Goal: Task Accomplishment & Management: Use online tool/utility

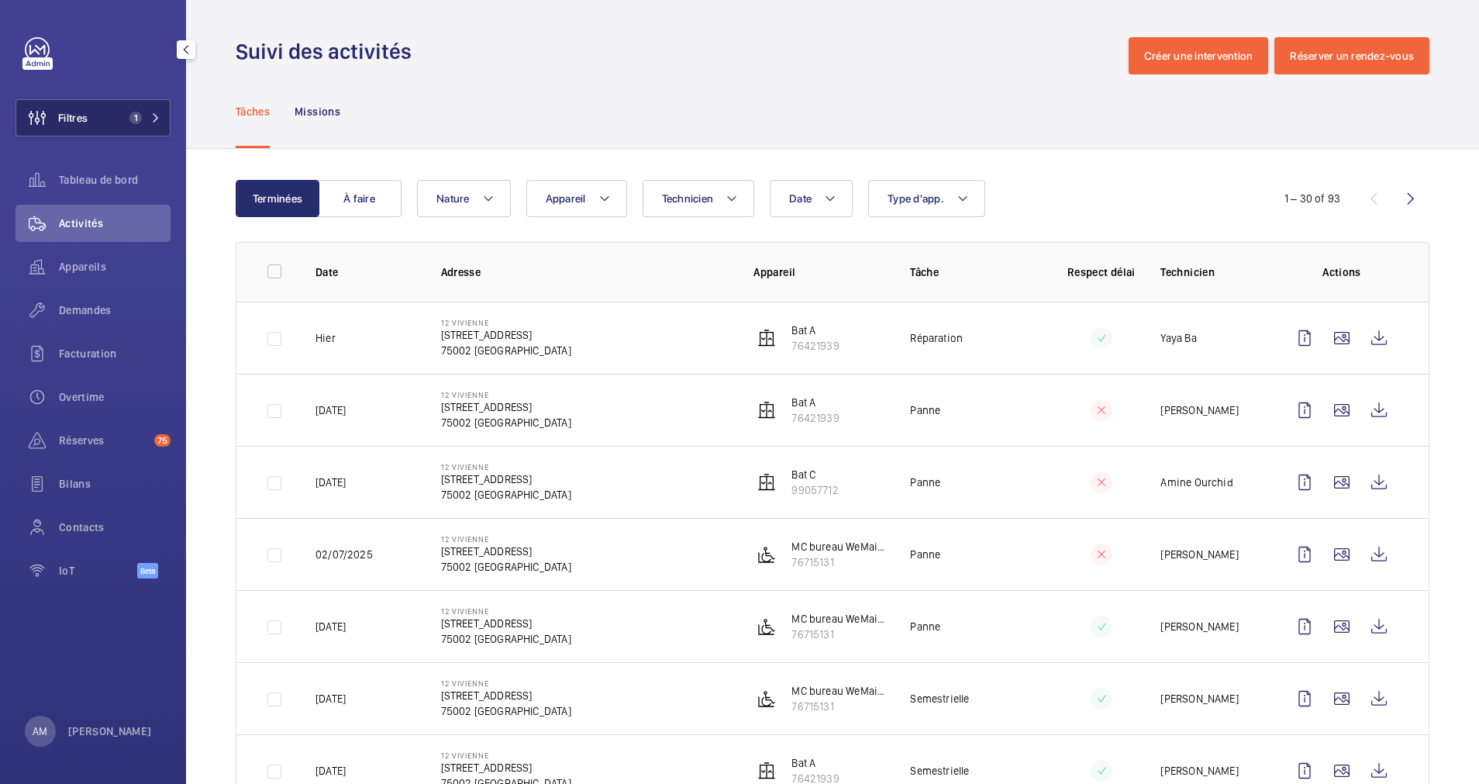
click at [120, 122] on button "Filtres 1" at bounding box center [93, 117] width 155 height 37
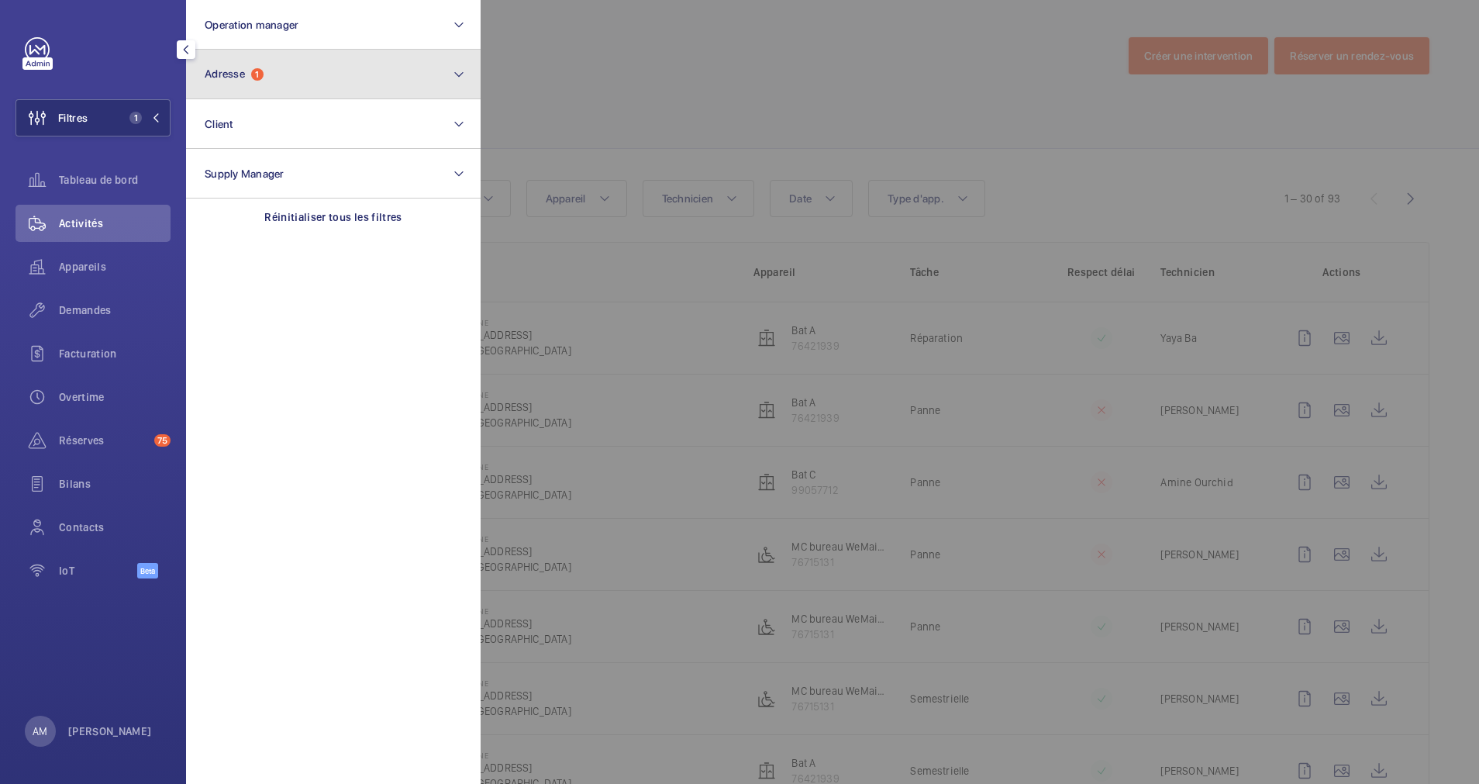
click at [288, 82] on button "Adresse 1" at bounding box center [333, 75] width 295 height 50
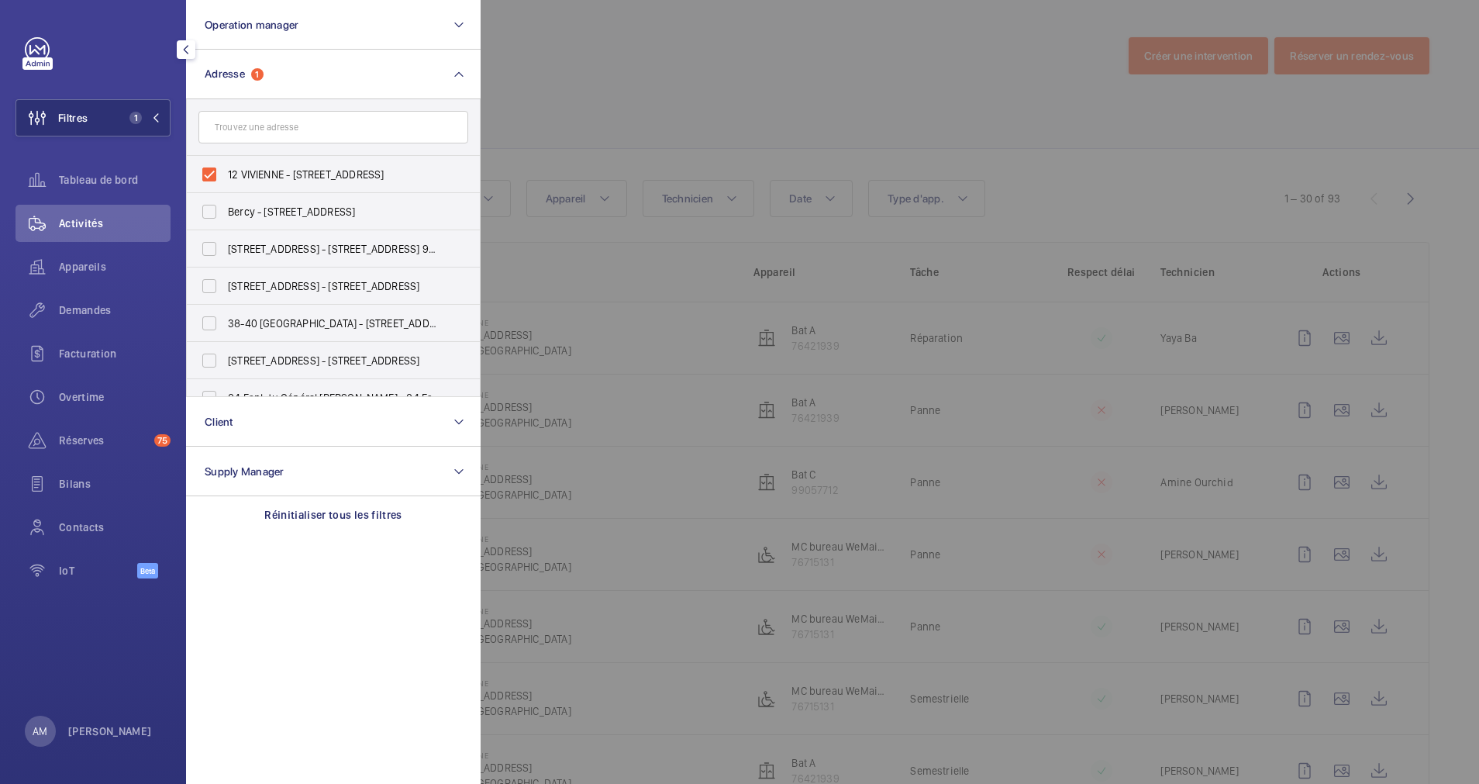
click at [208, 168] on label "12 VIVIENNE - 12 RUE VIVIENNE, PARIS 75002" at bounding box center [322, 174] width 270 height 37
click at [208, 168] on input "12 VIVIENNE - 12 RUE VIVIENNE, PARIS 75002" at bounding box center [209, 174] width 31 height 31
checkbox input "false"
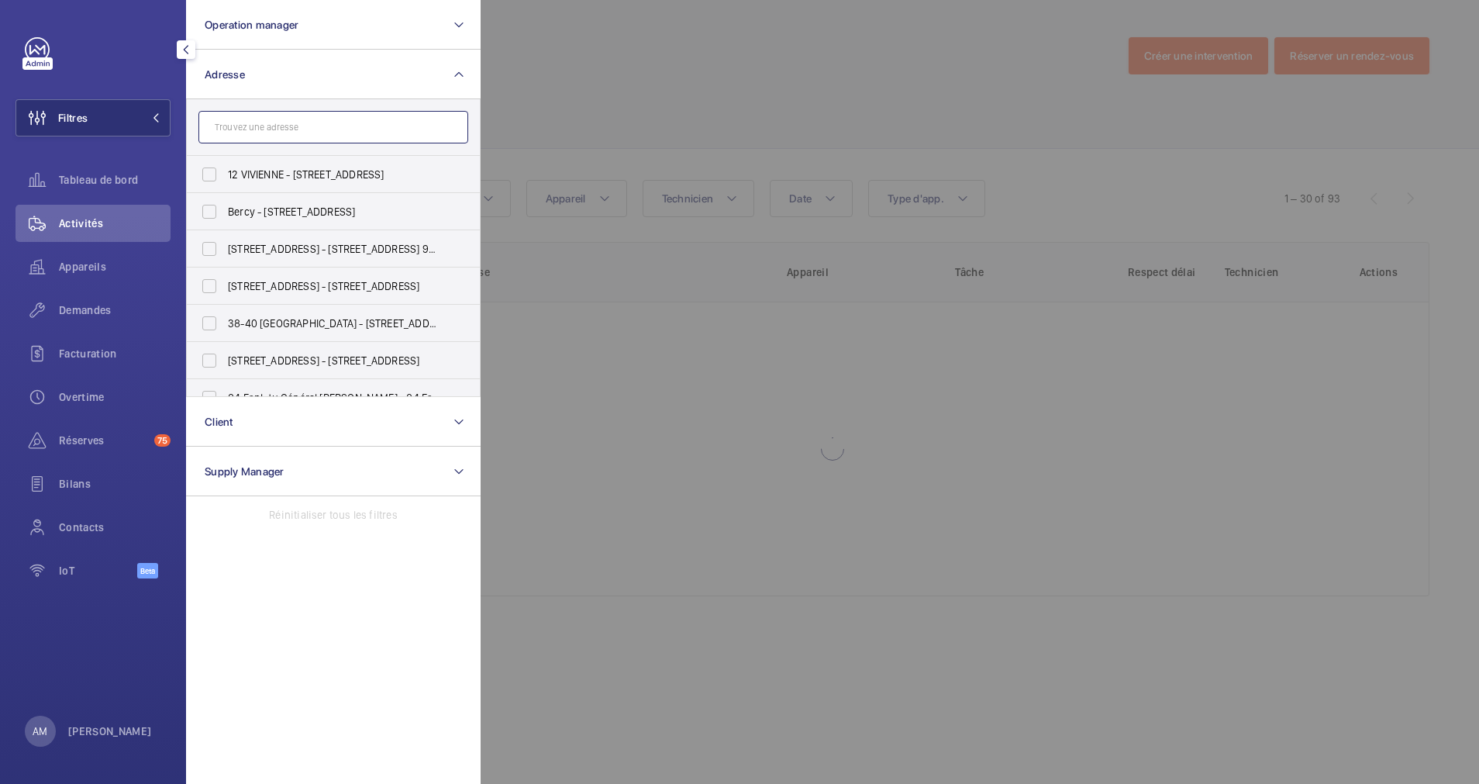
click at [310, 117] on input "text" at bounding box center [333, 127] width 270 height 33
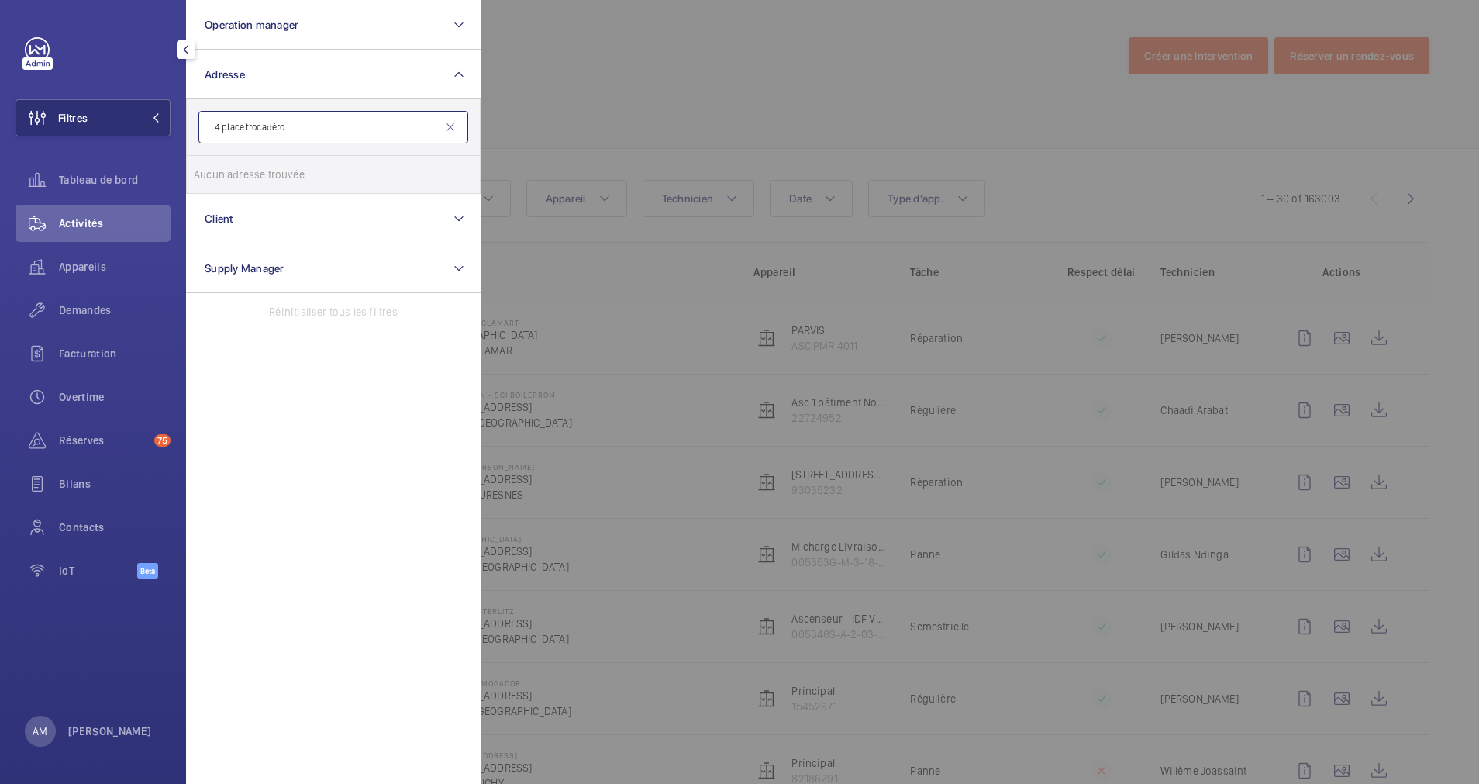
type input "4 place trocadéro"
click at [453, 126] on mat-icon at bounding box center [450, 127] width 12 height 12
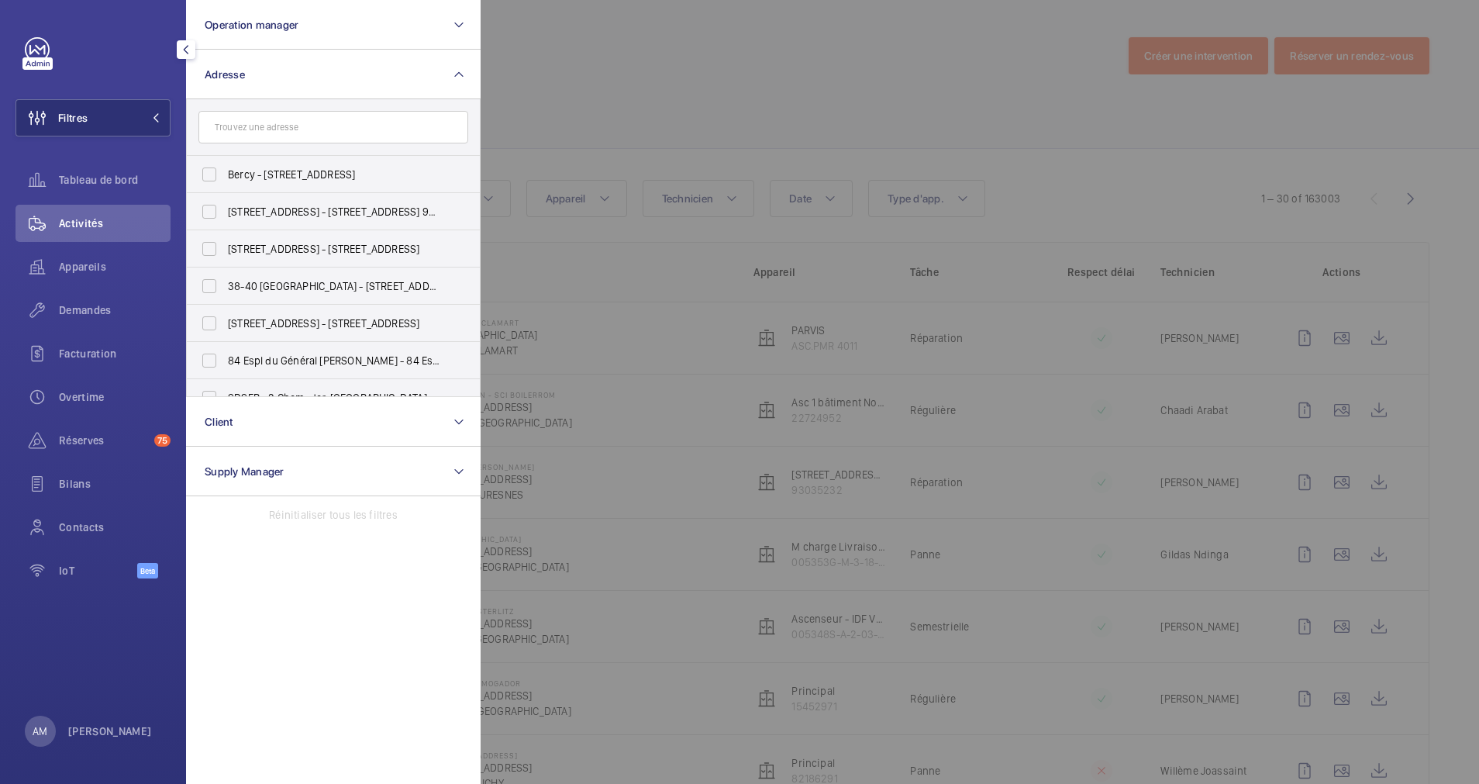
drag, startPoint x: 105, startPoint y: 250, endPoint x: 742, endPoint y: 71, distance: 661.2
click at [105, 250] on div "Appareils" at bounding box center [93, 266] width 155 height 37
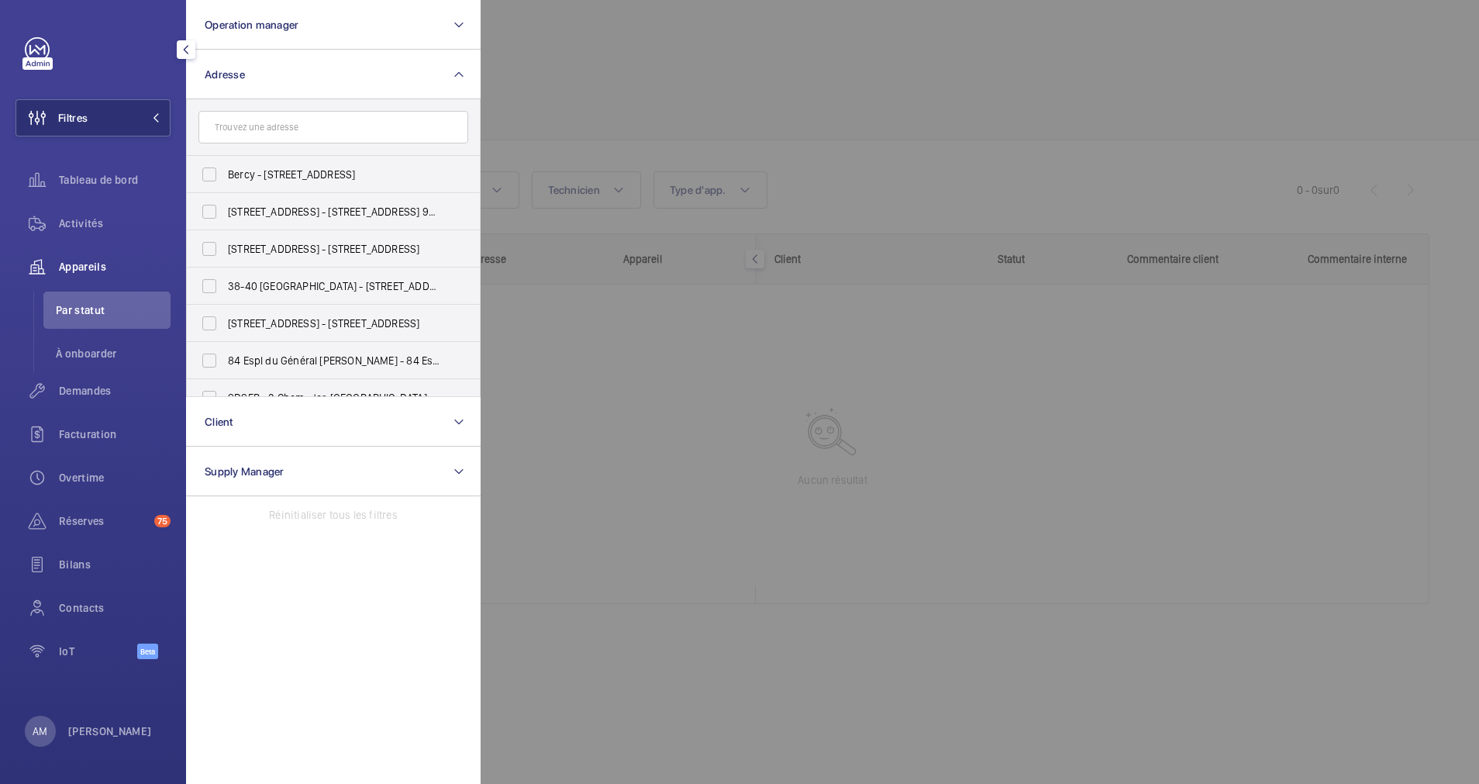
click at [743, 66] on div at bounding box center [1220, 392] width 1479 height 784
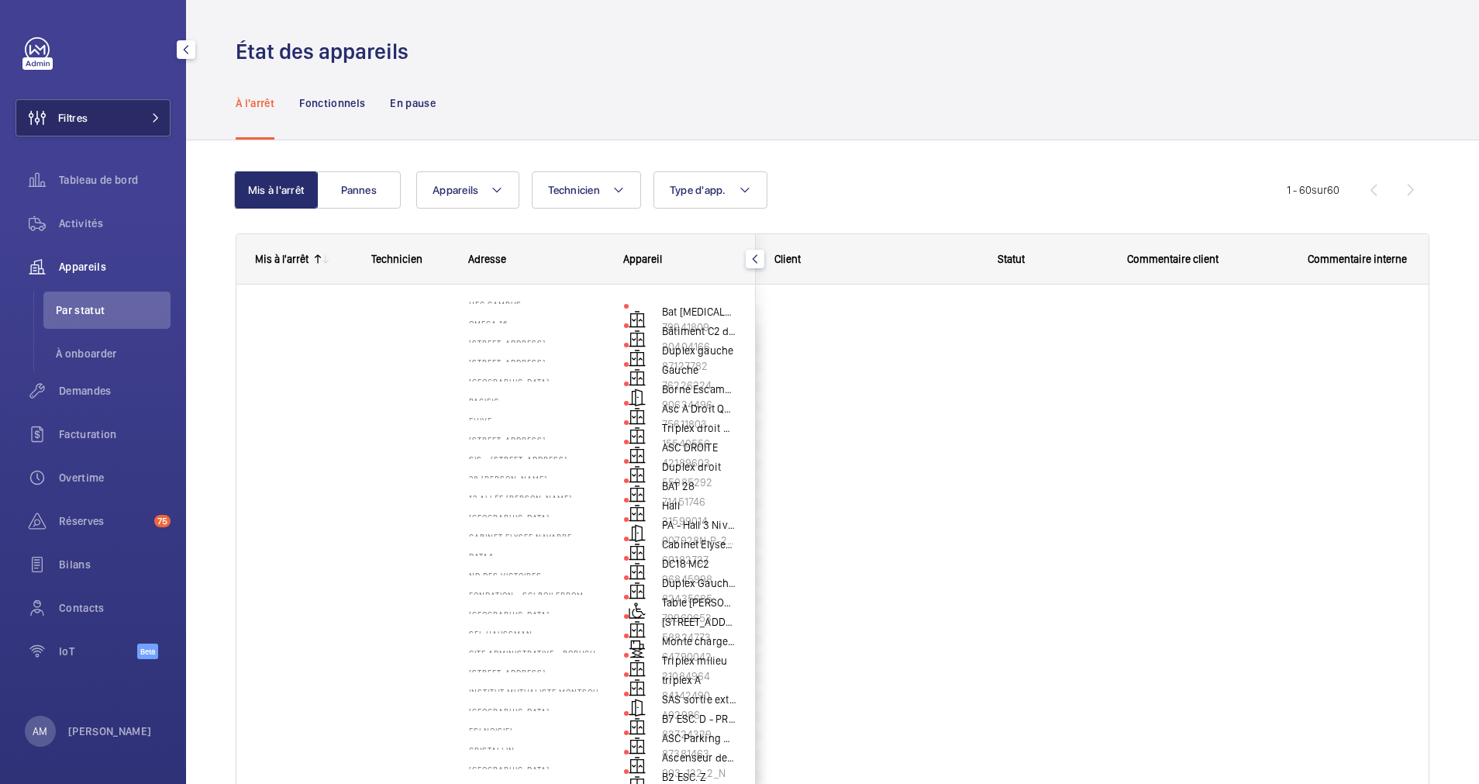
click at [154, 110] on button "Filtres" at bounding box center [93, 117] width 155 height 37
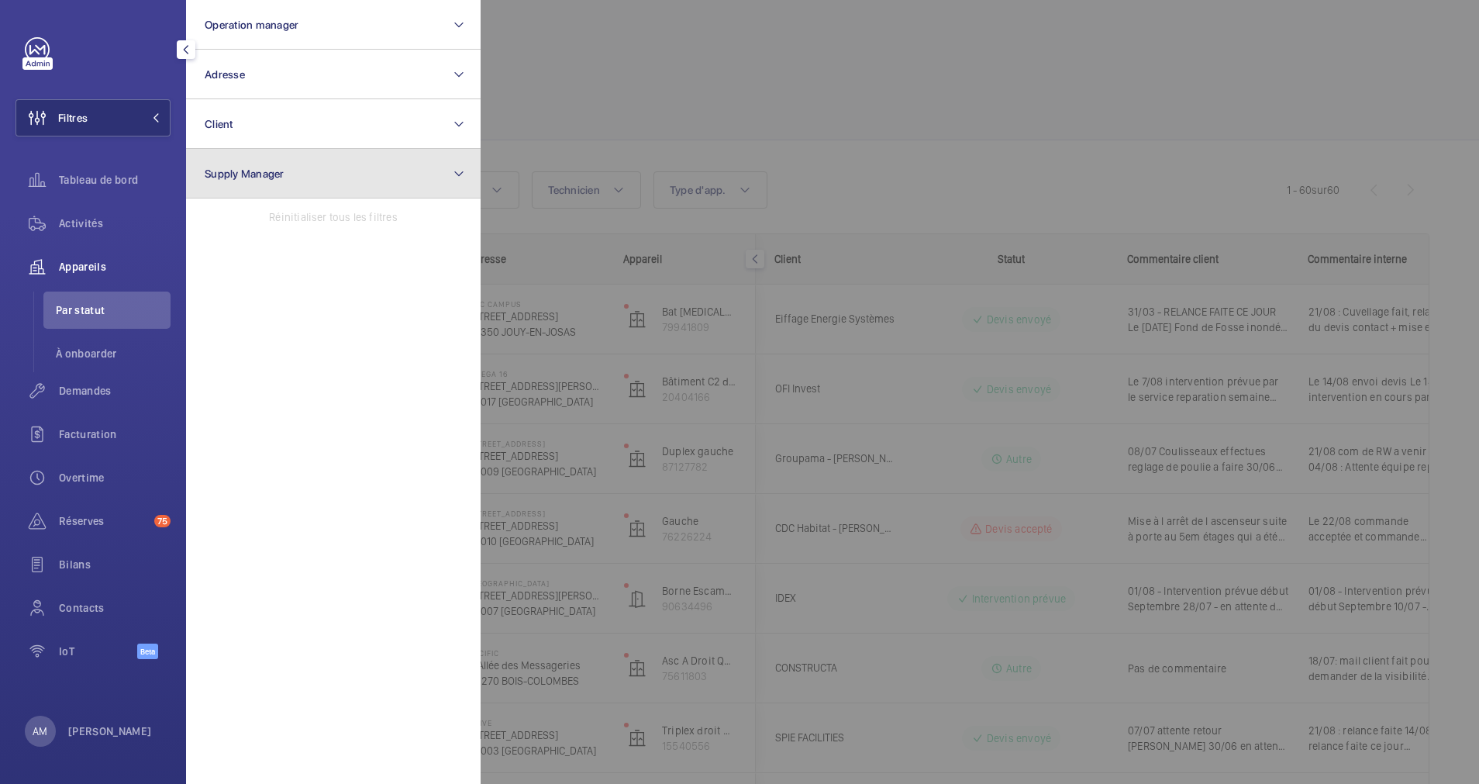
click at [304, 175] on button "Supply Manager" at bounding box center [333, 174] width 295 height 50
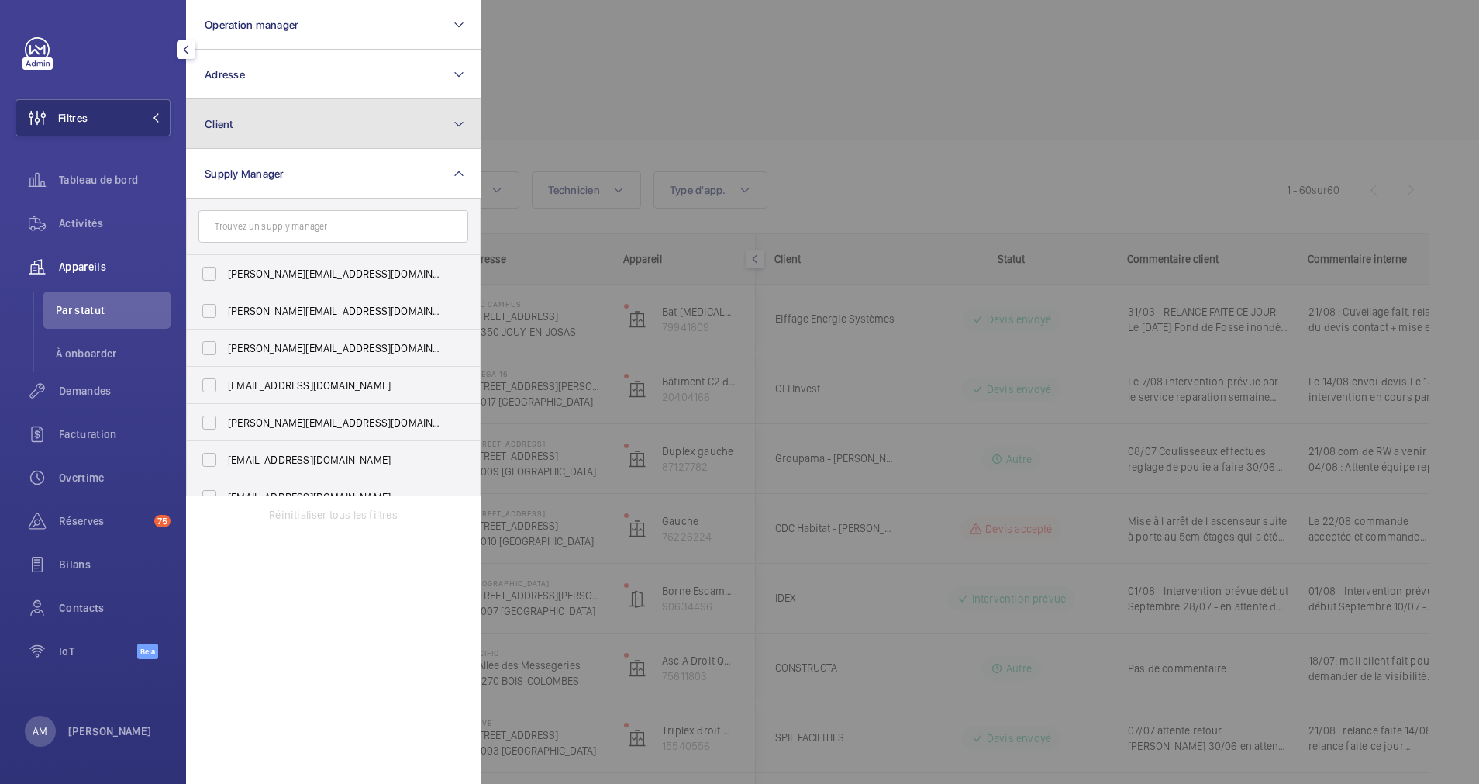
click at [288, 132] on button "Client" at bounding box center [333, 124] width 295 height 50
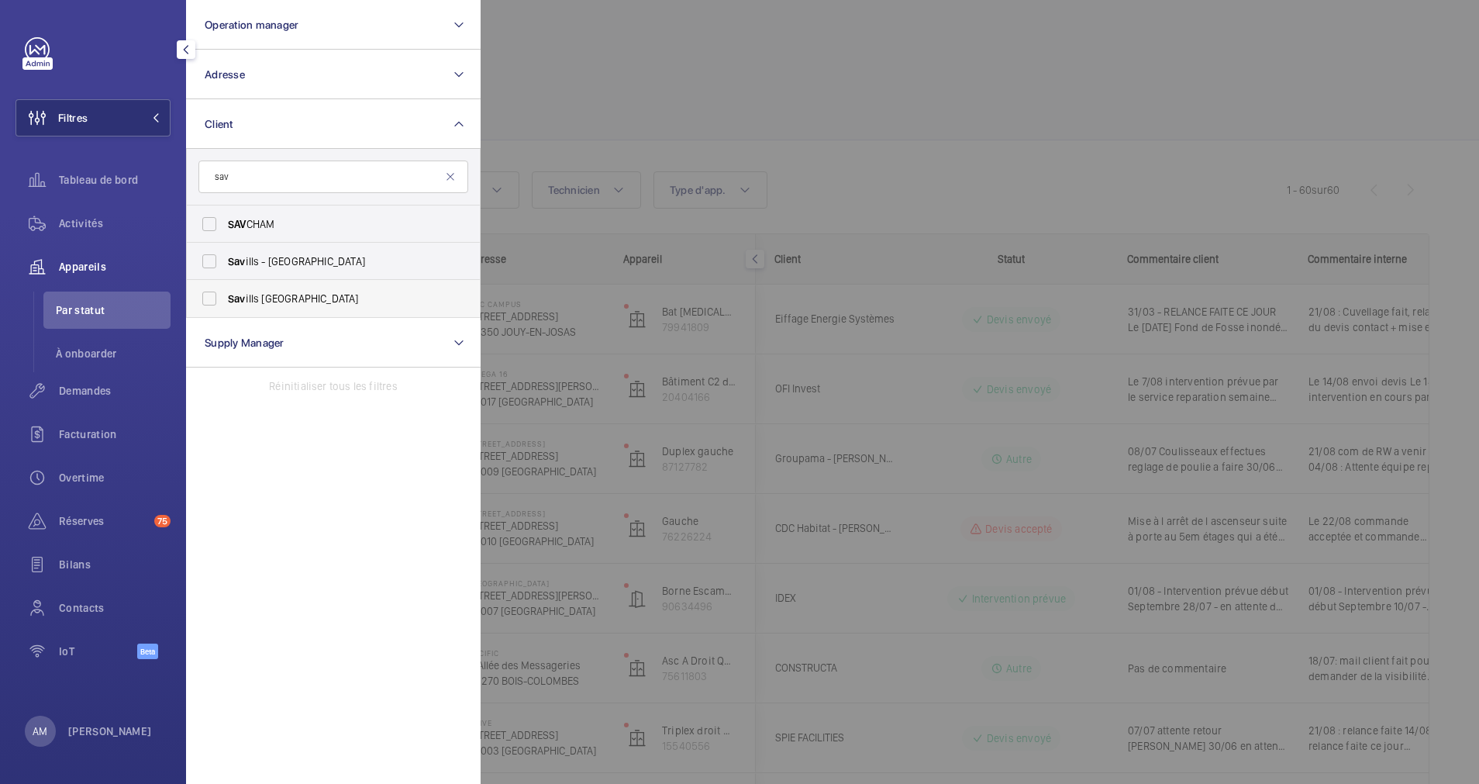
type input "sav"
click at [256, 300] on span "Sav ills France" at bounding box center [334, 299] width 213 height 16
click at [225, 300] on input "Sav ills France" at bounding box center [209, 298] width 31 height 31
checkbox input "true"
click at [673, 122] on div at bounding box center [1220, 392] width 1479 height 784
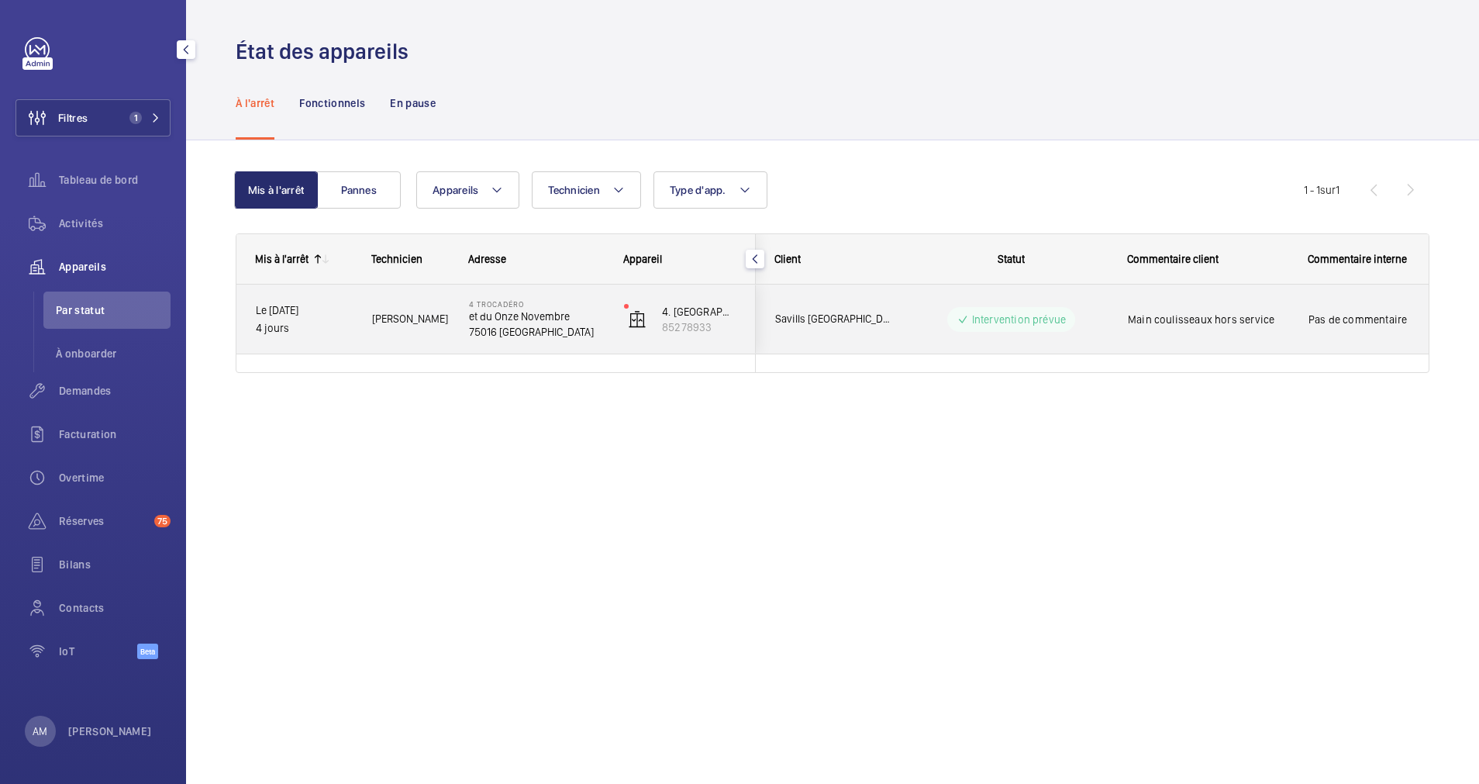
click at [561, 305] on p "4 Trocadéro" at bounding box center [536, 303] width 135 height 9
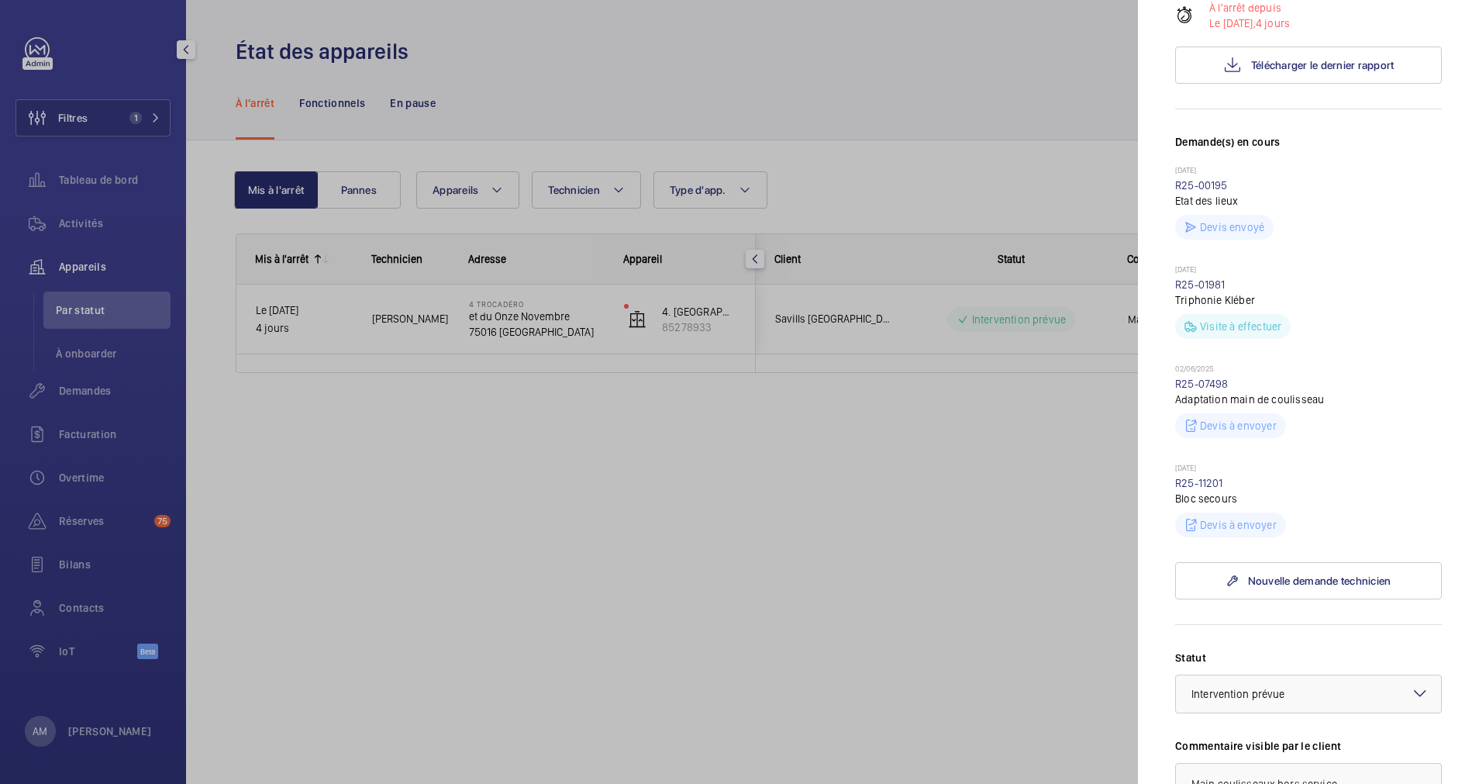
scroll to position [349, 0]
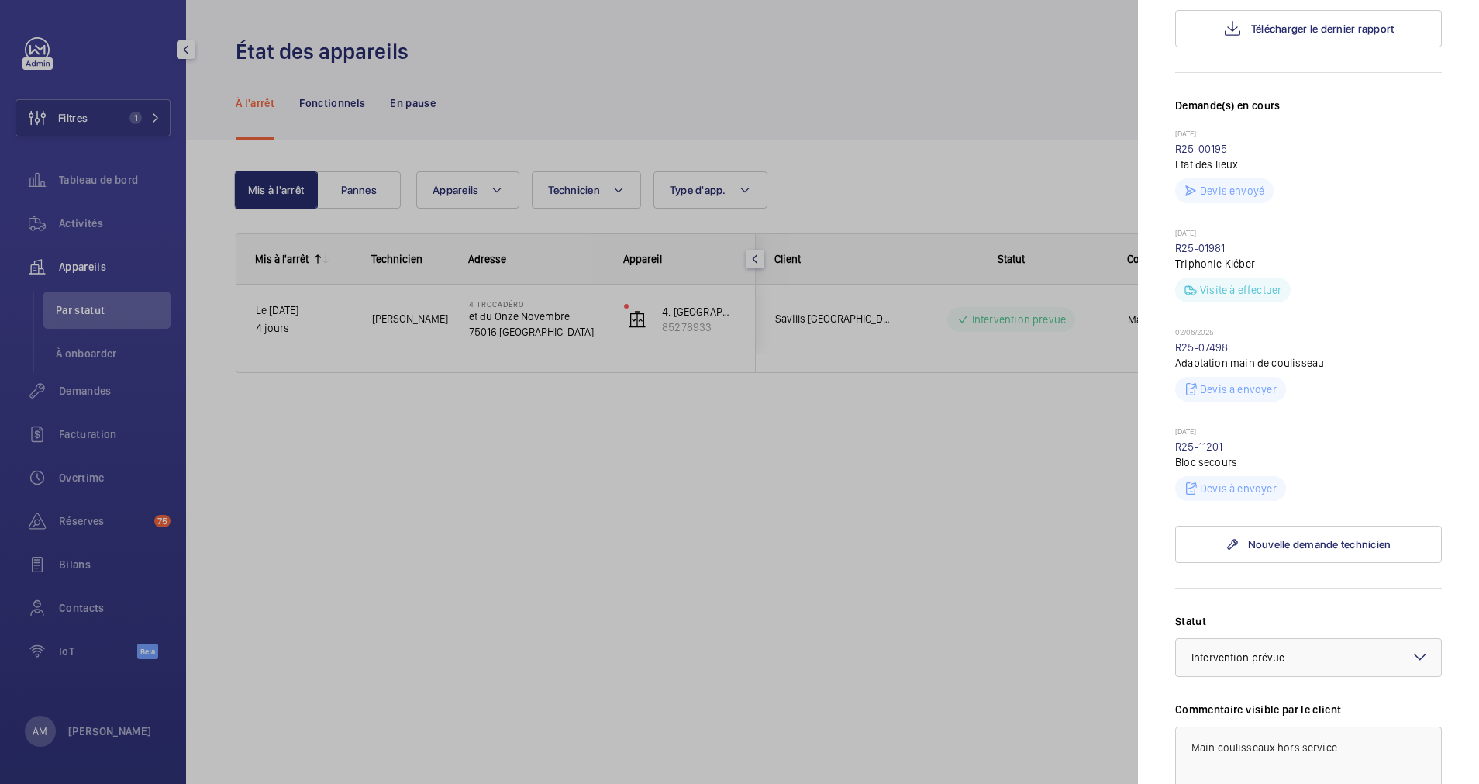
click at [557, 317] on div at bounding box center [739, 392] width 1479 height 784
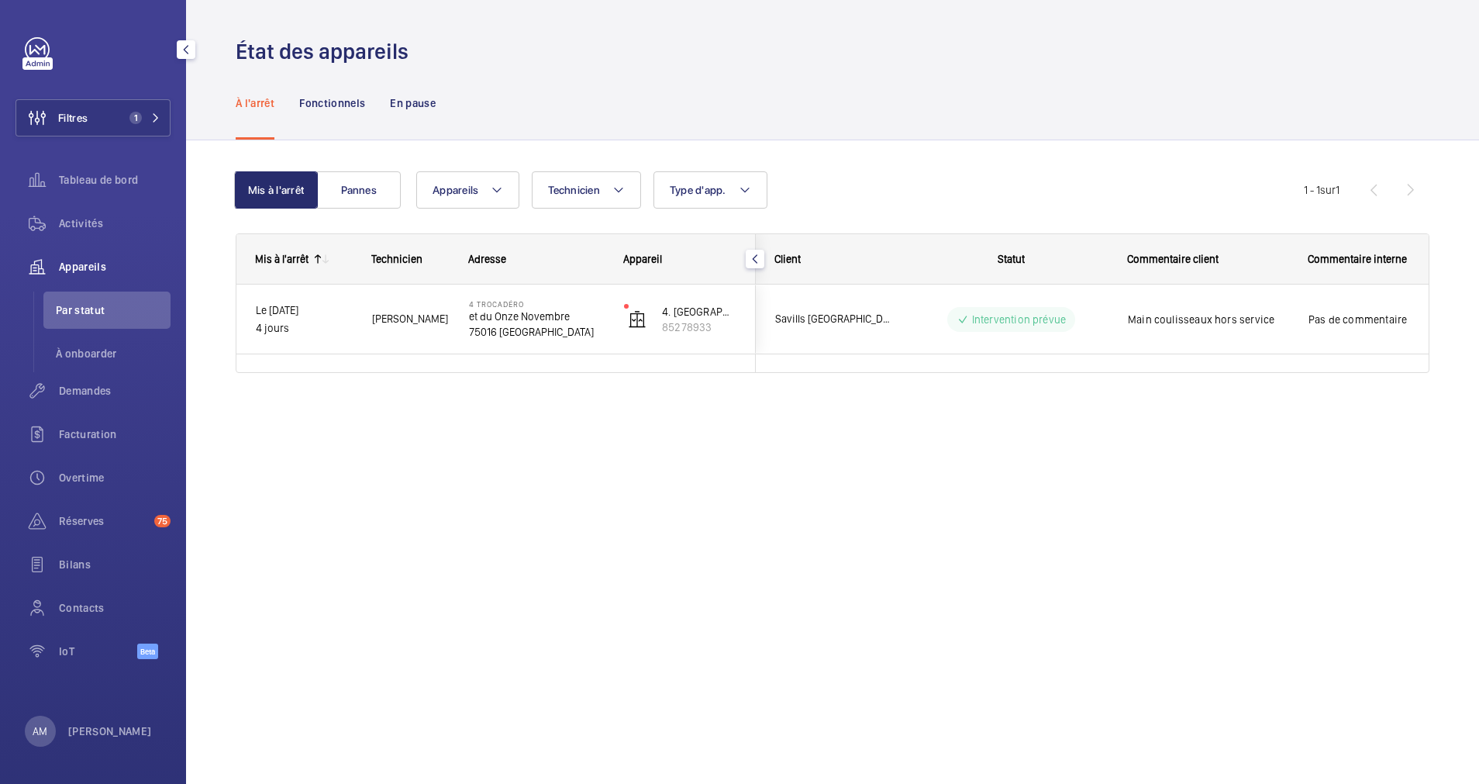
scroll to position [0, 0]
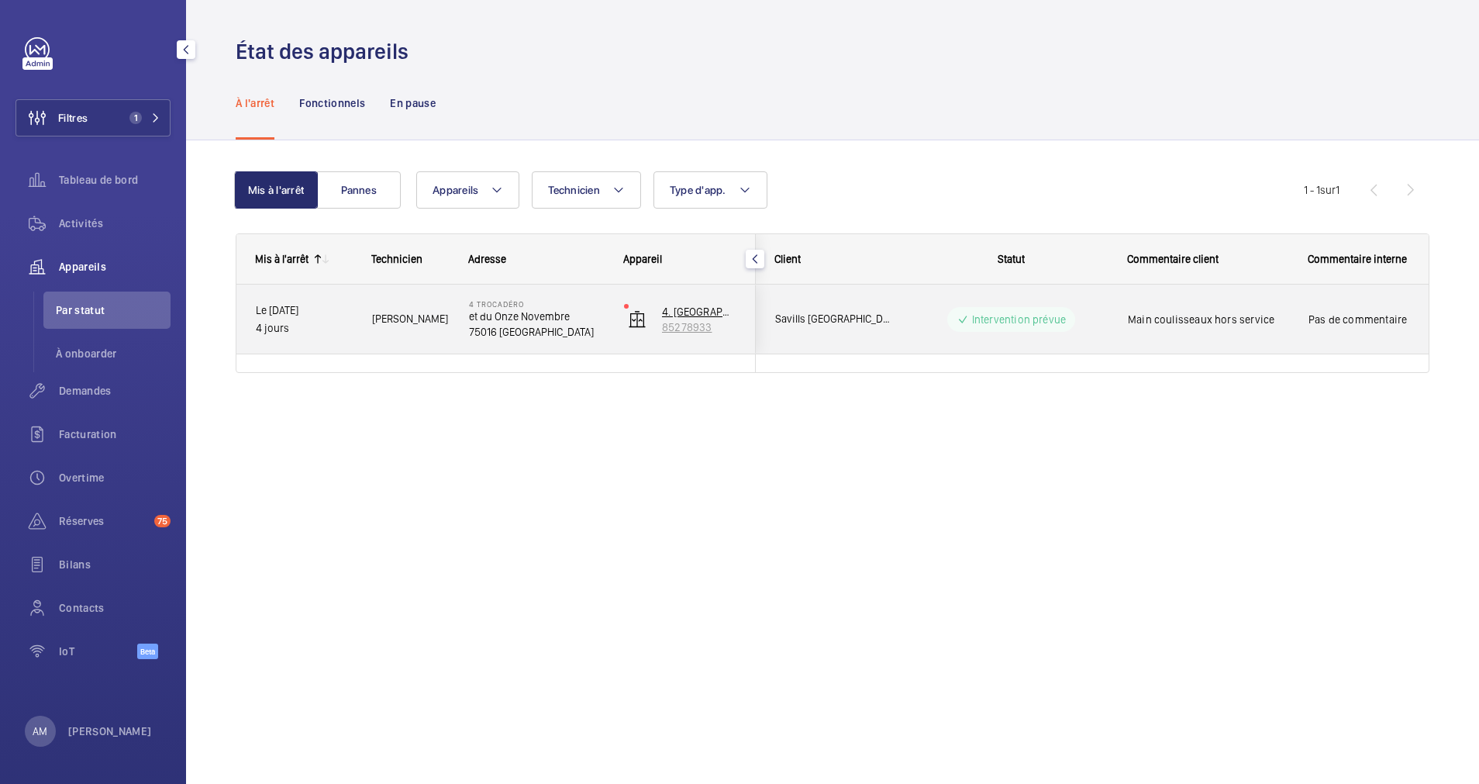
drag, startPoint x: 719, startPoint y: 327, endPoint x: 664, endPoint y: 327, distance: 55.8
click at [664, 327] on div "4. place du Trocadéro 85278933" at bounding box center [680, 320] width 150 height 70
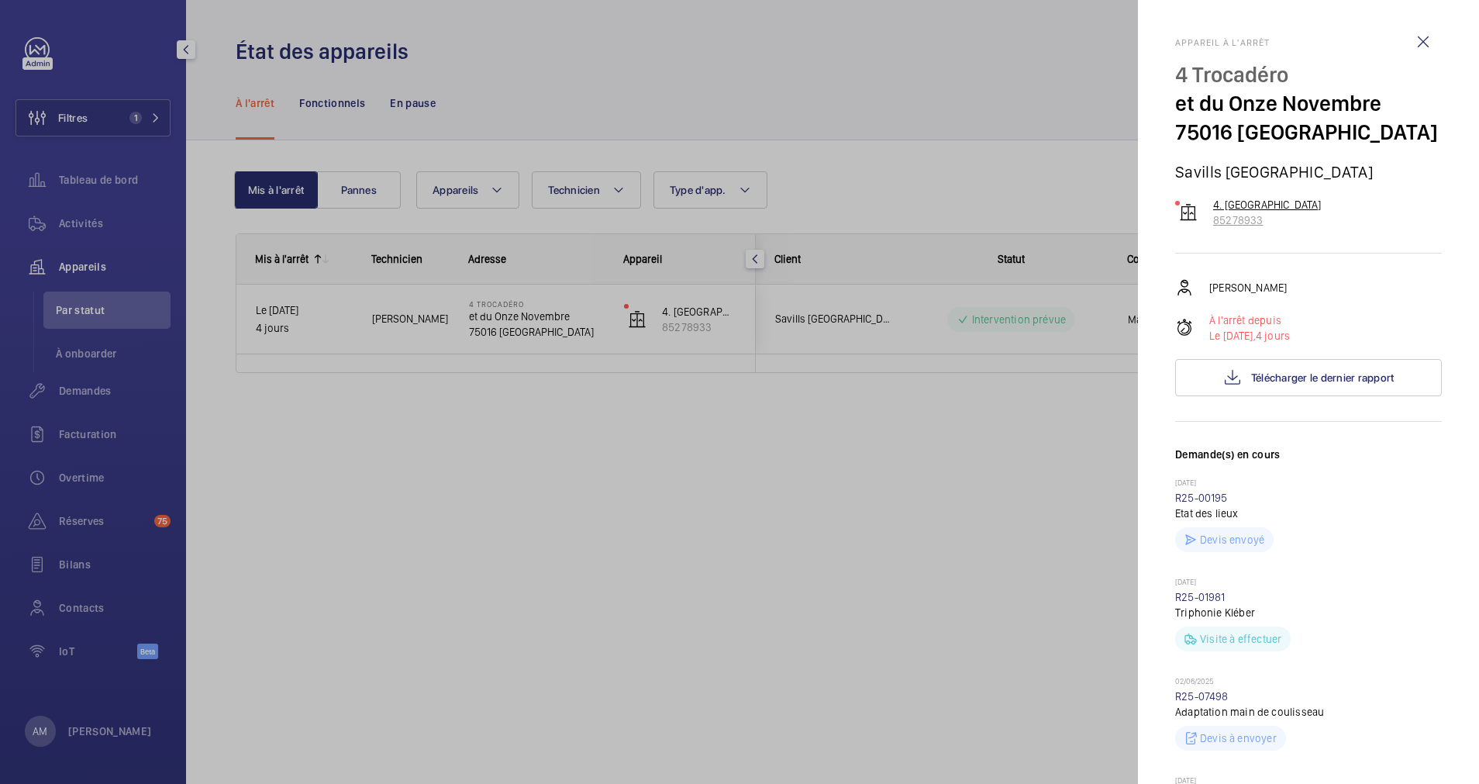
drag, startPoint x: 1297, startPoint y: 216, endPoint x: 1199, endPoint y: 219, distance: 98.5
click at [1199, 219] on wm-front-device-cell "4. place du Trocadéro 85278933" at bounding box center [1248, 212] width 147 height 31
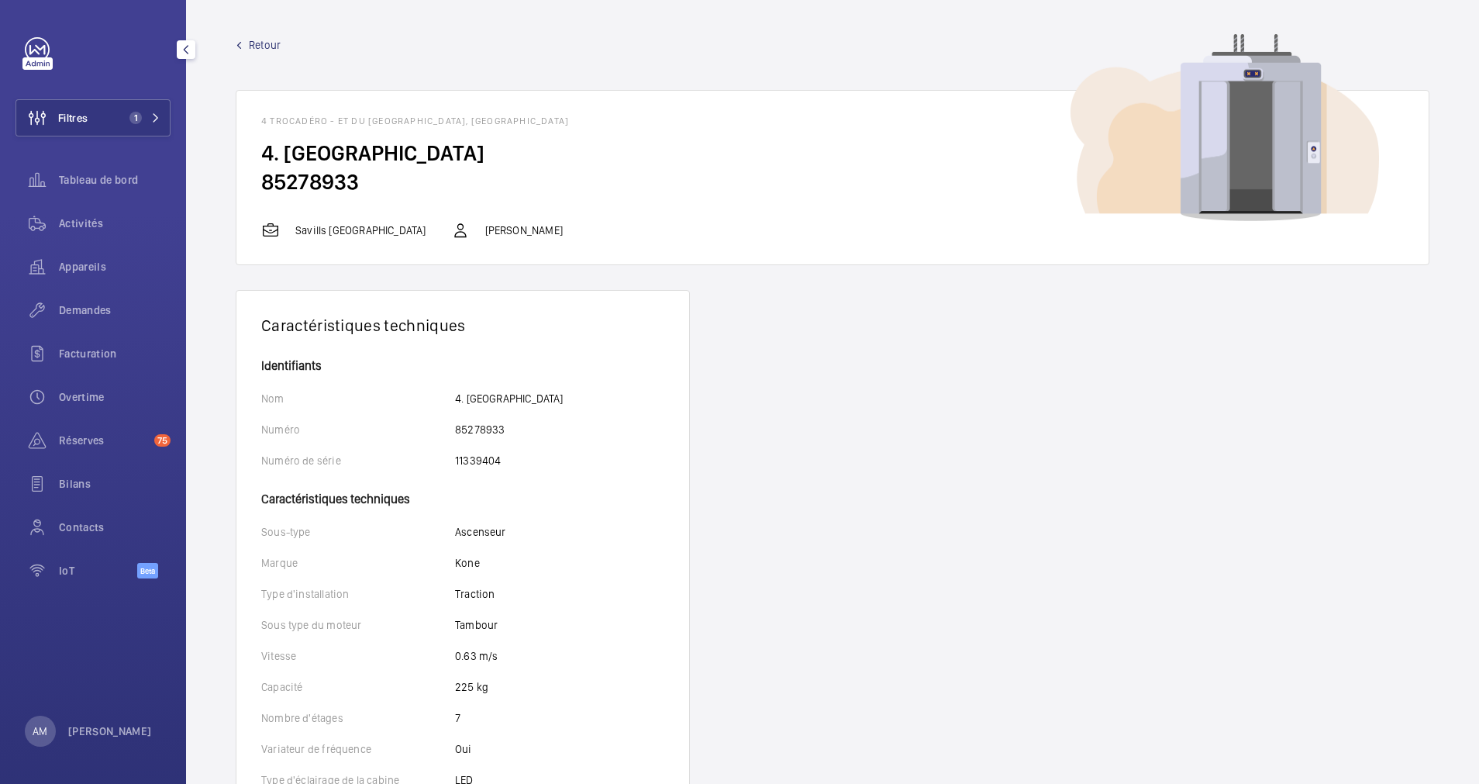
drag, startPoint x: 416, startPoint y: 186, endPoint x: 264, endPoint y: 186, distance: 152.0
click at [264, 186] on h2 "85278933" at bounding box center [832, 181] width 1143 height 29
drag, startPoint x: 264, startPoint y: 186, endPoint x: 275, endPoint y: 186, distance: 10.9
copy h2 "85278933"
click at [88, 464] on div "Réserves 75" at bounding box center [93, 443] width 155 height 43
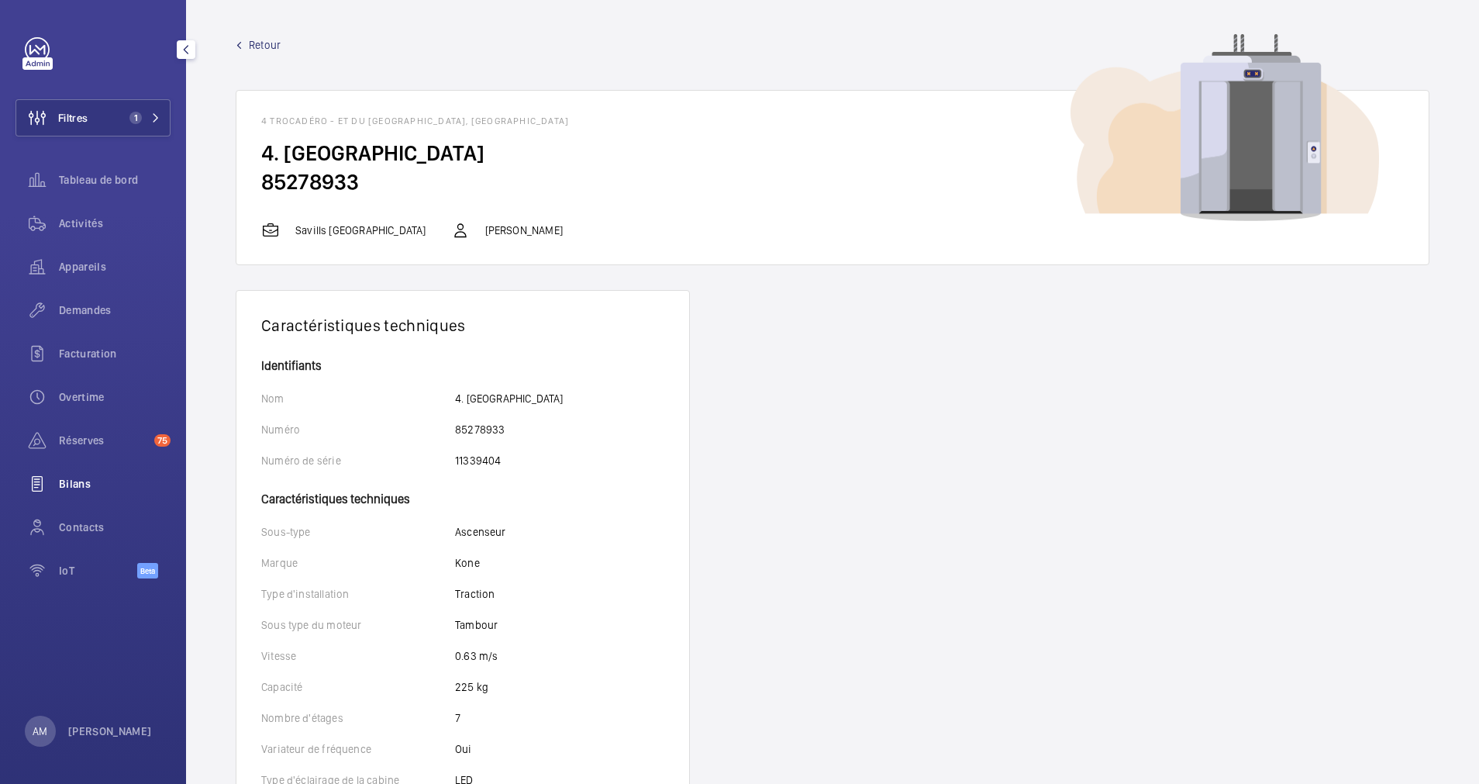
click at [88, 482] on span "Bilans" at bounding box center [115, 484] width 112 height 16
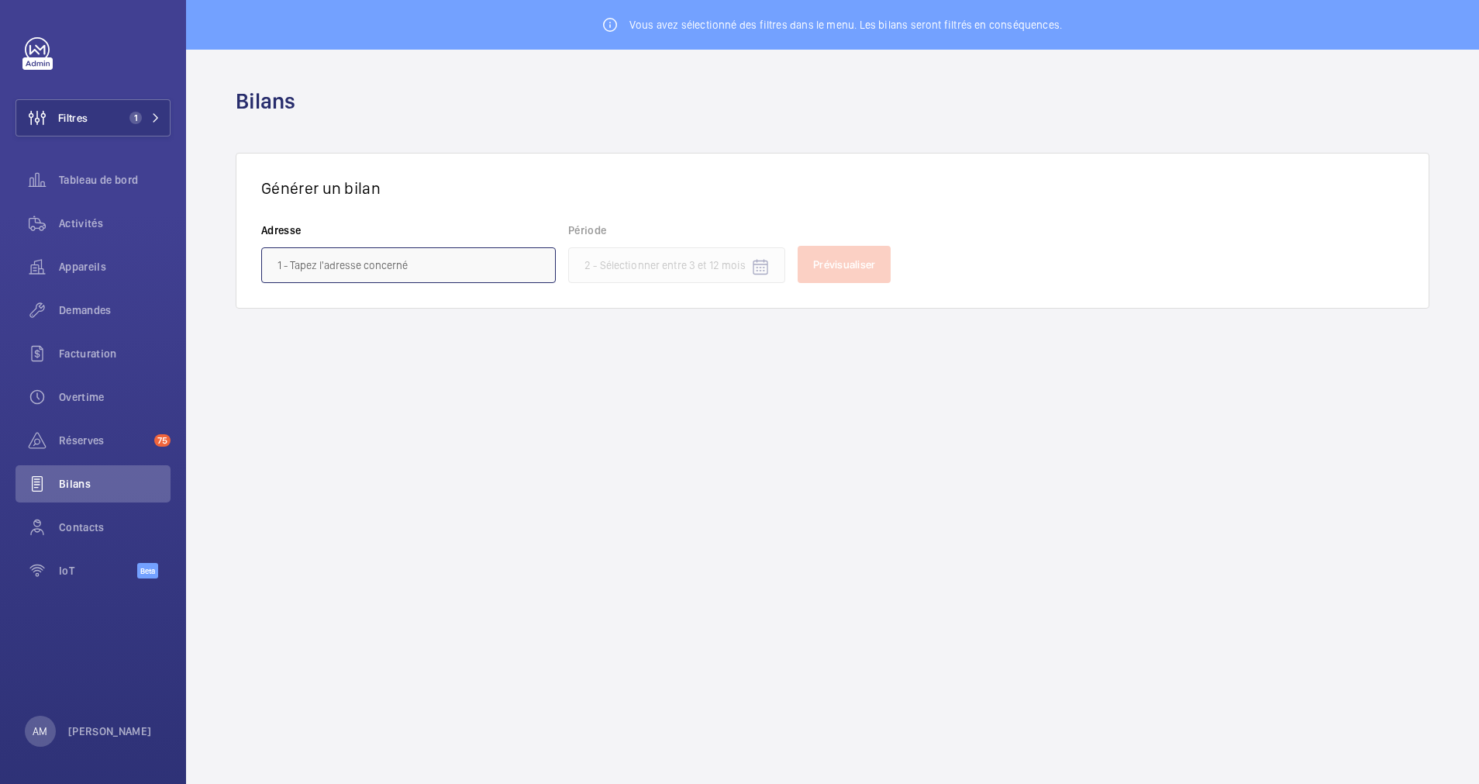
click at [461, 278] on input "text" at bounding box center [408, 265] width 295 height 36
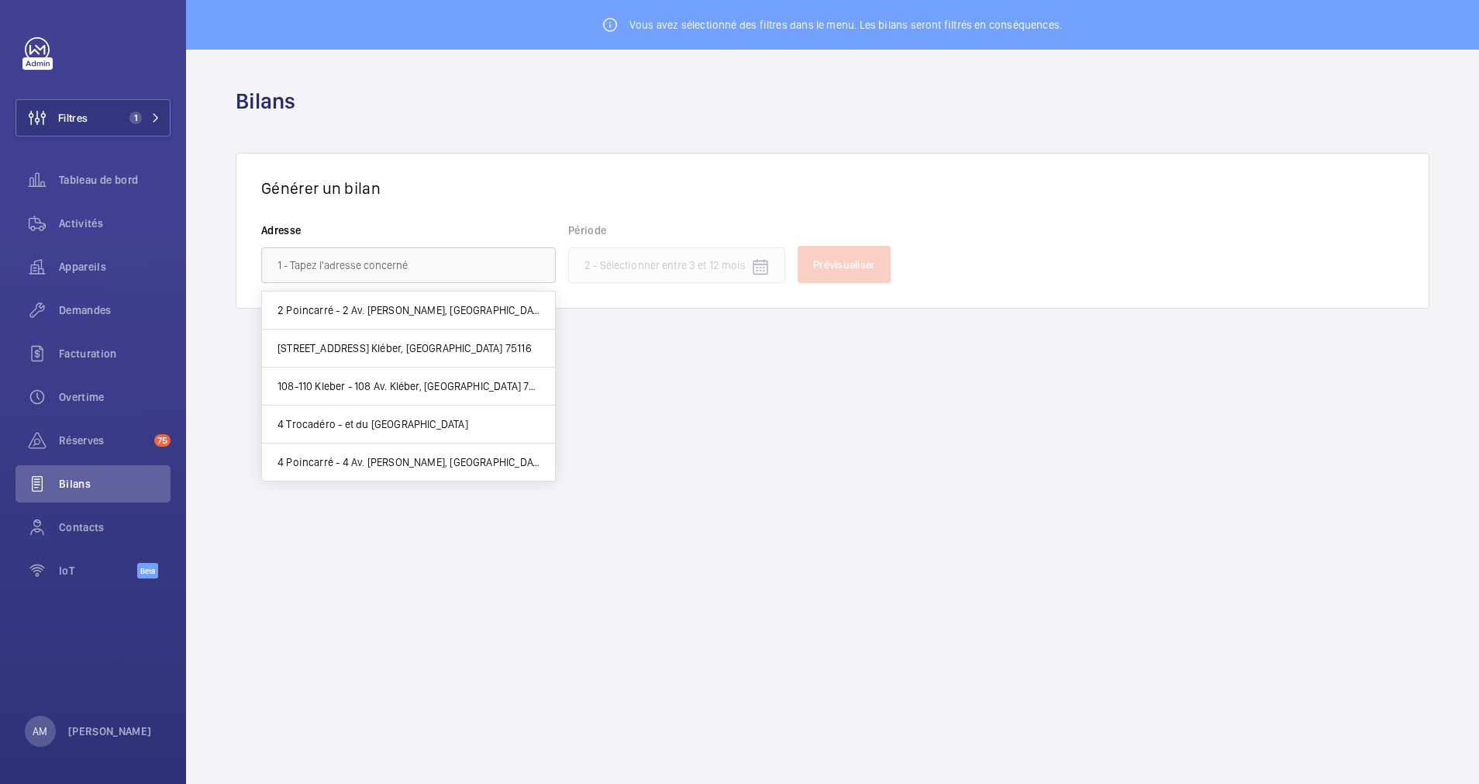
click at [547, 156] on div "Générer un bilan Adresse Période Prévisualiser" at bounding box center [833, 231] width 1194 height 156
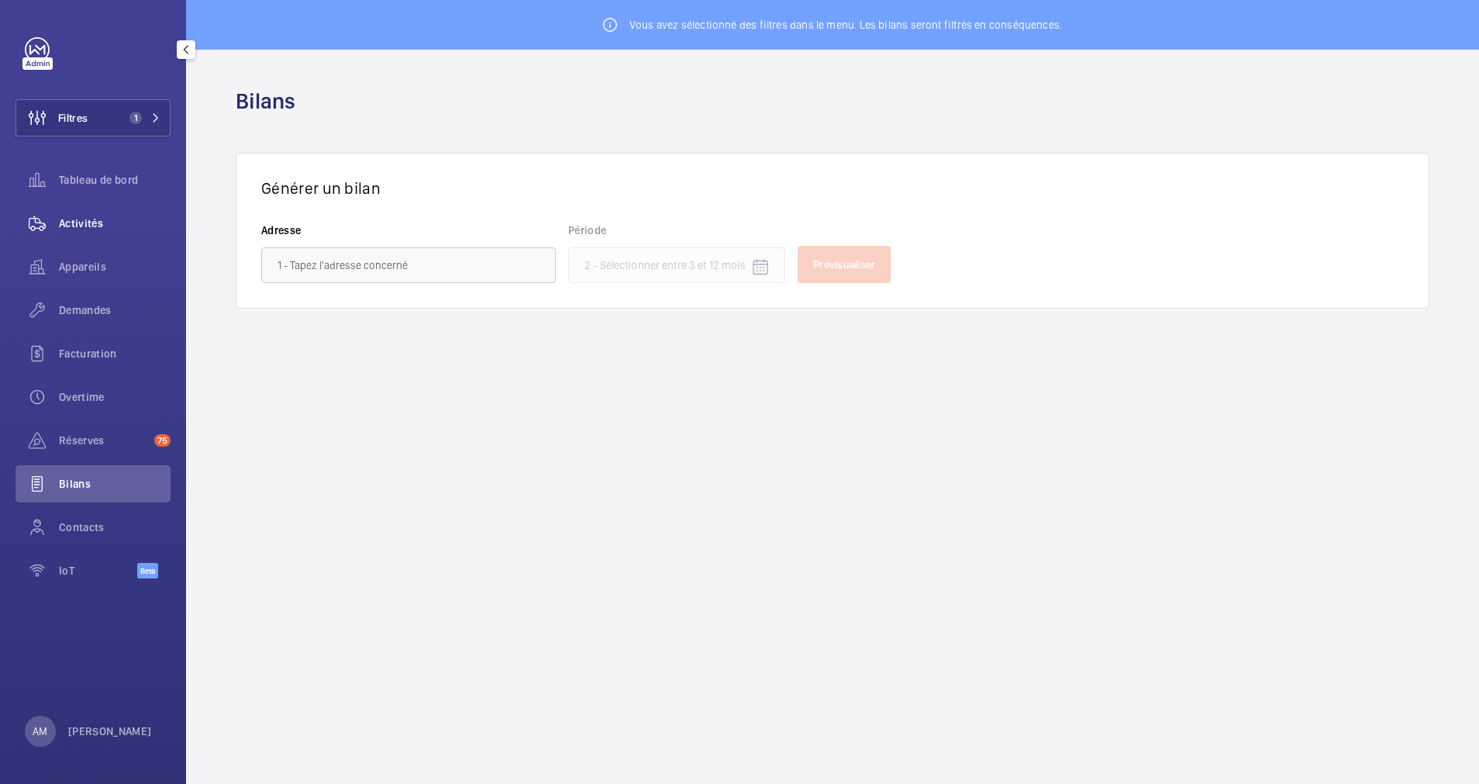
click at [98, 216] on span "Activités" at bounding box center [115, 224] width 112 height 16
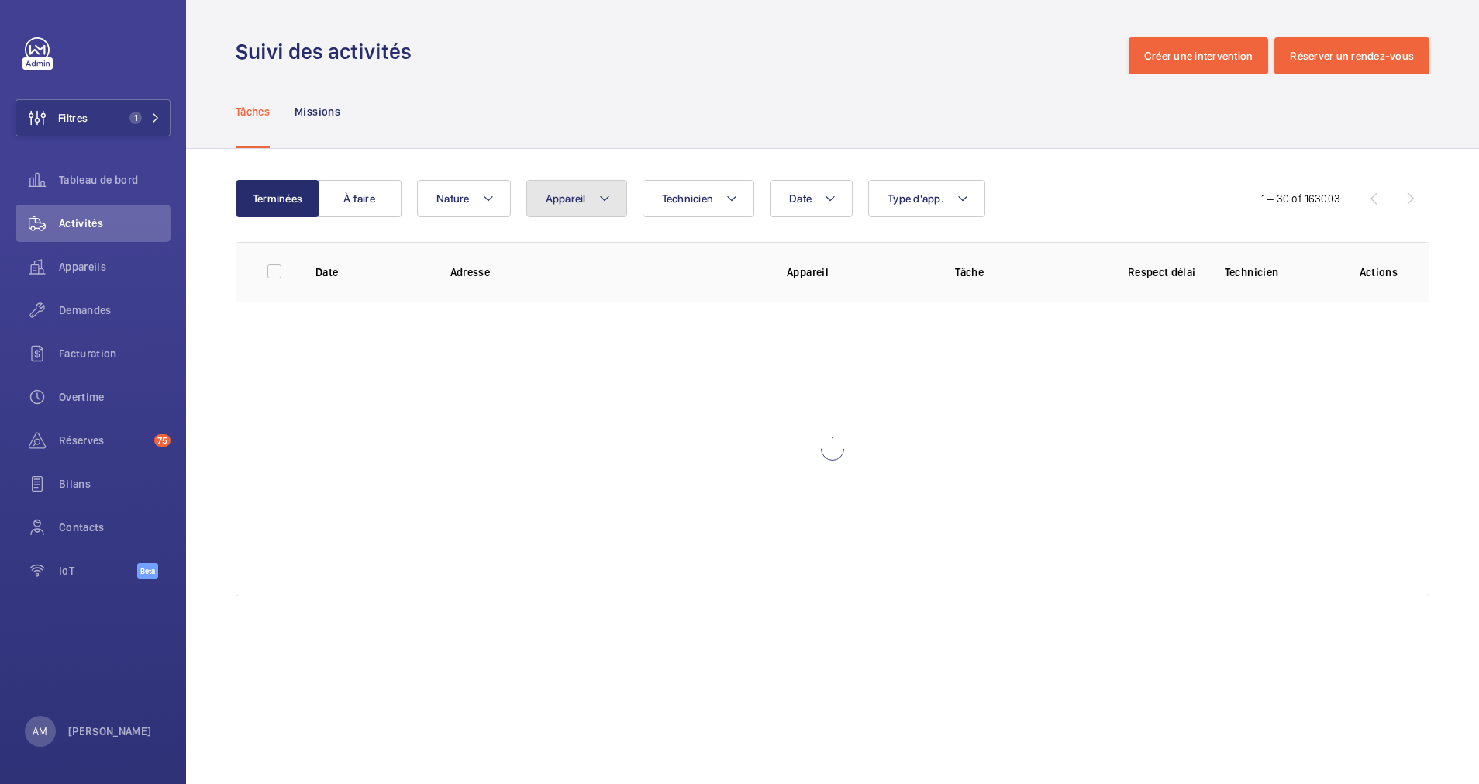
click at [613, 195] on button "Appareil" at bounding box center [576, 198] width 101 height 37
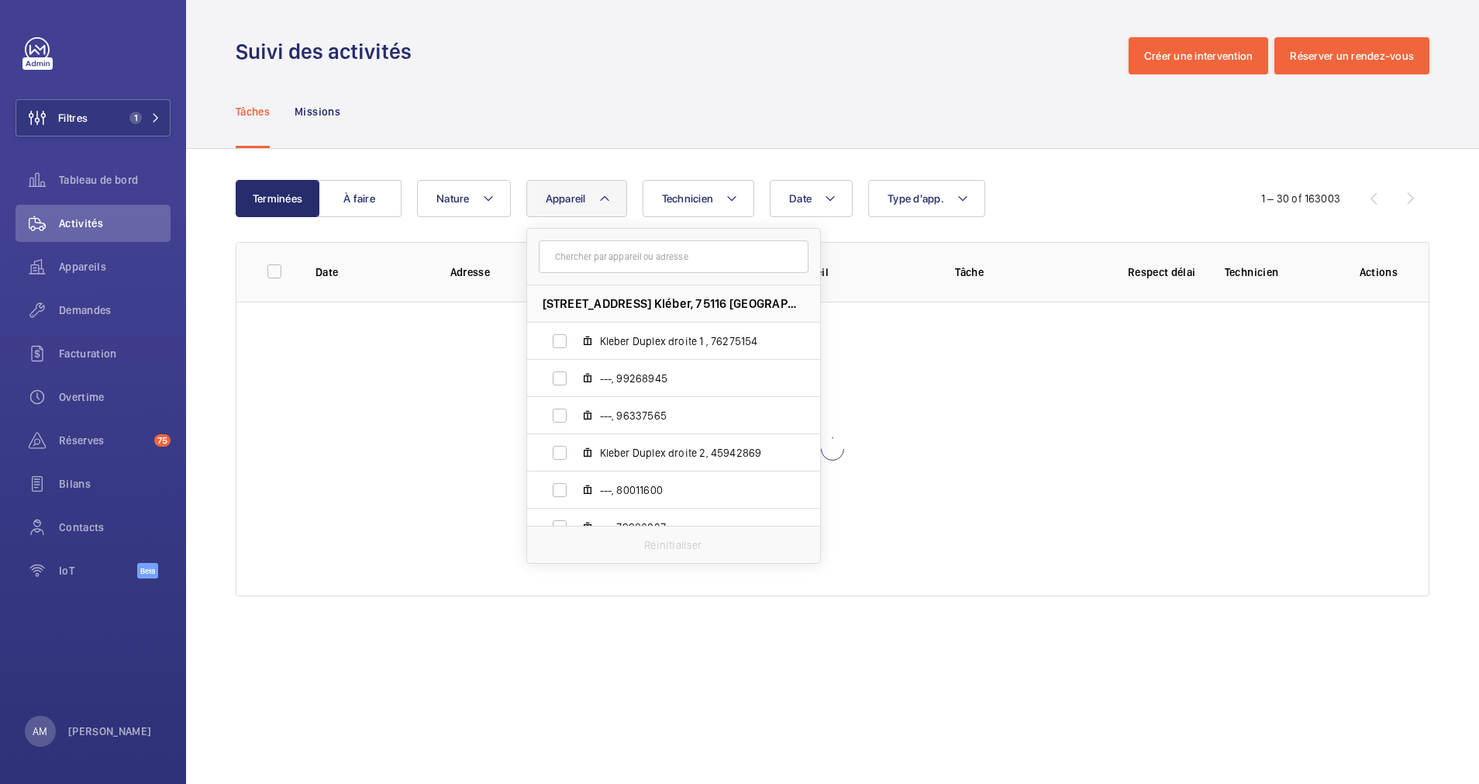
click at [571, 259] on input "text" at bounding box center [674, 256] width 270 height 33
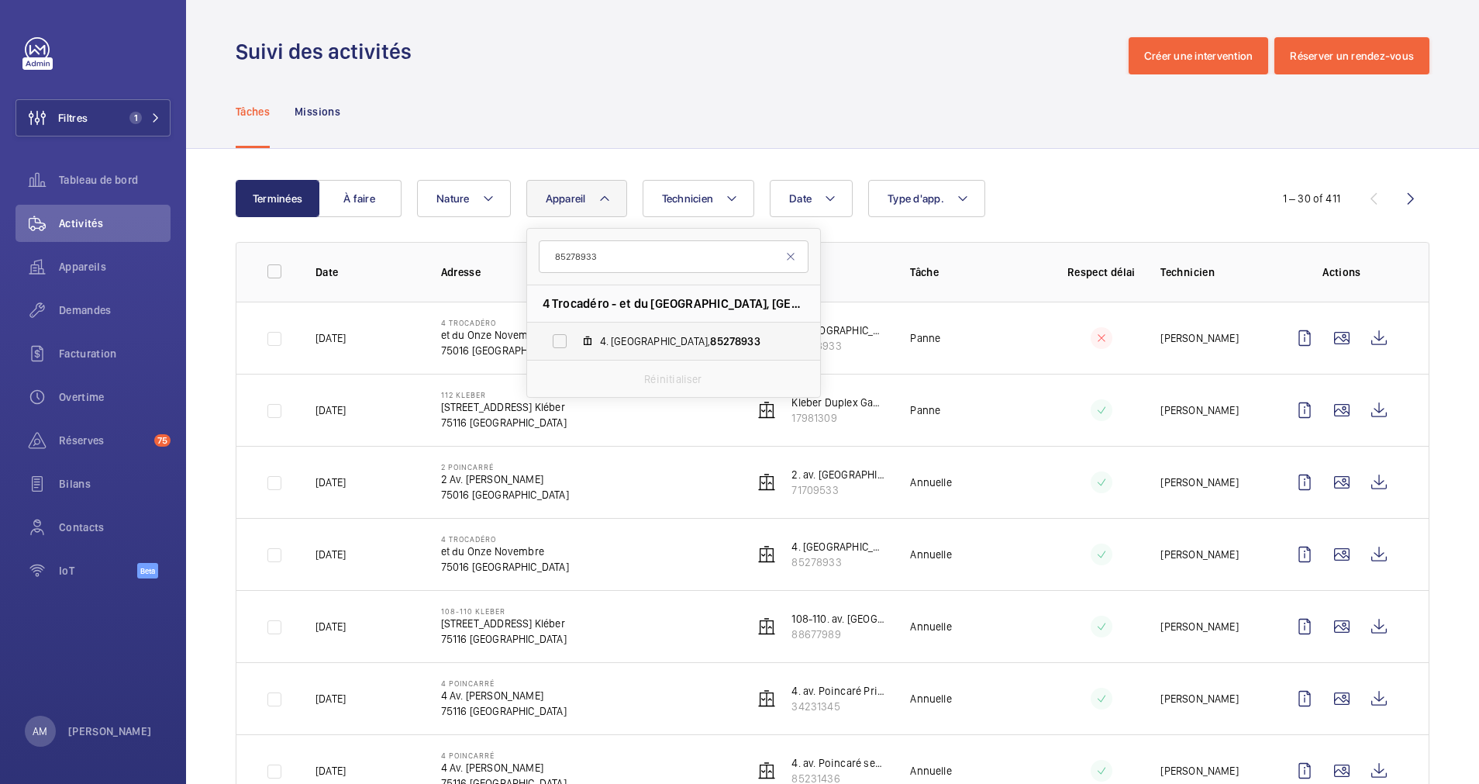
type input "85278933"
click at [557, 335] on label "4. place du Trocadéro, 85278933" at bounding box center [661, 341] width 268 height 37
click at [557, 335] on input "4. place du Trocadéro, 85278933" at bounding box center [559, 341] width 31 height 31
checkbox input "true"
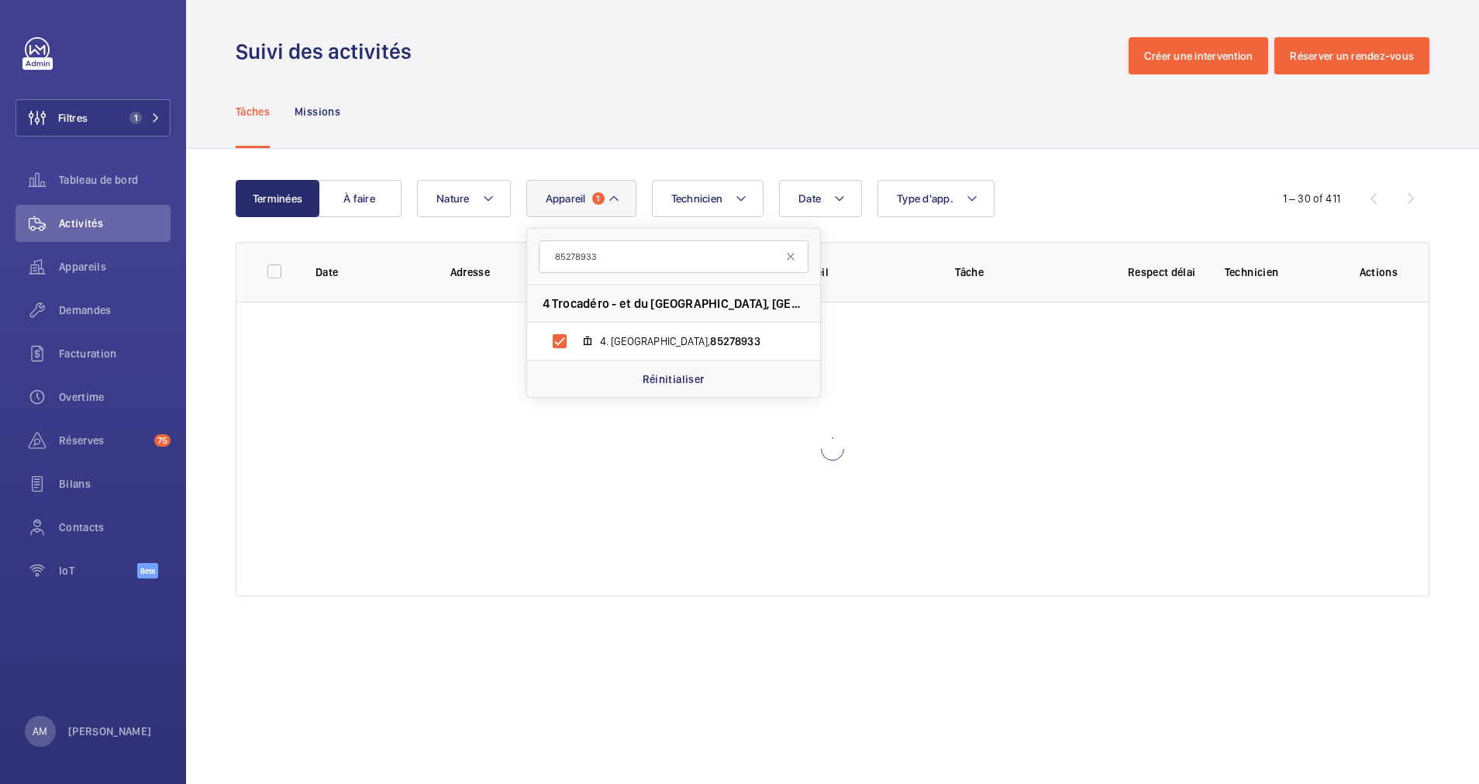
click at [1132, 197] on div "Date Technicien Appareil 1 85278933 4 Trocadéro - et du Onze Novembre, 75016 PA…" at bounding box center [830, 198] width 826 height 37
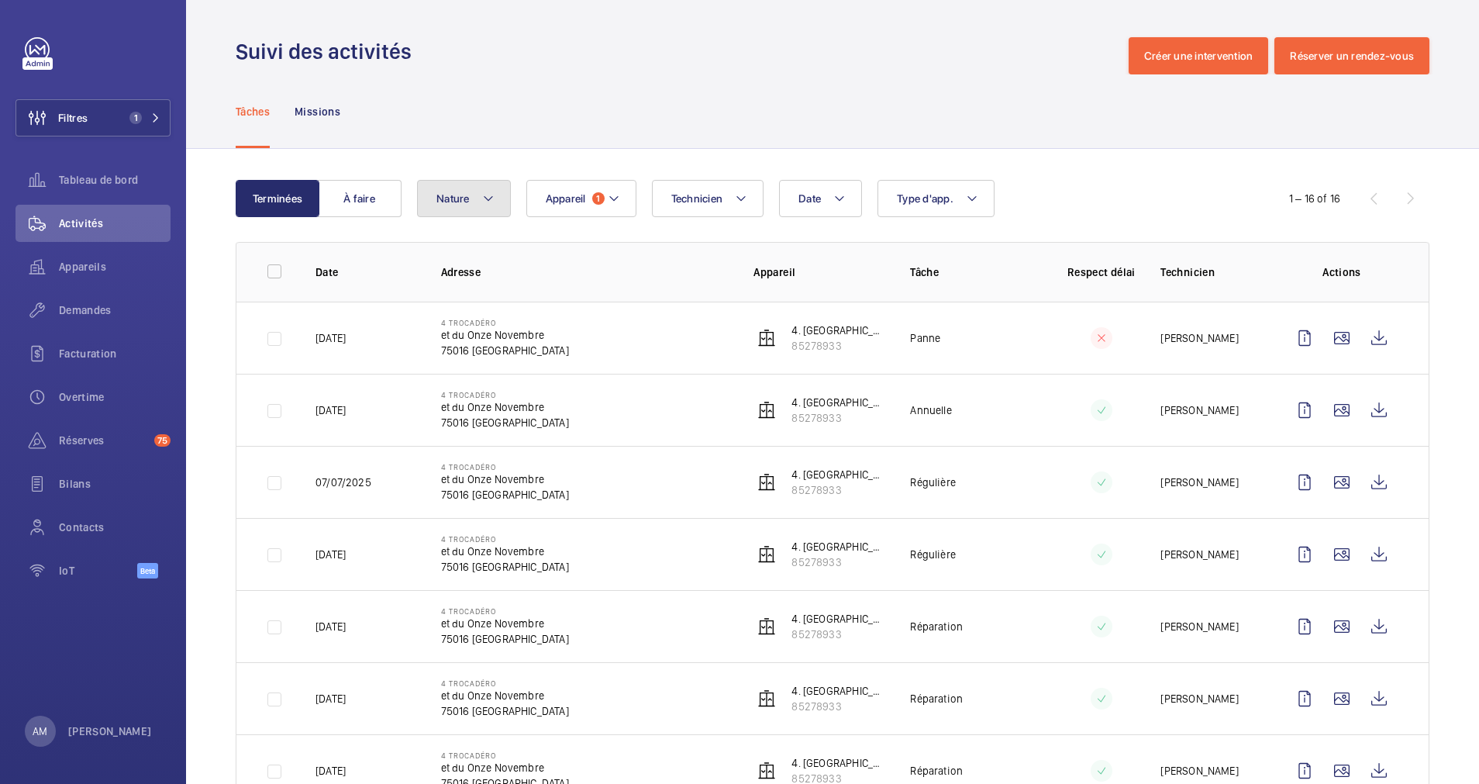
click at [494, 199] on mat-icon at bounding box center [488, 198] width 12 height 19
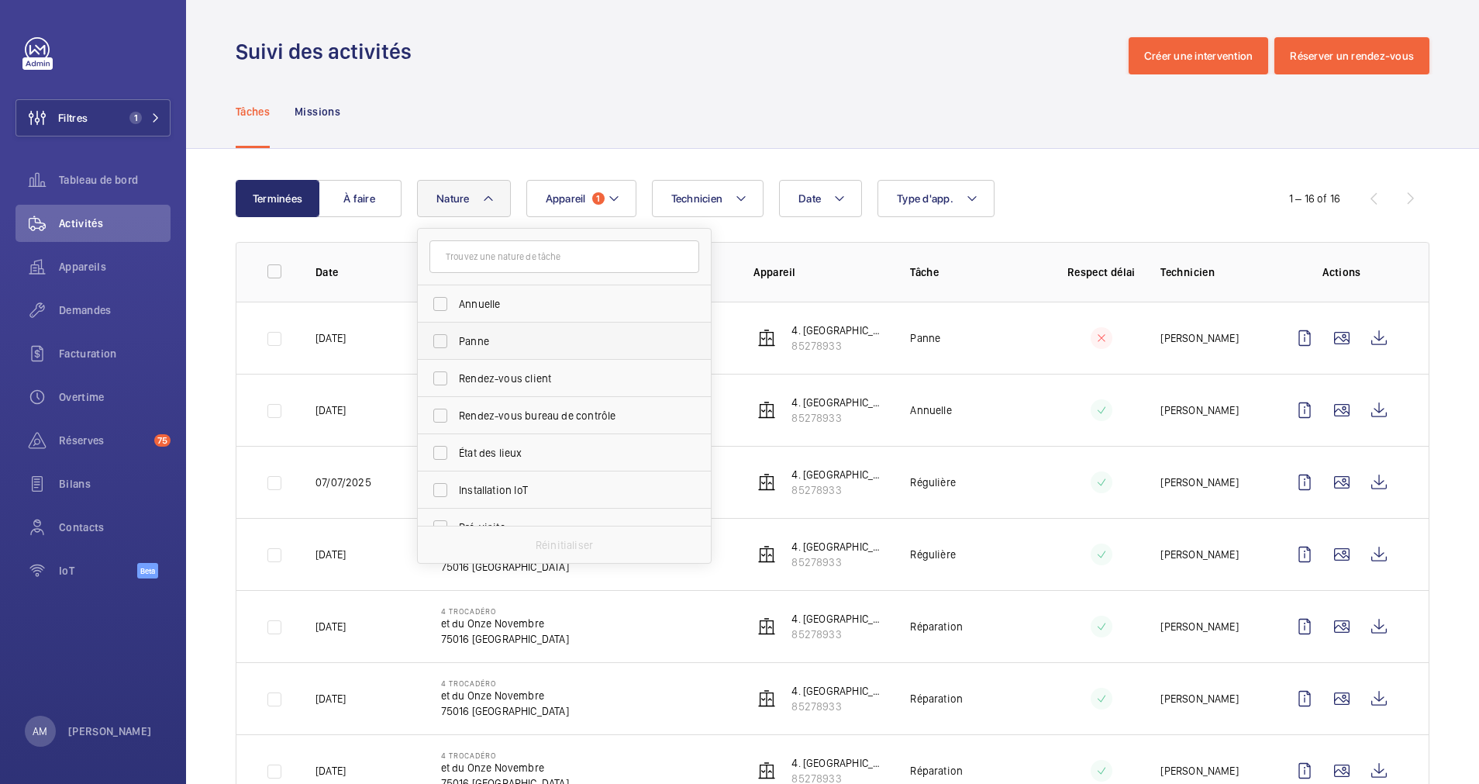
click at [439, 340] on label "Panne" at bounding box center [553, 341] width 270 height 37
click at [439, 340] on input "Panne" at bounding box center [440, 341] width 31 height 31
checkbox input "true"
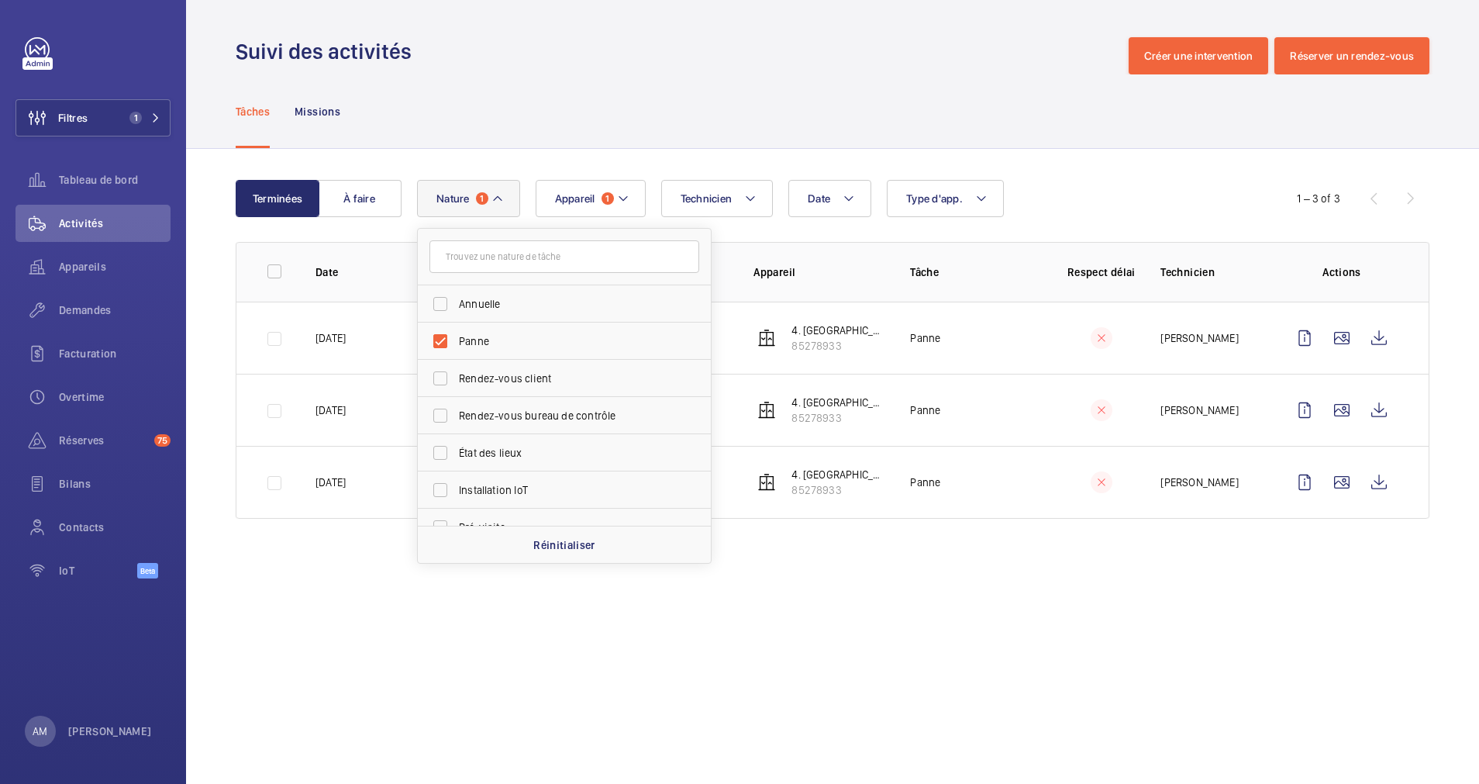
click at [864, 115] on div "Tâches Missions" at bounding box center [833, 111] width 1194 height 74
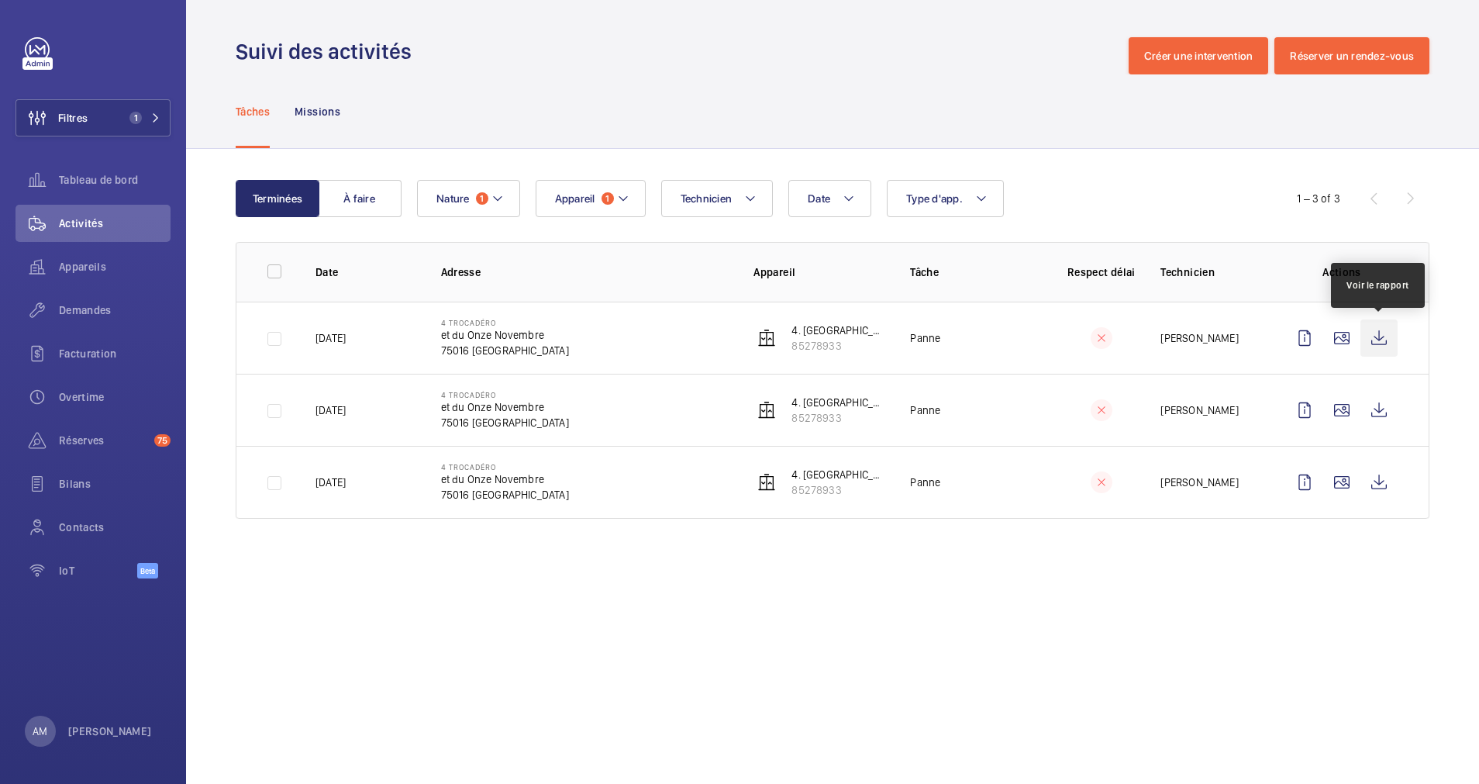
click at [1379, 339] on wm-front-icon-button at bounding box center [1379, 337] width 37 height 37
click at [1376, 412] on wm-front-icon-button at bounding box center [1379, 410] width 37 height 37
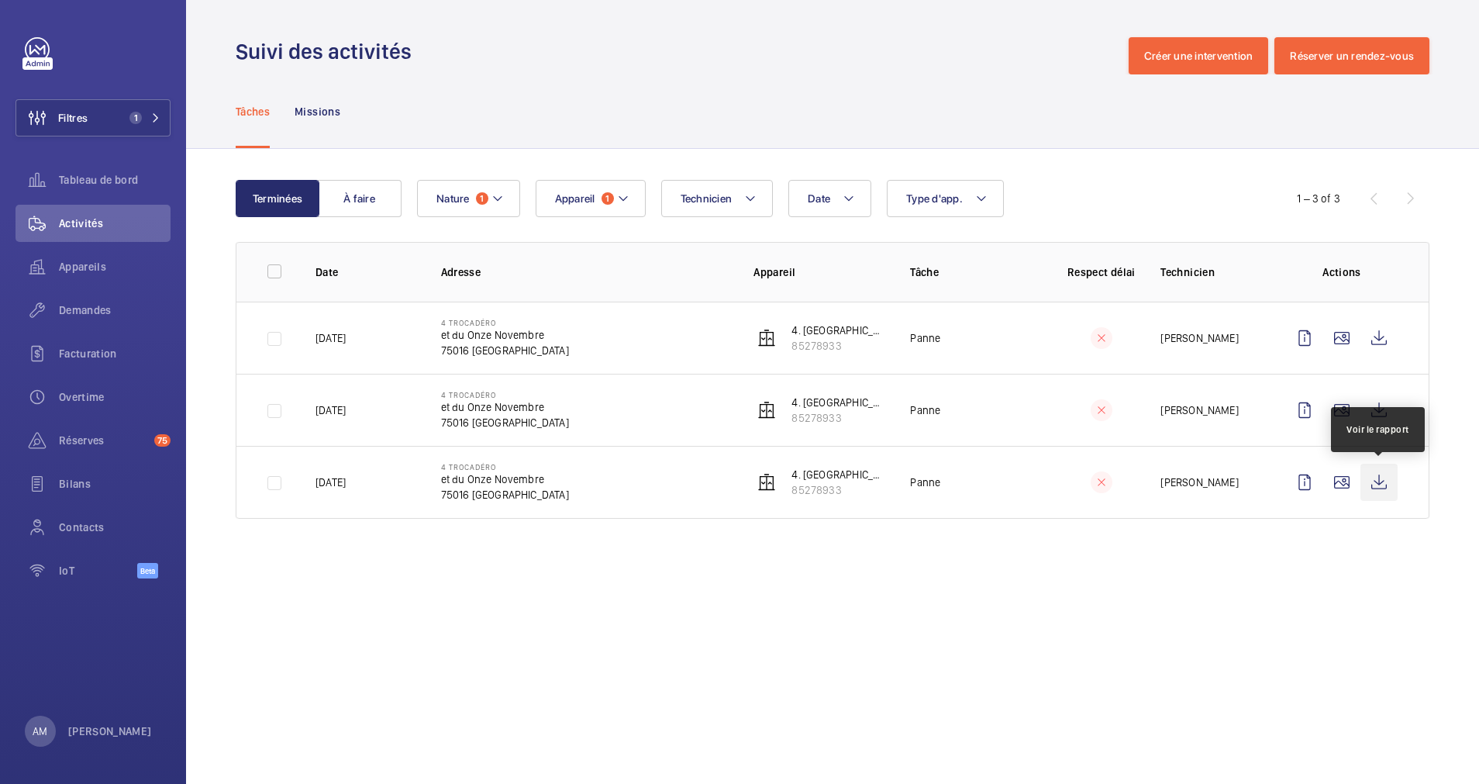
click at [1381, 487] on wm-front-icon-button at bounding box center [1379, 482] width 37 height 37
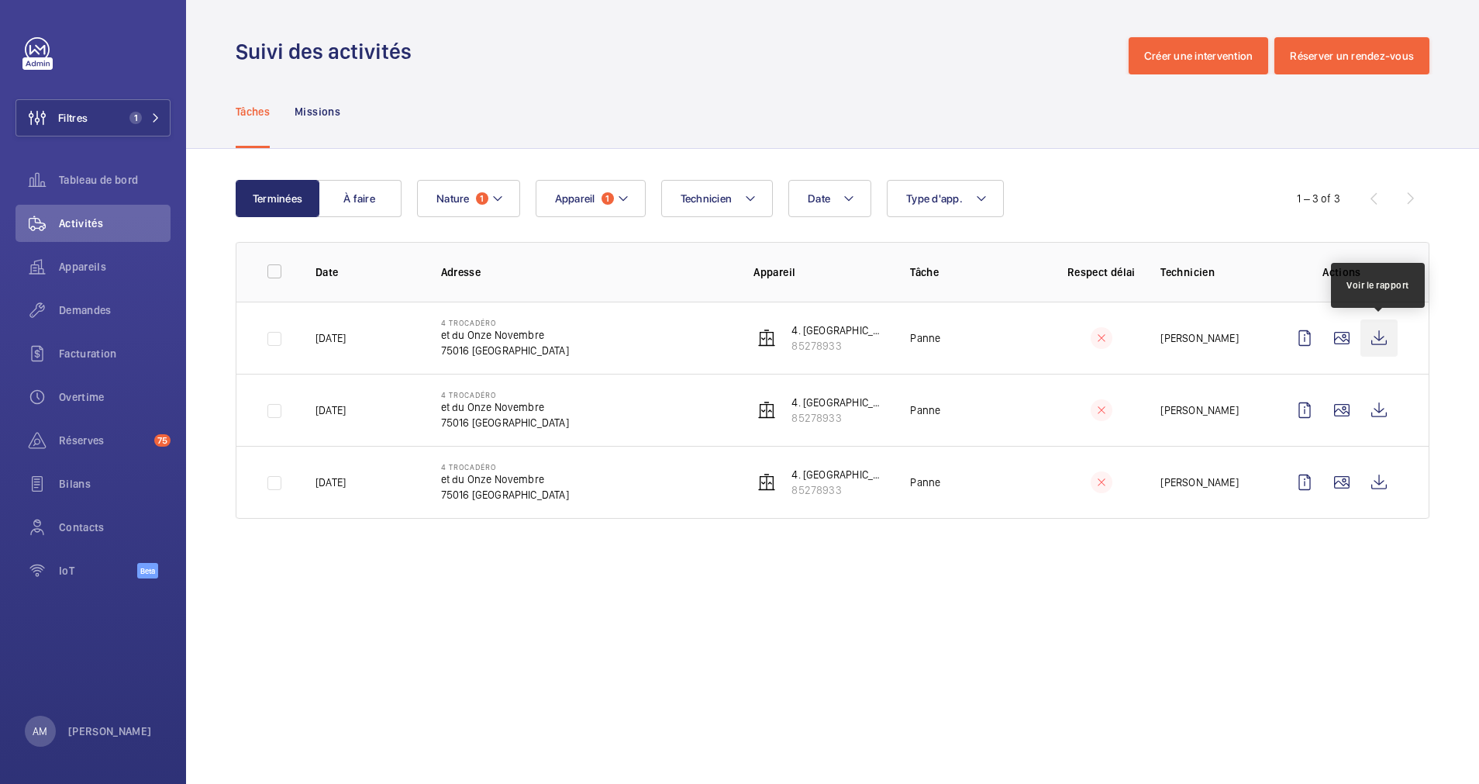
click at [1386, 340] on wm-front-icon-button at bounding box center [1379, 337] width 37 height 37
click at [1385, 410] on wm-front-icon-button at bounding box center [1379, 410] width 37 height 37
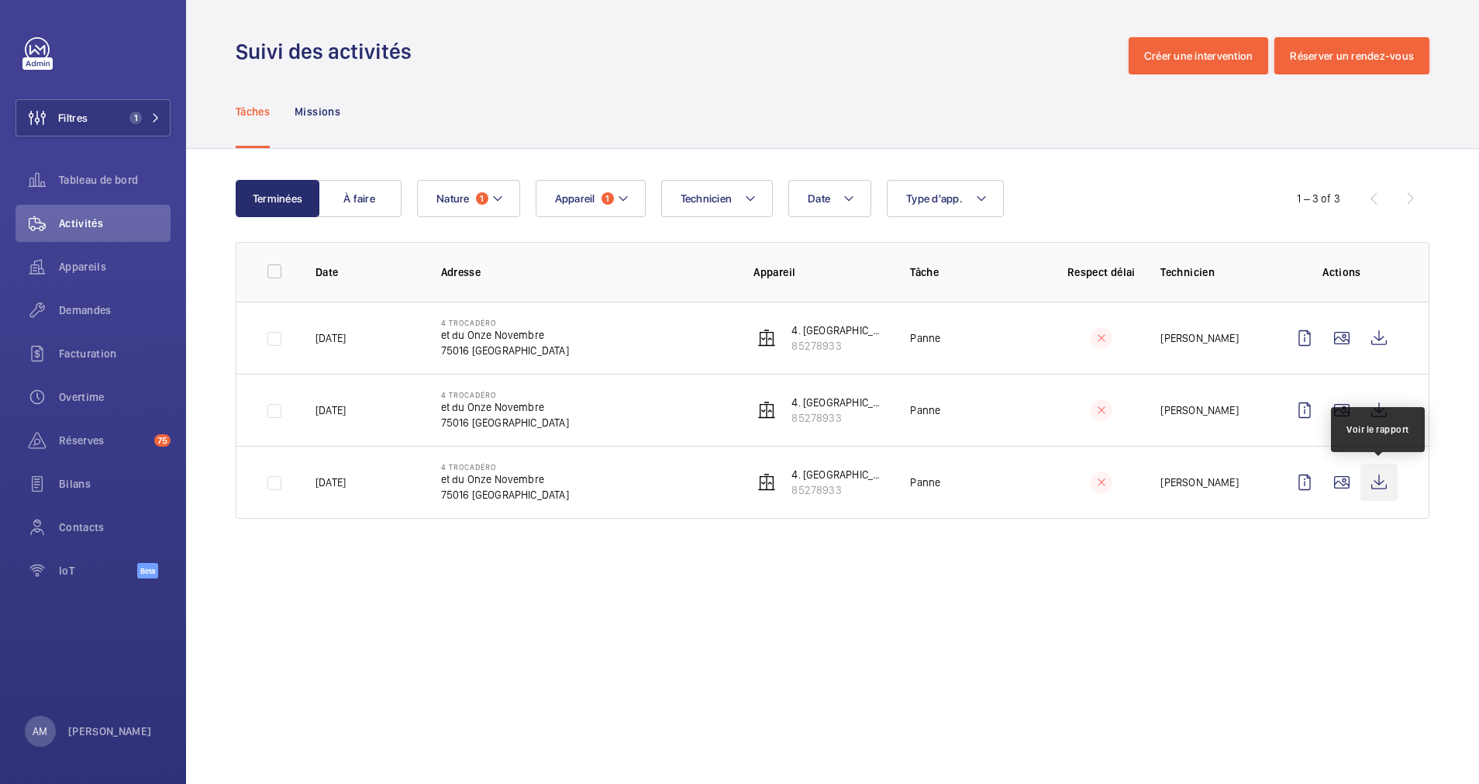
click at [1382, 485] on wm-front-icon-button at bounding box center [1379, 482] width 37 height 37
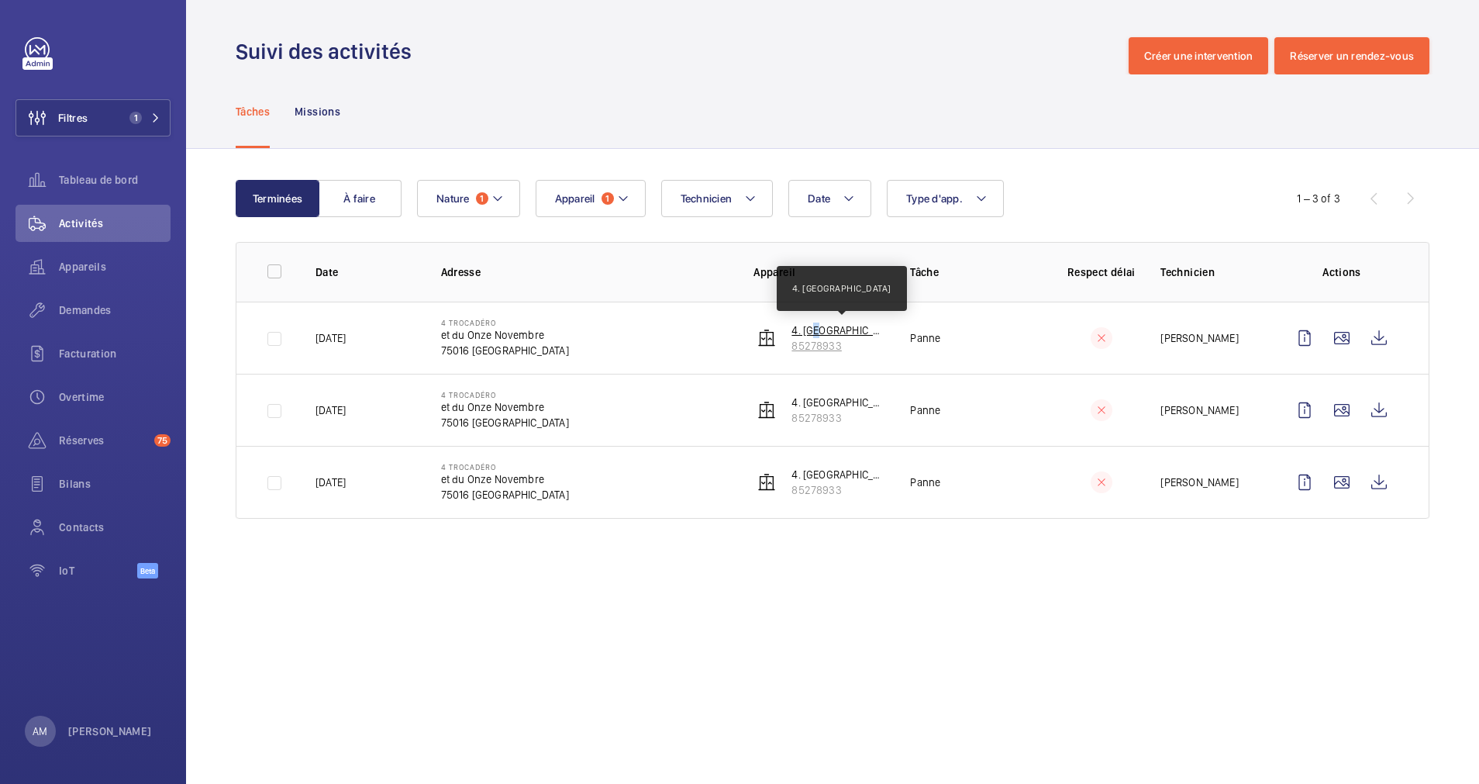
click at [811, 329] on p "4. place du Trocadéro" at bounding box center [839, 331] width 94 height 16
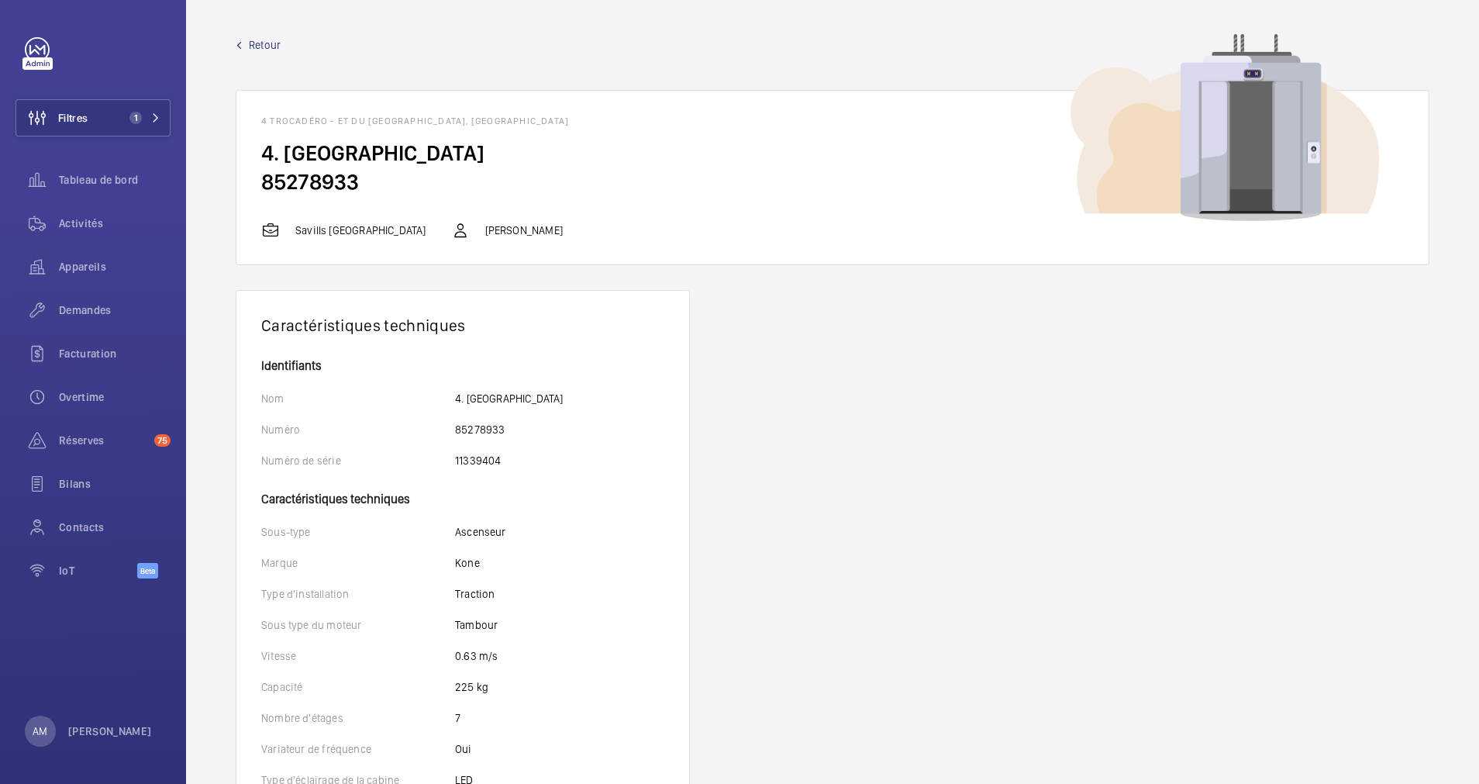
drag, startPoint x: 262, startPoint y: 157, endPoint x: 480, endPoint y: 155, distance: 217.9
click at [480, 155] on h2 "4. place du Trocadéro" at bounding box center [832, 153] width 1143 height 29
drag, startPoint x: 480, startPoint y: 155, endPoint x: 464, endPoint y: 153, distance: 15.7
copy h2 "4. place du Trocadéro"
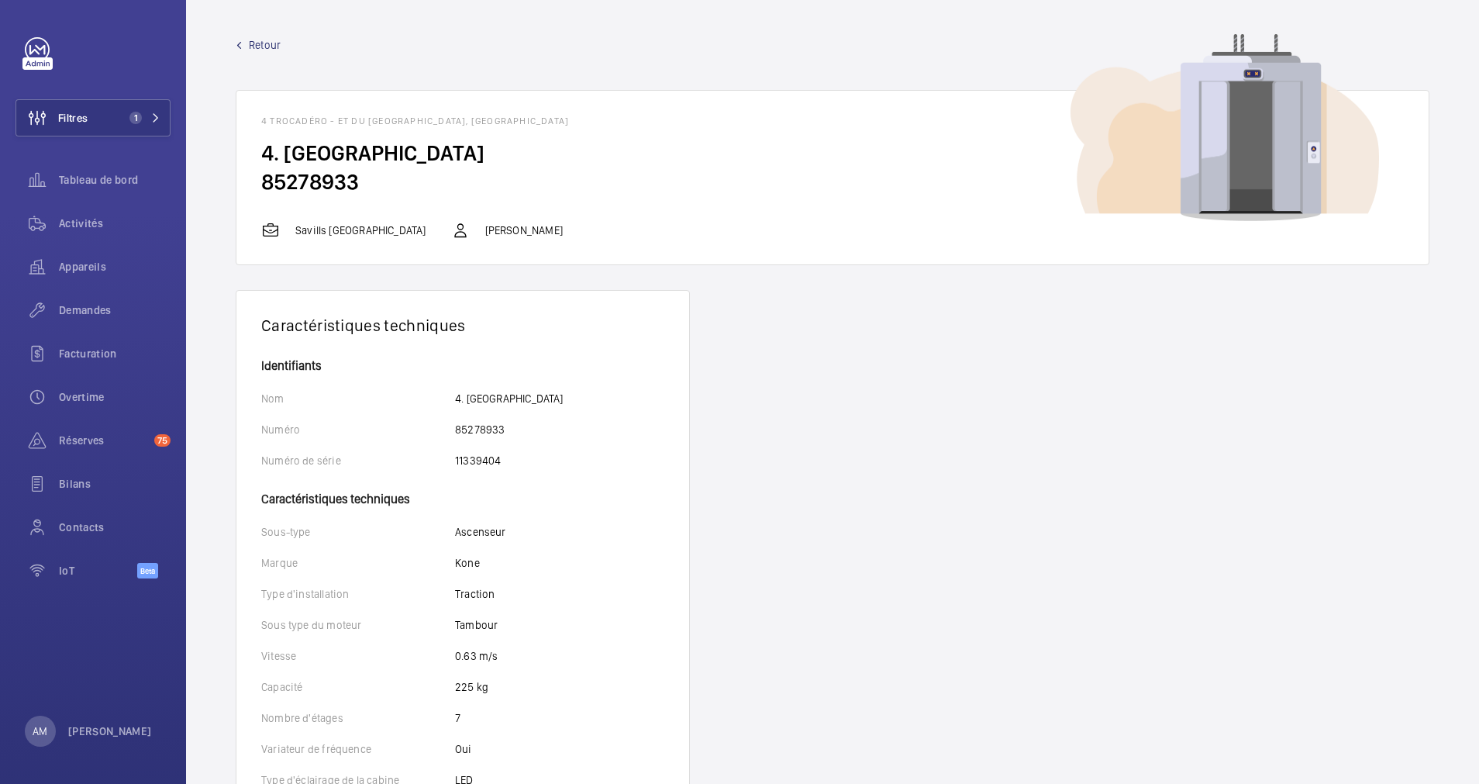
copy h2 "4. place du Trocadéro"
drag, startPoint x: 260, startPoint y: 117, endPoint x: 451, endPoint y: 121, distance: 190.8
click at [451, 121] on h1 "4 Trocadéro - et du Onze Novembre, 75016 PARIS" at bounding box center [832, 121] width 1143 height 11
copy h1 "4 Trocadéro - et du Onze Novembre"
click at [334, 181] on h2 "85278933" at bounding box center [832, 181] width 1143 height 29
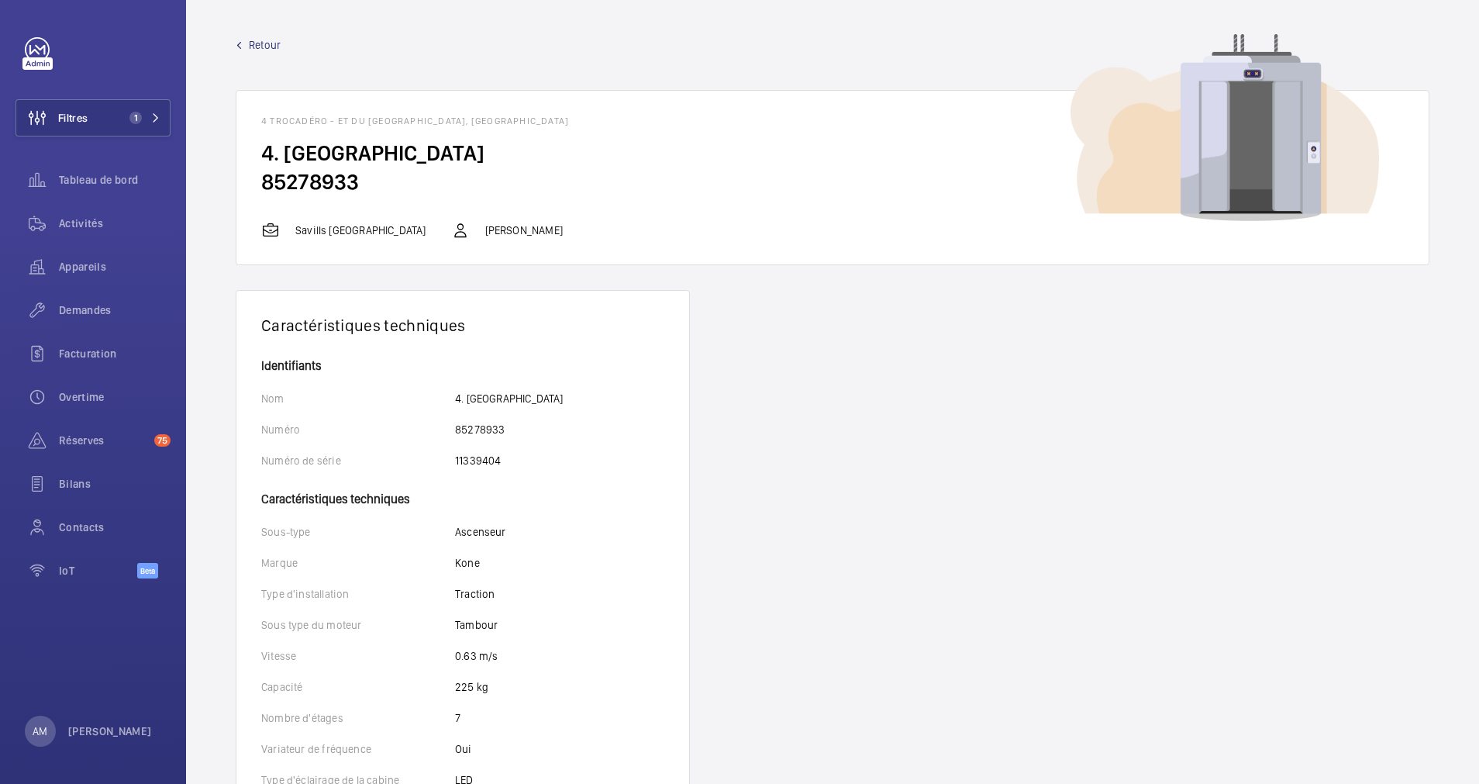
click at [334, 181] on h2 "85278933" at bounding box center [832, 181] width 1143 height 29
copy h2 "85278933"
click at [250, 47] on span "Retour" at bounding box center [265, 45] width 32 height 16
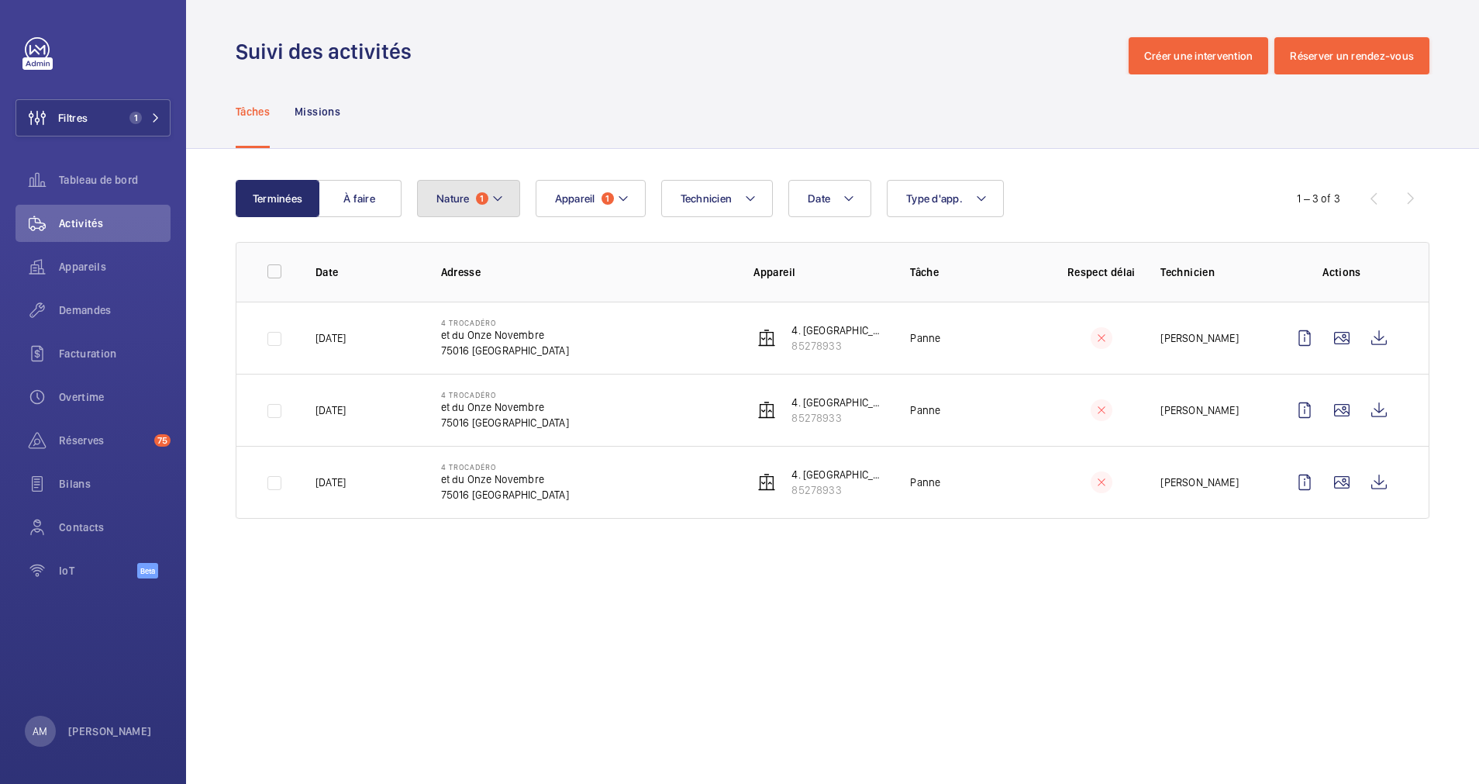
click at [488, 196] on button "Nature 1" at bounding box center [468, 198] width 103 height 37
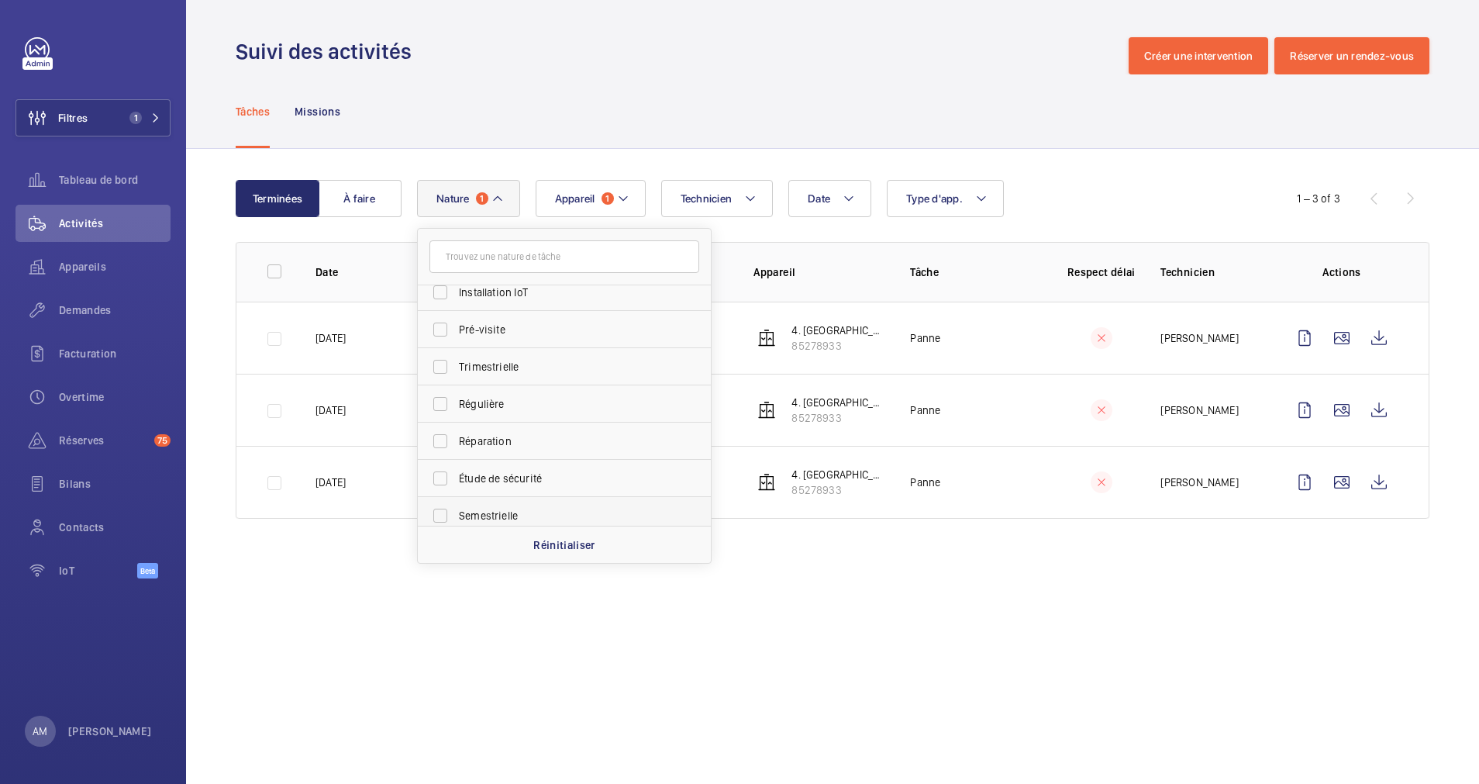
scroll to position [233, 0]
click at [444, 405] on label "Réparation" at bounding box center [553, 406] width 270 height 37
click at [444, 405] on input "Réparation" at bounding box center [440, 406] width 31 height 31
checkbox input "true"
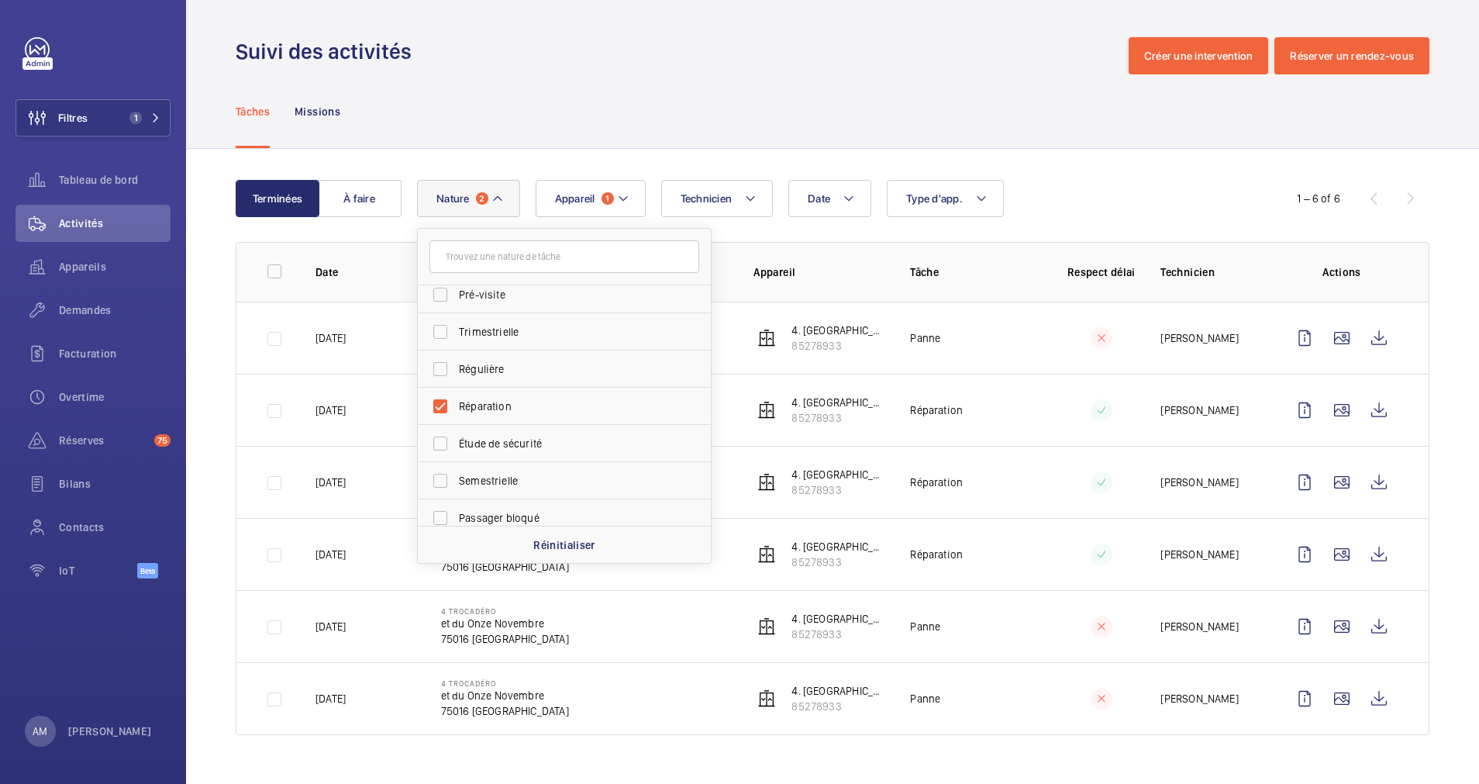
click at [1129, 216] on div "Date Technicien Appareil 1 Type d'app. Nature 2 Panne Annuelle Rendez-vous clie…" at bounding box center [830, 198] width 826 height 37
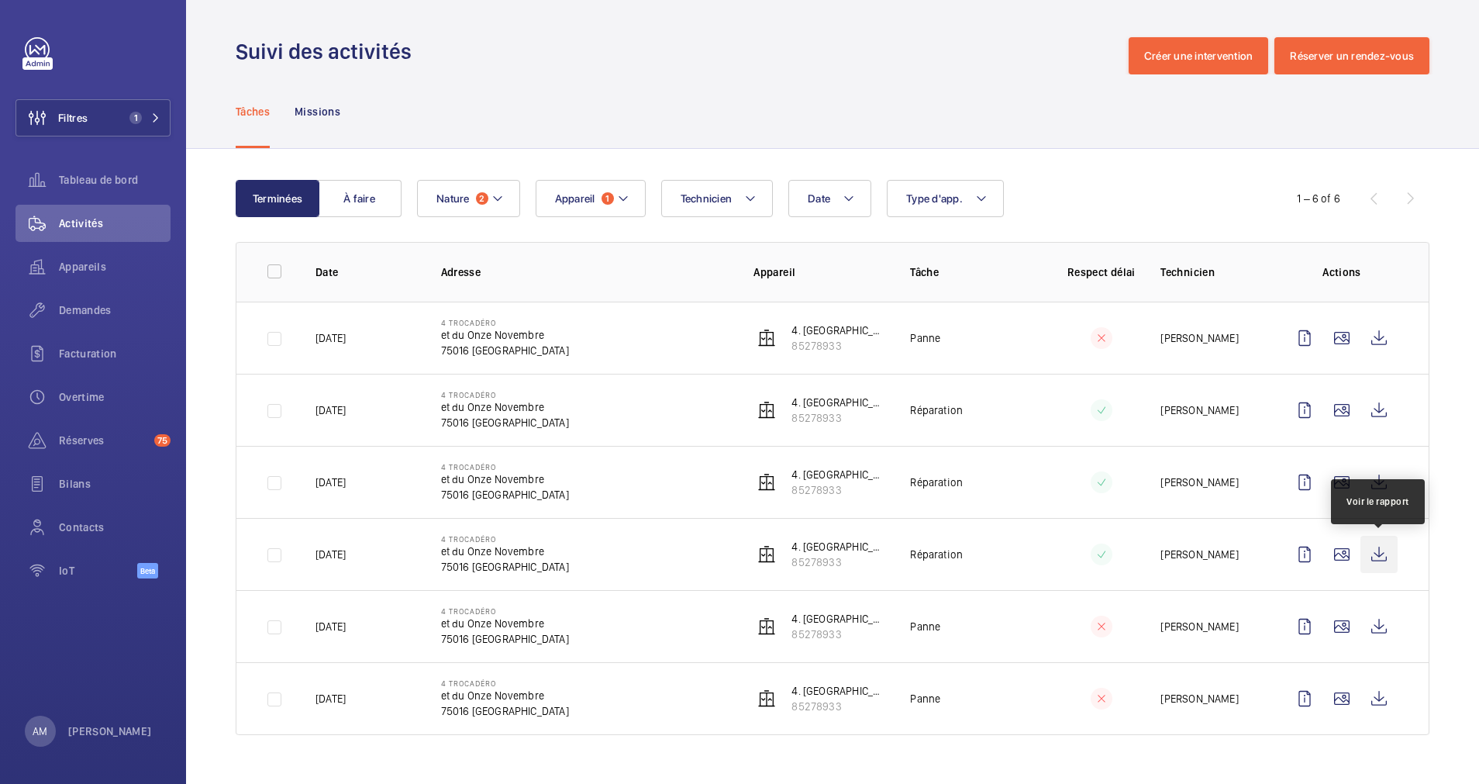
click at [1374, 560] on wm-front-icon-button at bounding box center [1379, 554] width 37 height 37
click at [1378, 479] on wm-front-icon-button at bounding box center [1379, 482] width 37 height 37
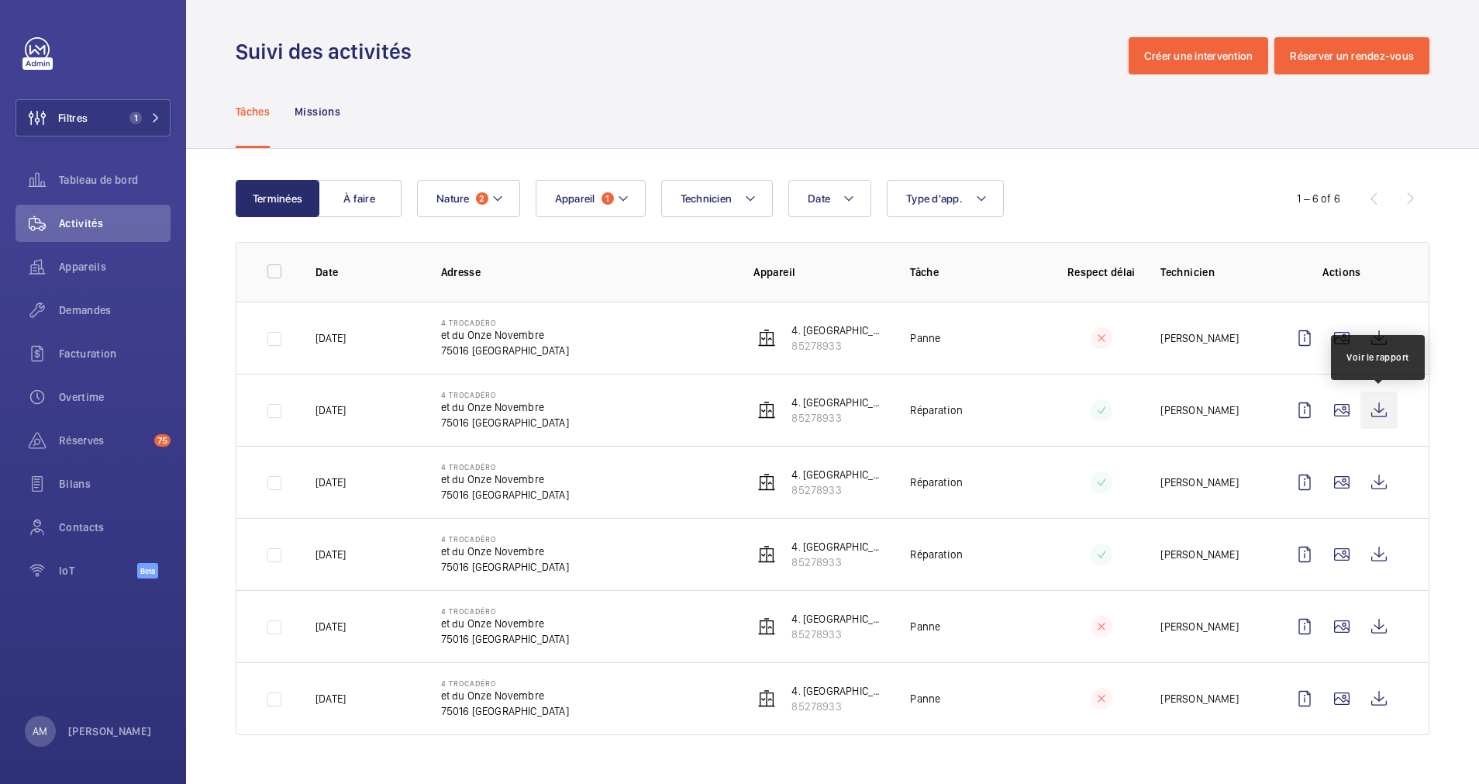
click at [1379, 404] on wm-front-icon-button at bounding box center [1379, 410] width 37 height 37
click at [617, 194] on mat-icon at bounding box center [623, 198] width 12 height 19
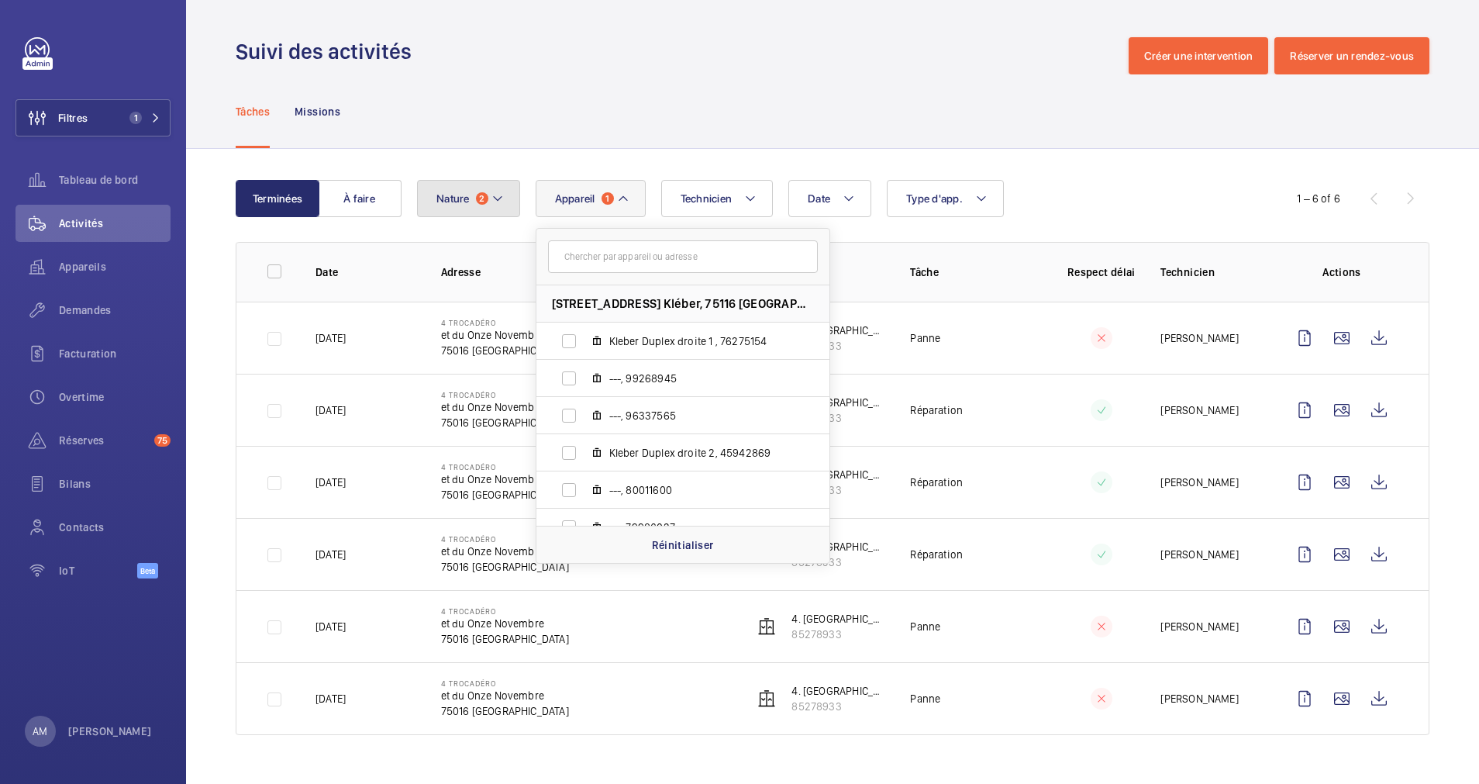
click at [495, 193] on mat-icon at bounding box center [498, 198] width 12 height 19
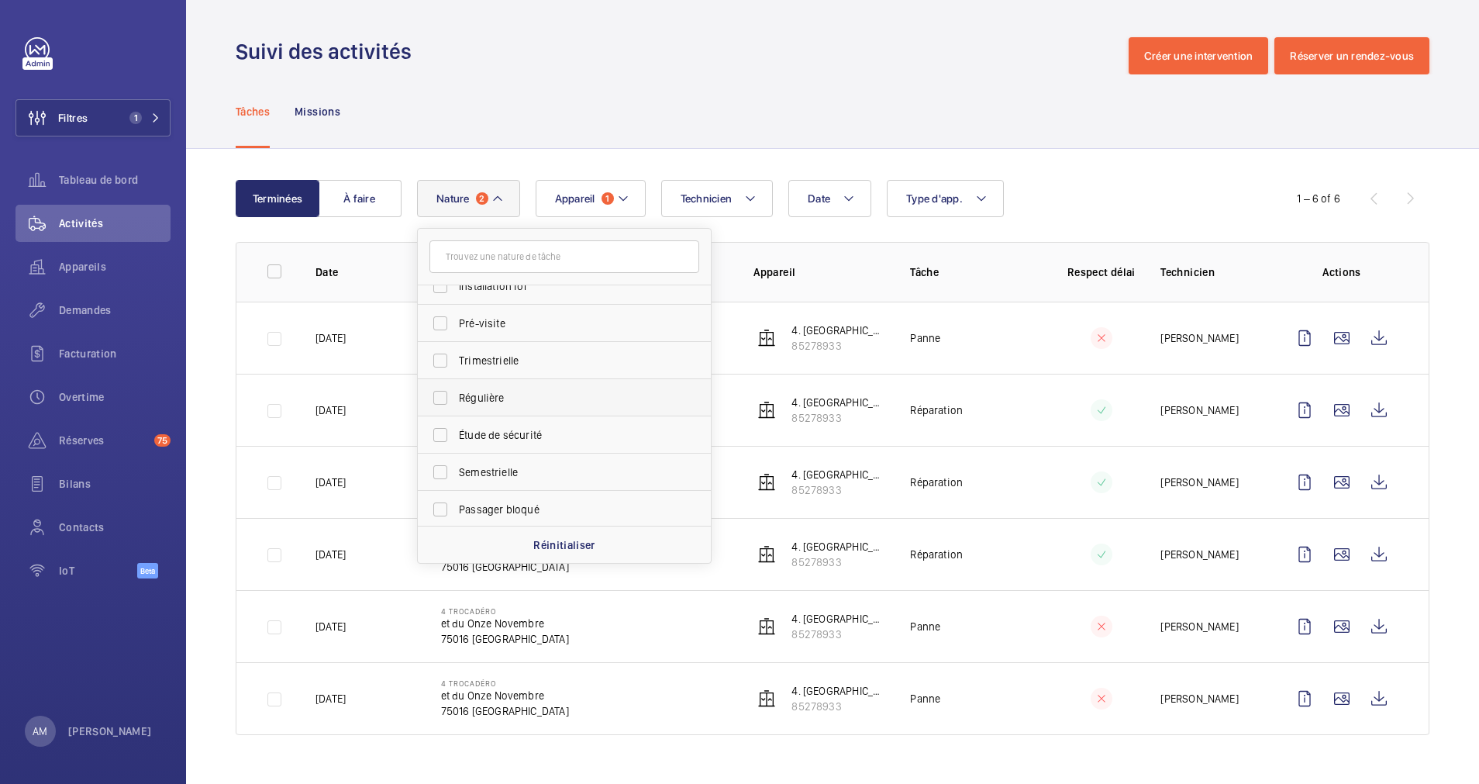
scroll to position [243, 0]
click at [1068, 157] on div "Terminées À faire Date Technicien Appareil 1 Type d'app. Nature 2 Réparation Pa…" at bounding box center [832, 460] width 1293 height 623
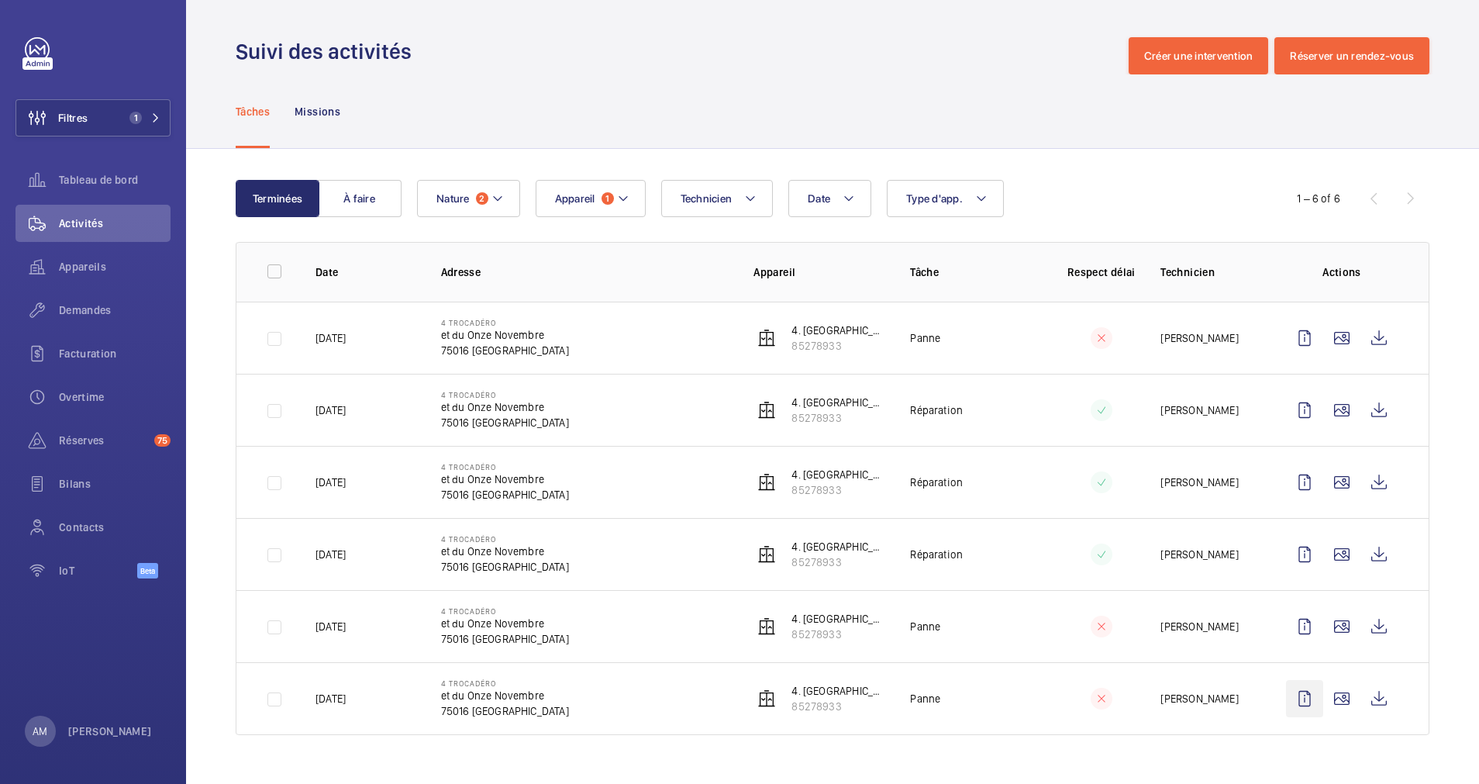
drag, startPoint x: 1036, startPoint y: 695, endPoint x: 1292, endPoint y: 695, distance: 256.6
click at [1040, 695] on td "Panne" at bounding box center [963, 698] width 157 height 73
click at [1373, 693] on wm-front-icon-button at bounding box center [1379, 698] width 37 height 37
click at [1384, 631] on wm-front-icon-button at bounding box center [1379, 626] width 37 height 37
click at [1379, 548] on wm-front-icon-button at bounding box center [1379, 554] width 37 height 37
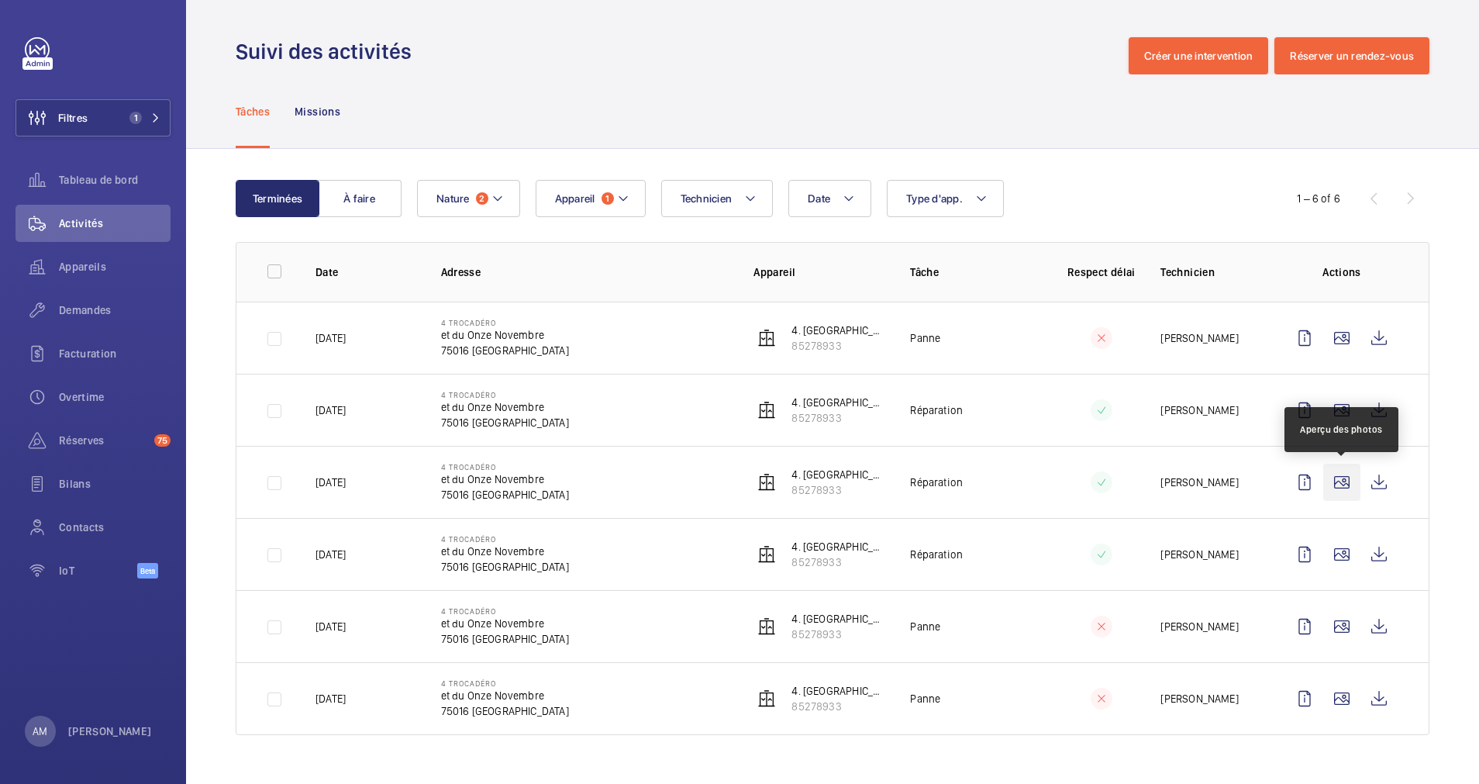
click at [1348, 477] on wm-front-icon-button at bounding box center [1341, 482] width 37 height 37
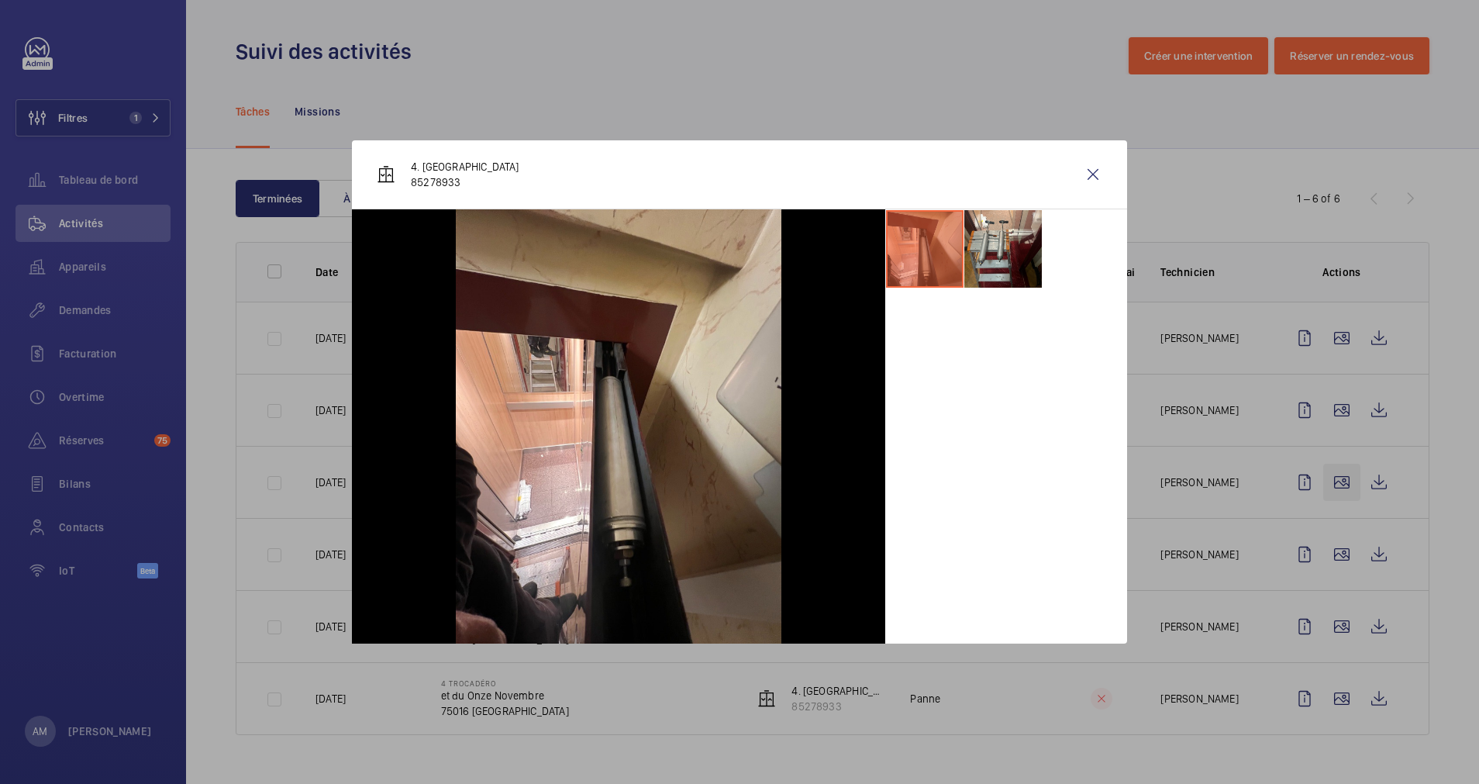
click at [1348, 477] on div at bounding box center [739, 392] width 1479 height 784
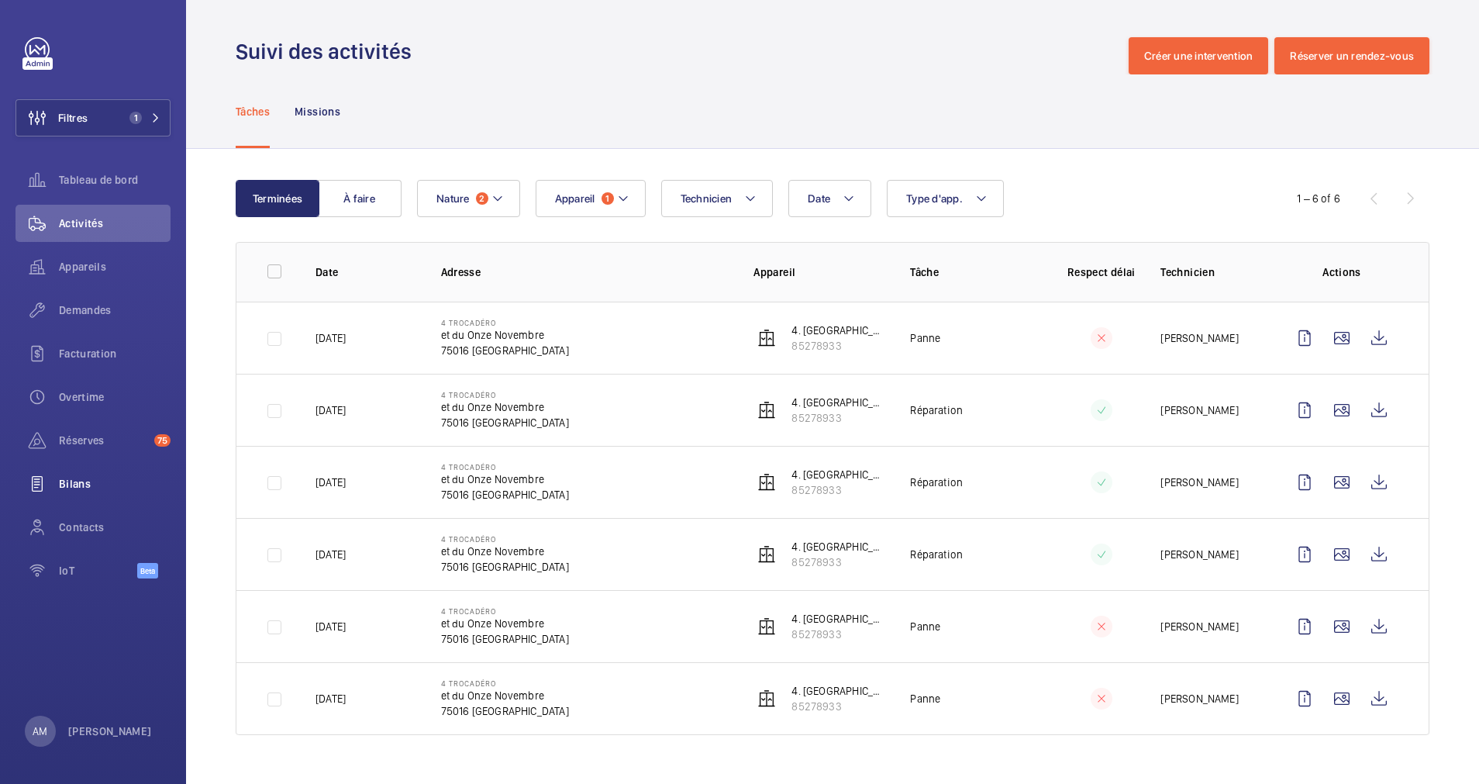
click at [95, 474] on div "Bilans" at bounding box center [93, 483] width 155 height 37
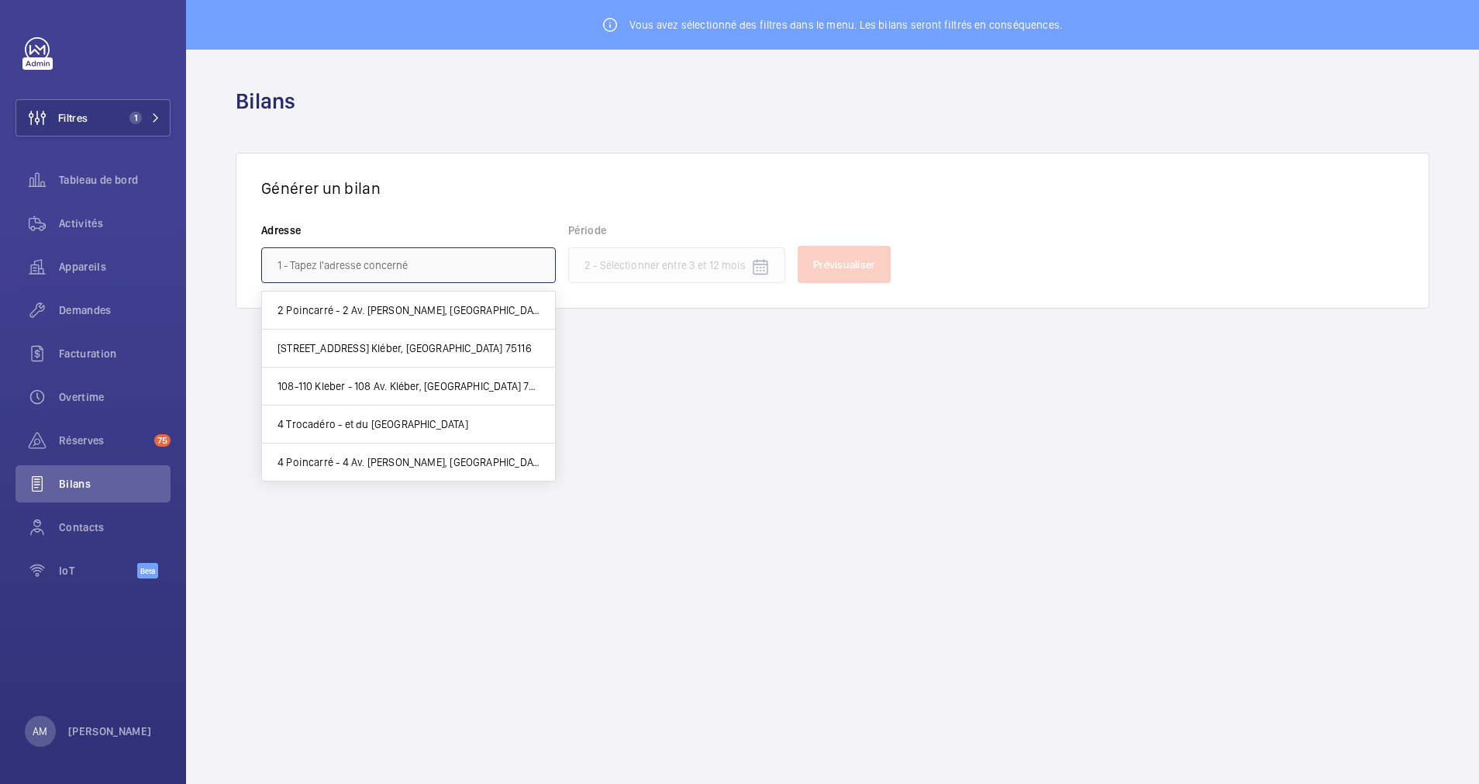
click at [347, 264] on input "text" at bounding box center [408, 265] width 295 height 36
click at [329, 314] on span "2 Poincarré - 2 Av. Raymond Poincaré, PARIS 75016" at bounding box center [409, 310] width 262 height 16
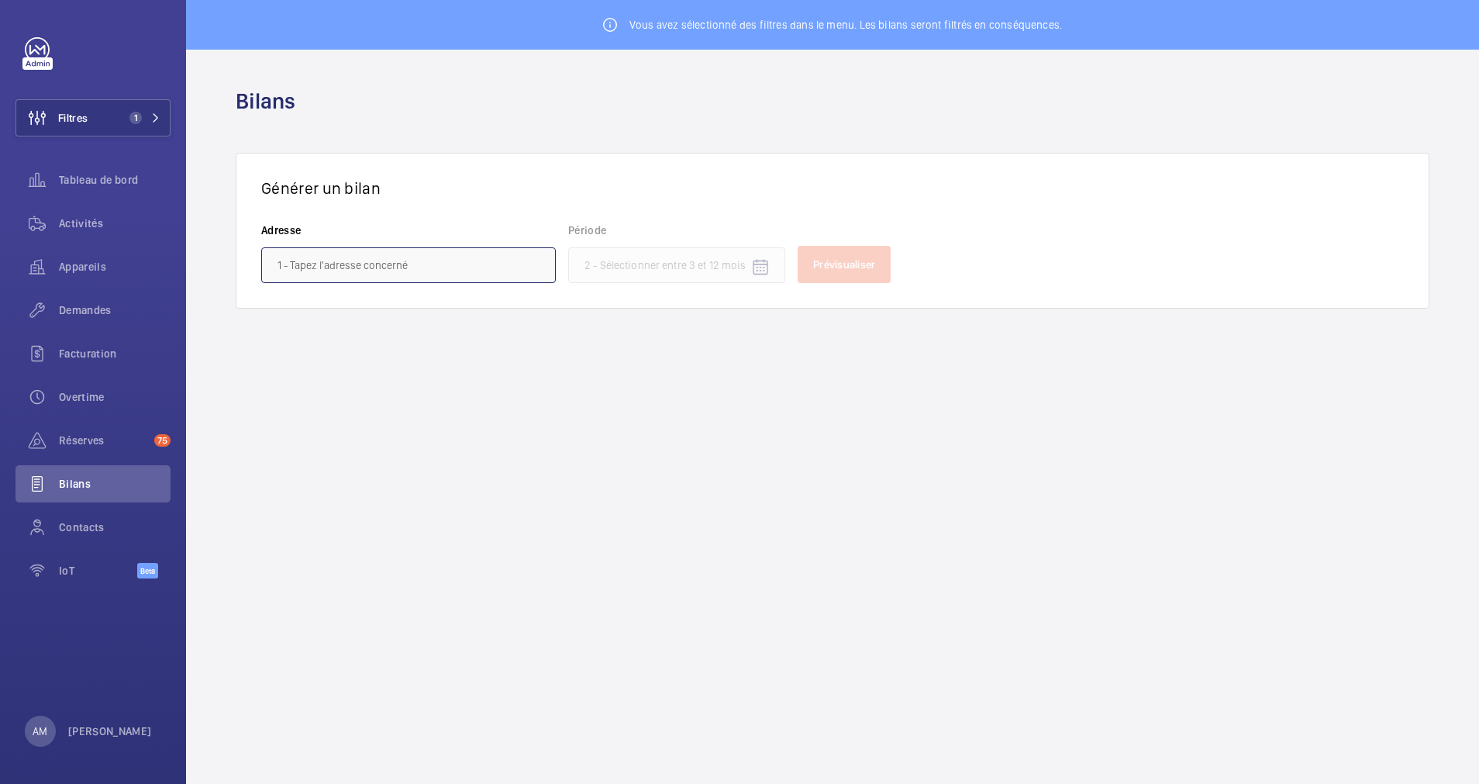
type input "2 Poincarré - 2 Av. Raymond Poincaré, PARIS 75016"
click at [533, 266] on mat-icon at bounding box center [534, 265] width 19 height 19
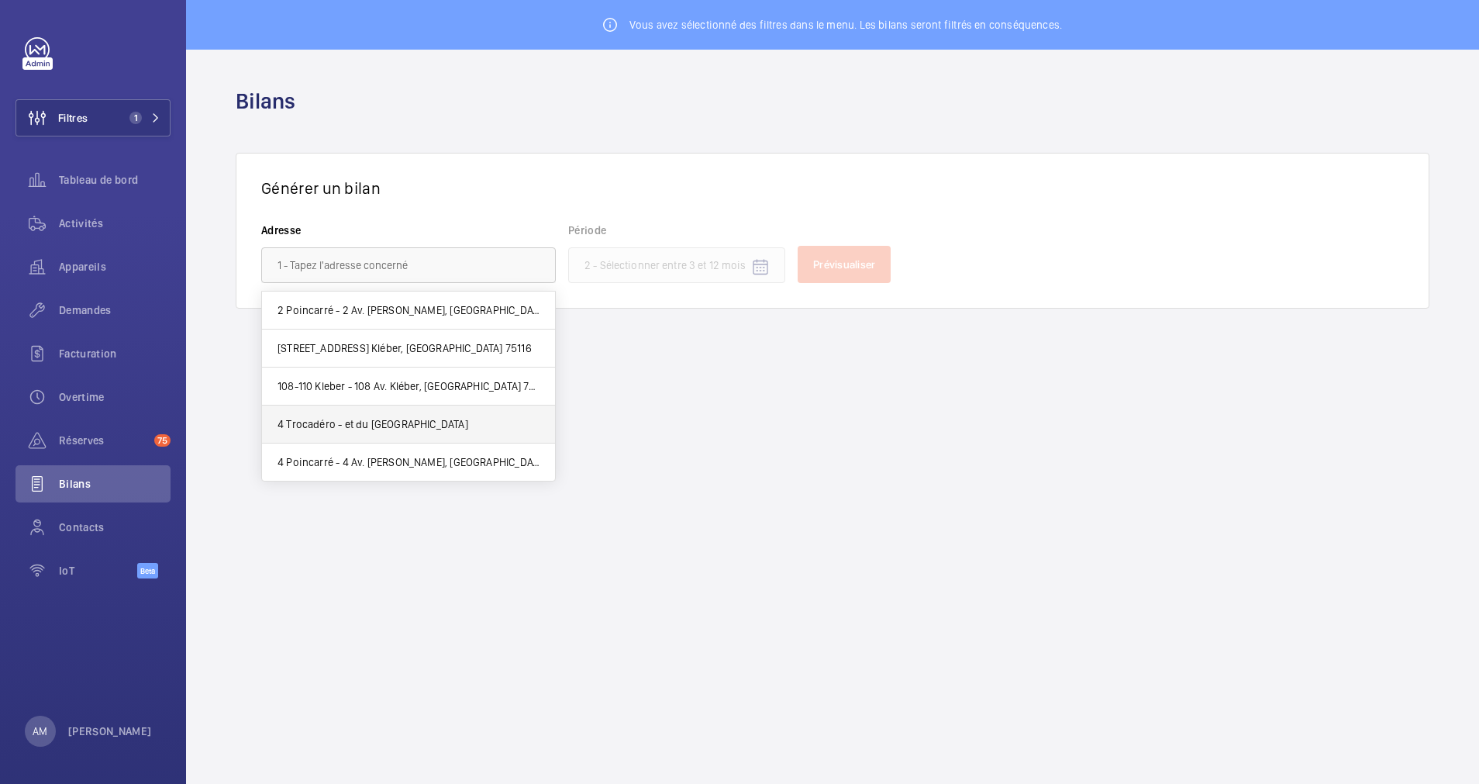
click at [349, 423] on span "4 Trocadéro - et du Onze Novembre, PARIS 75016" at bounding box center [373, 424] width 191 height 16
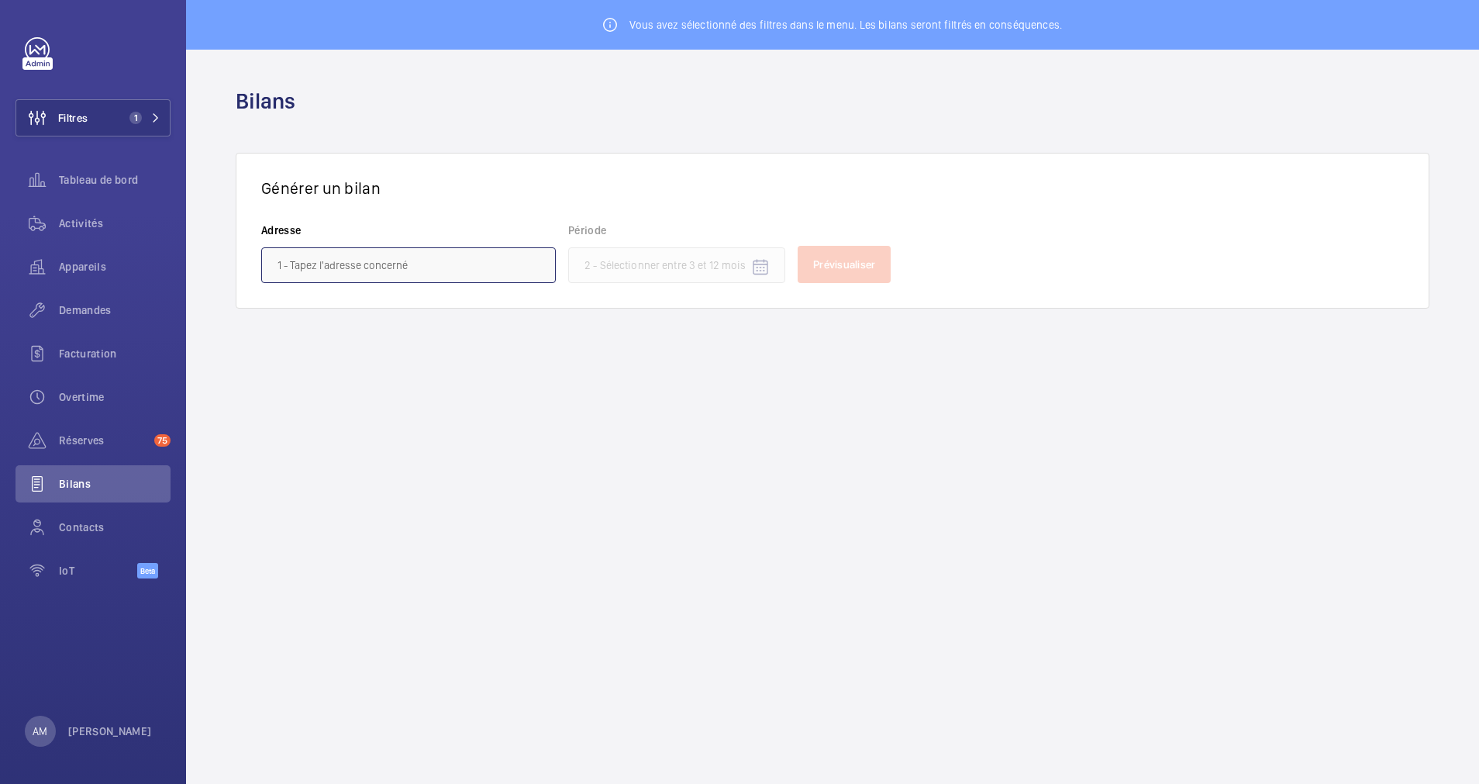
type input "4 Trocadéro - et du Onze Novembre, PARIS 75016"
click at [681, 269] on input at bounding box center [676, 265] width 217 height 36
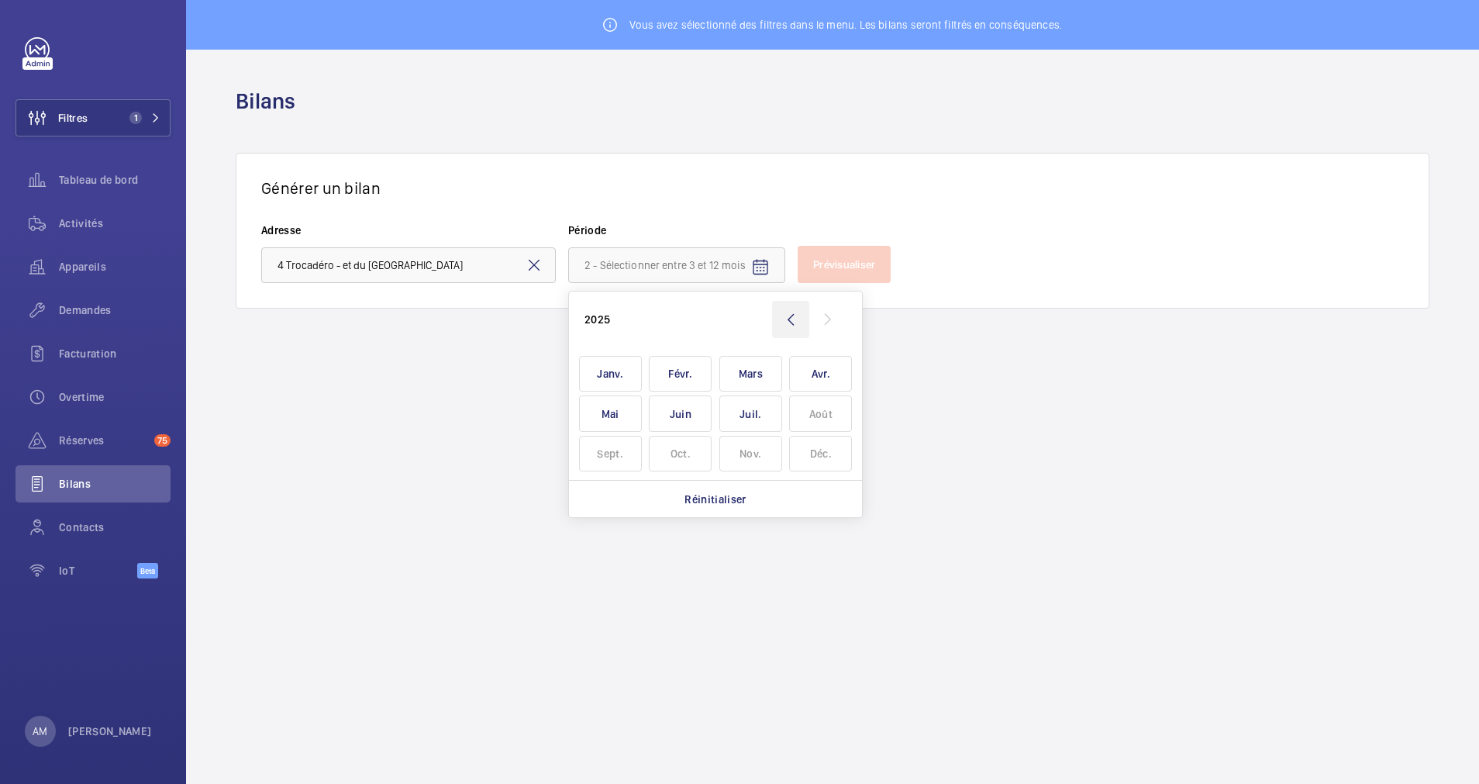
click at [792, 313] on wm-front-icon-button at bounding box center [790, 319] width 37 height 37
click at [830, 319] on wm-front-icon-button at bounding box center [827, 319] width 37 height 37
click at [623, 366] on span "Janv." at bounding box center [610, 374] width 63 height 36
click at [837, 318] on wm-front-icon-button at bounding box center [827, 319] width 37 height 37
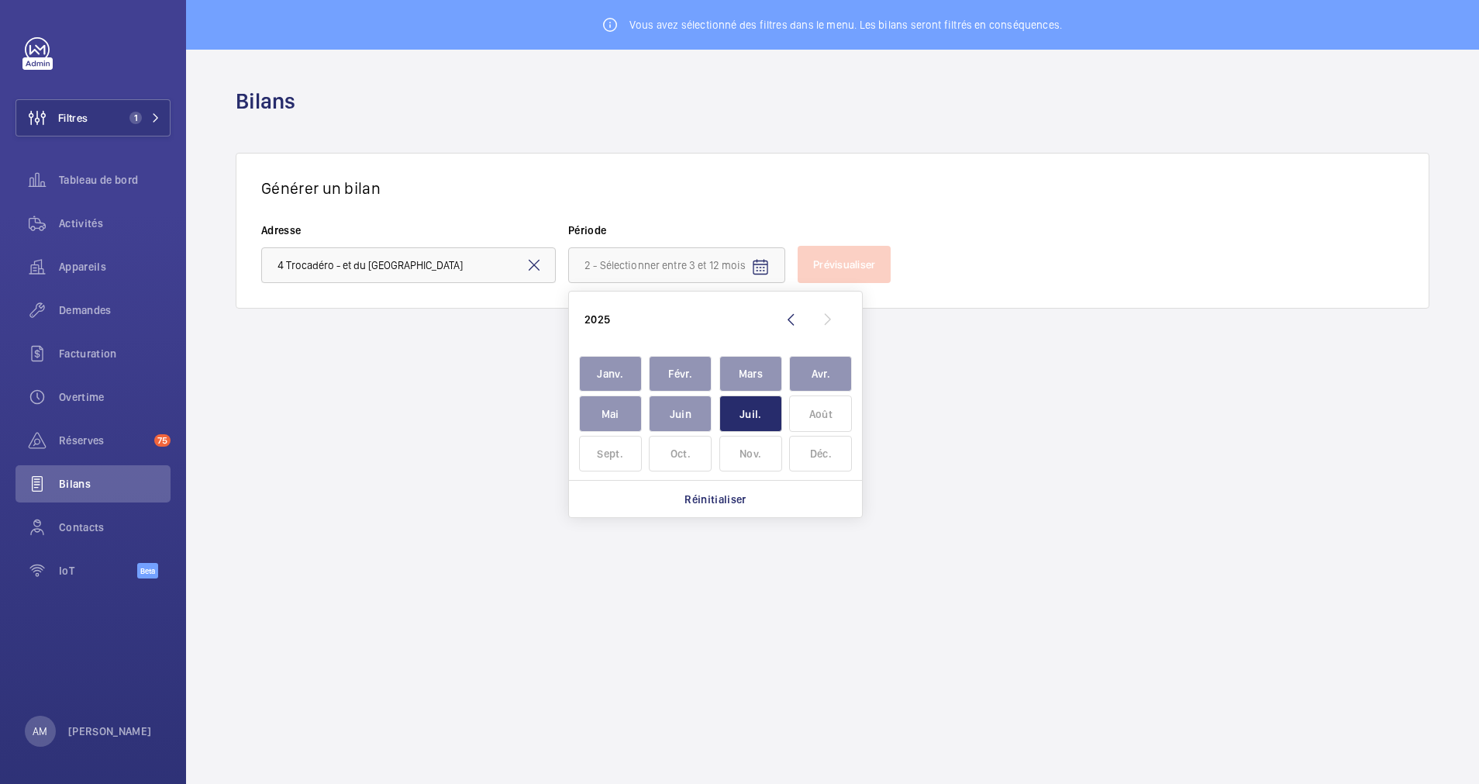
click at [760, 416] on span "Juil." at bounding box center [750, 413] width 63 height 36
type input "janvier 2024 - juillet 2025"
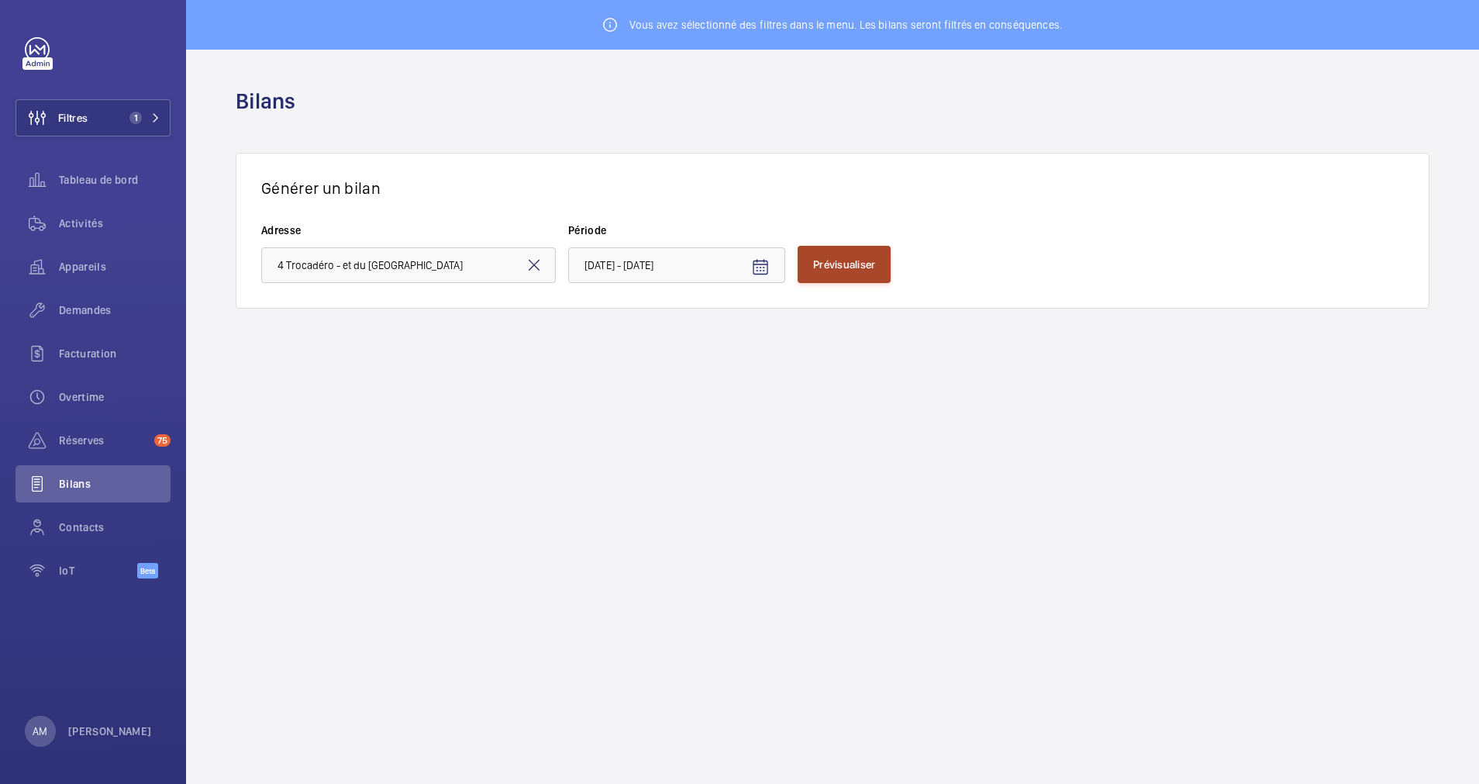
click at [854, 260] on span "Prévisualiser" at bounding box center [844, 264] width 62 height 12
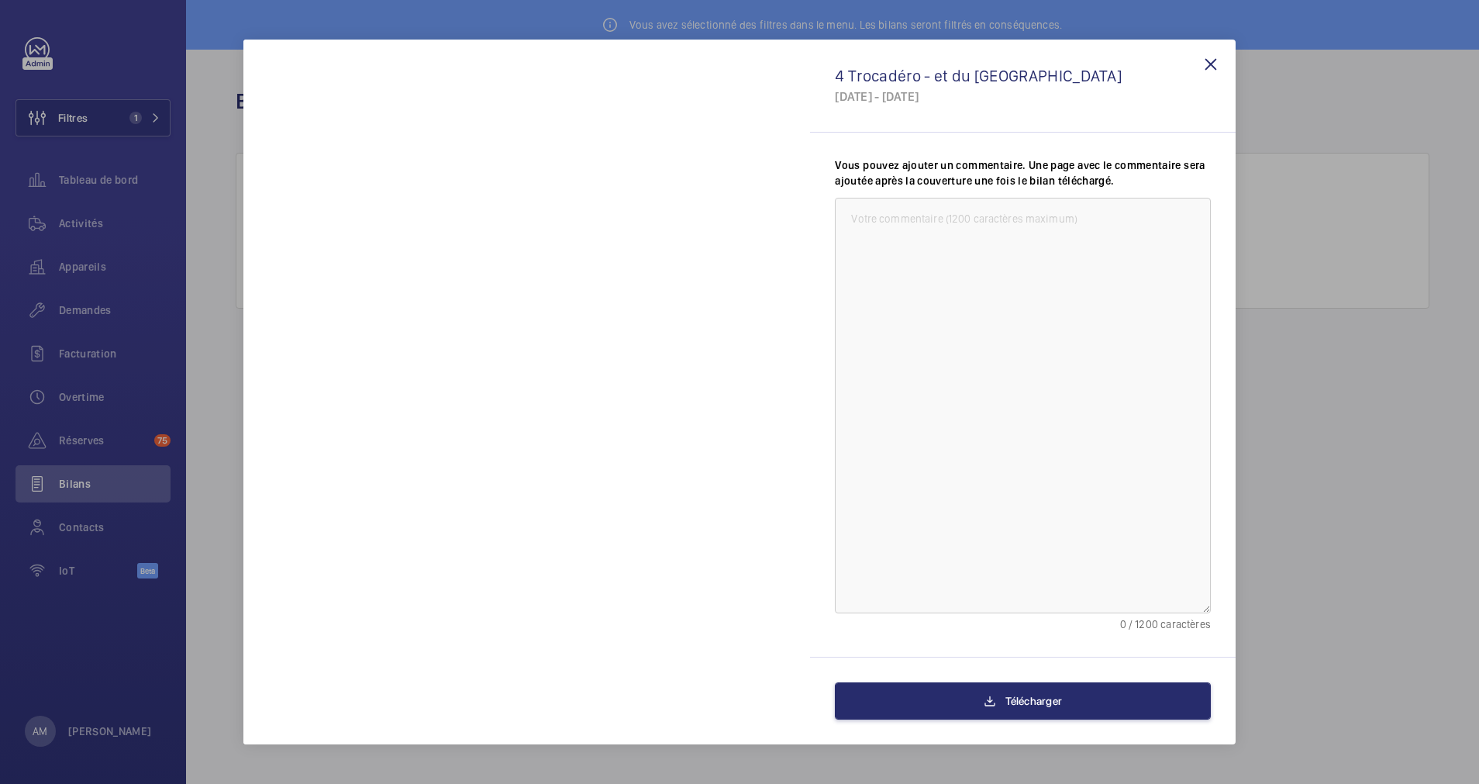
click at [894, 224] on textarea at bounding box center [1023, 406] width 376 height 416
click at [856, 215] on textarea "bilan" at bounding box center [1023, 406] width 376 height 416
type textarea "Bilan"
click at [992, 726] on div "Télécharger" at bounding box center [1023, 701] width 426 height 88
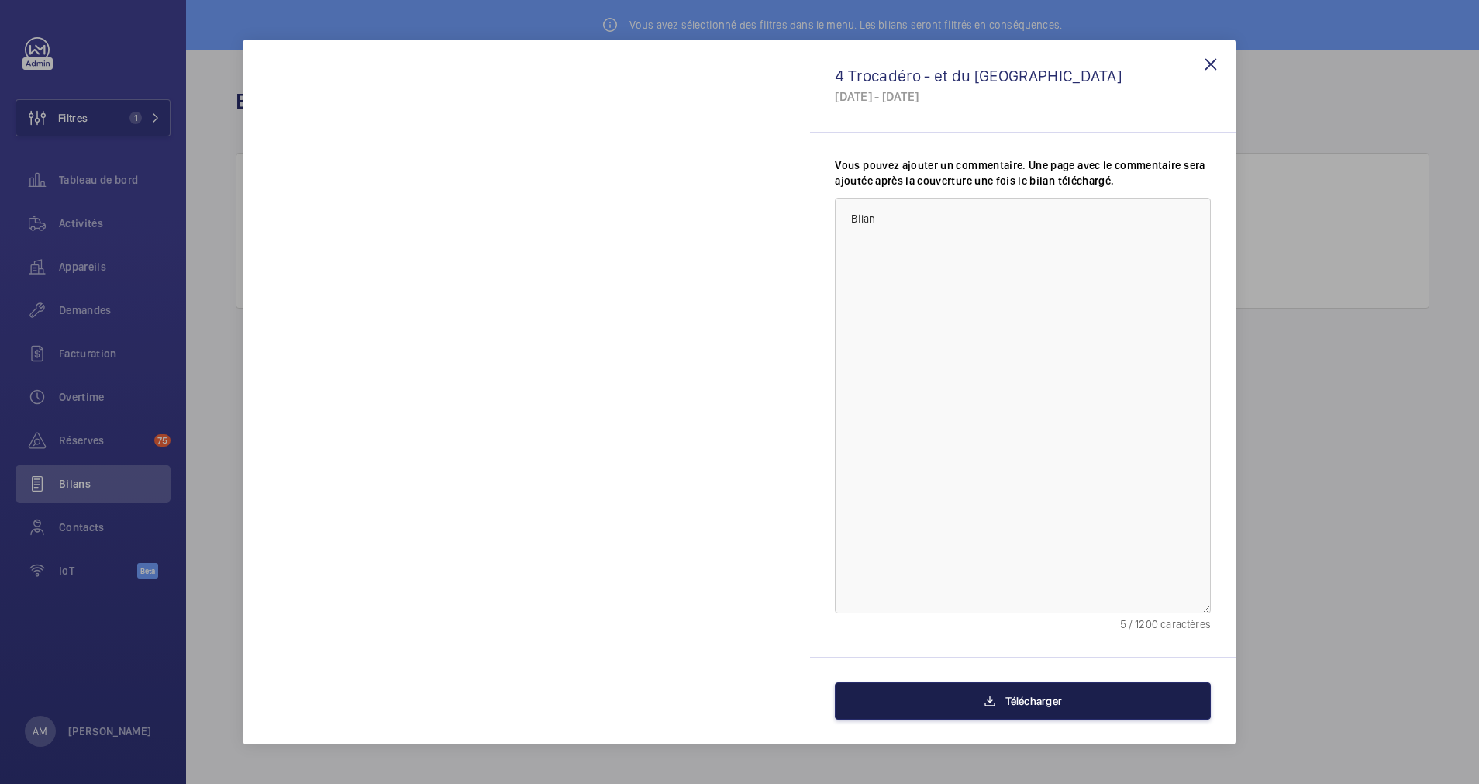
click at [1012, 698] on span "Télécharger" at bounding box center [1034, 701] width 57 height 12
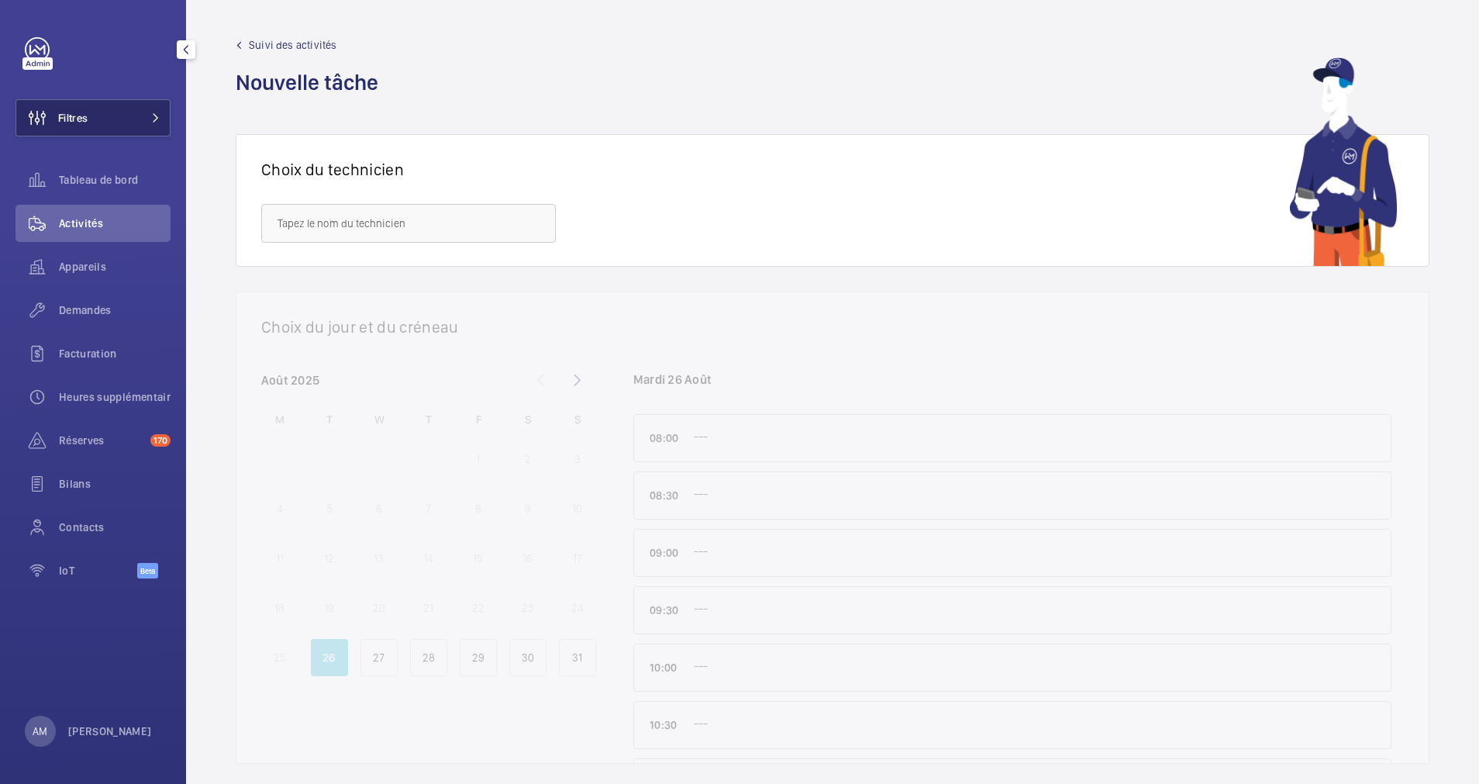
click at [129, 114] on button "Filtres" at bounding box center [93, 117] width 155 height 37
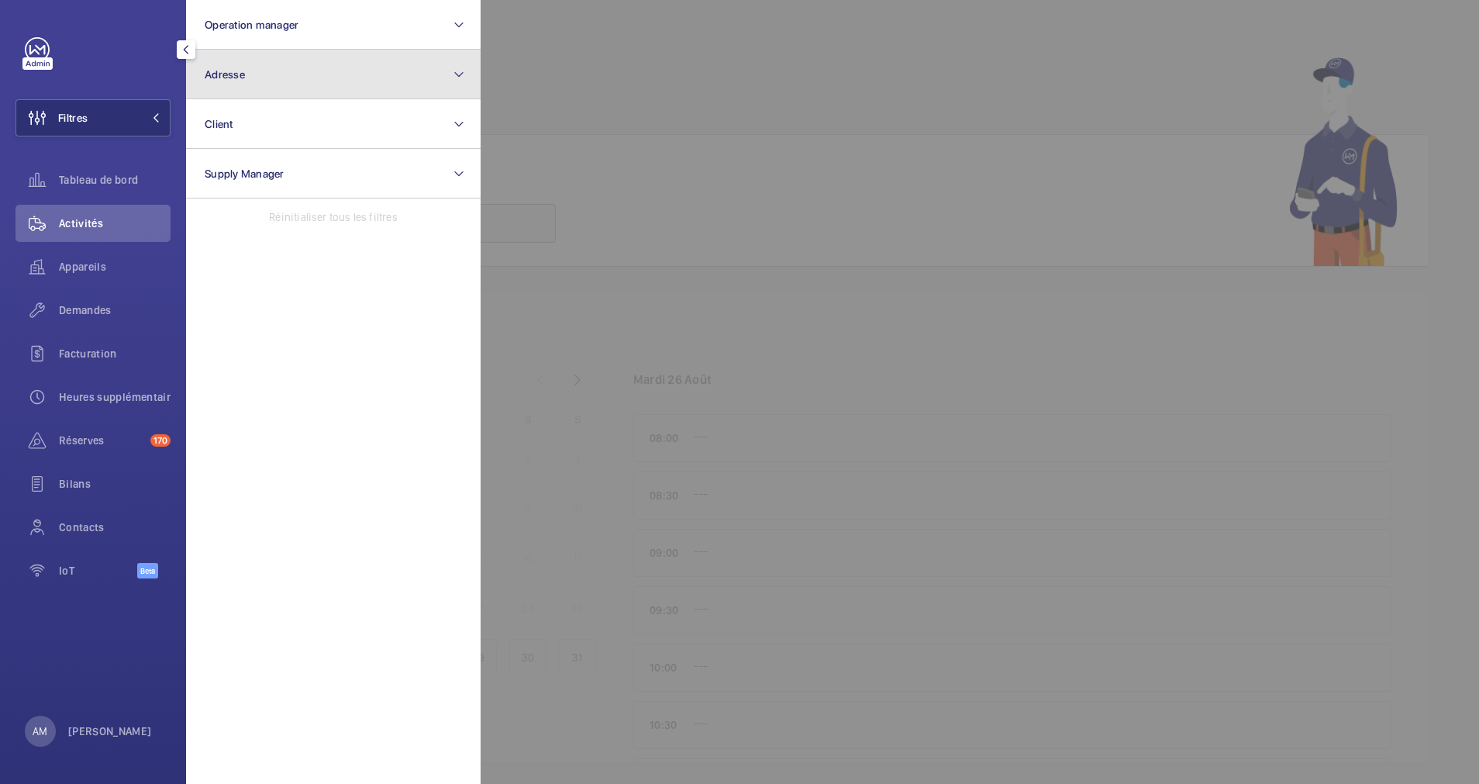
click at [326, 82] on button "Adresse" at bounding box center [333, 75] width 295 height 50
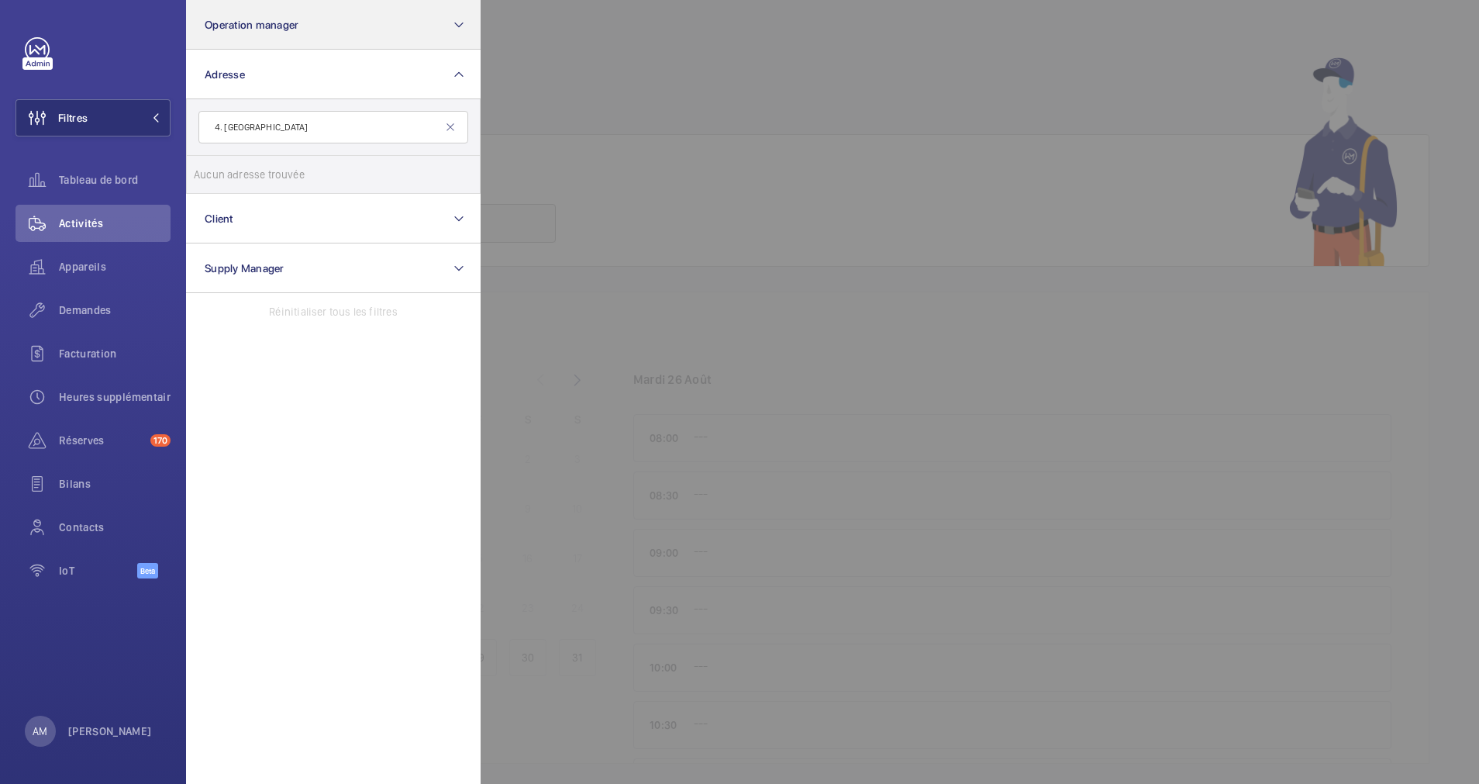
type input "4. [GEOGRAPHIC_DATA]"
click at [450, 123] on mat-icon at bounding box center [450, 127] width 12 height 12
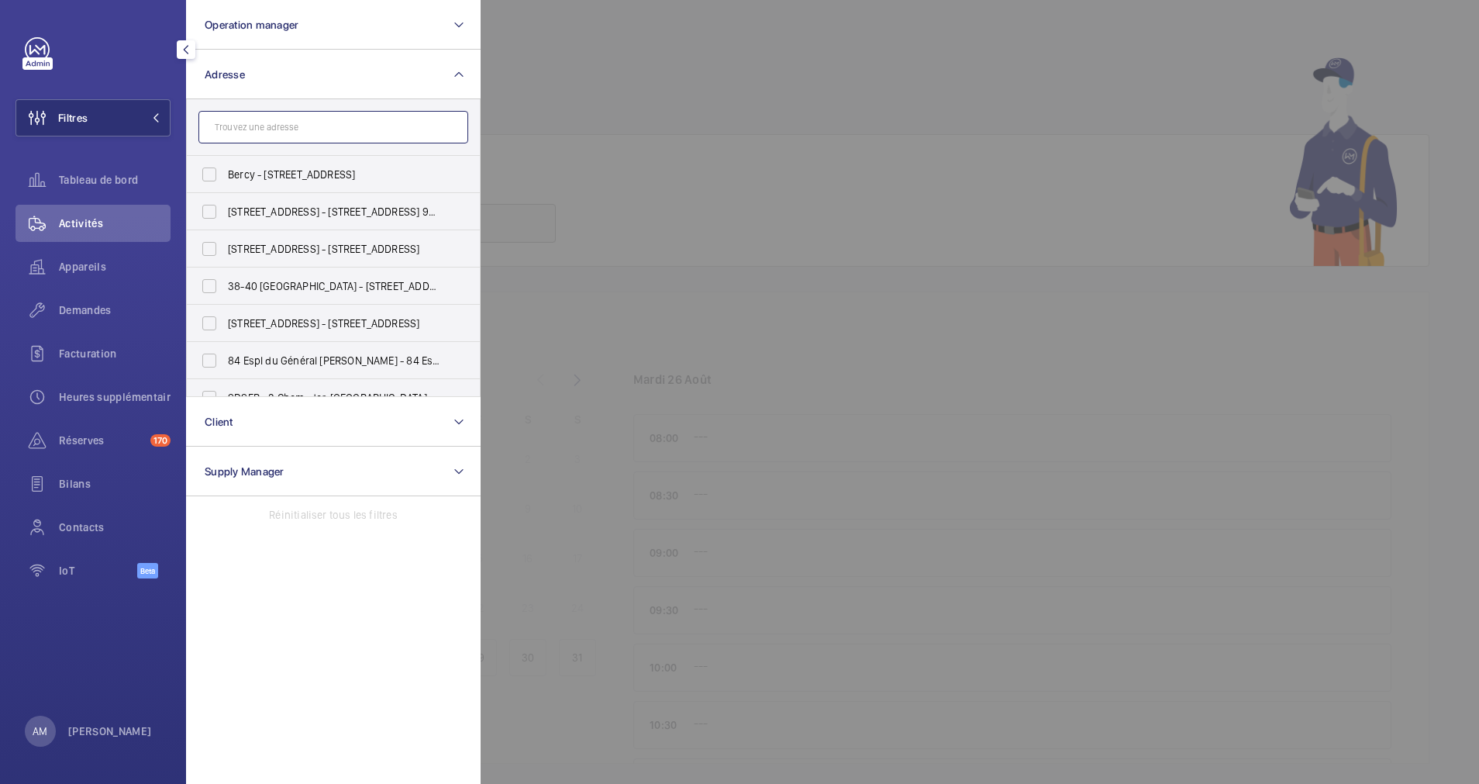
click at [429, 123] on input "text" at bounding box center [333, 127] width 270 height 33
paste input "4 Trocadéro - et du Onze Novembre"
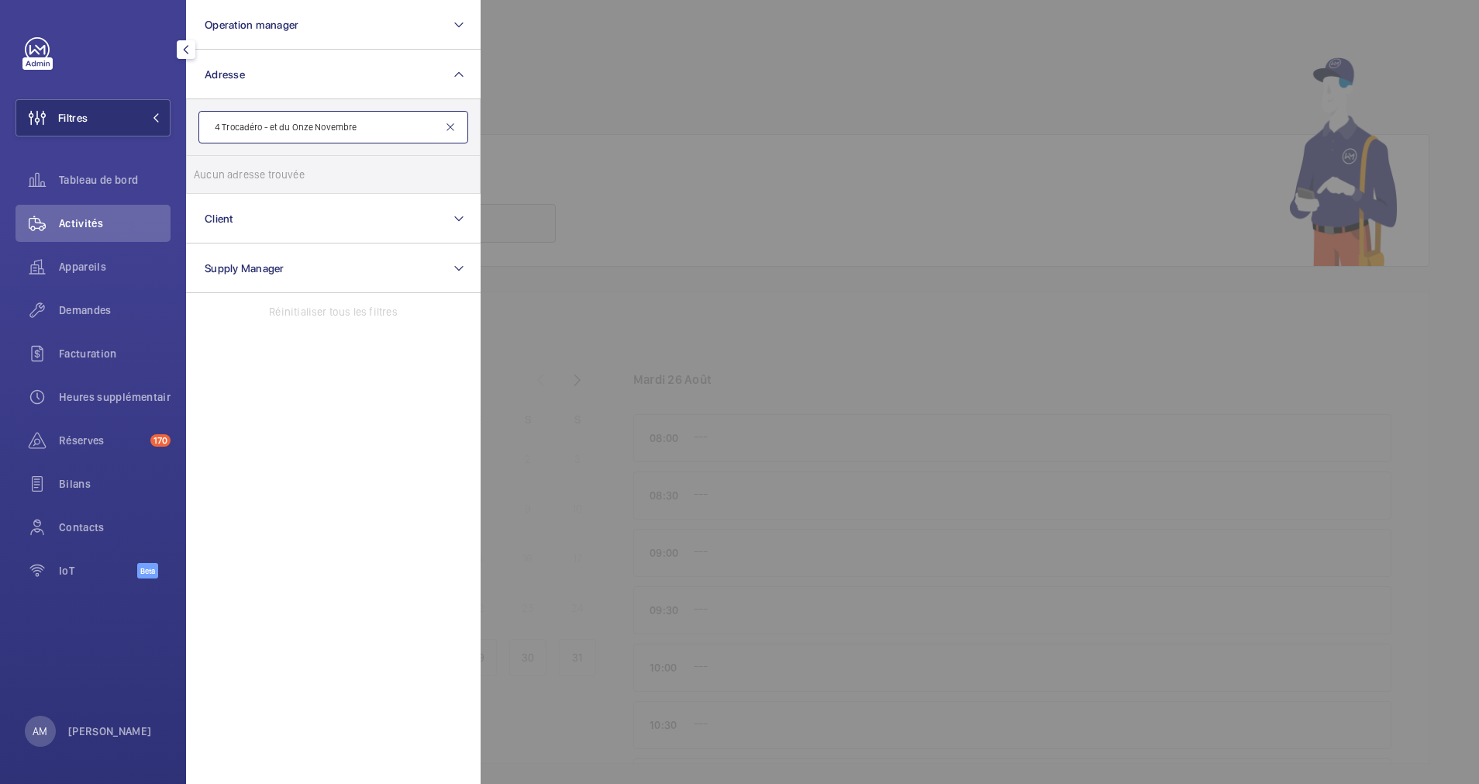
type input "4 Trocadéro - et du Onze Novembre"
click at [452, 122] on mat-icon at bounding box center [450, 127] width 12 height 12
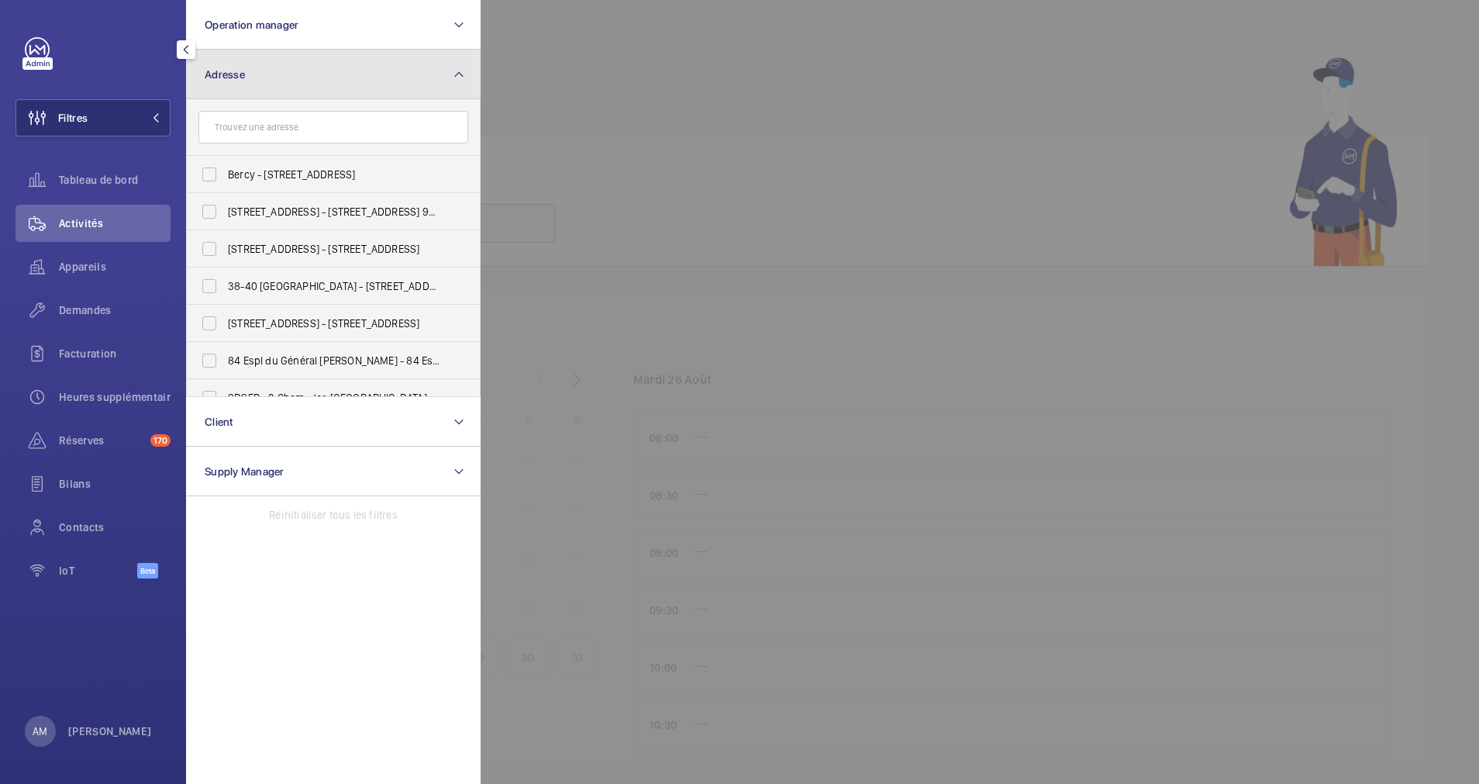
click at [278, 66] on button "Adresse" at bounding box center [333, 75] width 295 height 50
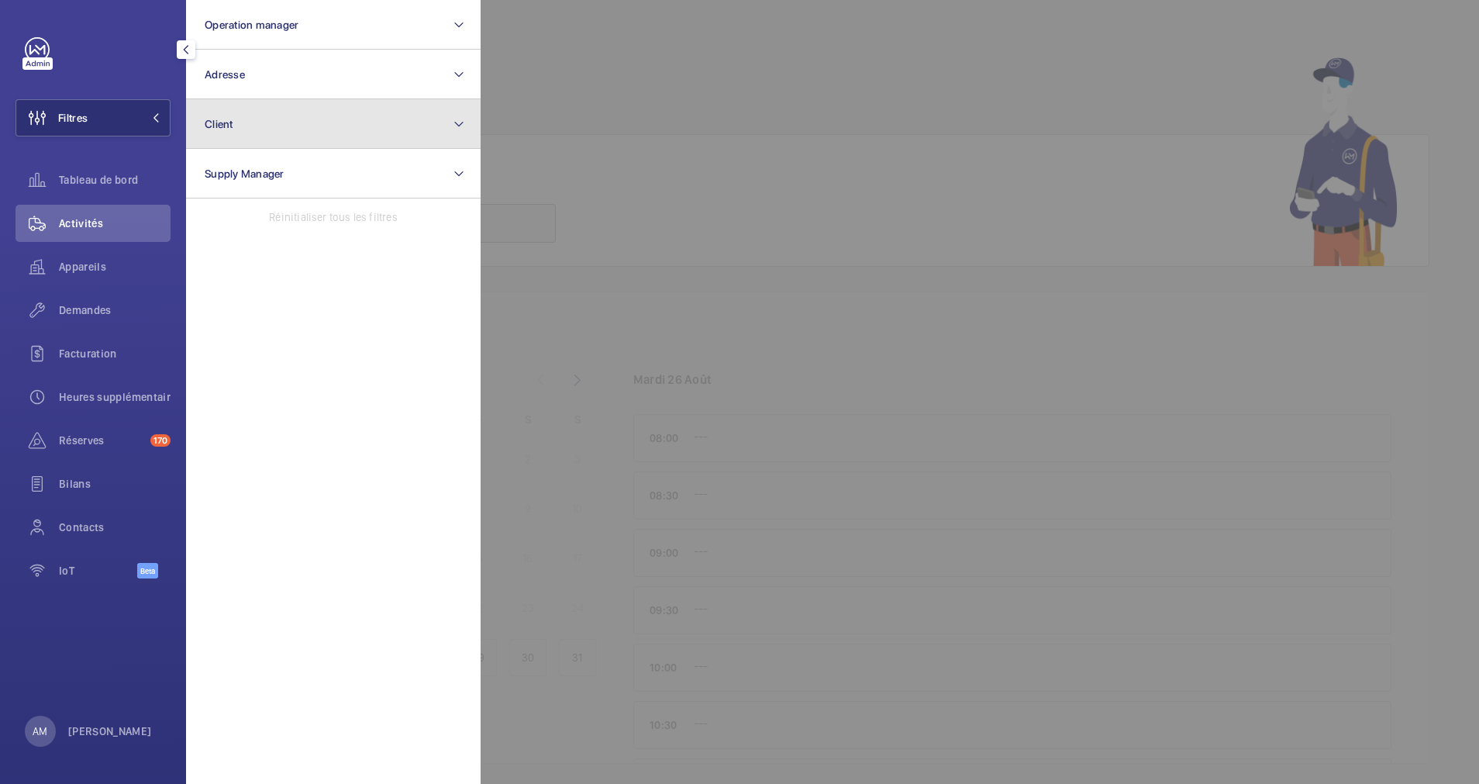
click at [276, 134] on button "Client" at bounding box center [333, 124] width 295 height 50
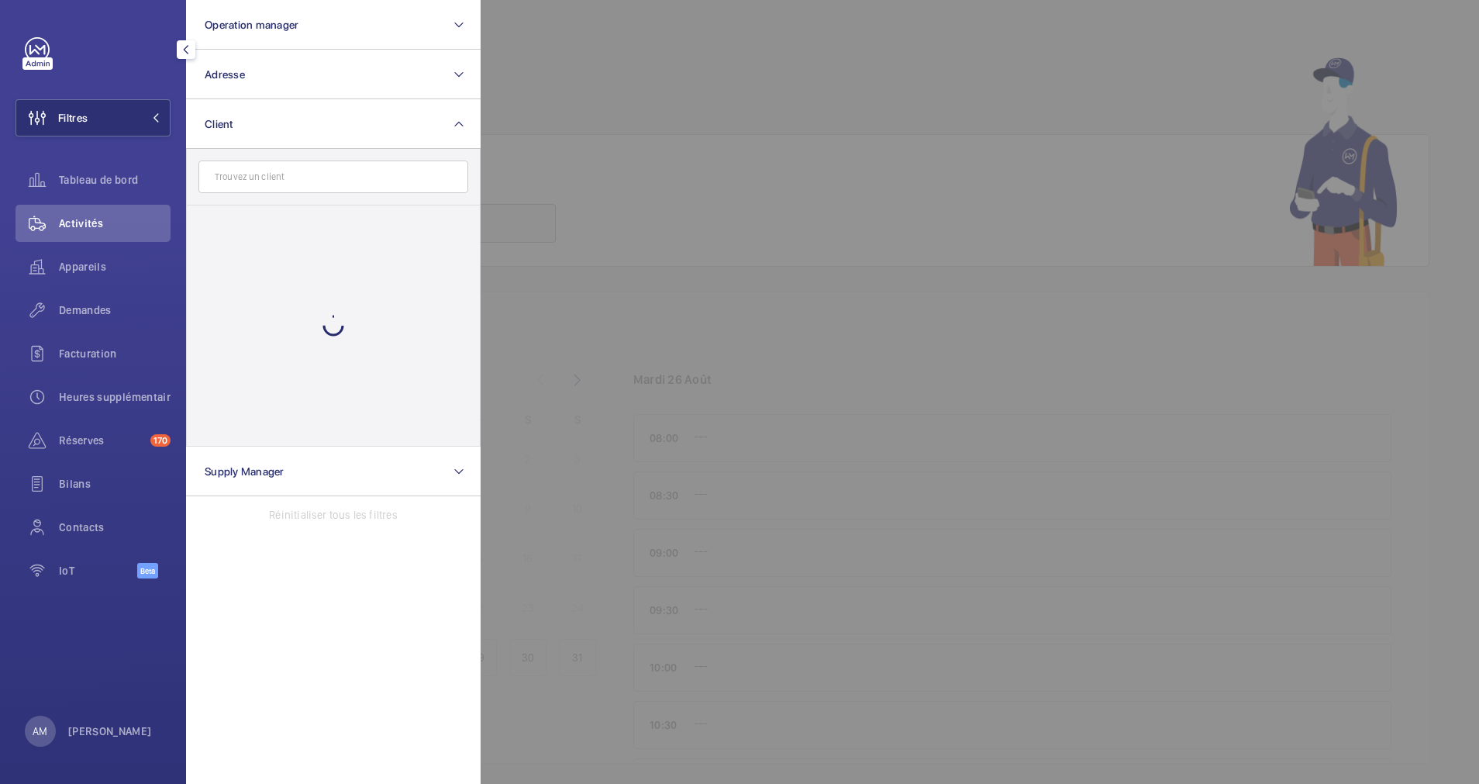
click at [283, 178] on input "text" at bounding box center [333, 176] width 270 height 33
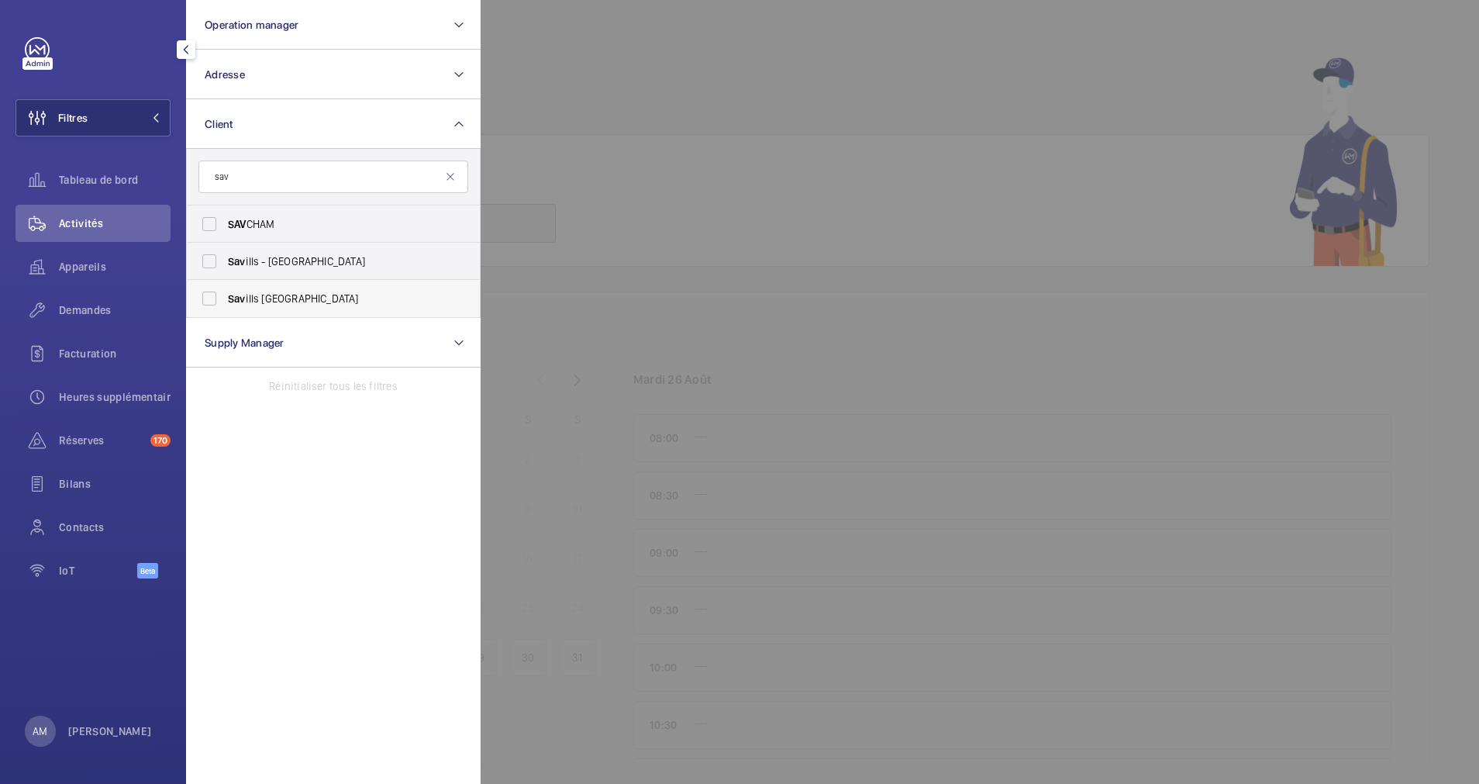
type input "sav"
click at [298, 294] on span "Sav ills [GEOGRAPHIC_DATA]" at bounding box center [334, 299] width 213 height 16
click at [225, 294] on input "Sav ills [GEOGRAPHIC_DATA]" at bounding box center [209, 298] width 31 height 31
checkbox input "true"
click at [710, 78] on div at bounding box center [1220, 392] width 1479 height 784
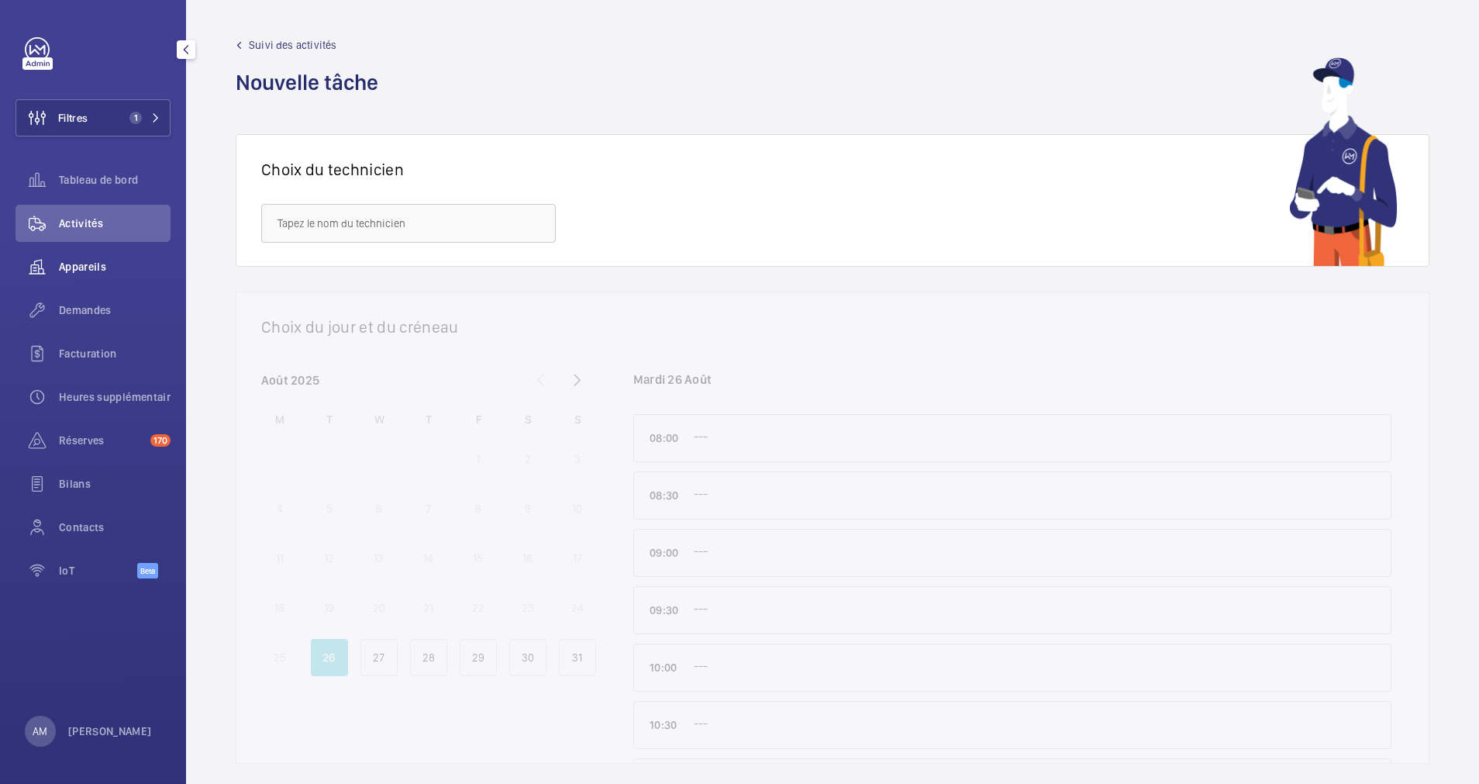
click at [108, 256] on div "Appareils" at bounding box center [93, 266] width 155 height 37
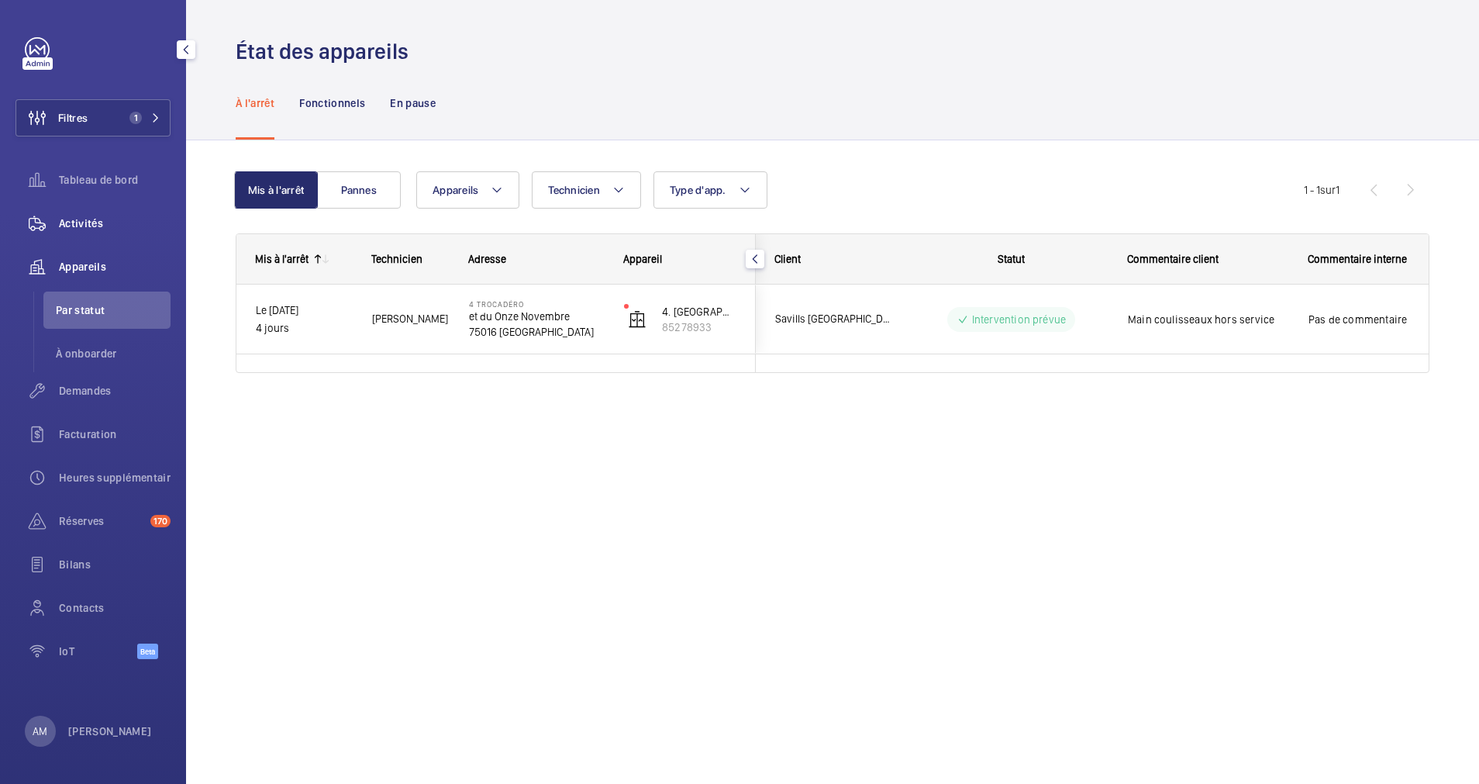
click at [98, 223] on span "Activités" at bounding box center [115, 224] width 112 height 16
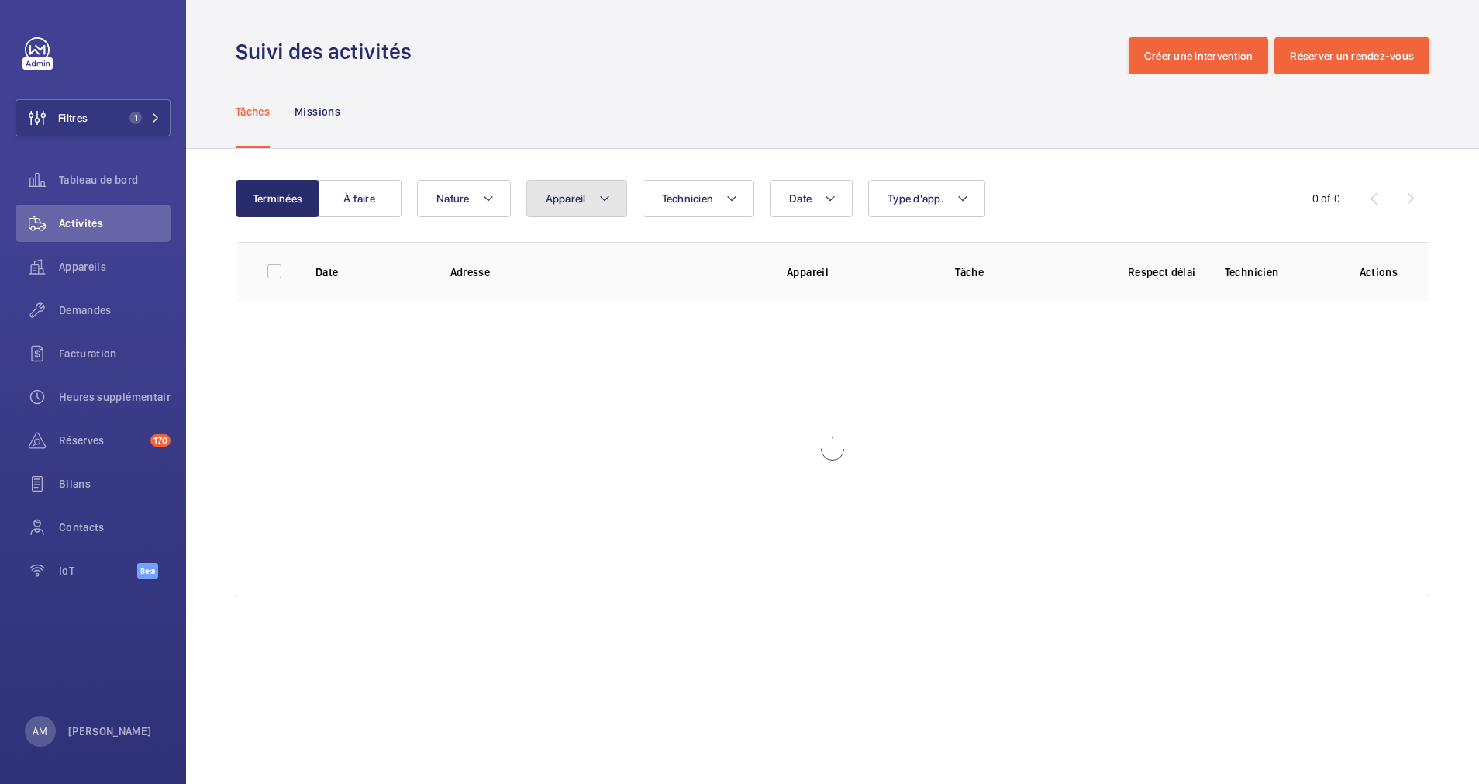
click at [610, 194] on mat-icon at bounding box center [605, 198] width 12 height 19
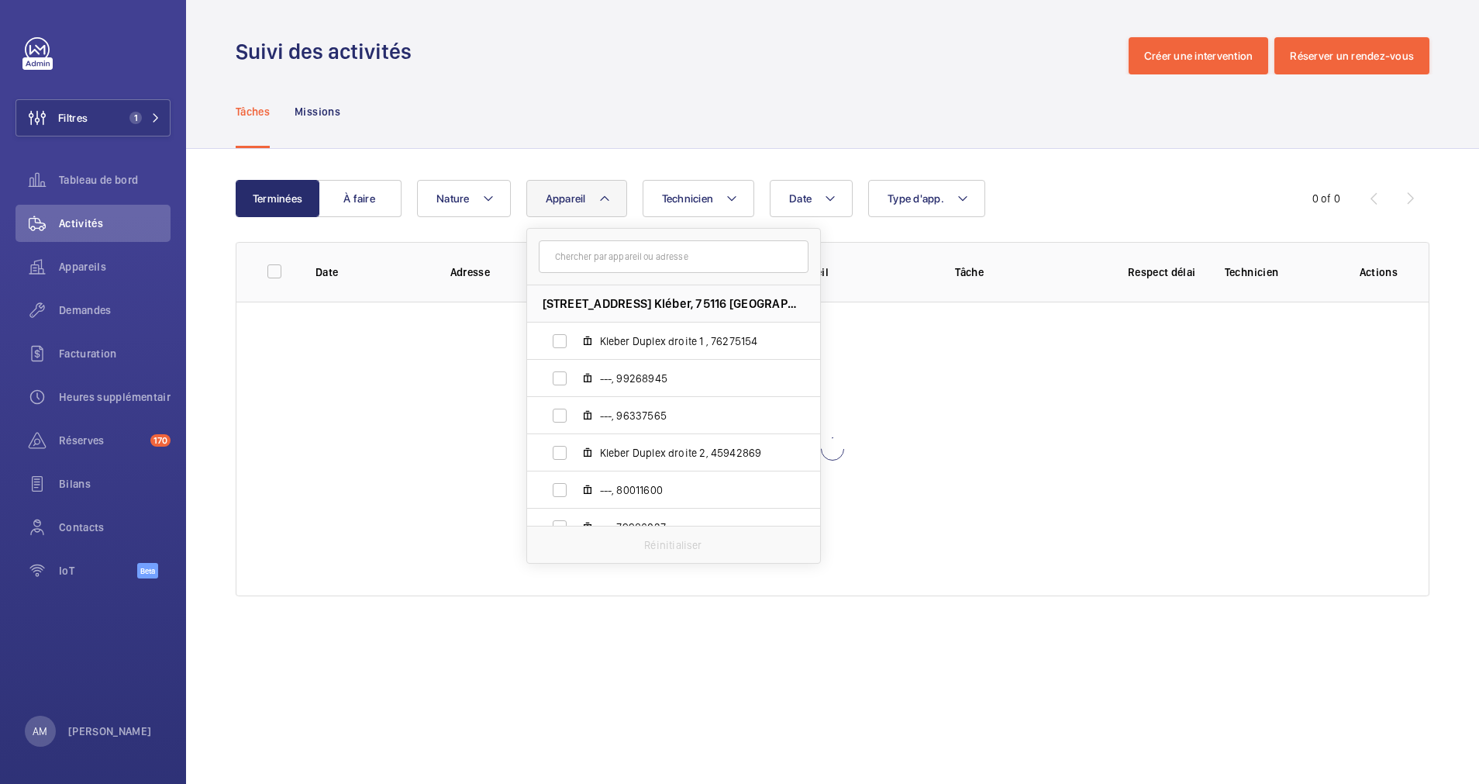
click at [587, 255] on input "text" at bounding box center [674, 256] width 270 height 33
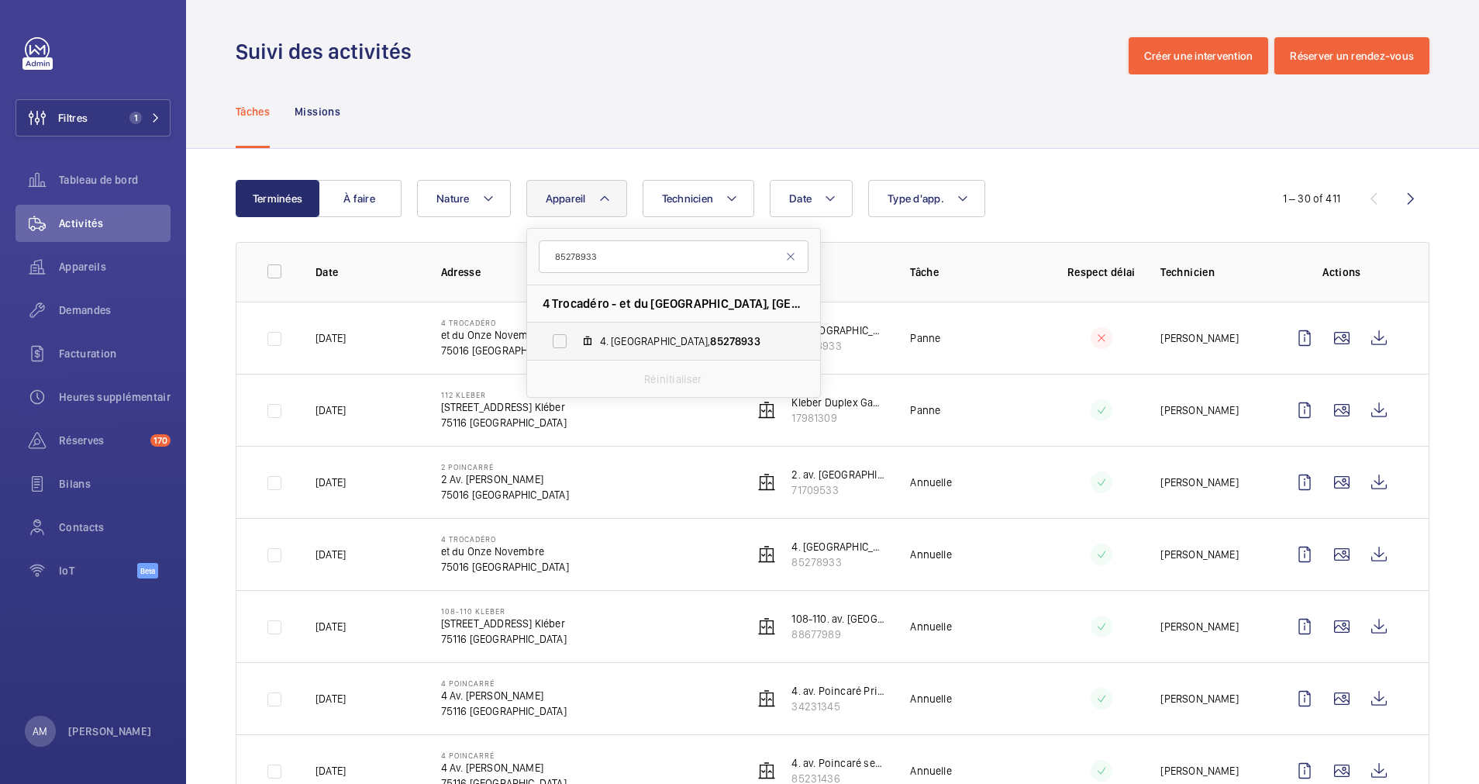
type input "85278933"
click at [611, 336] on span "4. [GEOGRAPHIC_DATA], 85278933" at bounding box center [690, 341] width 180 height 16
click at [575, 336] on input "4. [GEOGRAPHIC_DATA], 85278933" at bounding box center [559, 341] width 31 height 31
checkbox input "true"
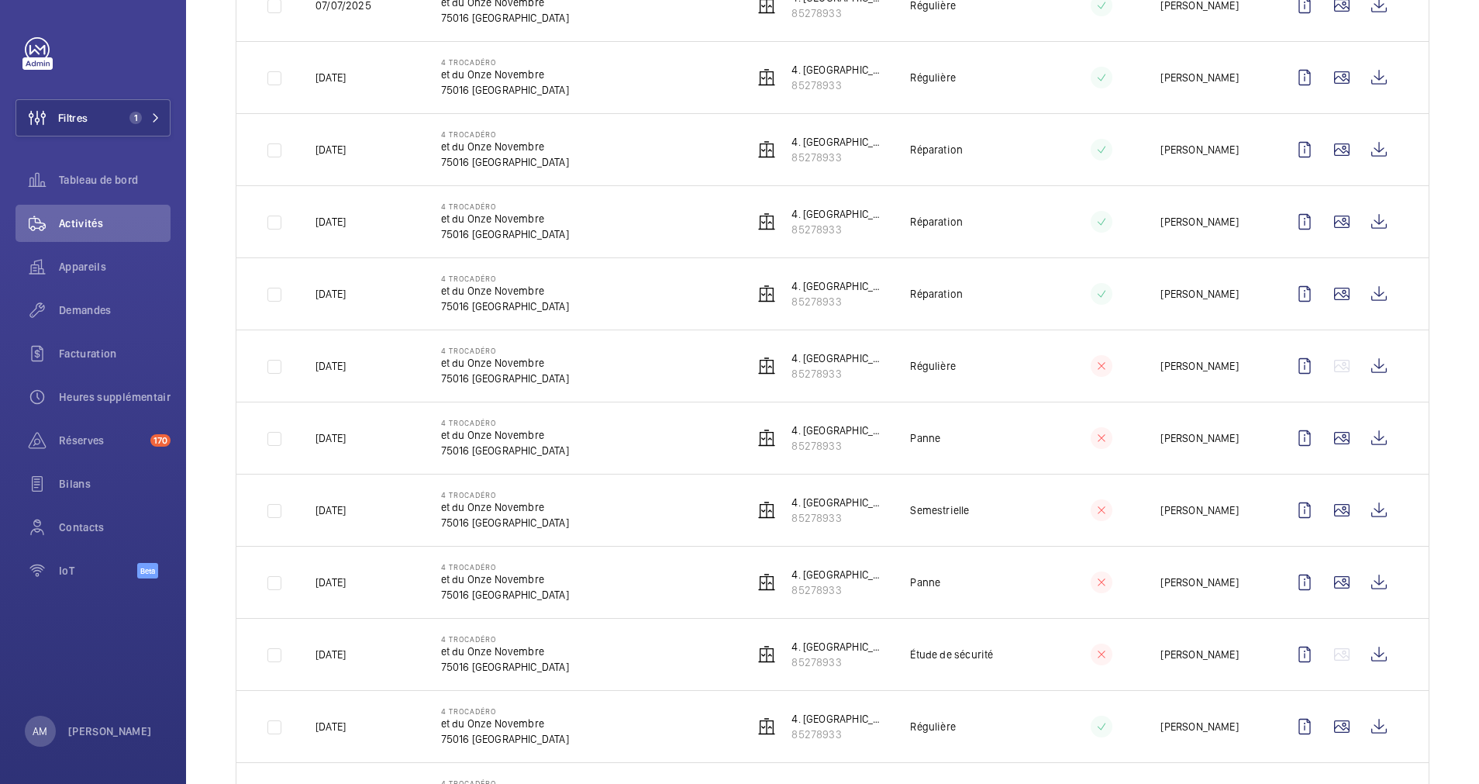
scroll to position [361, 0]
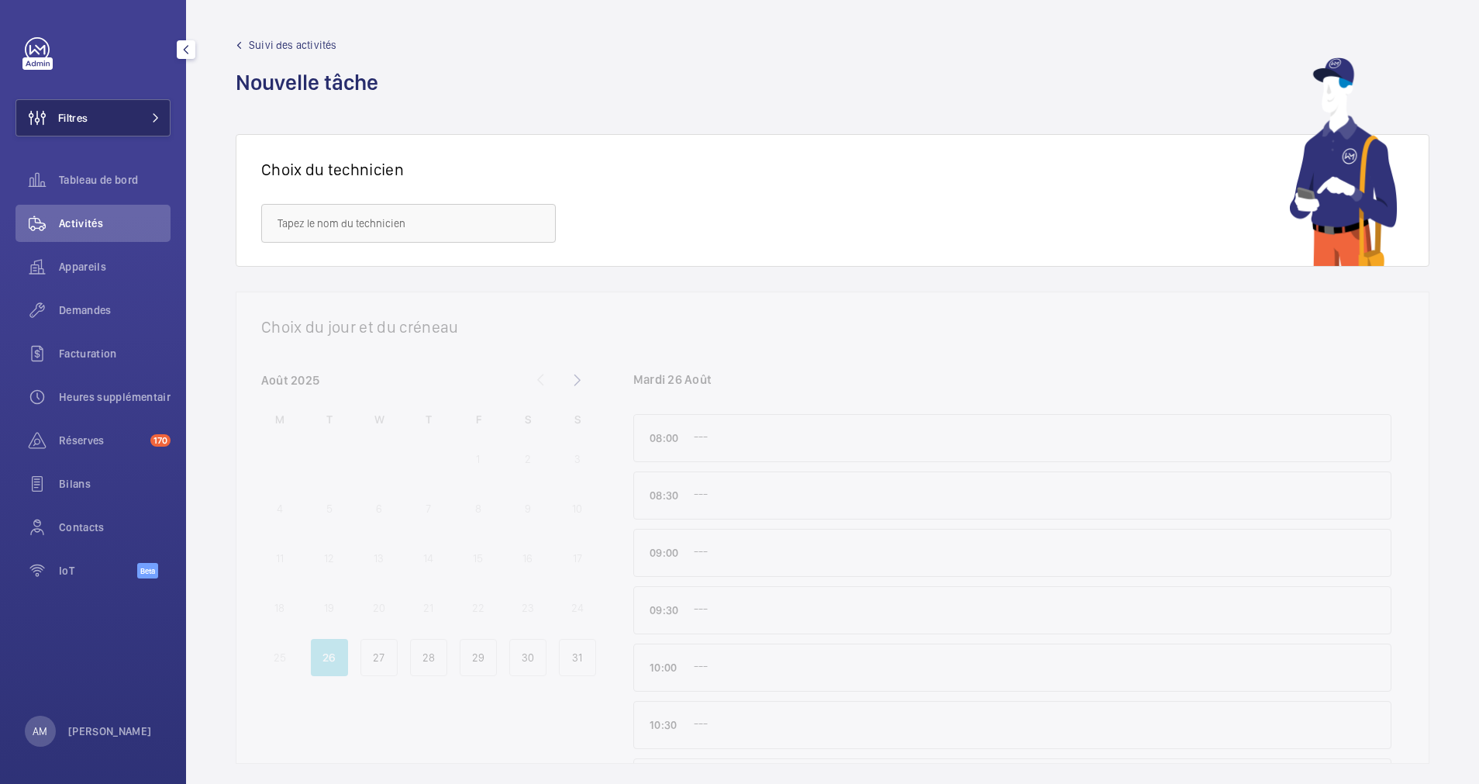
click at [161, 108] on button "Filtres" at bounding box center [93, 117] width 155 height 37
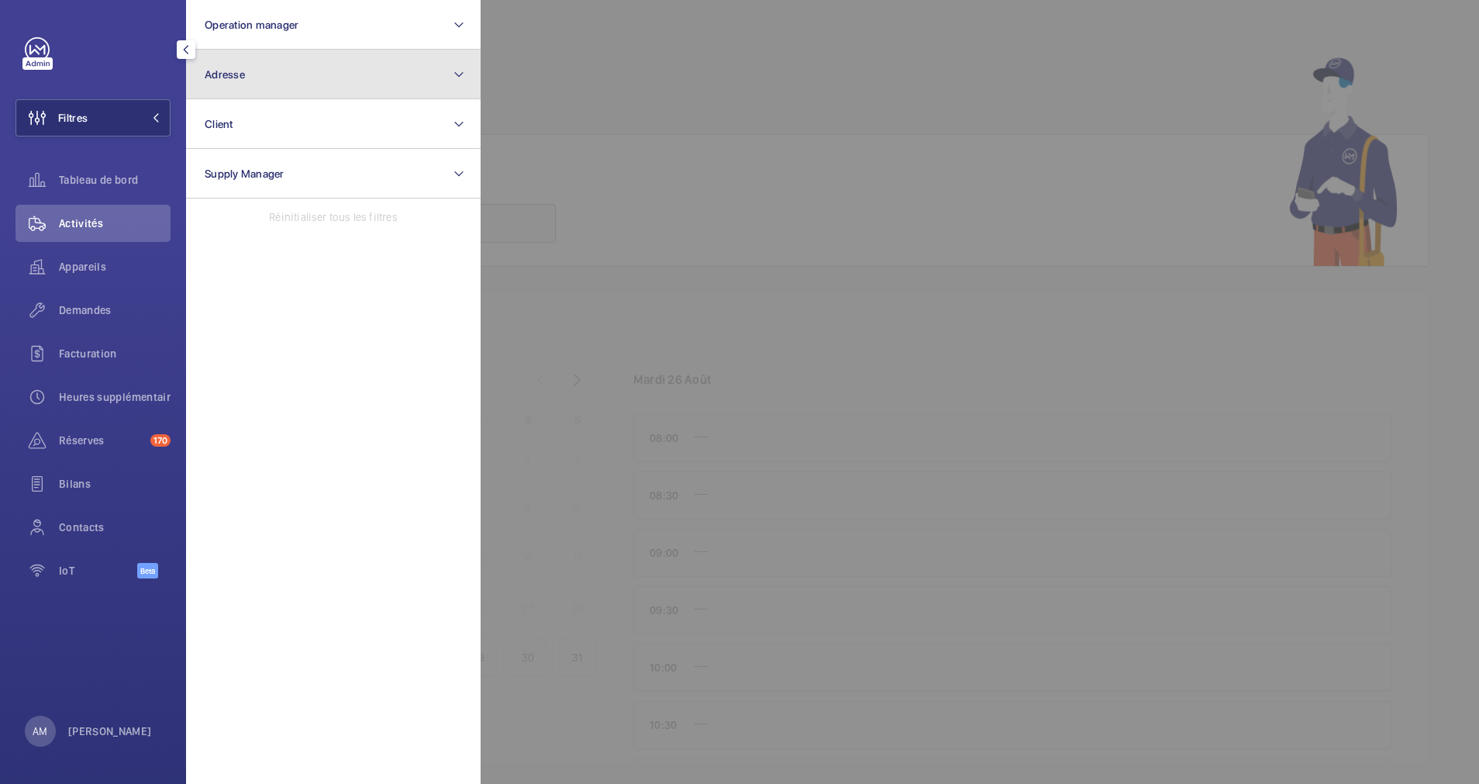
click at [348, 91] on button "Adresse" at bounding box center [333, 75] width 295 height 50
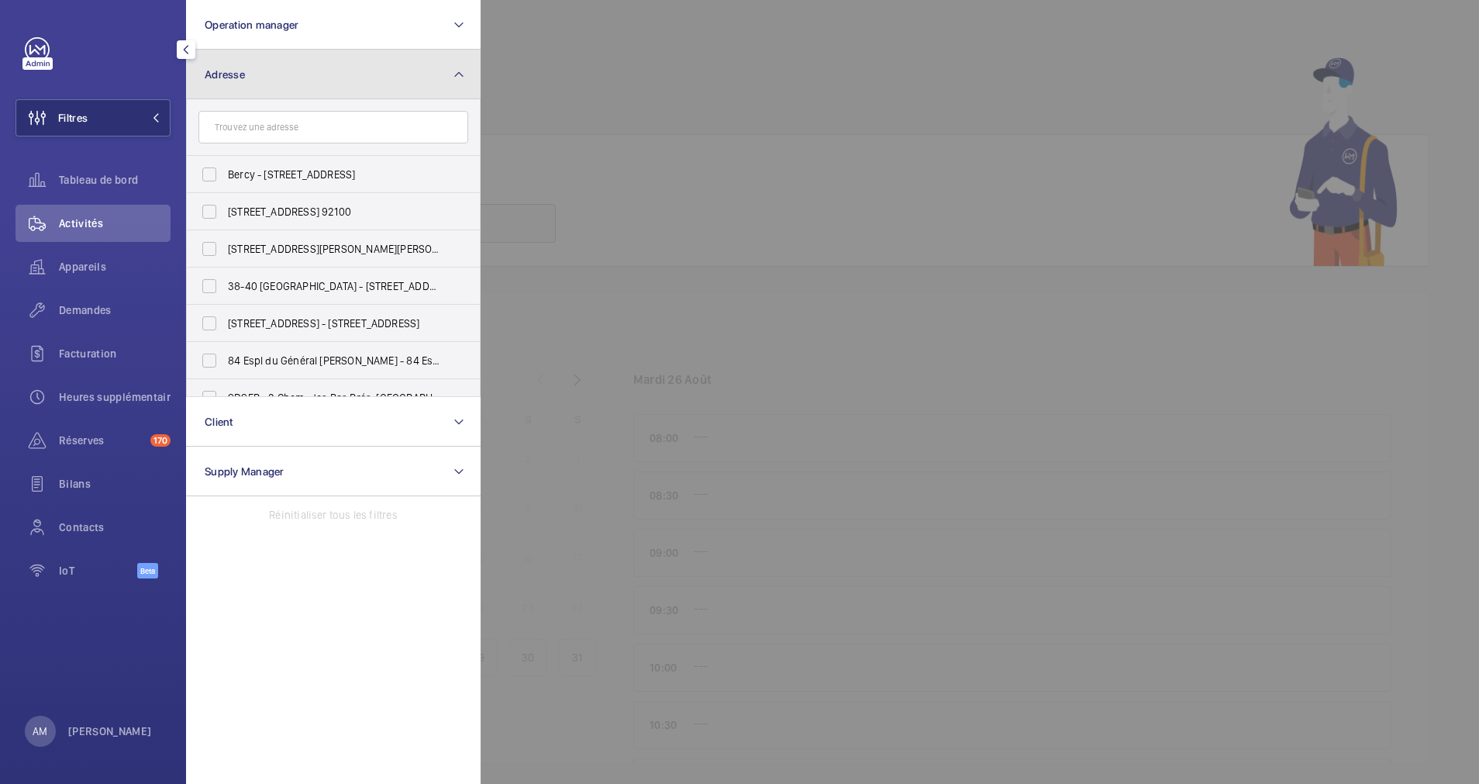
click at [343, 84] on button "Adresse" at bounding box center [333, 75] width 295 height 50
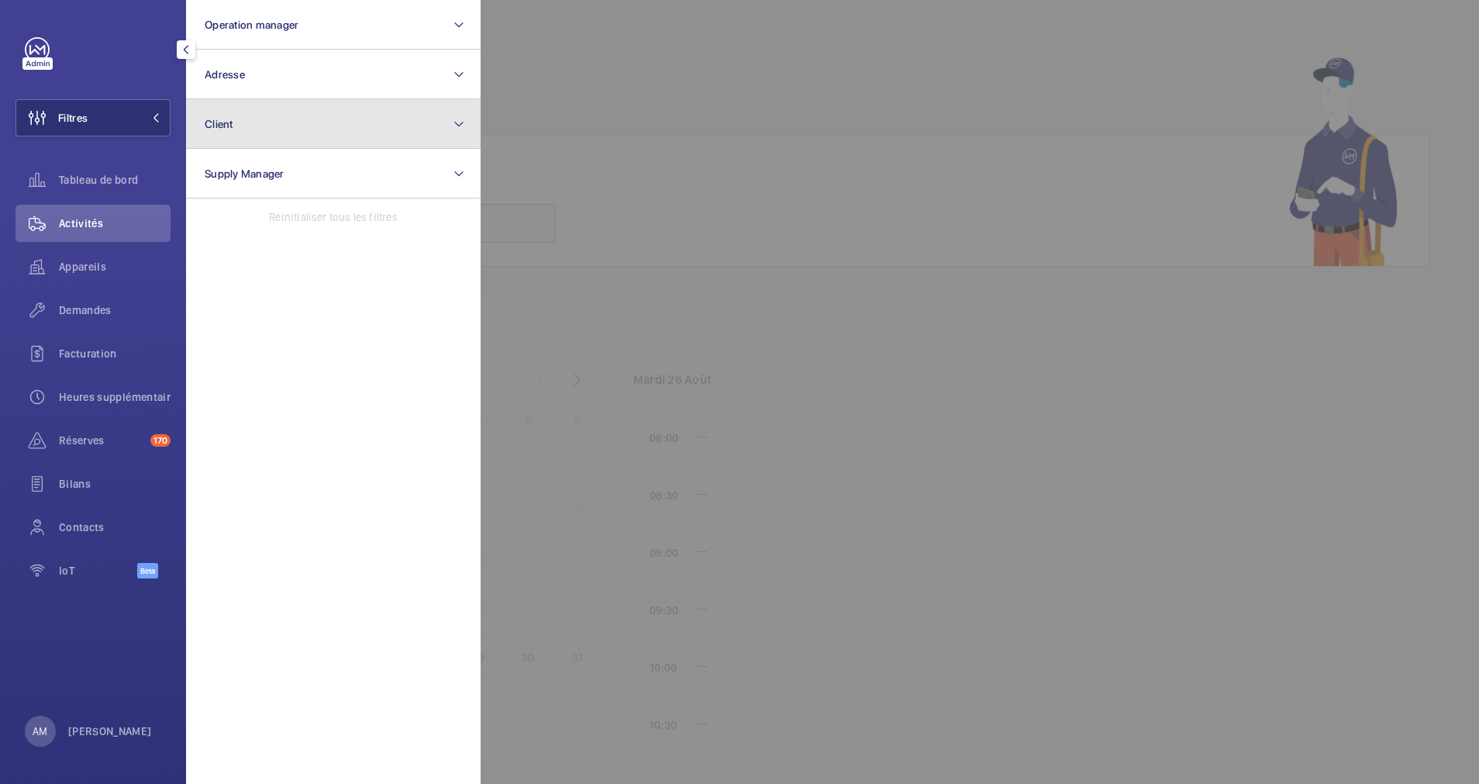
click at [301, 136] on button "Client" at bounding box center [333, 124] width 295 height 50
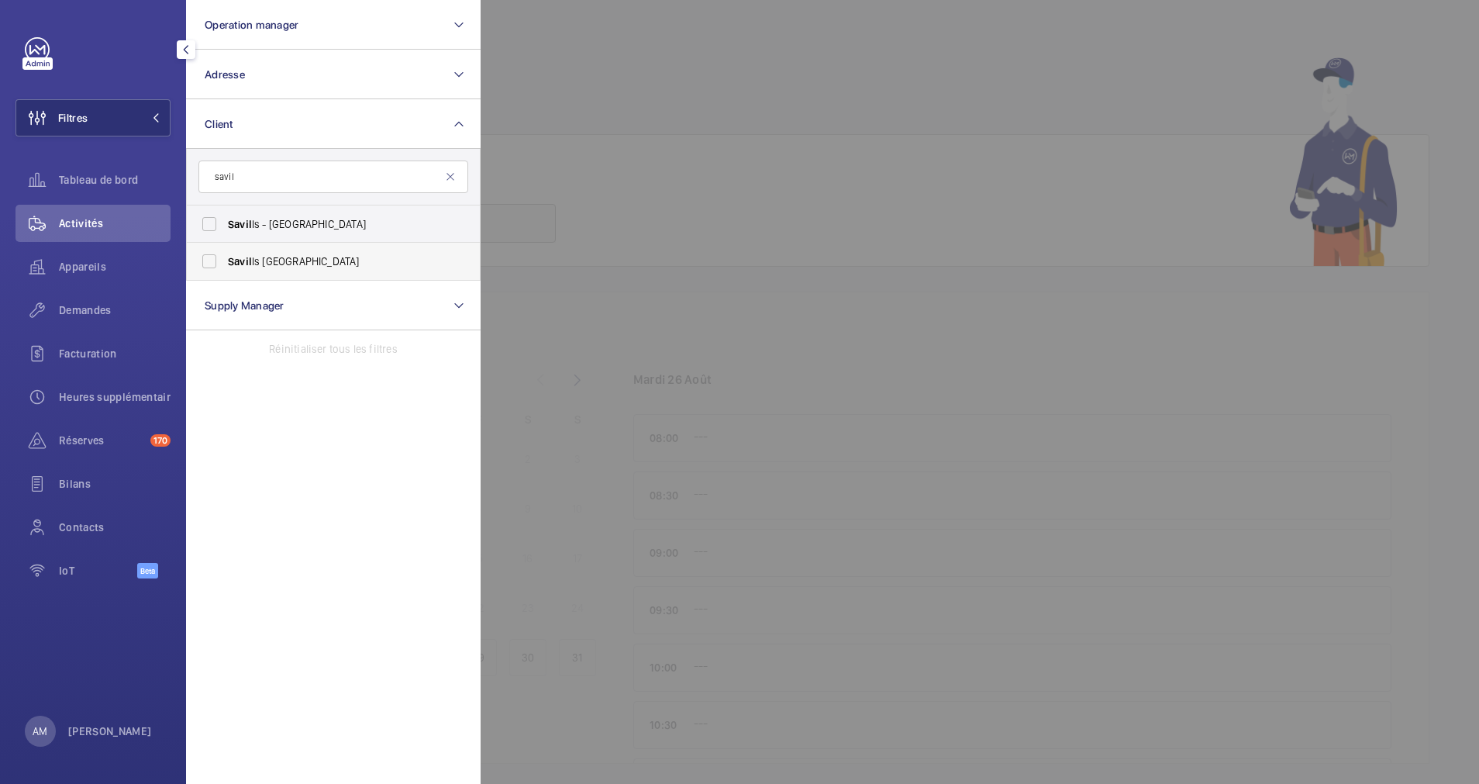
type input "savil"
click at [248, 250] on label "Savil ls France" at bounding box center [322, 261] width 270 height 37
click at [225, 250] on input "Savil ls France" at bounding box center [209, 261] width 31 height 31
checkbox input "true"
click at [87, 264] on span "Appareils" at bounding box center [115, 267] width 112 height 16
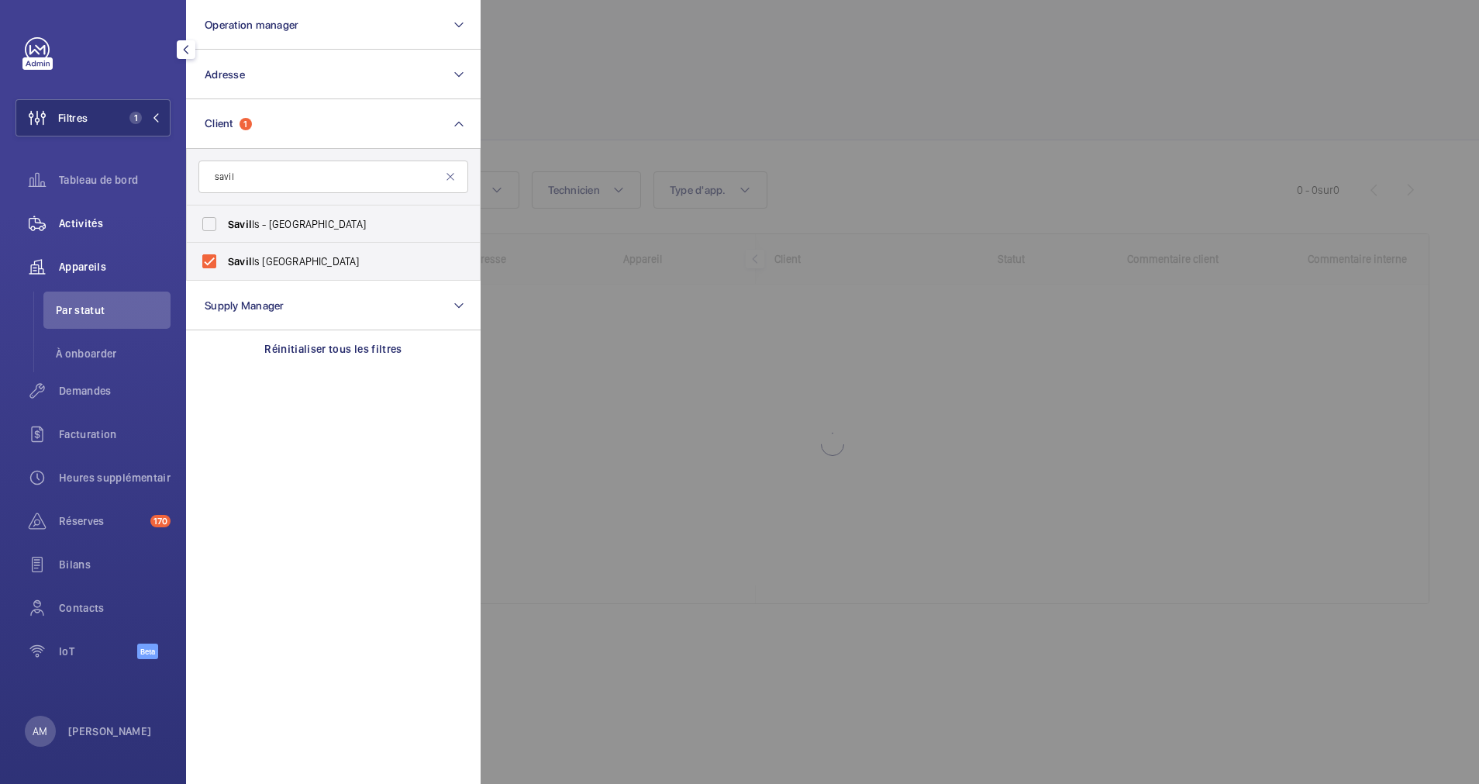
click at [91, 231] on div "Activités" at bounding box center [93, 223] width 155 height 37
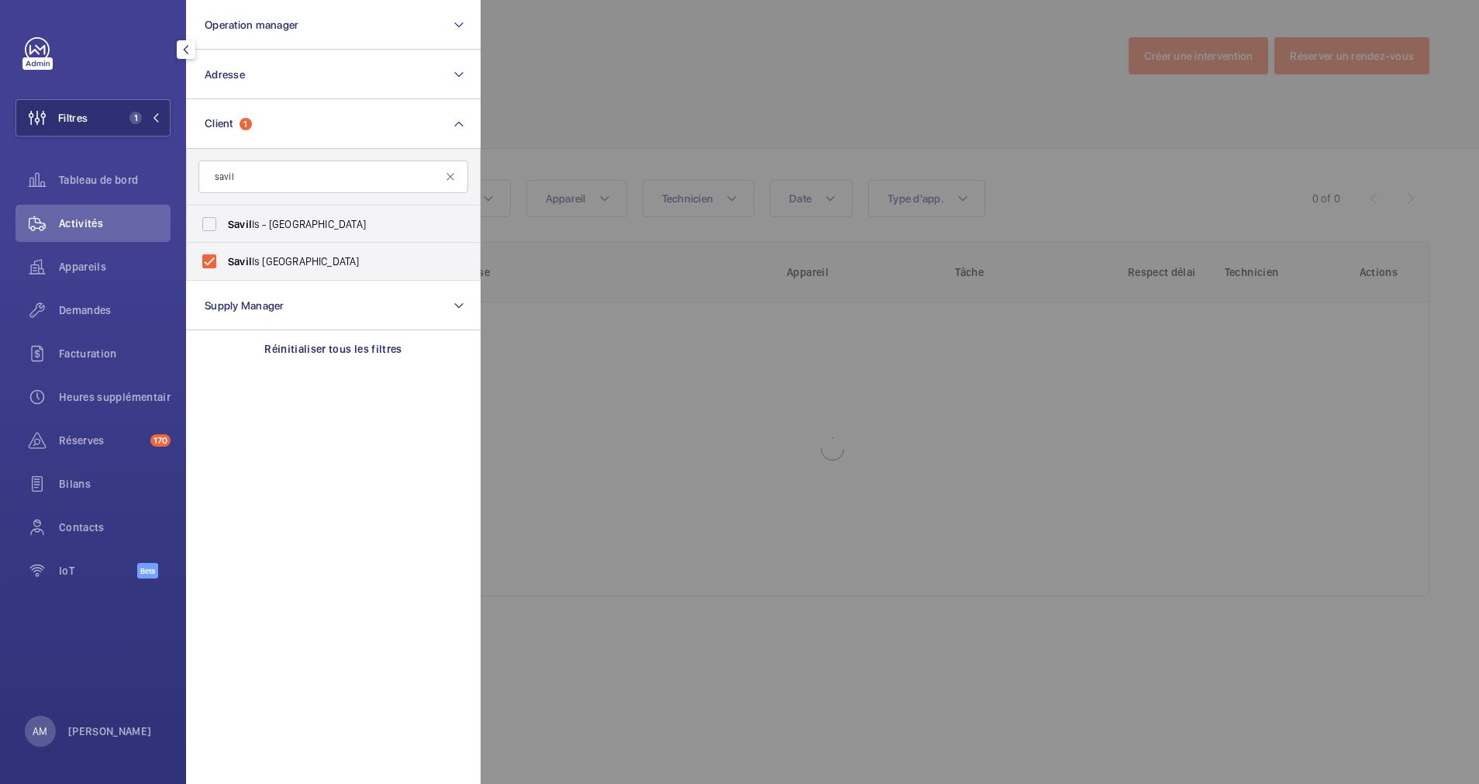
click at [661, 80] on div at bounding box center [1220, 392] width 1479 height 784
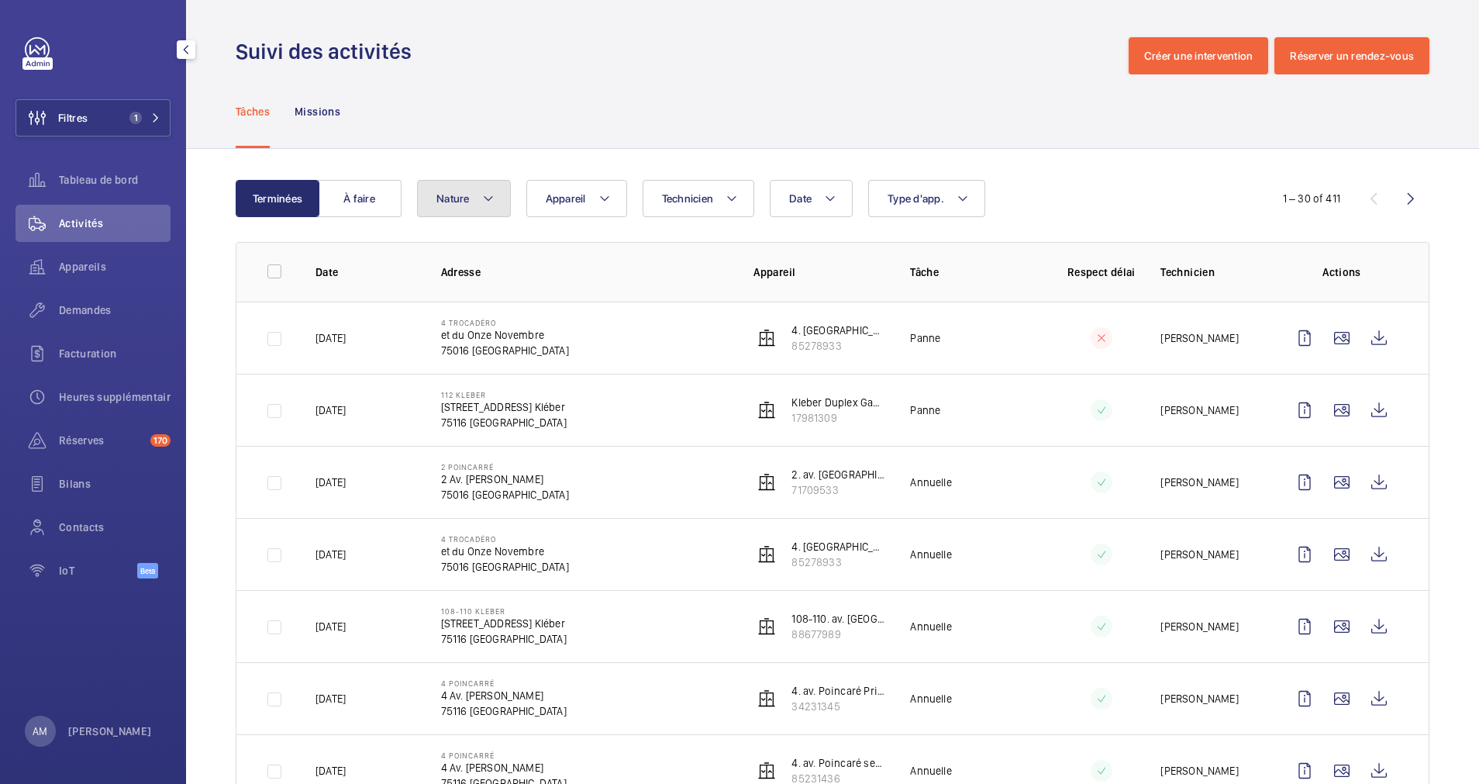
click at [477, 196] on button "Nature" at bounding box center [464, 198] width 94 height 37
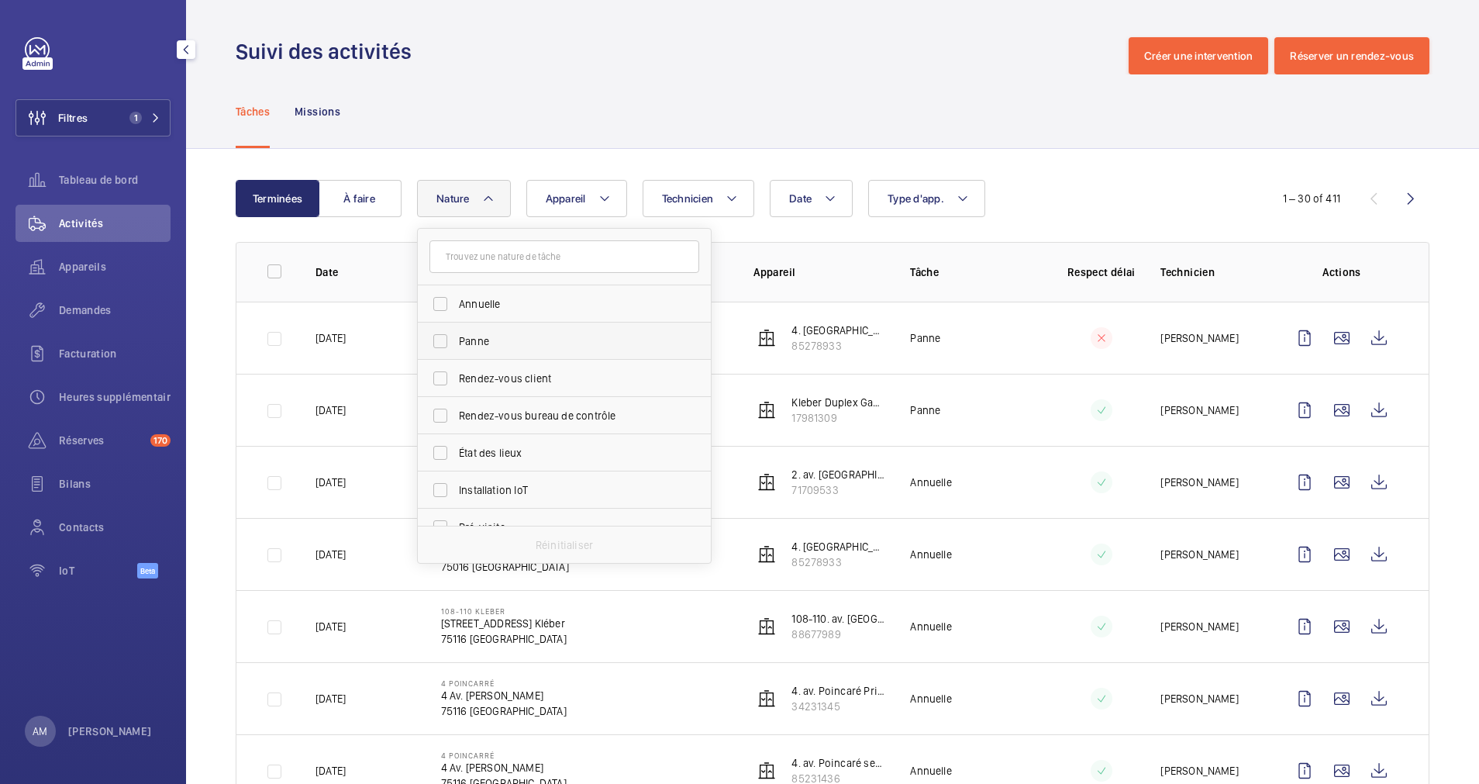
click at [446, 340] on label "Panne" at bounding box center [553, 341] width 270 height 37
click at [446, 340] on input "Panne" at bounding box center [440, 341] width 31 height 31
checkbox input "true"
click at [1392, 198] on wm-front-icon-button at bounding box center [1410, 198] width 37 height 37
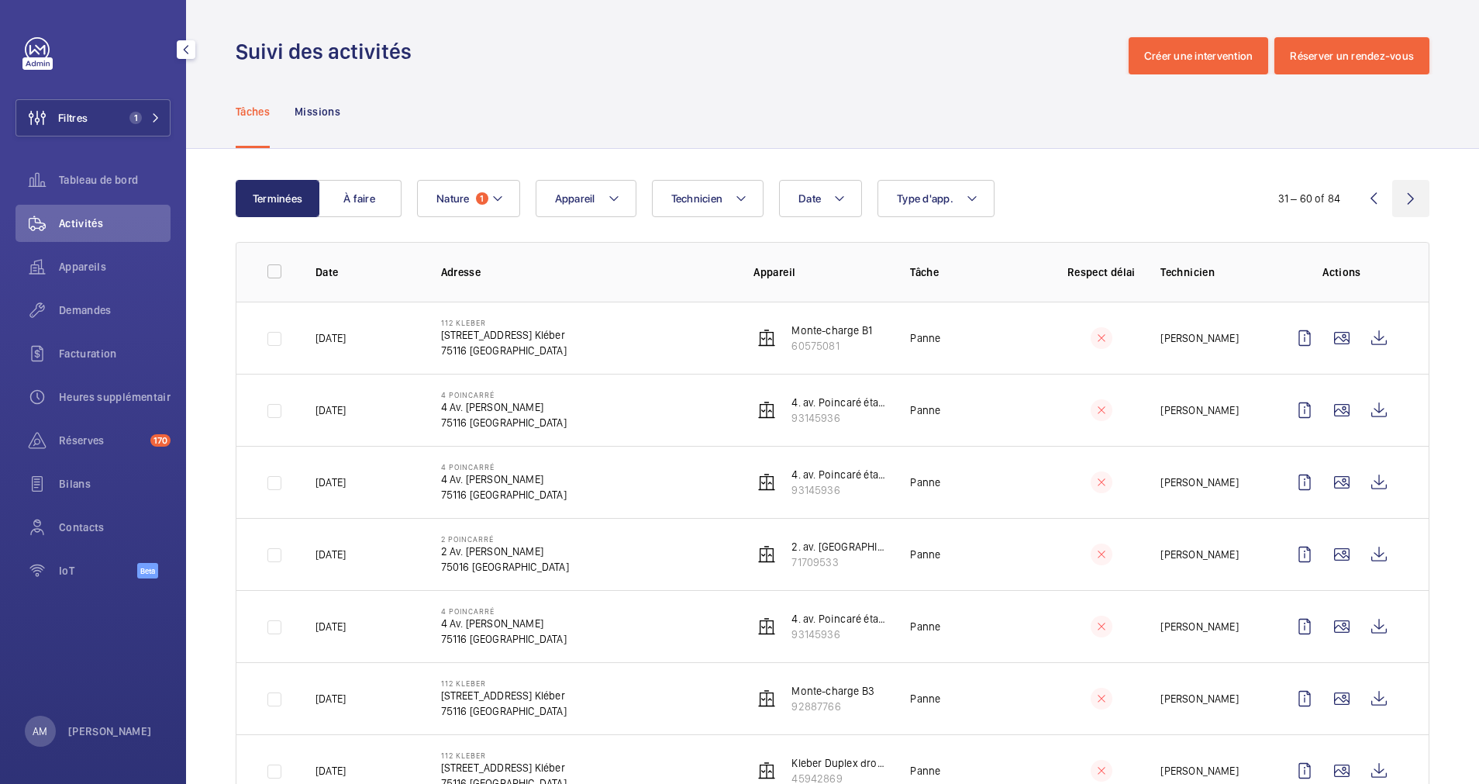
click at [1392, 198] on wm-front-icon-button at bounding box center [1410, 198] width 37 height 37
click at [499, 204] on mat-icon at bounding box center [498, 198] width 12 height 19
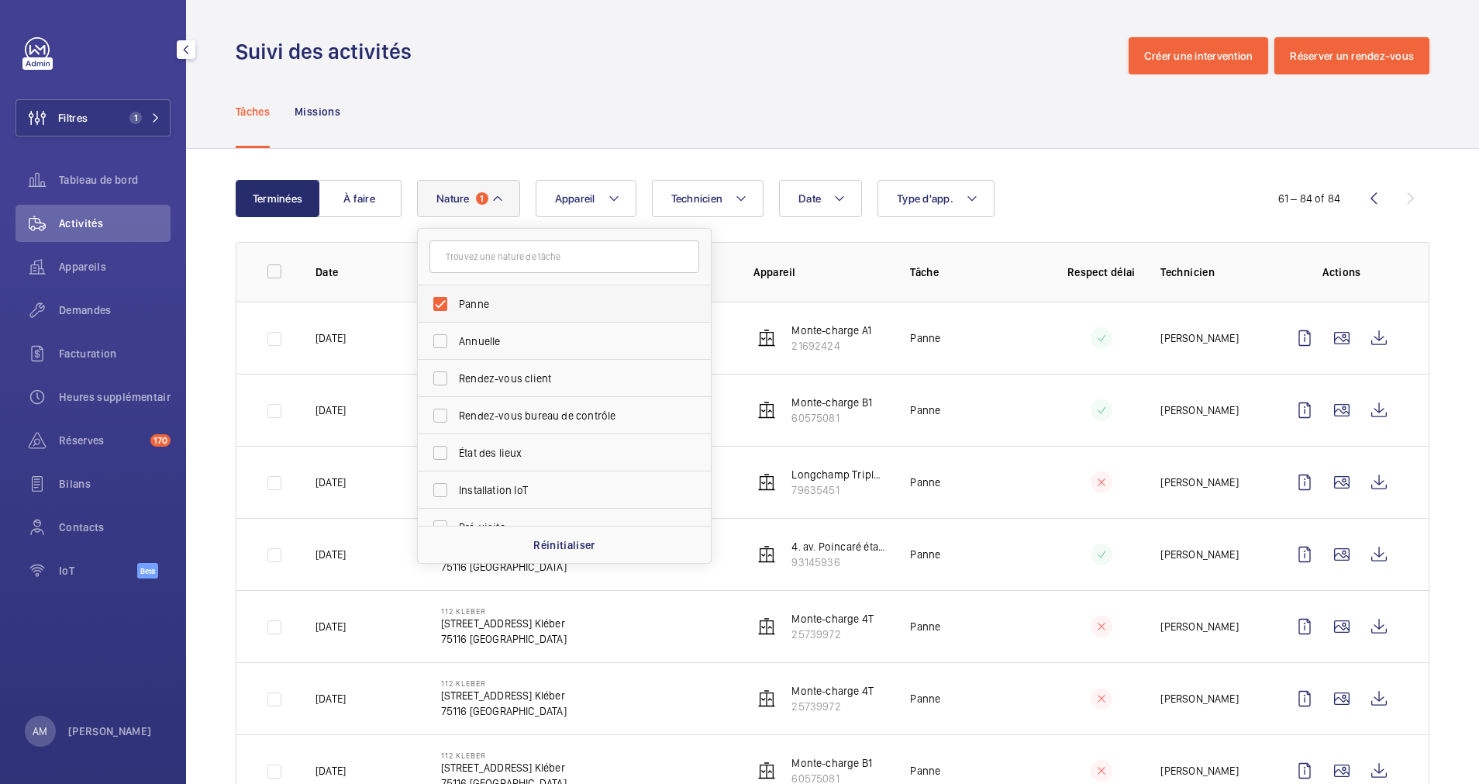
drag, startPoint x: 437, startPoint y: 301, endPoint x: 454, endPoint y: 297, distance: 16.7
click at [438, 300] on label "Panne" at bounding box center [553, 303] width 270 height 37
click at [438, 300] on input "Panne" at bounding box center [440, 303] width 31 height 31
checkbox input "false"
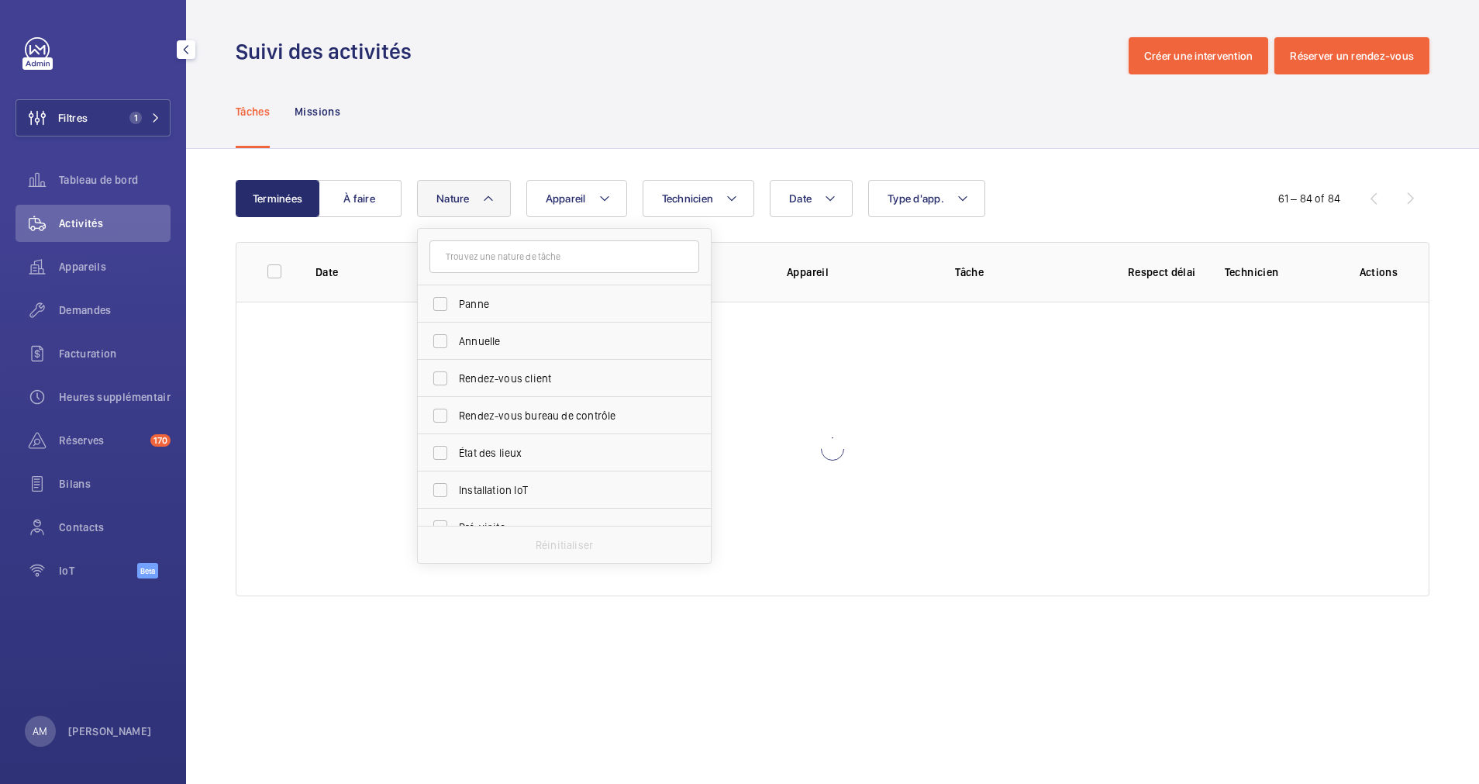
click at [1022, 194] on div "Date Technicien Appareil Type d'app. Nature Panne Annuelle Rendez-vous client R…" at bounding box center [830, 198] width 826 height 37
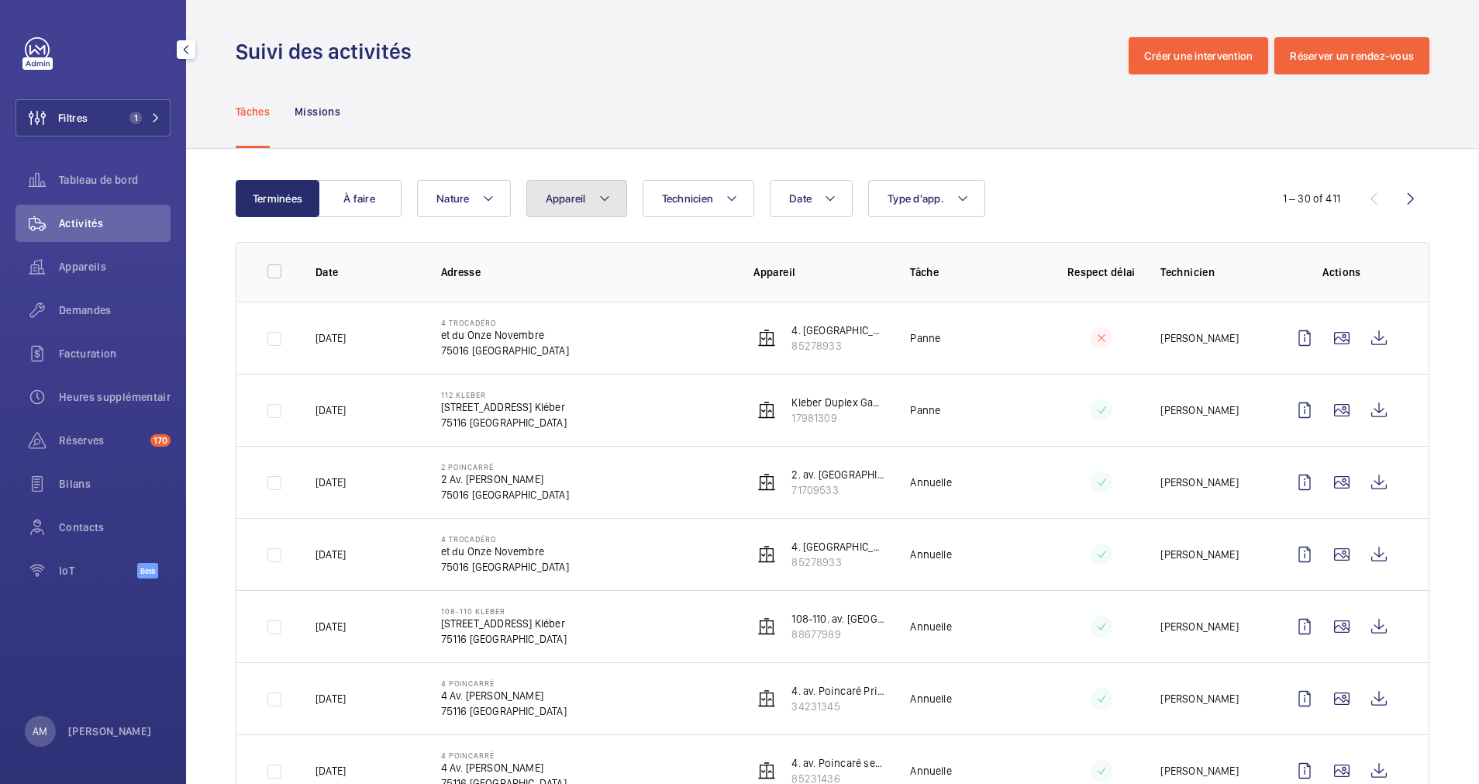
click at [599, 196] on mat-icon at bounding box center [605, 198] width 12 height 19
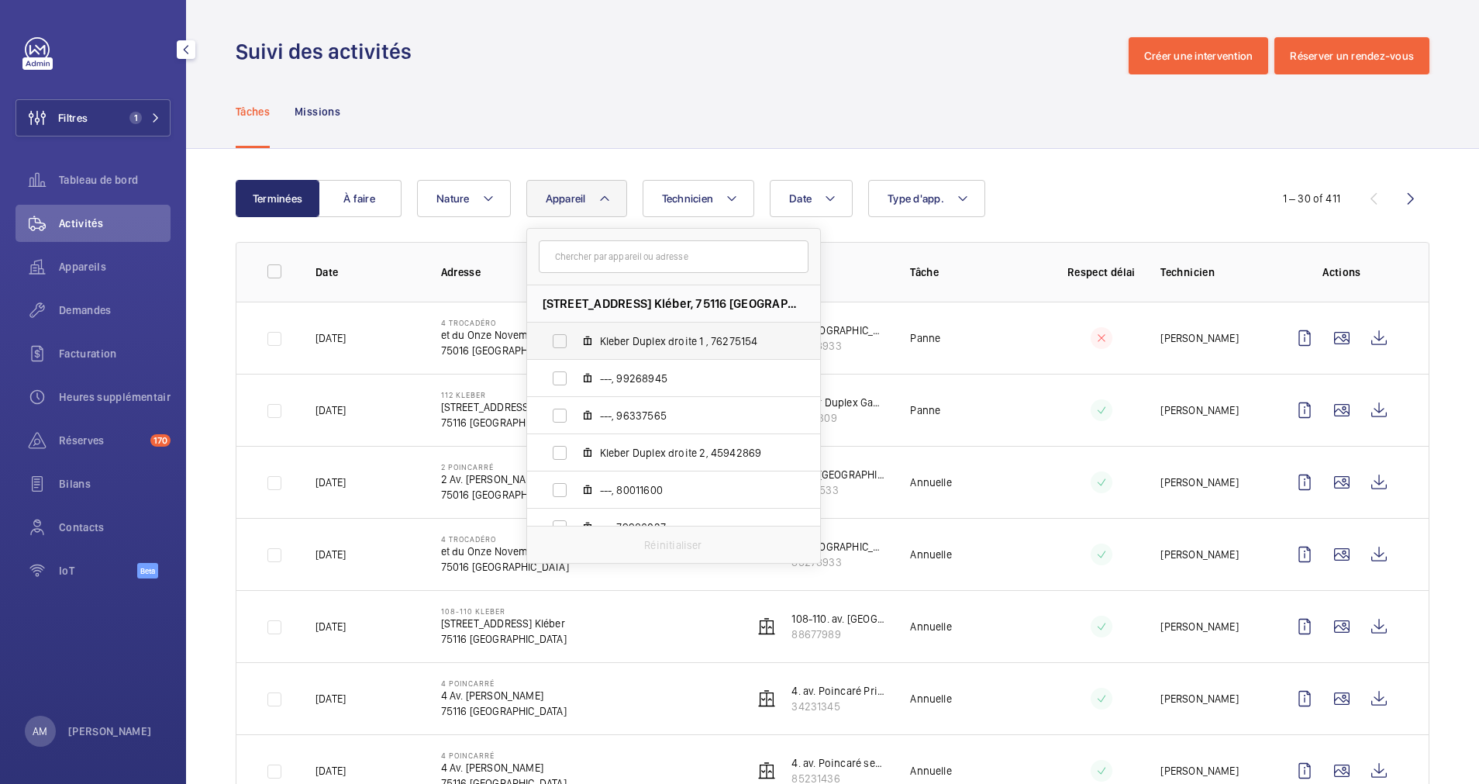
click at [556, 337] on label "Kleber Duplex droite 1 , 76275154" at bounding box center [661, 341] width 268 height 37
click at [556, 337] on input "Kleber Duplex droite 1 , 76275154" at bounding box center [559, 341] width 31 height 31
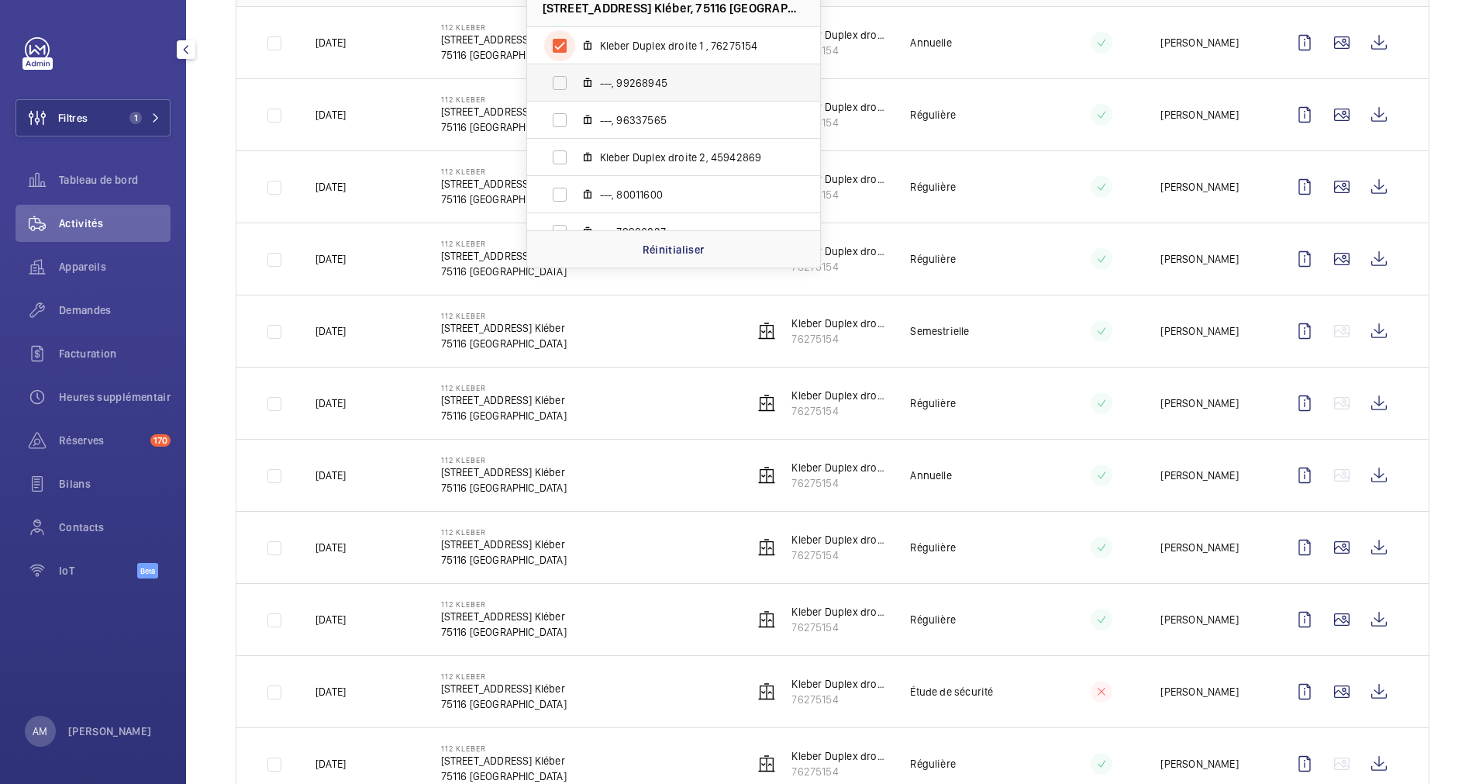
scroll to position [188, 0]
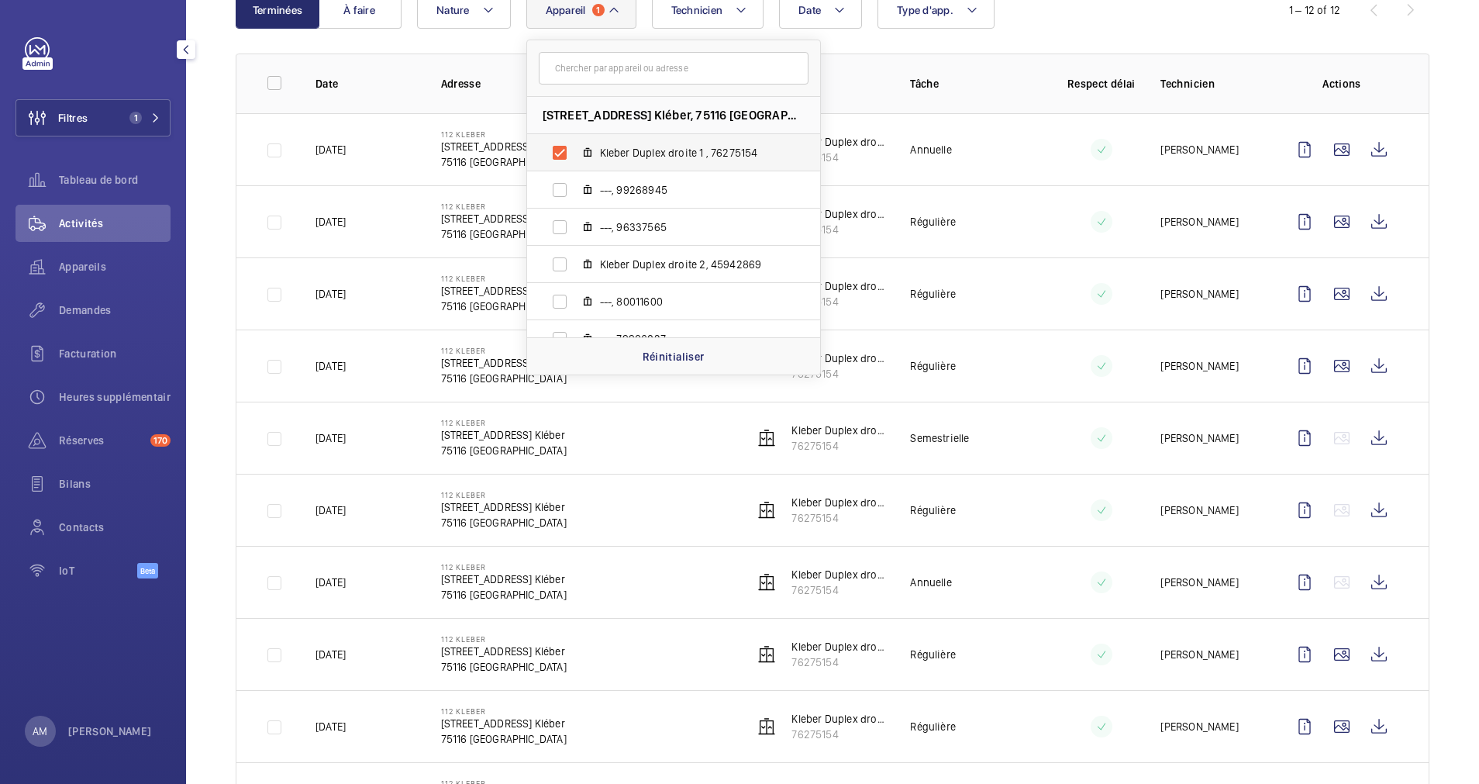
click at [552, 156] on label "Kleber Duplex droite 1 , 76275154" at bounding box center [661, 152] width 268 height 37
click at [552, 156] on input "Kleber Duplex droite 1 , 76275154" at bounding box center [559, 152] width 31 height 31
checkbox input "false"
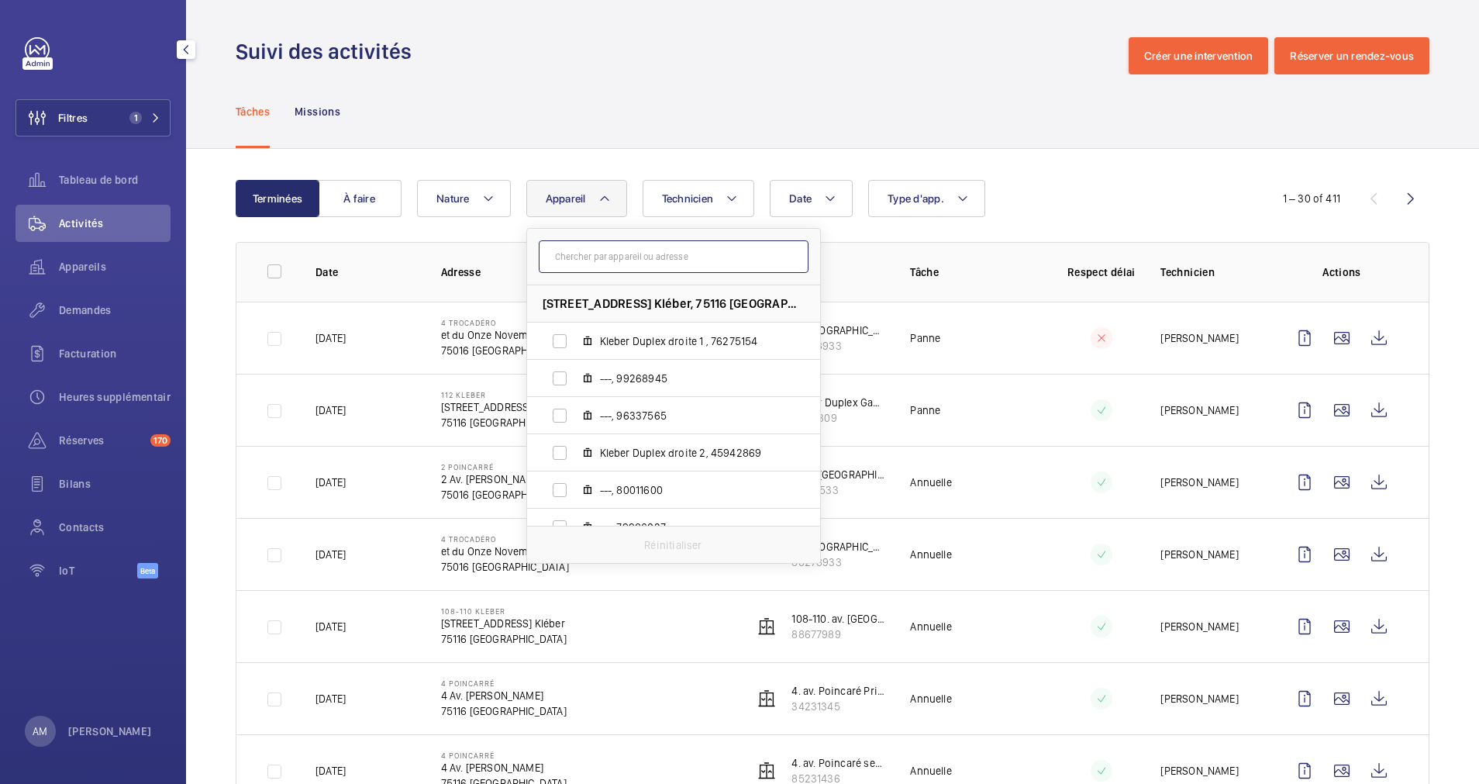
click at [606, 256] on input "text" at bounding box center [674, 256] width 270 height 33
paste input "85278933"
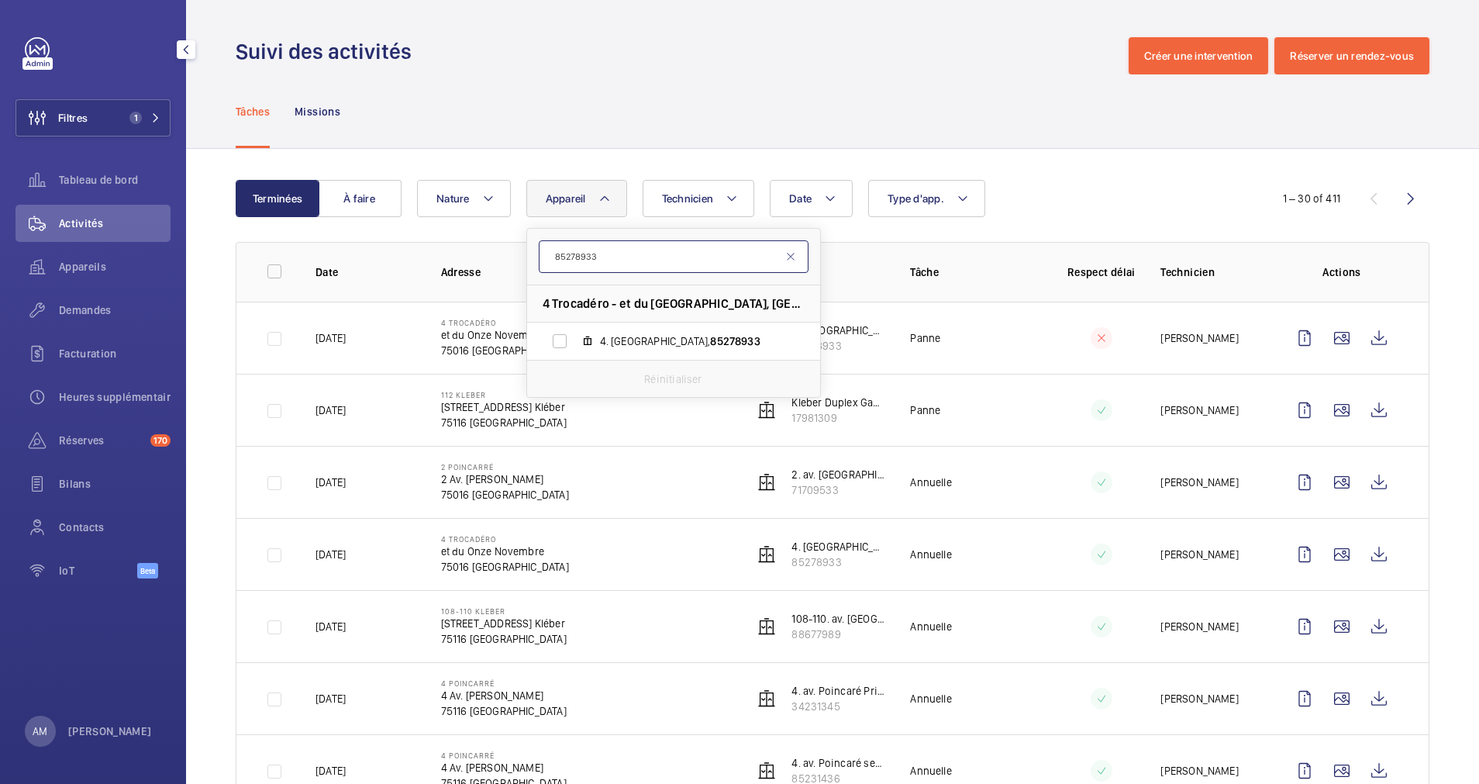
type input "85278933"
drag, startPoint x: 543, startPoint y: 301, endPoint x: 570, endPoint y: 303, distance: 27.2
click at [570, 303] on span "4 Trocadéro - et du Onze Novembre, 75016 PARIS" at bounding box center [674, 303] width 262 height 16
click at [554, 337] on label "4. place du Trocadéro, 85278933" at bounding box center [661, 341] width 268 height 37
click at [554, 337] on input "4. place du Trocadéro, 85278933" at bounding box center [559, 341] width 31 height 31
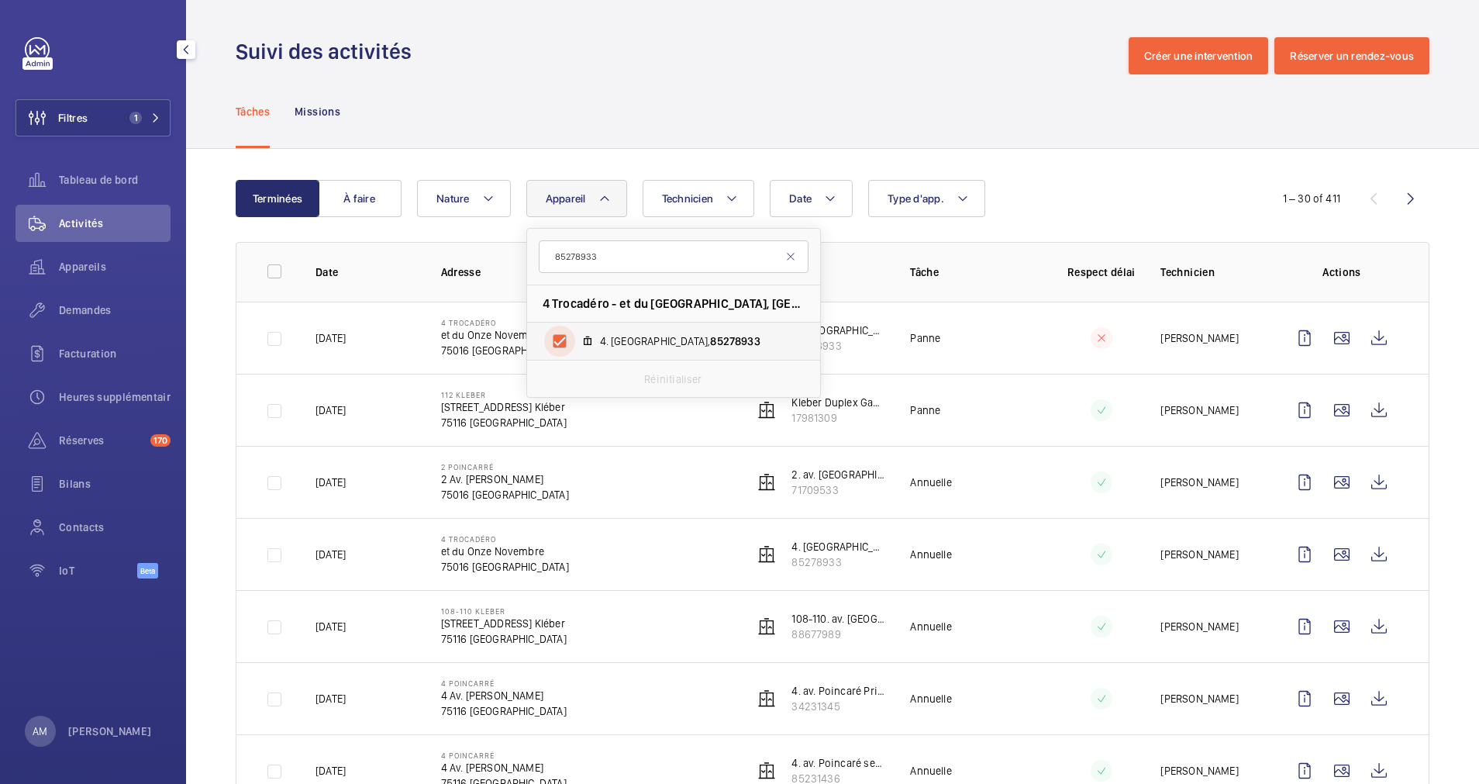
checkbox input "true"
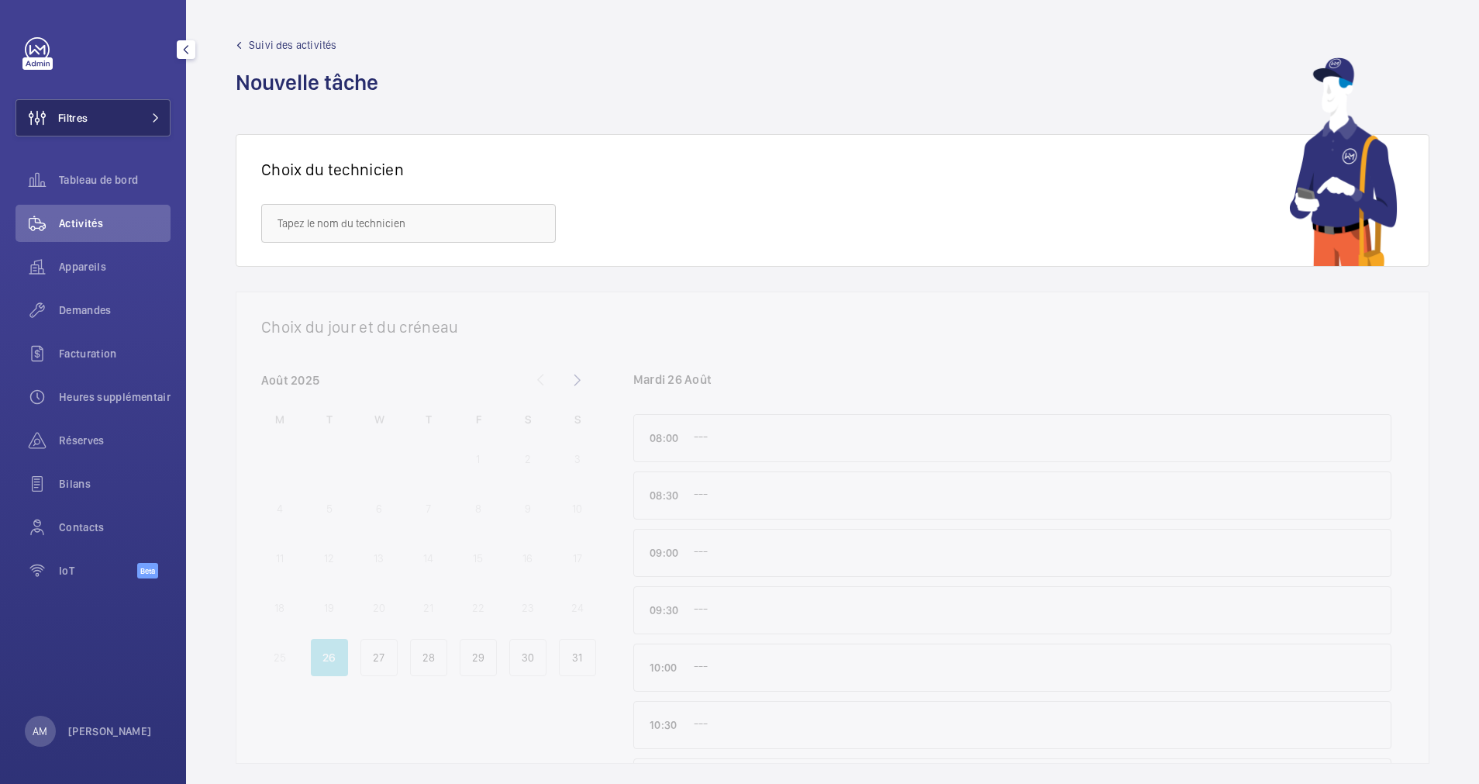
click at [143, 103] on button "Filtres" at bounding box center [93, 117] width 155 height 37
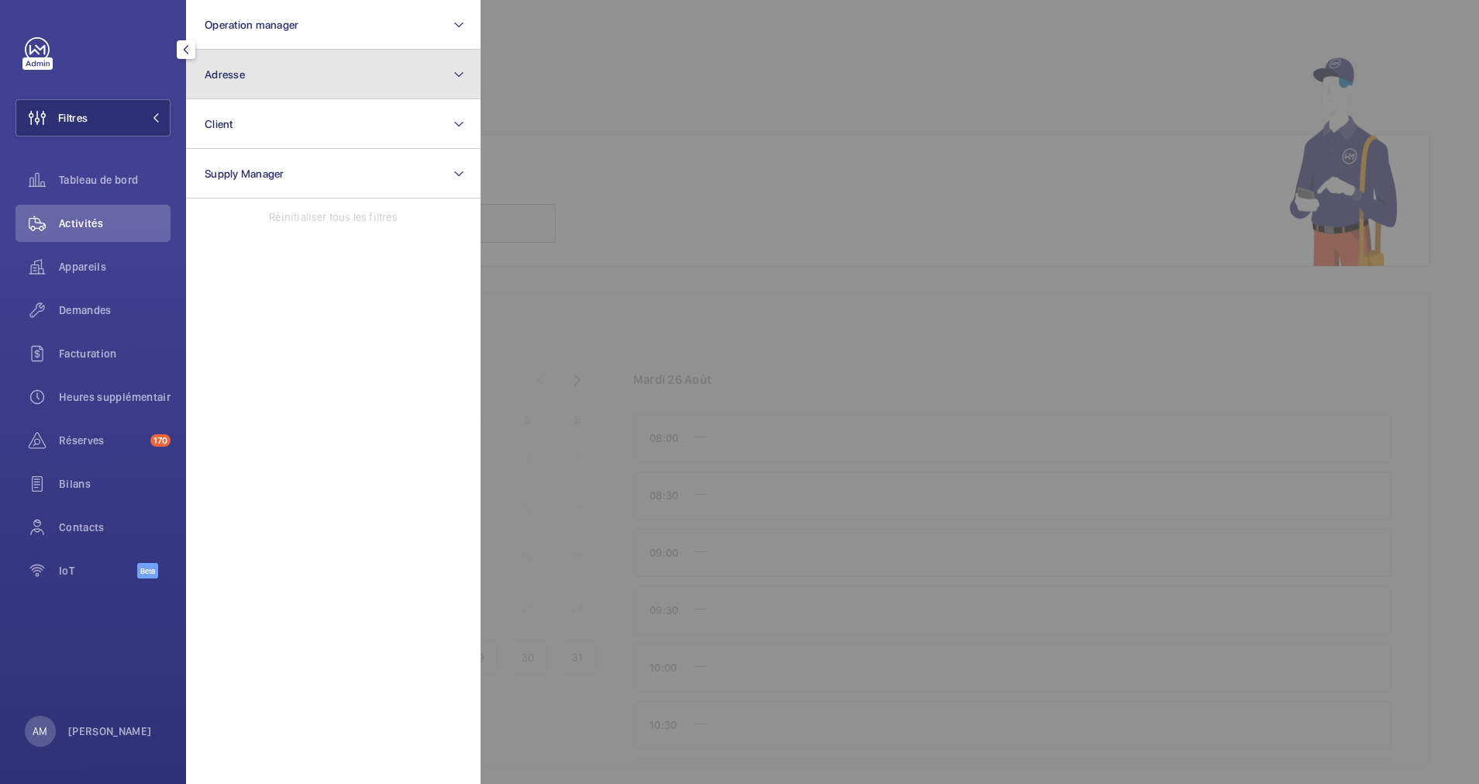
click at [285, 67] on button "Adresse" at bounding box center [333, 75] width 295 height 50
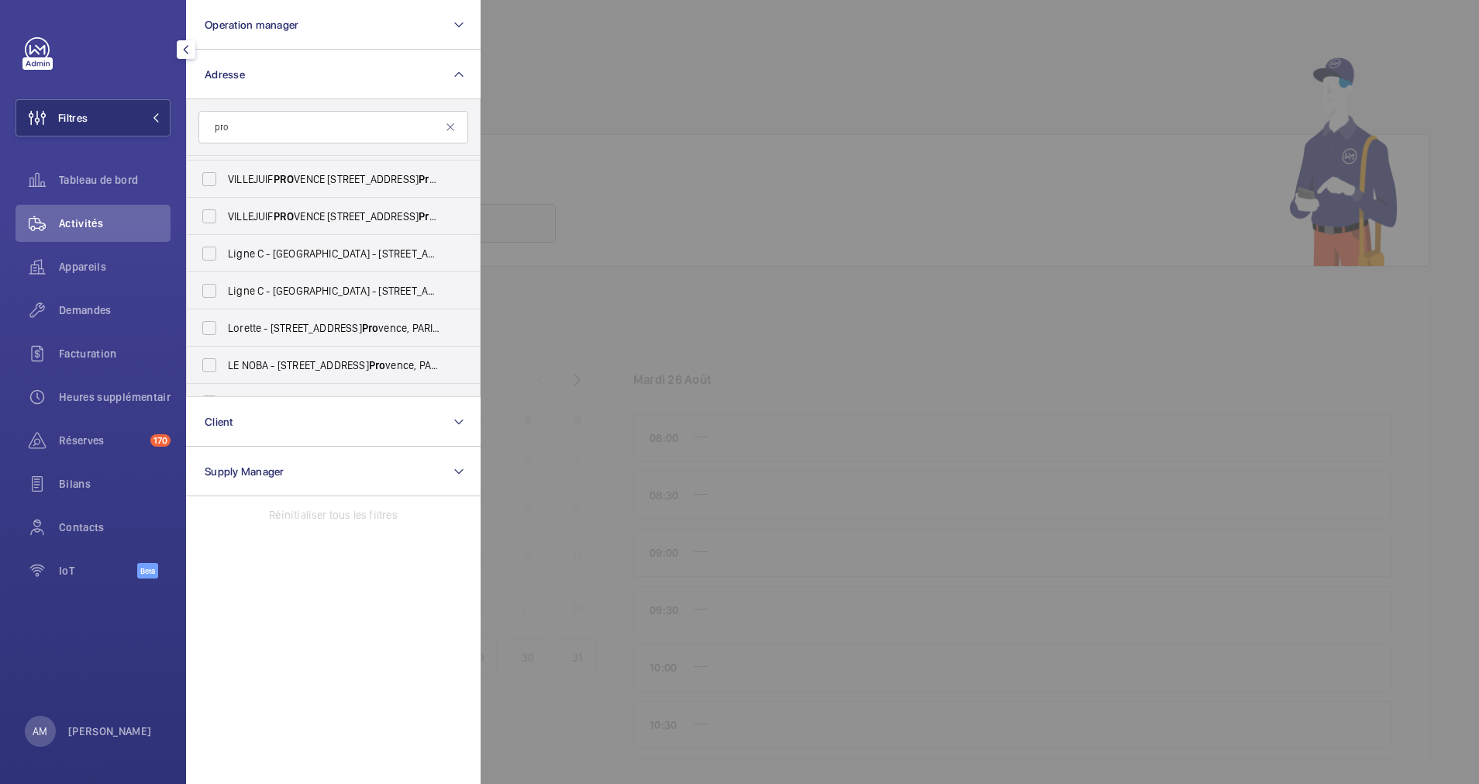
scroll to position [1435, 0]
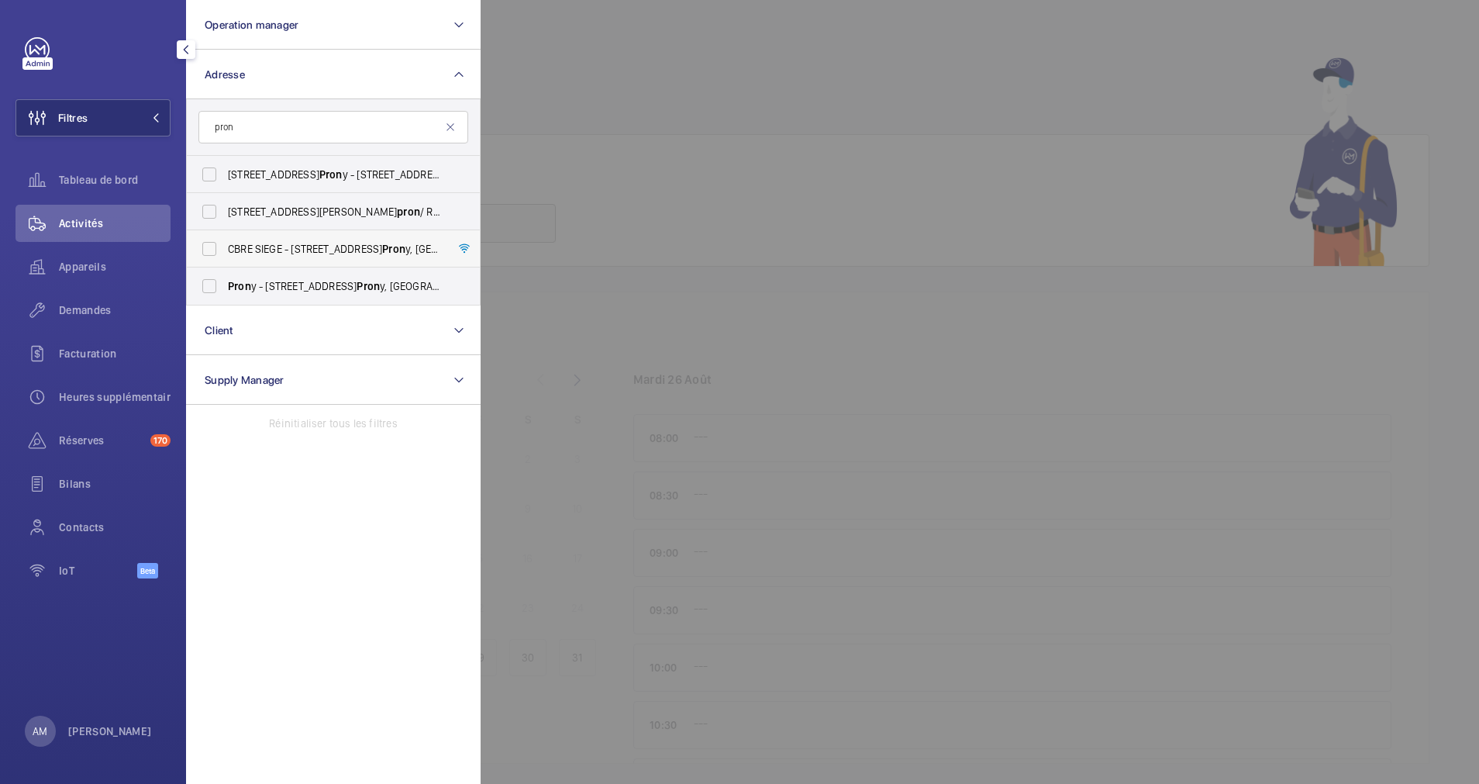
type input "pron"
click at [212, 241] on label "CBRE SIEGE - 76 Rue de Pron y, PARIS 75017" at bounding box center [322, 248] width 270 height 37
click at [212, 241] on input "CBRE SIEGE - 76 Rue de Pron y, PARIS 75017" at bounding box center [209, 248] width 31 height 31
checkbox input "true"
click at [91, 265] on span "Appareils" at bounding box center [115, 267] width 112 height 16
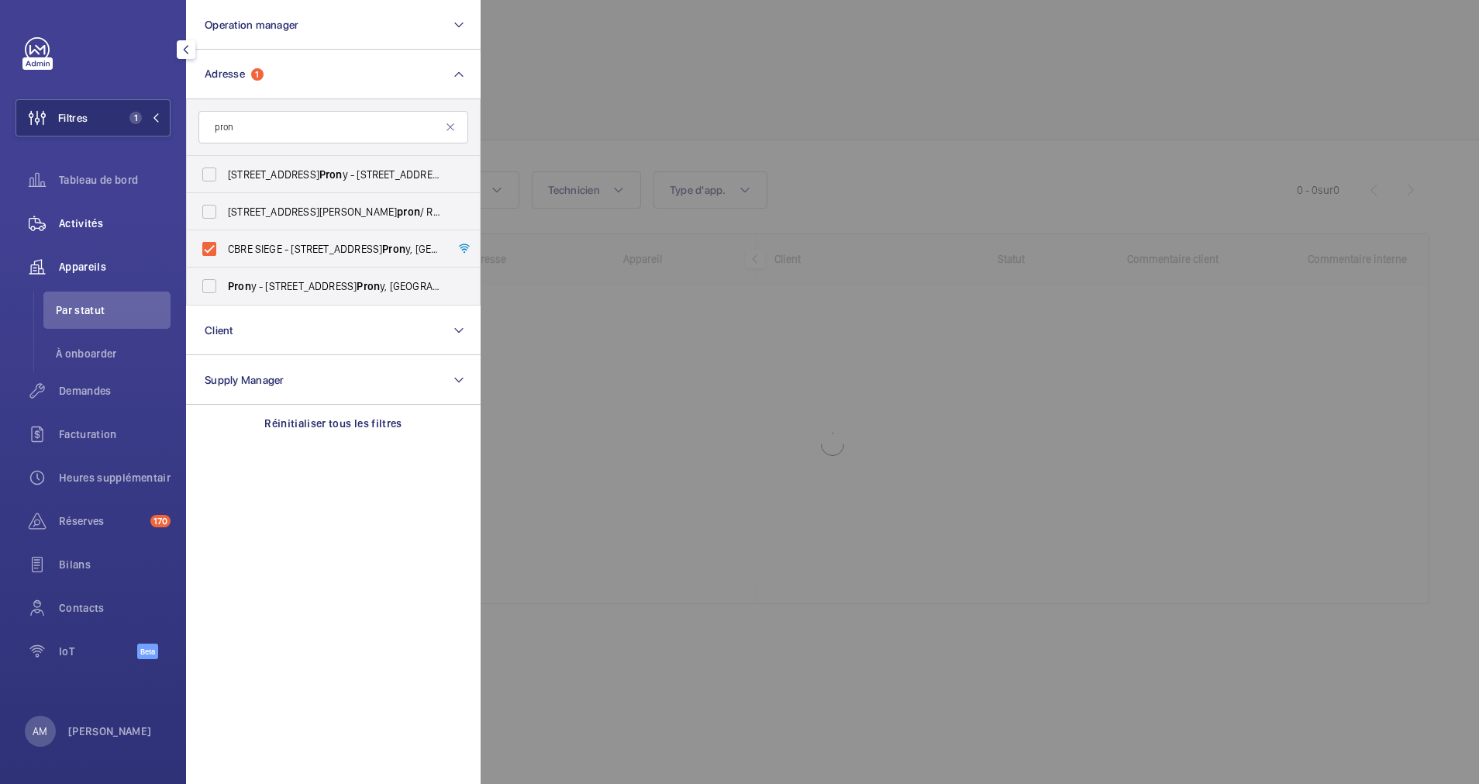
click at [82, 222] on span "Activités" at bounding box center [115, 224] width 112 height 16
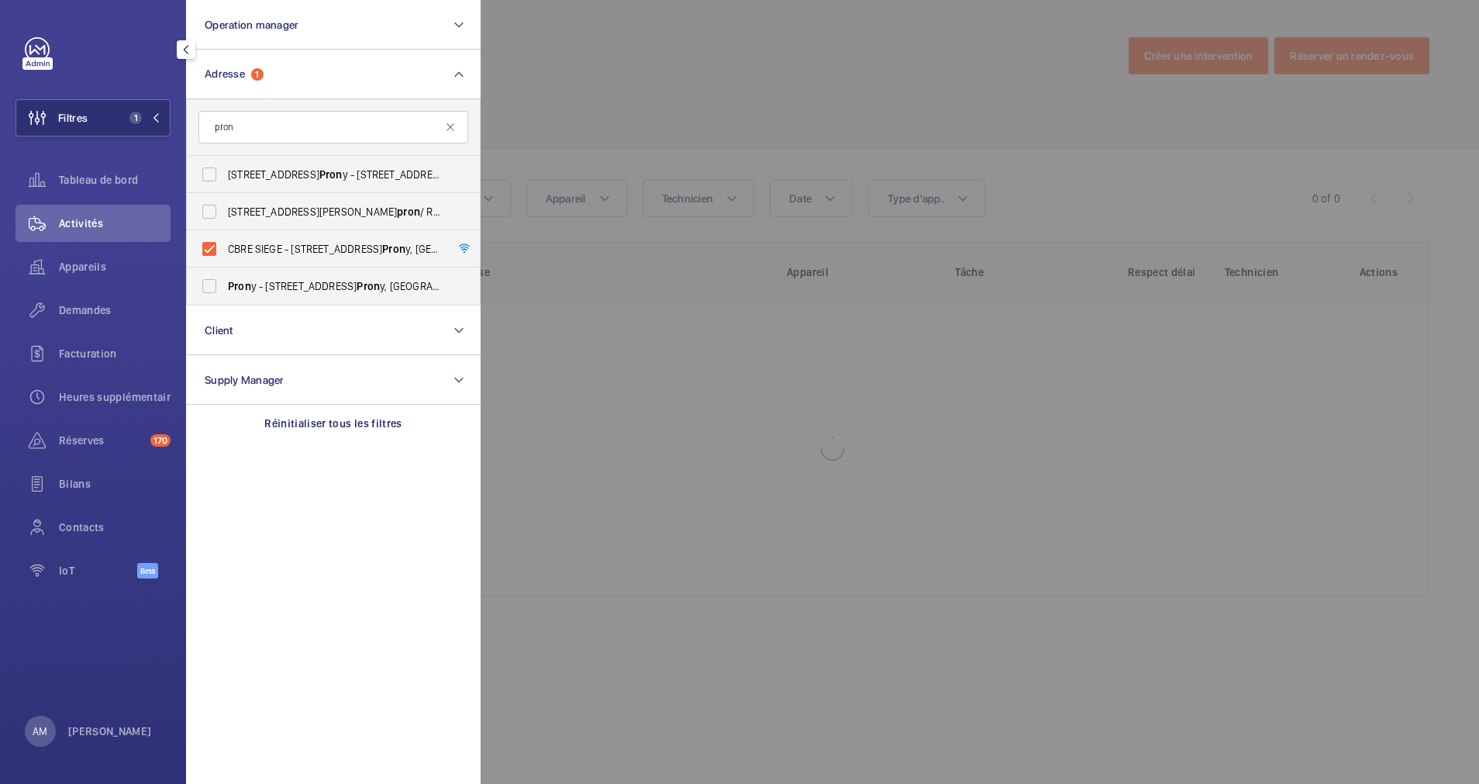
click at [633, 103] on div at bounding box center [1220, 392] width 1479 height 784
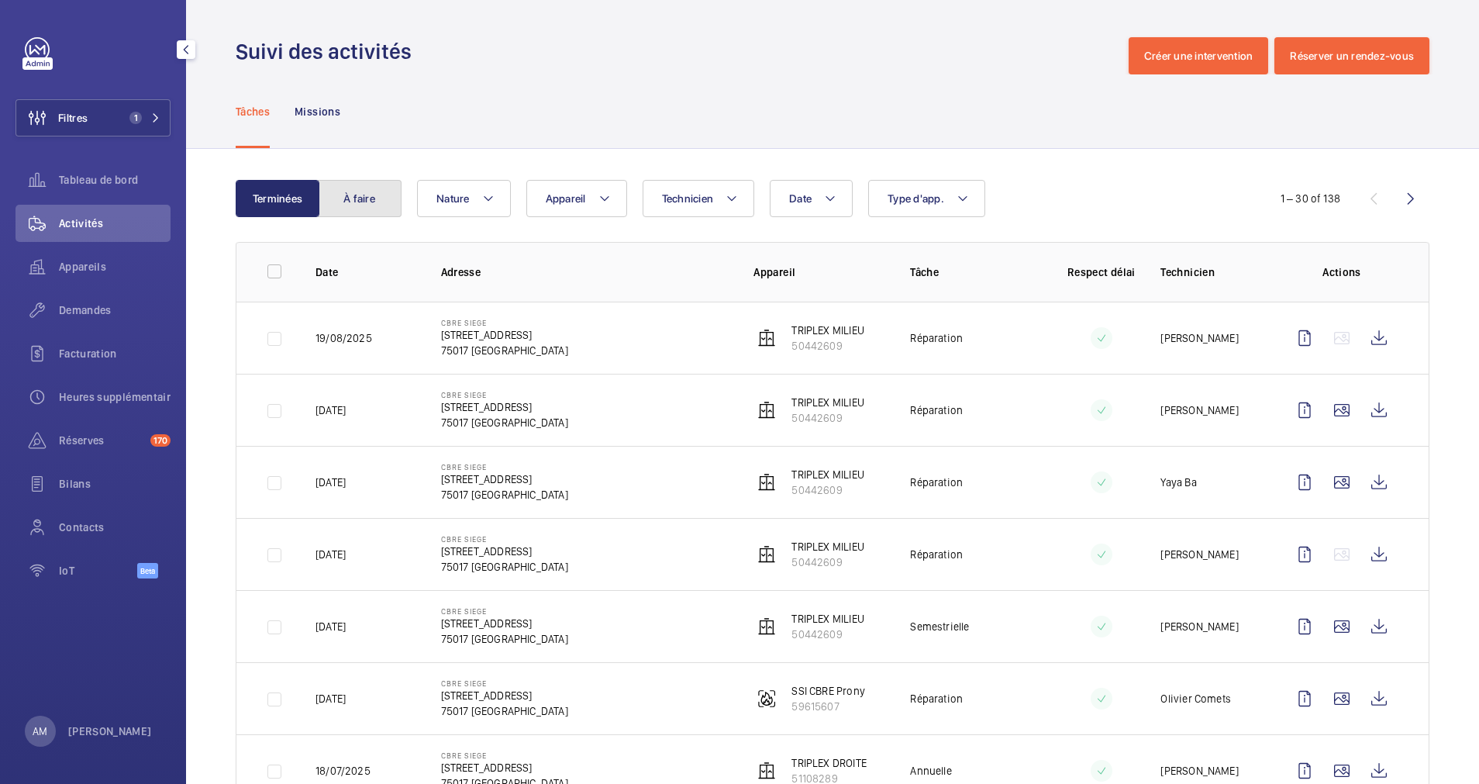
click at [357, 205] on button "À faire" at bounding box center [360, 198] width 84 height 37
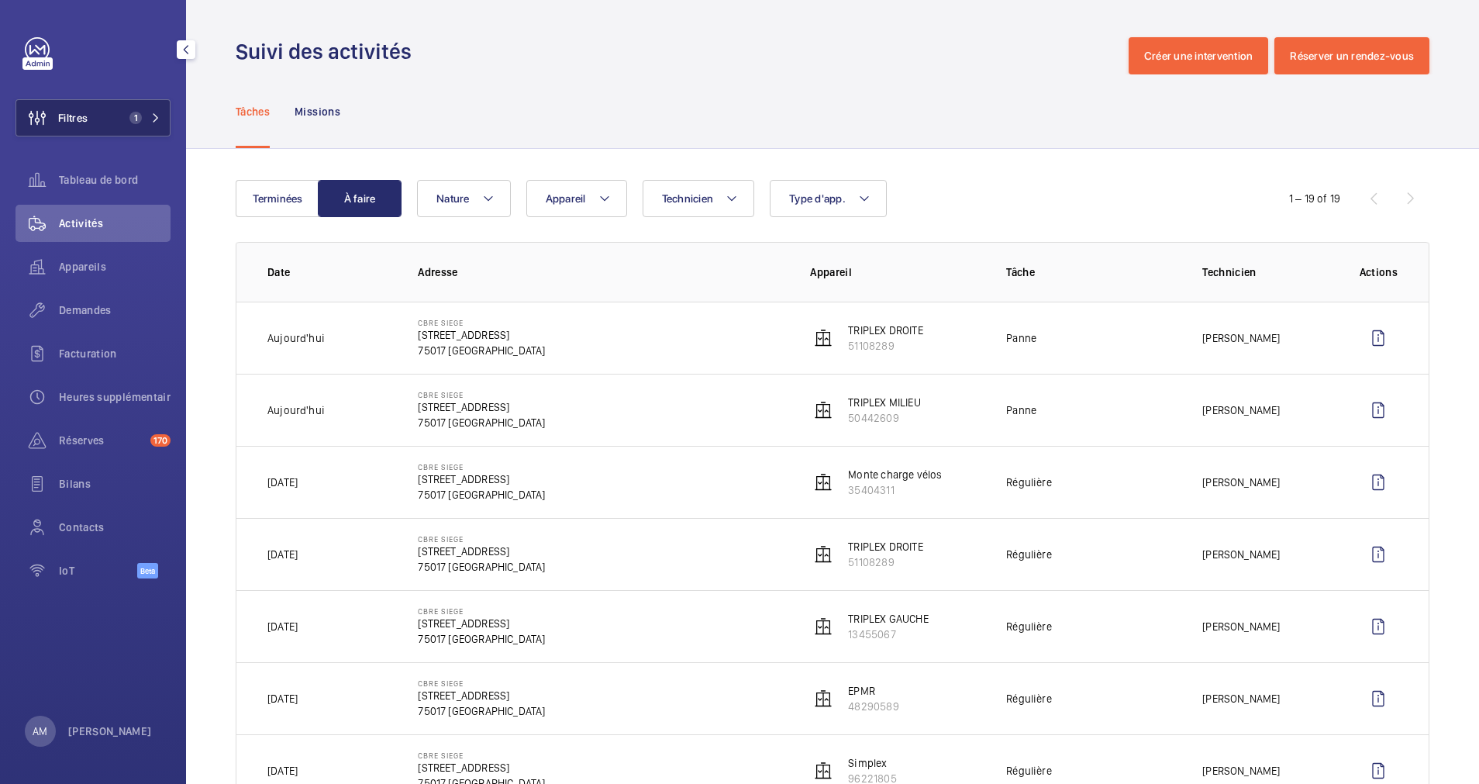
click at [129, 123] on span "1" at bounding box center [132, 118] width 19 height 12
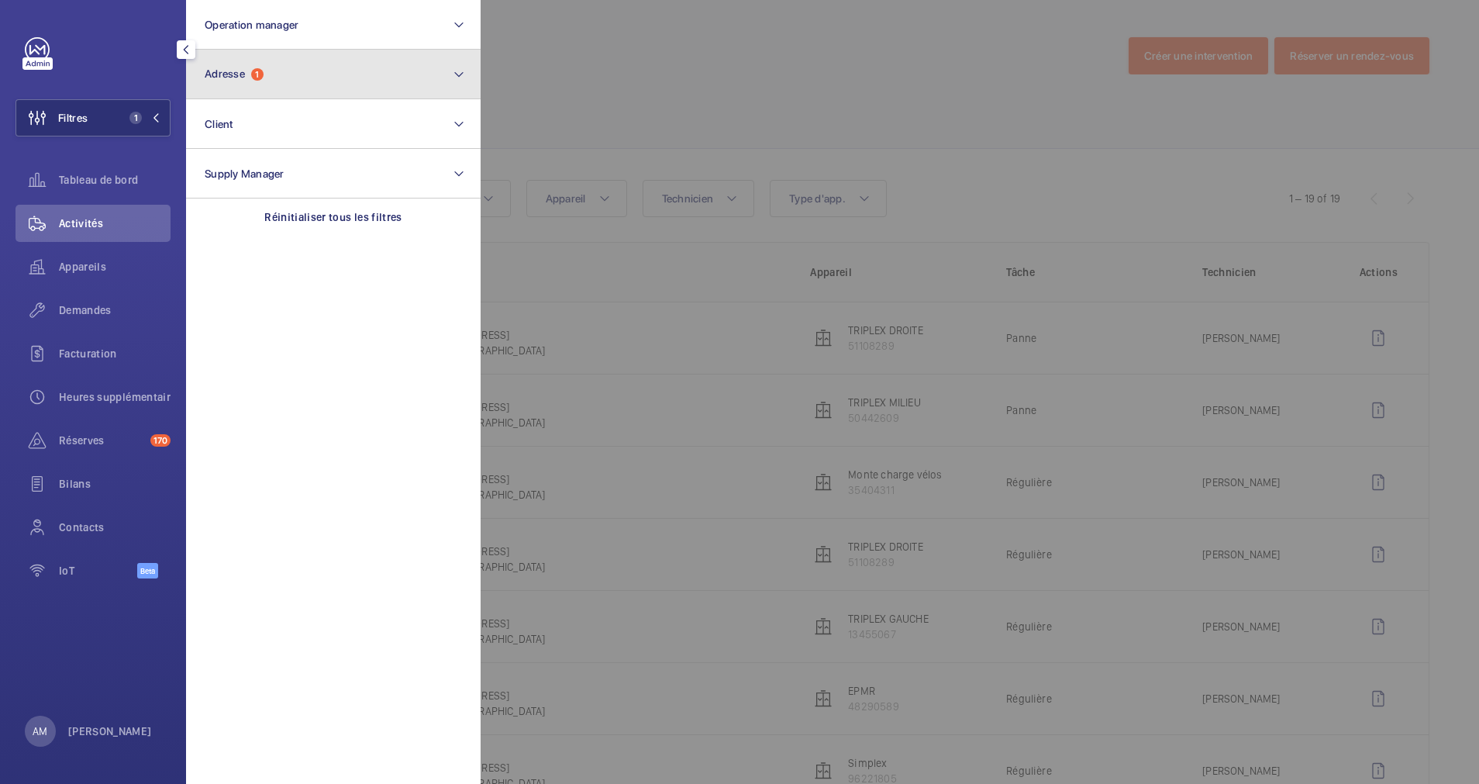
click at [279, 81] on button "Adresse 1" at bounding box center [333, 75] width 295 height 50
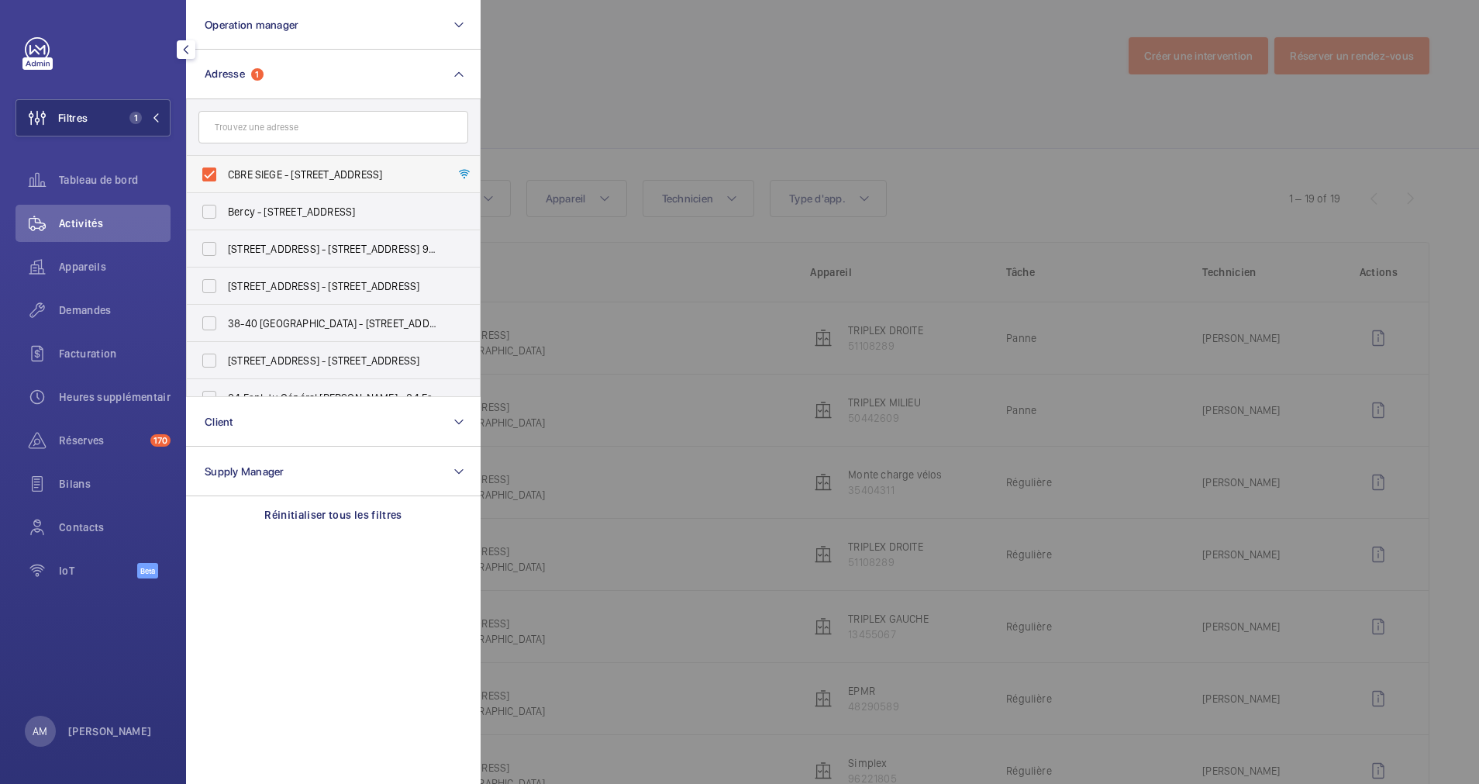
click at [207, 165] on label "CBRE SIEGE - 76 Rue de Prony, PARIS 75017" at bounding box center [322, 174] width 270 height 37
click at [207, 165] on input "CBRE SIEGE - 76 Rue de Prony, PARIS 75017" at bounding box center [209, 174] width 31 height 31
checkbox input "false"
click at [273, 124] on input "text" at bounding box center [333, 127] width 270 height 33
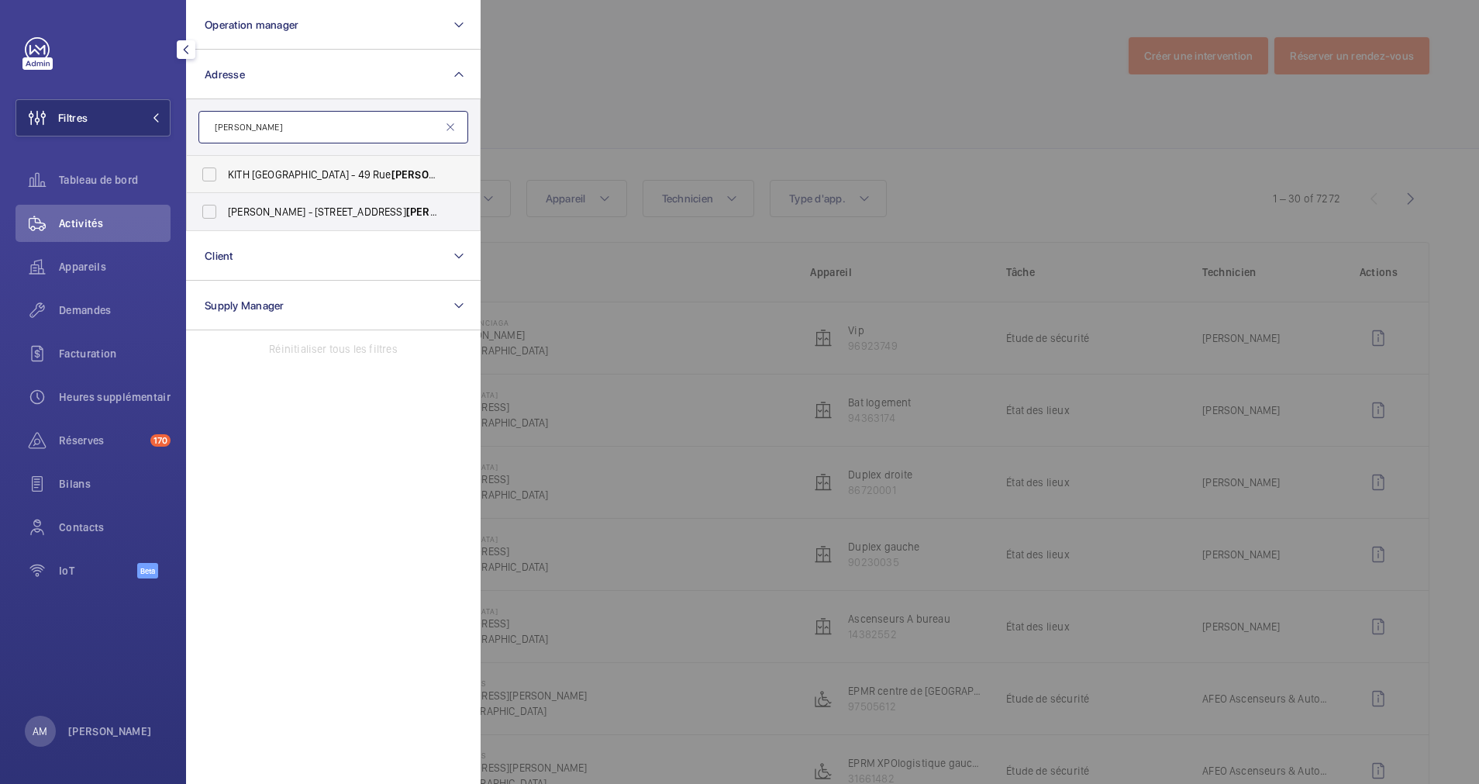
type input "pierre charron"
click at [209, 171] on label "KITH PARIS - 49 Rue Pierre Charron , PARIS 75008" at bounding box center [322, 174] width 270 height 37
click at [209, 171] on input "KITH PARIS - 49 Rue Pierre Charron , PARIS 75008" at bounding box center [209, 174] width 31 height 31
checkbox input "true"
click at [210, 202] on label "PERSHING HALL - 49 Rue Pierre Charron , 75008 PARIS, PARIS 75008" at bounding box center [322, 211] width 270 height 37
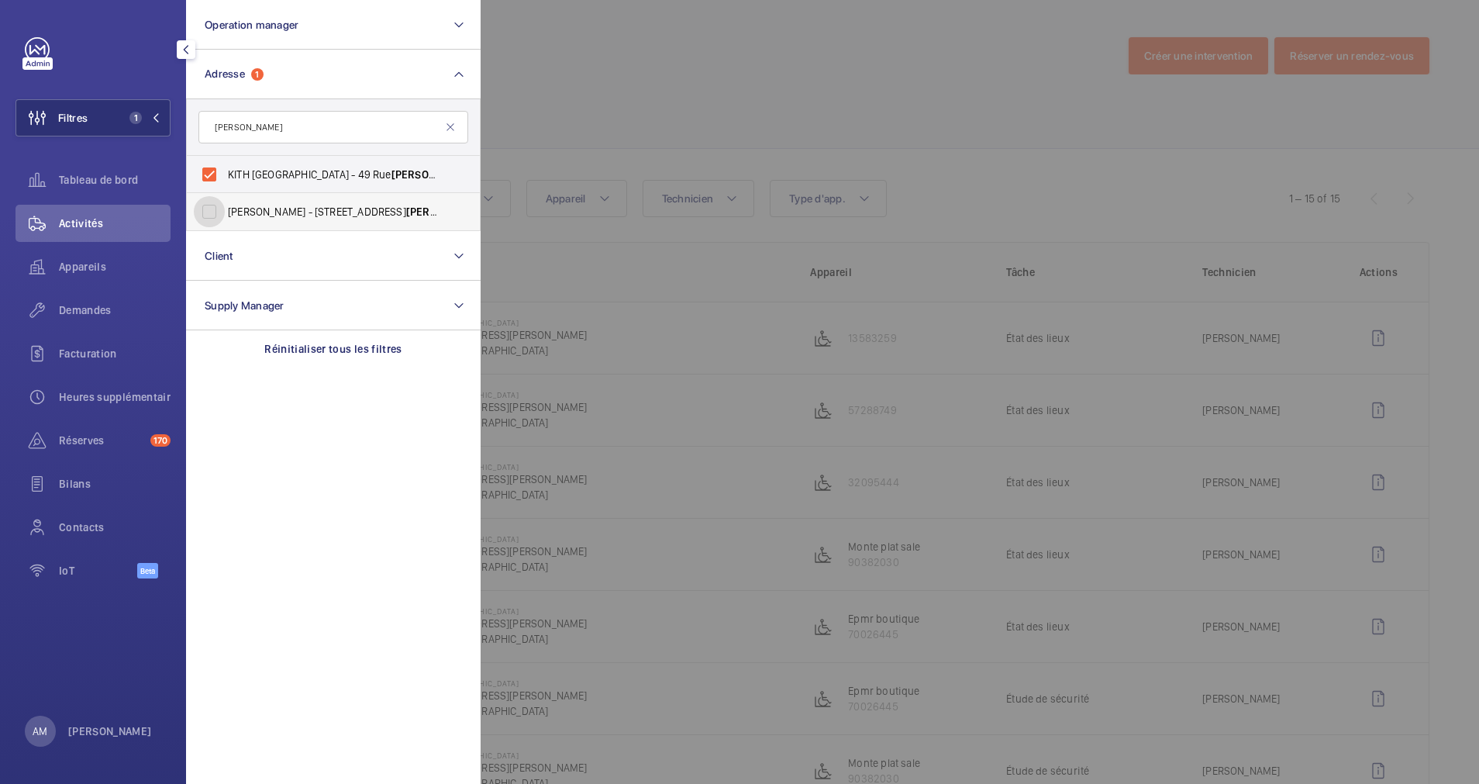
click at [210, 202] on input "PERSHING HALL - 49 Rue Pierre Charron , 75008 PARIS, PARIS 75008" at bounding box center [209, 211] width 31 height 31
checkbox input "true"
click at [894, 88] on div at bounding box center [1220, 392] width 1479 height 784
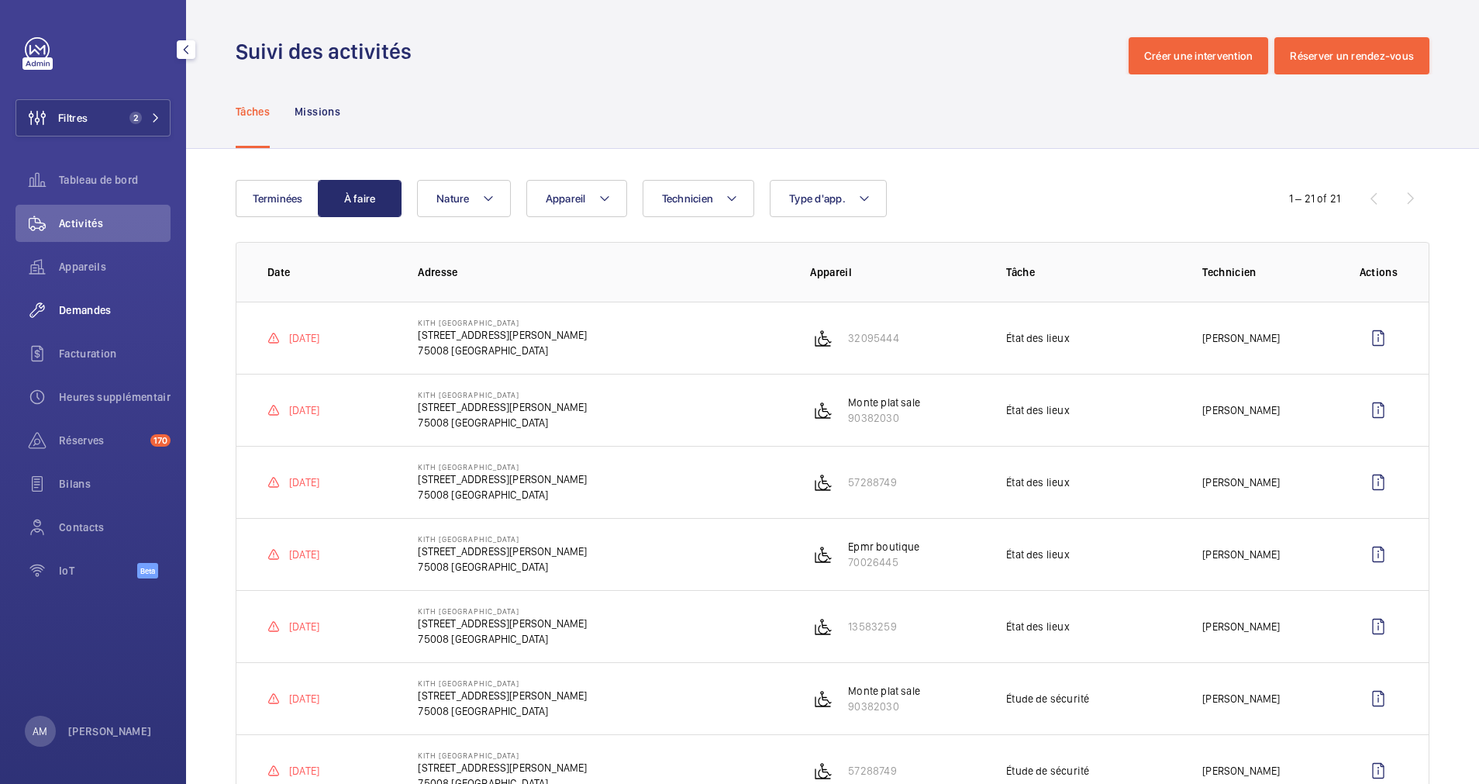
click at [95, 298] on div "Demandes" at bounding box center [93, 310] width 155 height 37
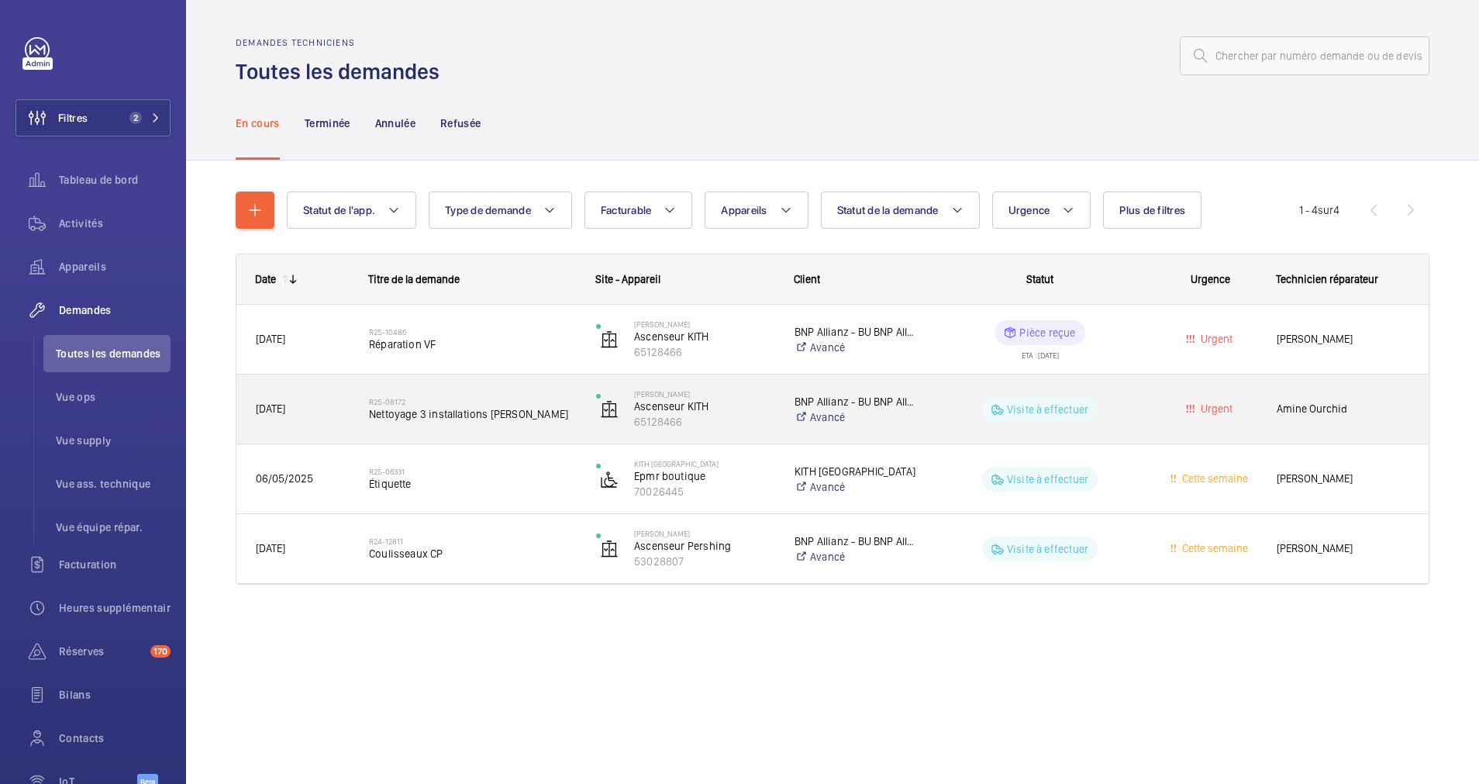
click at [456, 406] on span "Nettoyage 3 installations [PERSON_NAME]" at bounding box center [472, 414] width 207 height 16
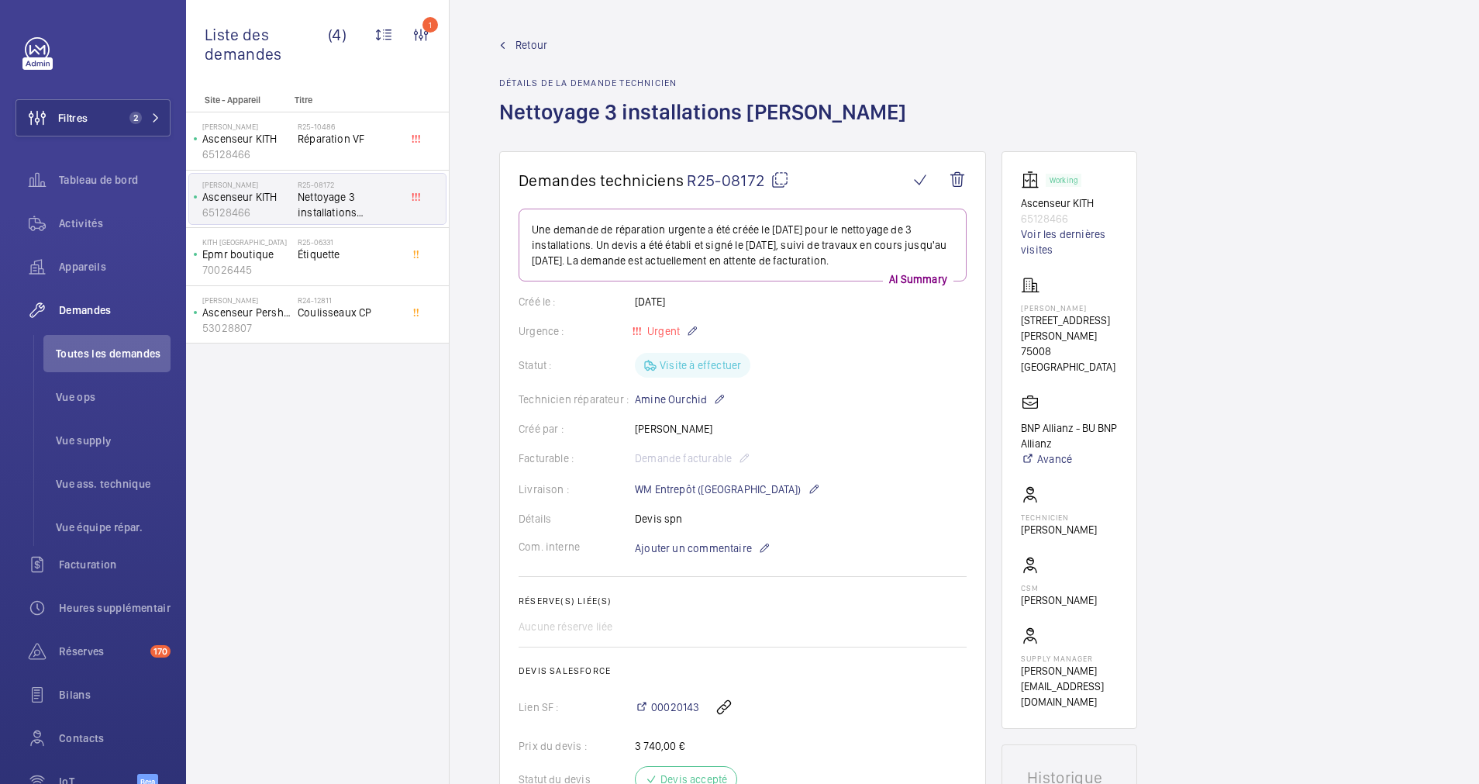
click at [533, 45] on span "Retour" at bounding box center [532, 45] width 32 height 16
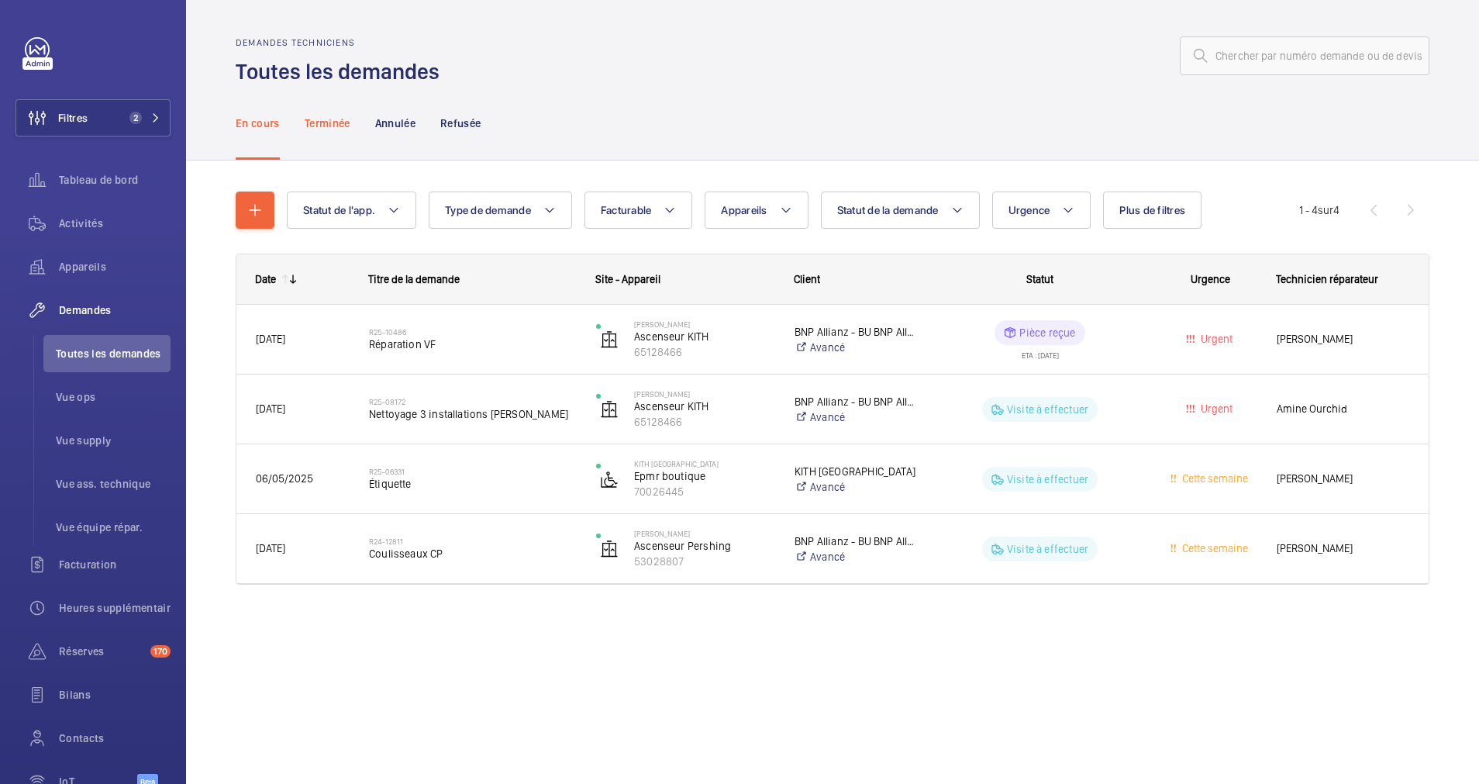
click at [336, 122] on p "Terminée" at bounding box center [328, 124] width 46 height 16
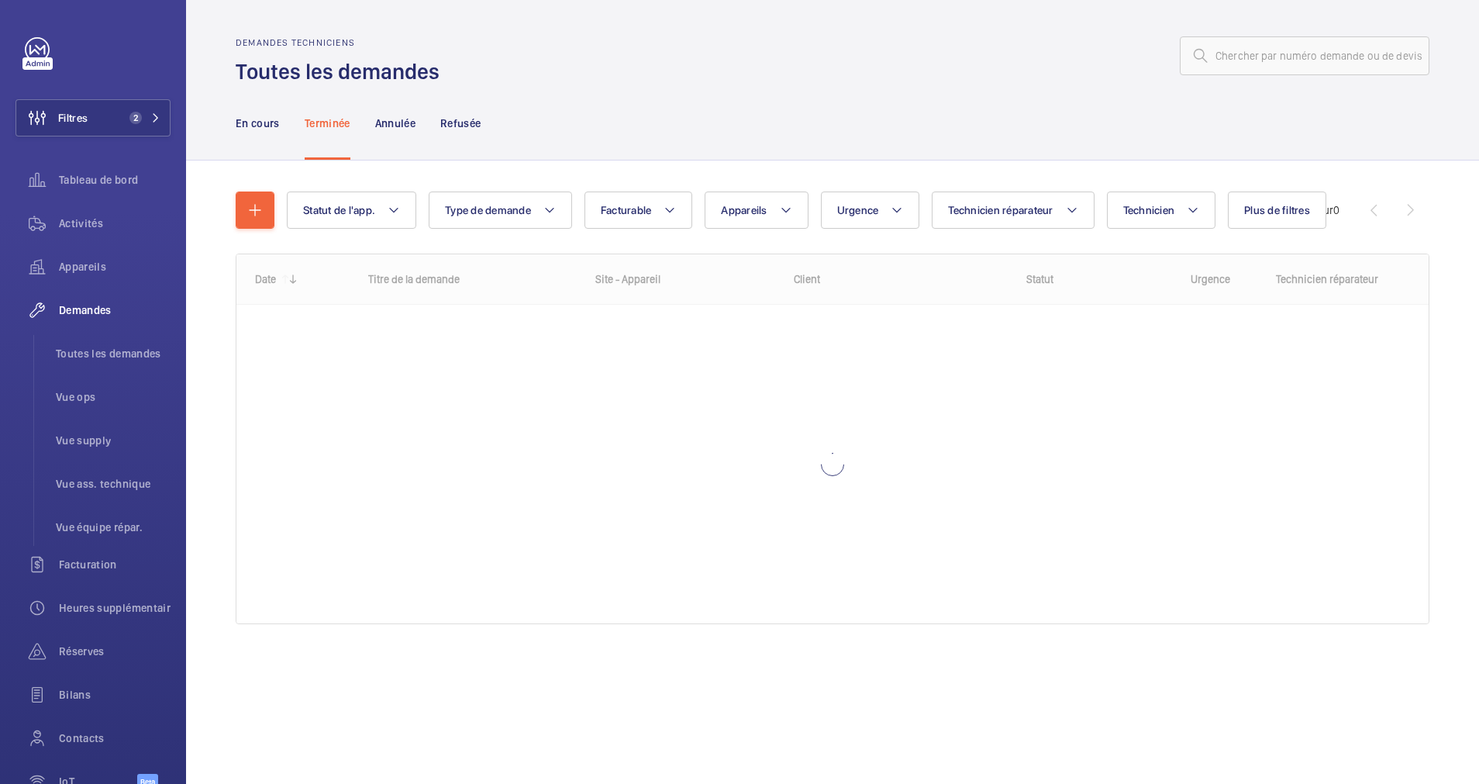
drag, startPoint x: 0, startPoint y: 0, endPoint x: 719, endPoint y: 109, distance: 727.7
click at [719, 109] on div "En cours Terminée Annulée Refusée" at bounding box center [833, 123] width 1194 height 74
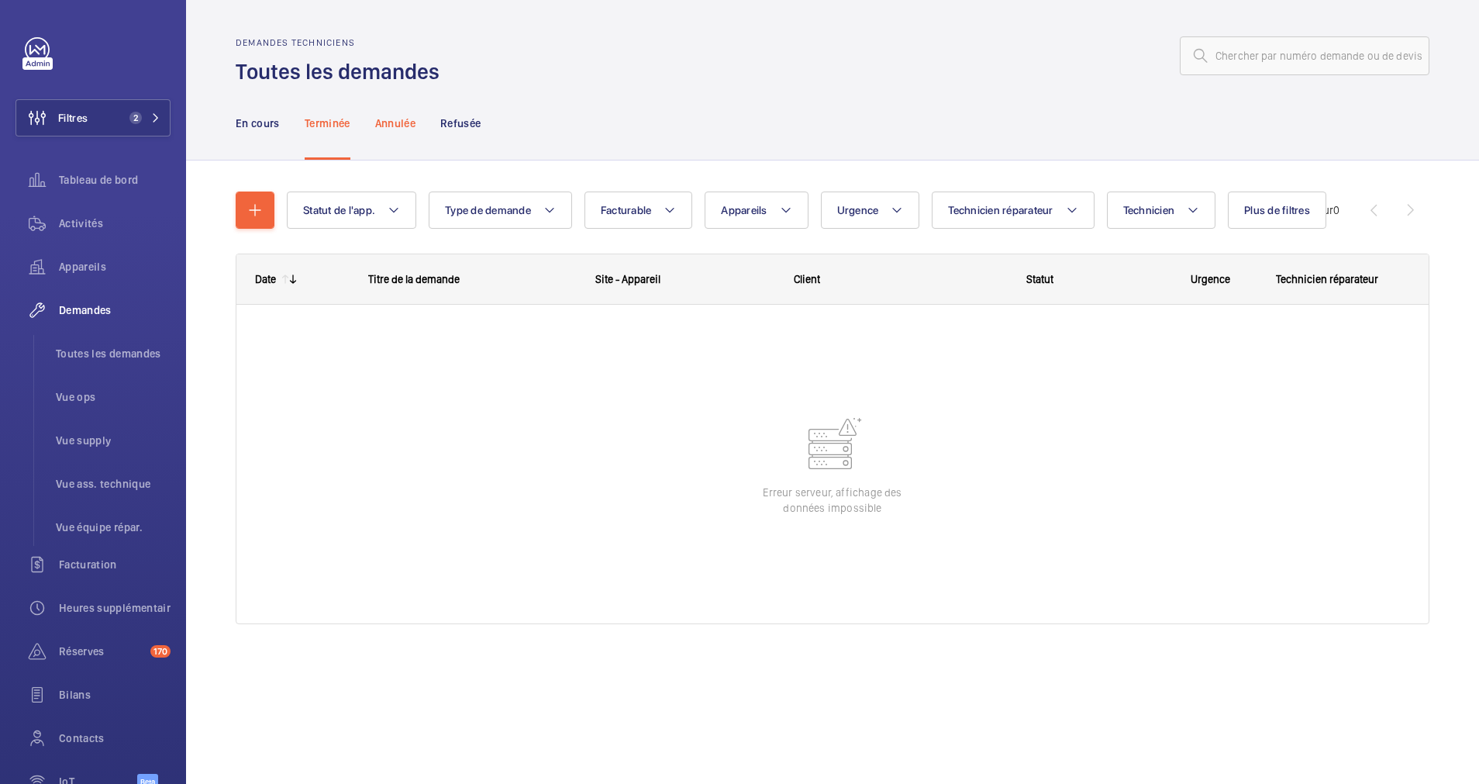
click at [381, 129] on p "Annulée" at bounding box center [395, 124] width 40 height 16
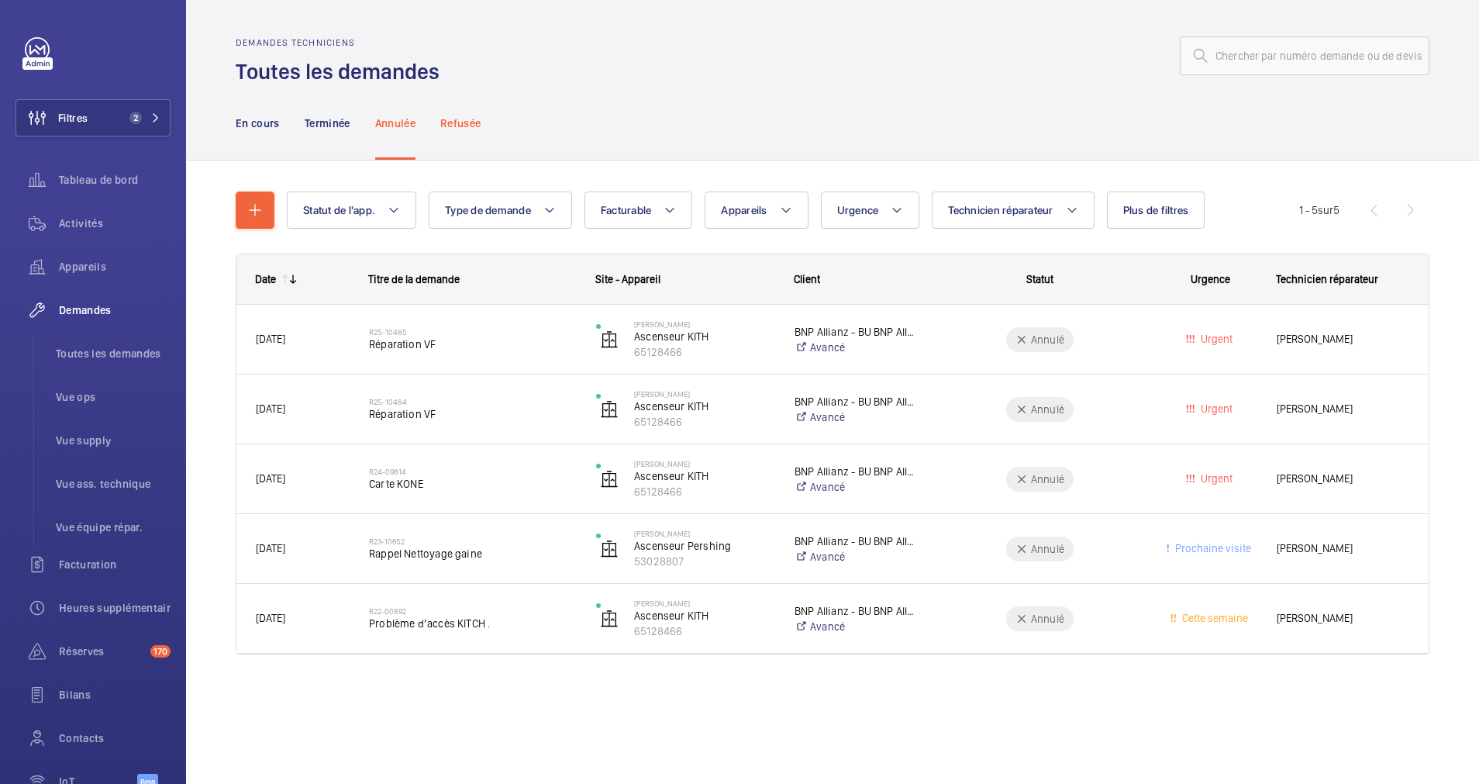
click at [468, 123] on p "Refusée" at bounding box center [460, 124] width 40 height 16
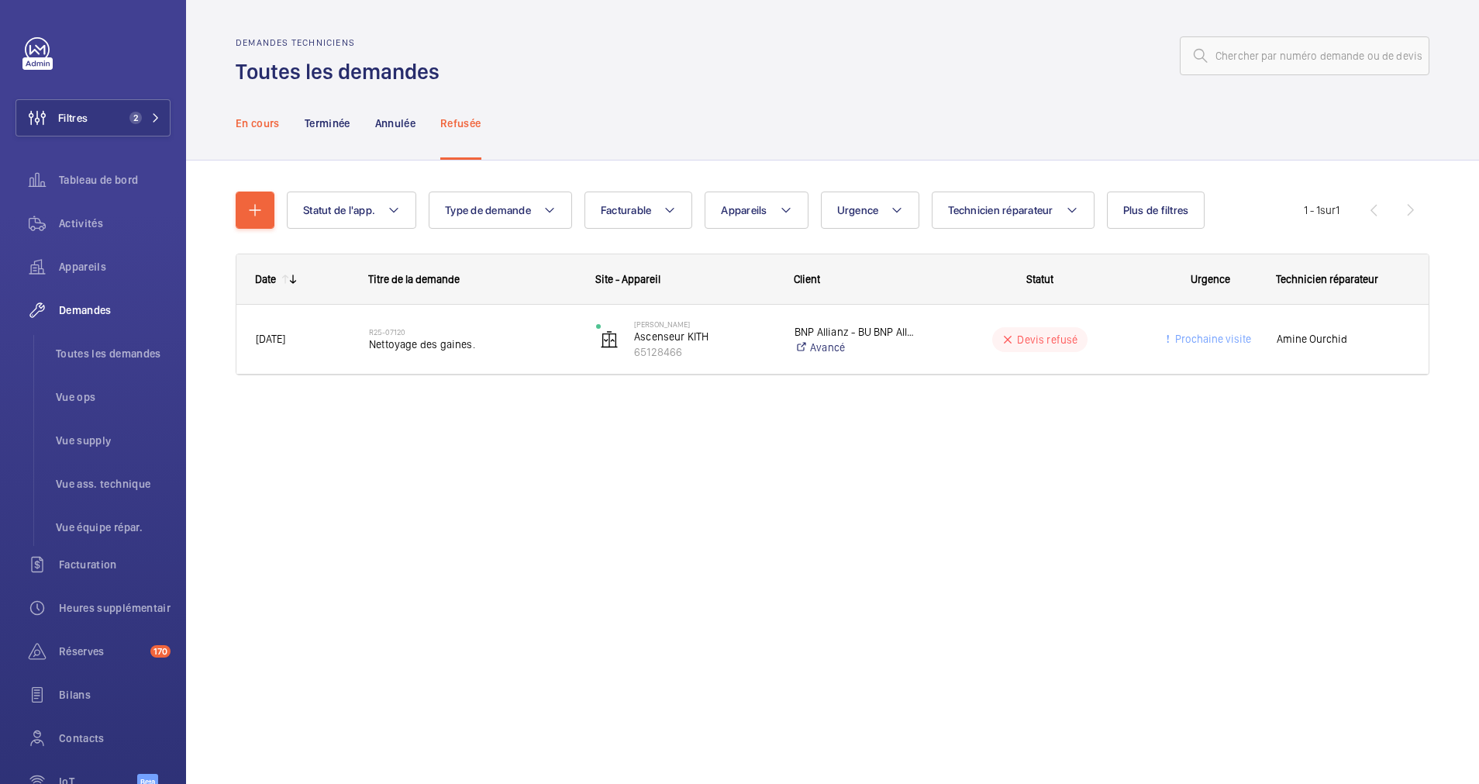
click at [260, 129] on p "En cours" at bounding box center [258, 124] width 44 height 16
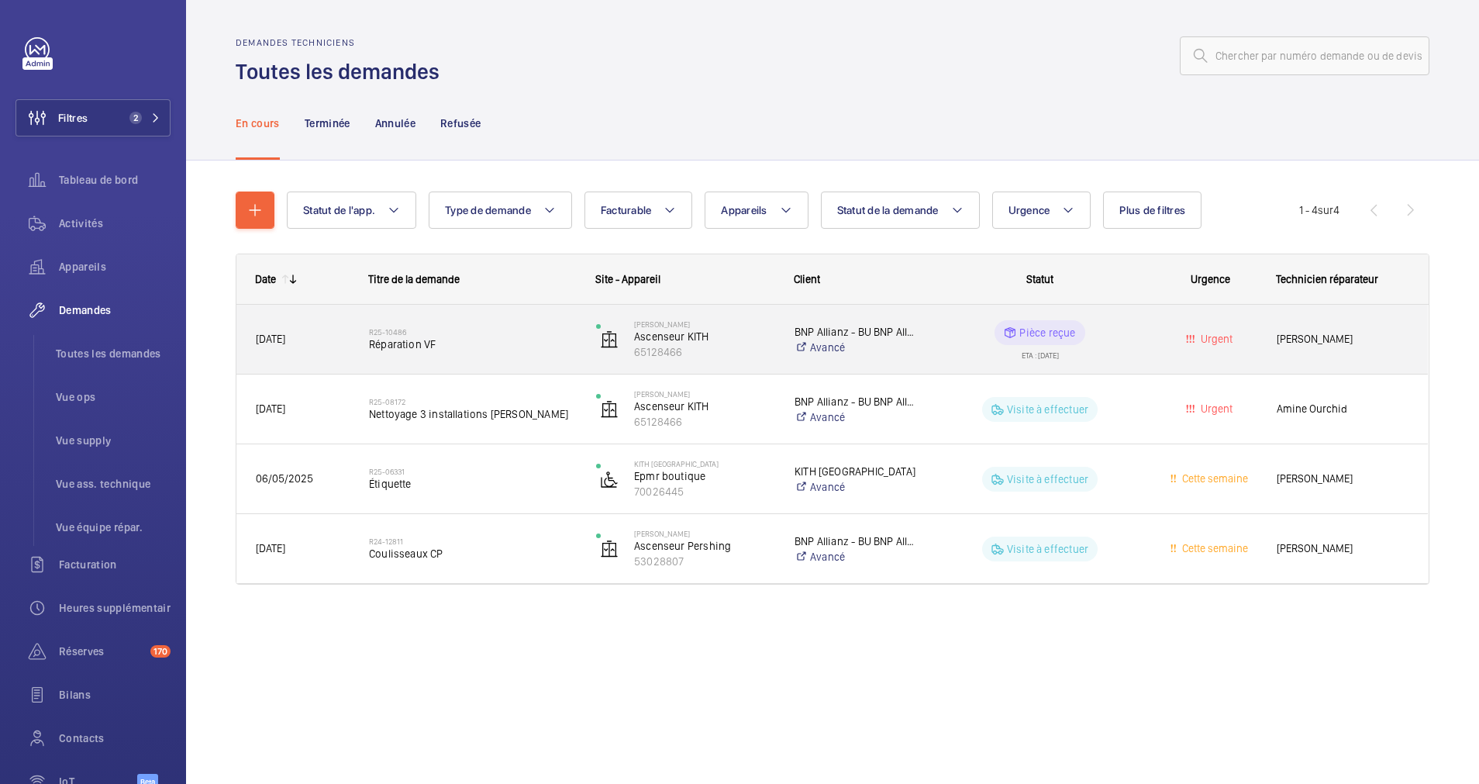
click at [474, 339] on span "Réparation VF" at bounding box center [472, 344] width 207 height 16
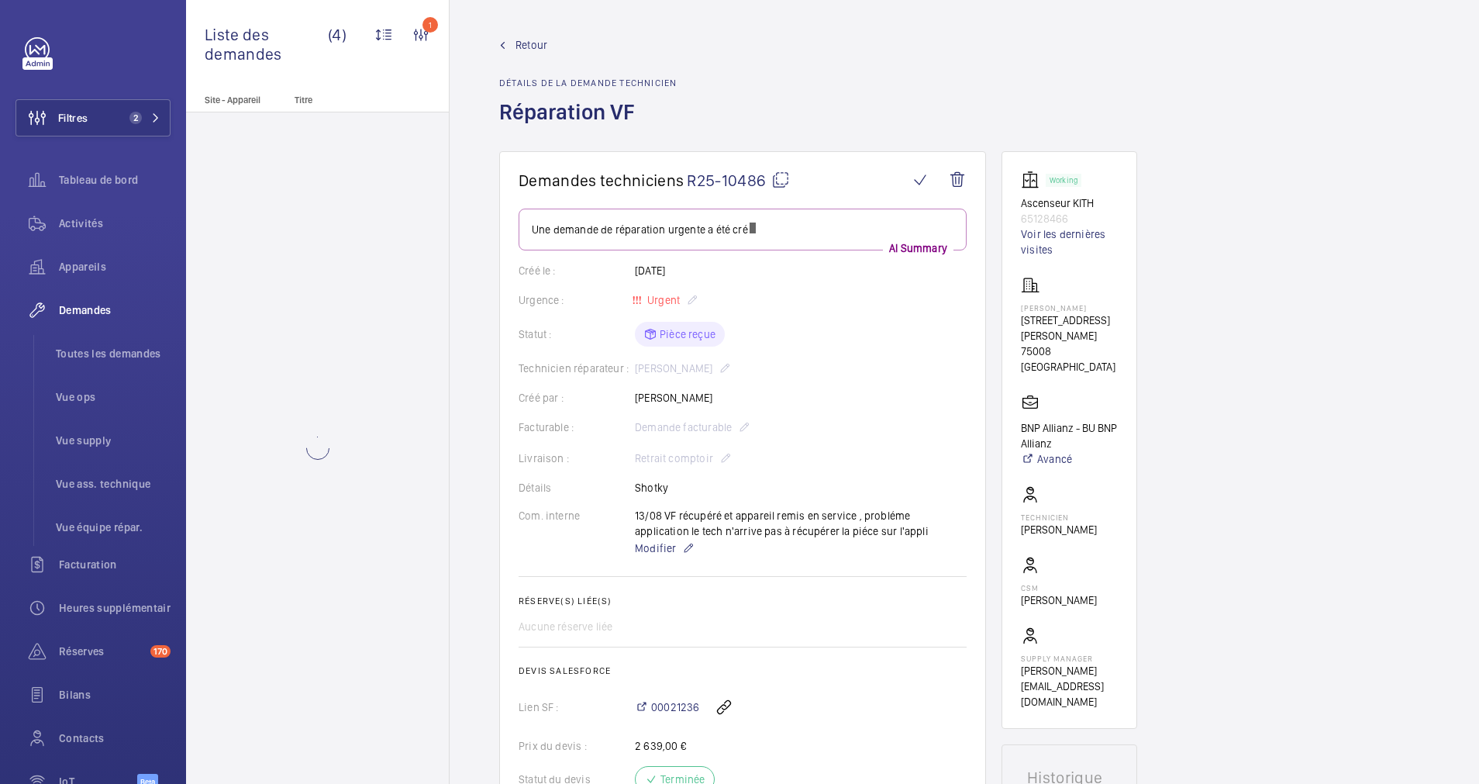
click at [515, 49] on link "Retour" at bounding box center [588, 45] width 178 height 16
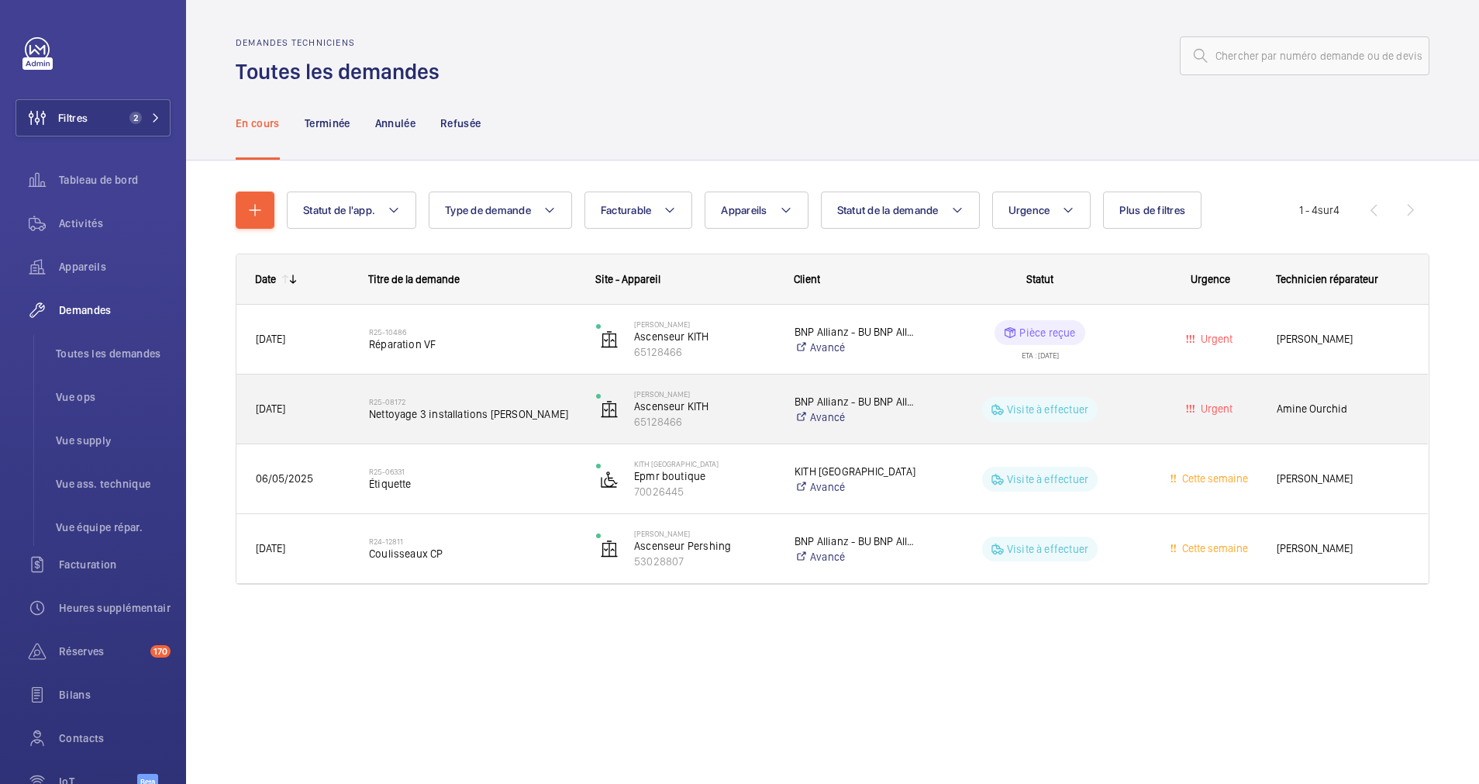
click at [437, 411] on span "Nettoyage 3 installations [PERSON_NAME]" at bounding box center [472, 414] width 207 height 16
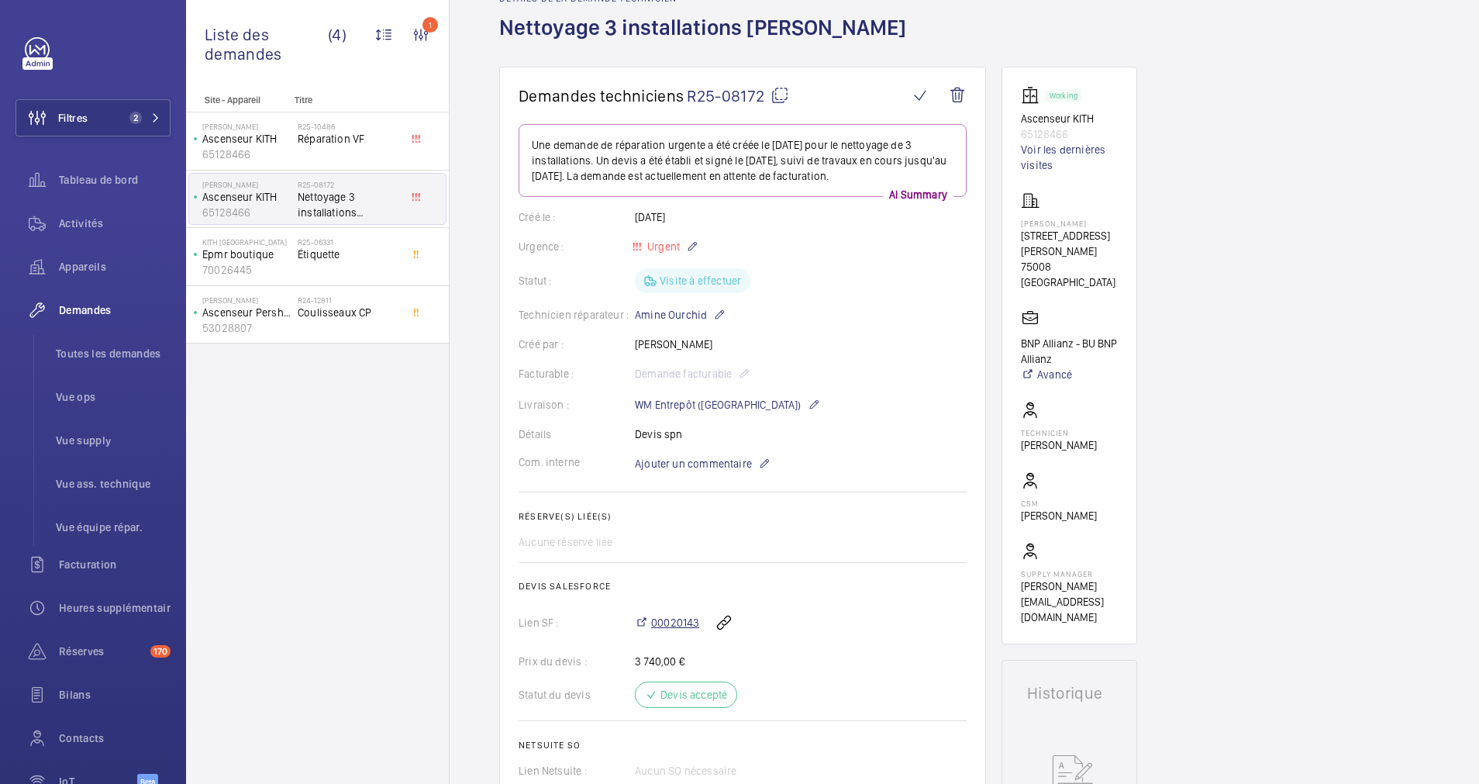
scroll to position [116, 0]
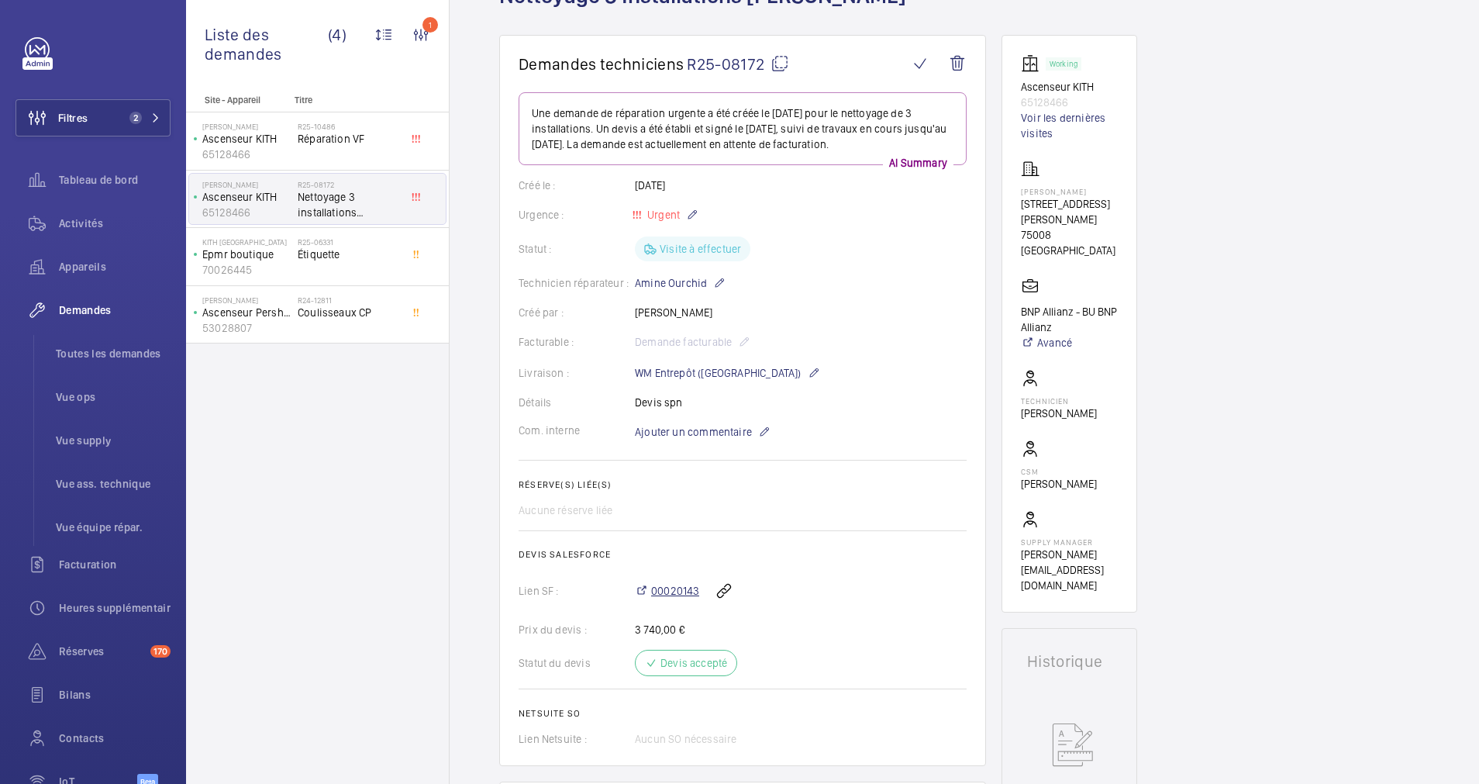
click at [675, 584] on span "00020143" at bounding box center [675, 591] width 48 height 16
drag, startPoint x: 1085, startPoint y: 98, endPoint x: 1013, endPoint y: 98, distance: 72.1
click at [1013, 98] on wm-front-card "Working Ascenseur KITH 65128466 Voir les dernières visites [PERSON_NAME] [STREE…" at bounding box center [1070, 324] width 136 height 578
drag, startPoint x: 1013, startPoint y: 98, endPoint x: 1027, endPoint y: 102, distance: 15.2
copy p "65128466"
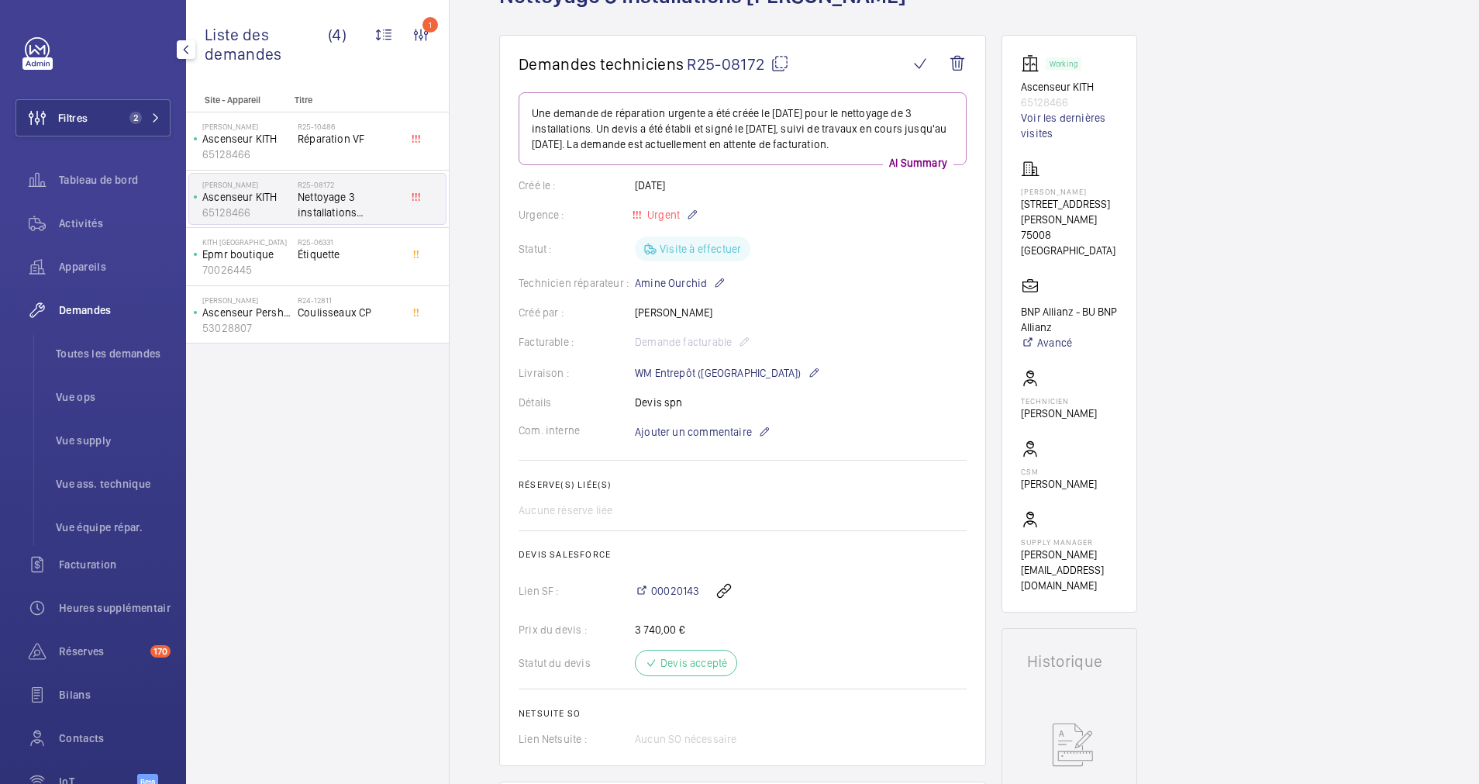
click at [96, 308] on span "Demandes" at bounding box center [115, 310] width 112 height 16
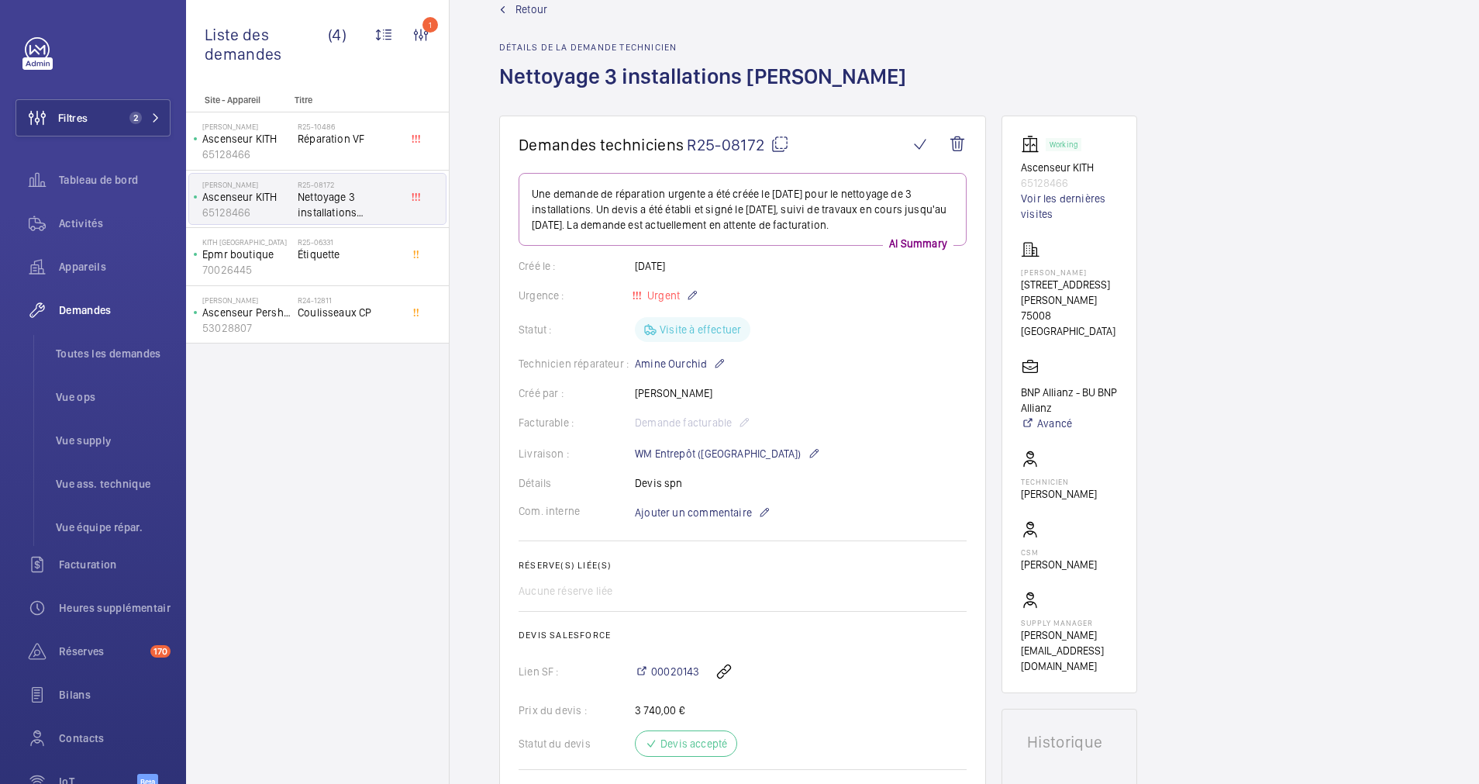
scroll to position [0, 0]
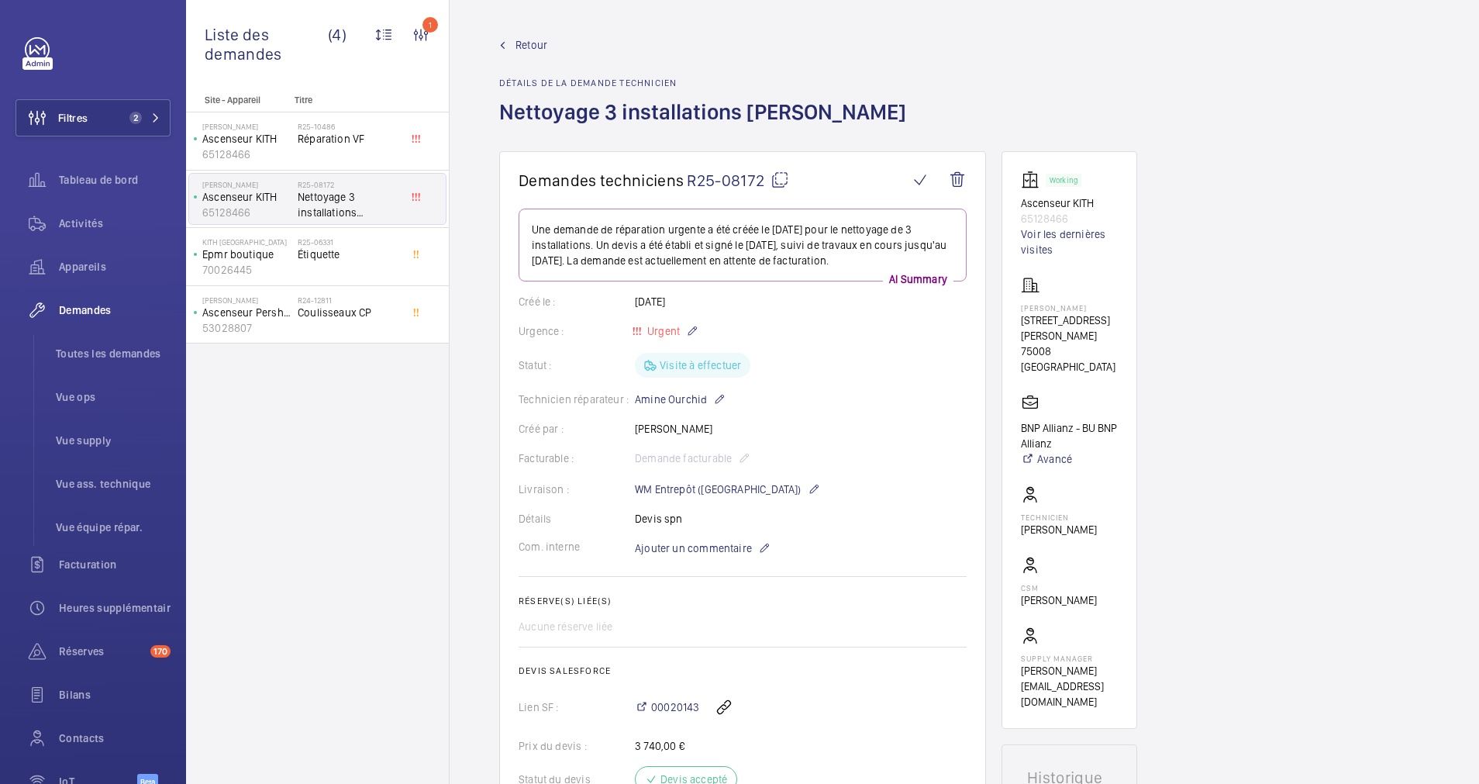
click at [530, 39] on span "Retour" at bounding box center [532, 45] width 32 height 16
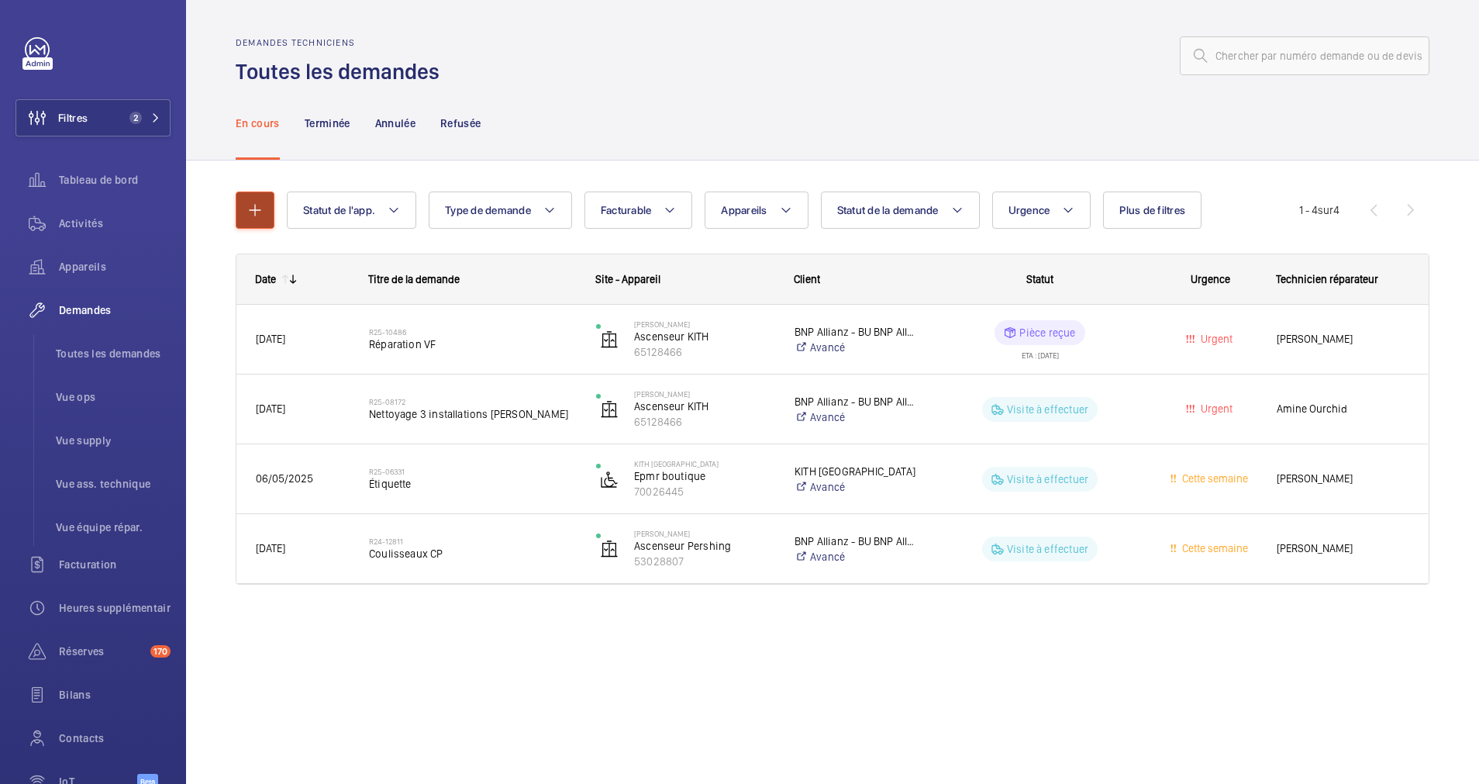
click at [250, 202] on mat-icon "button" at bounding box center [255, 210] width 19 height 19
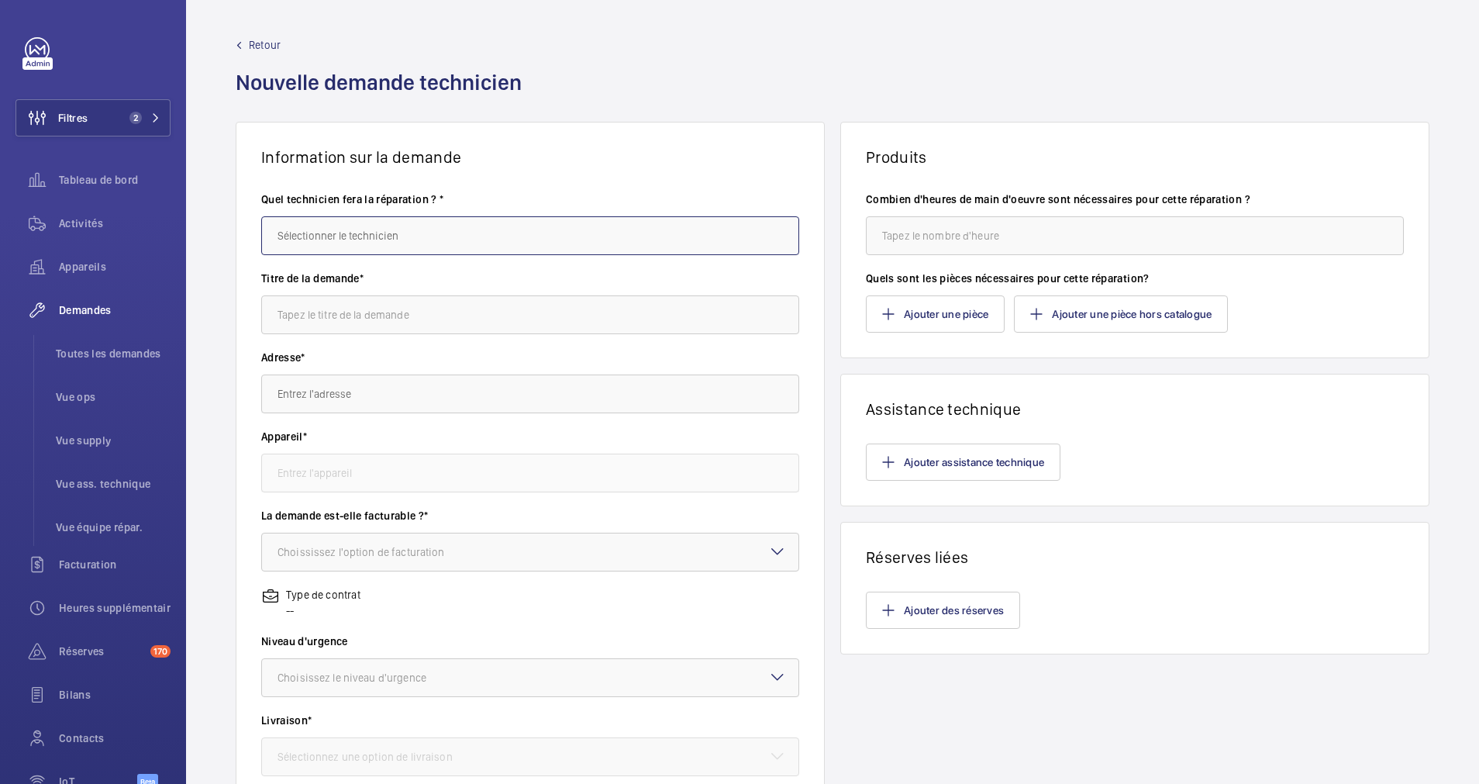
click at [428, 233] on input "text" at bounding box center [530, 235] width 538 height 39
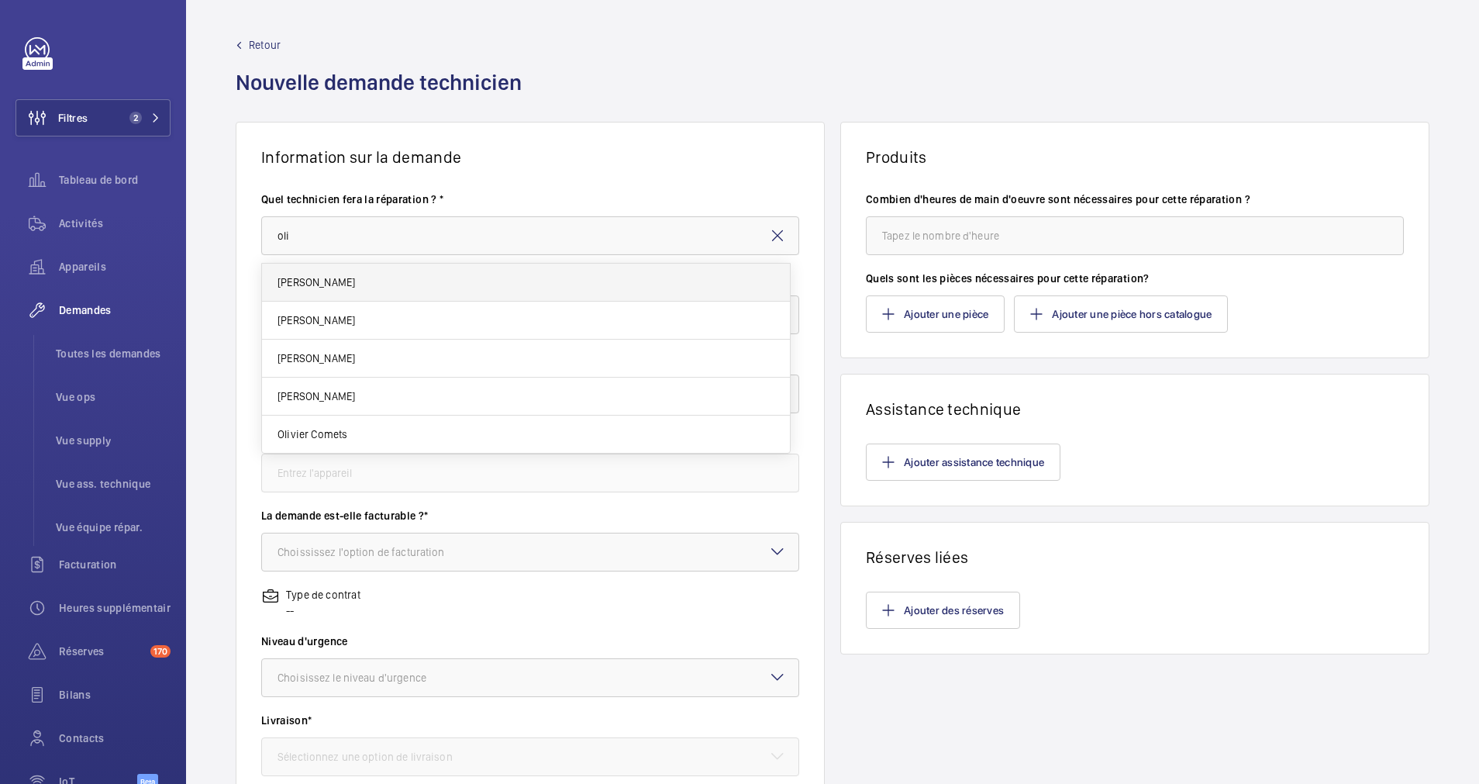
click at [388, 275] on mat-option "[PERSON_NAME]" at bounding box center [526, 283] width 528 height 38
type input "[PERSON_NAME]"
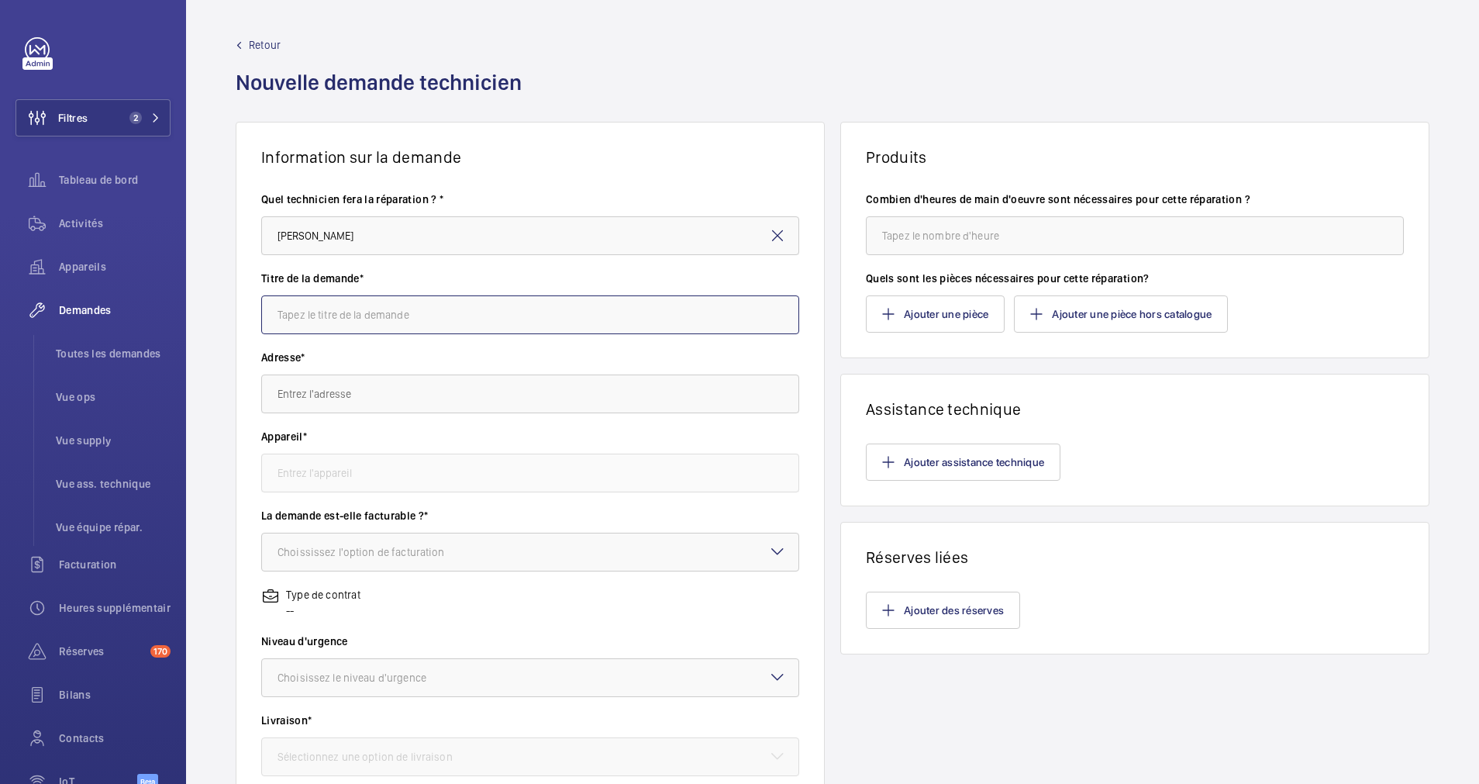
click at [364, 310] on input "text" at bounding box center [530, 314] width 538 height 39
type input "Assistance Société ELYS (désinsectisation gaine)"
click at [370, 393] on input "text" at bounding box center [530, 393] width 538 height 39
paste input "65128466"
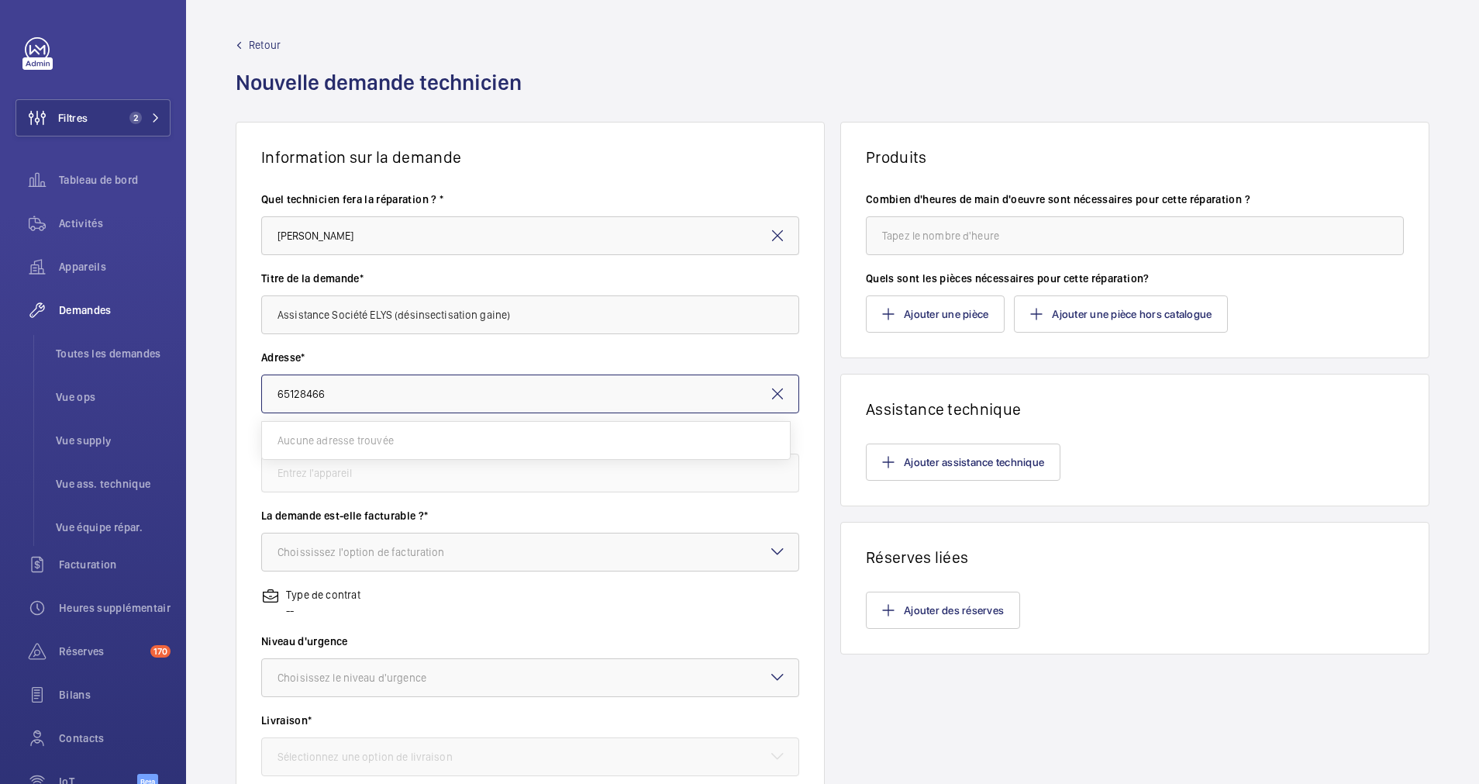
type input "65128466"
click at [772, 389] on mat-icon at bounding box center [777, 394] width 19 height 19
click at [581, 395] on input "text" at bounding box center [530, 393] width 538 height 39
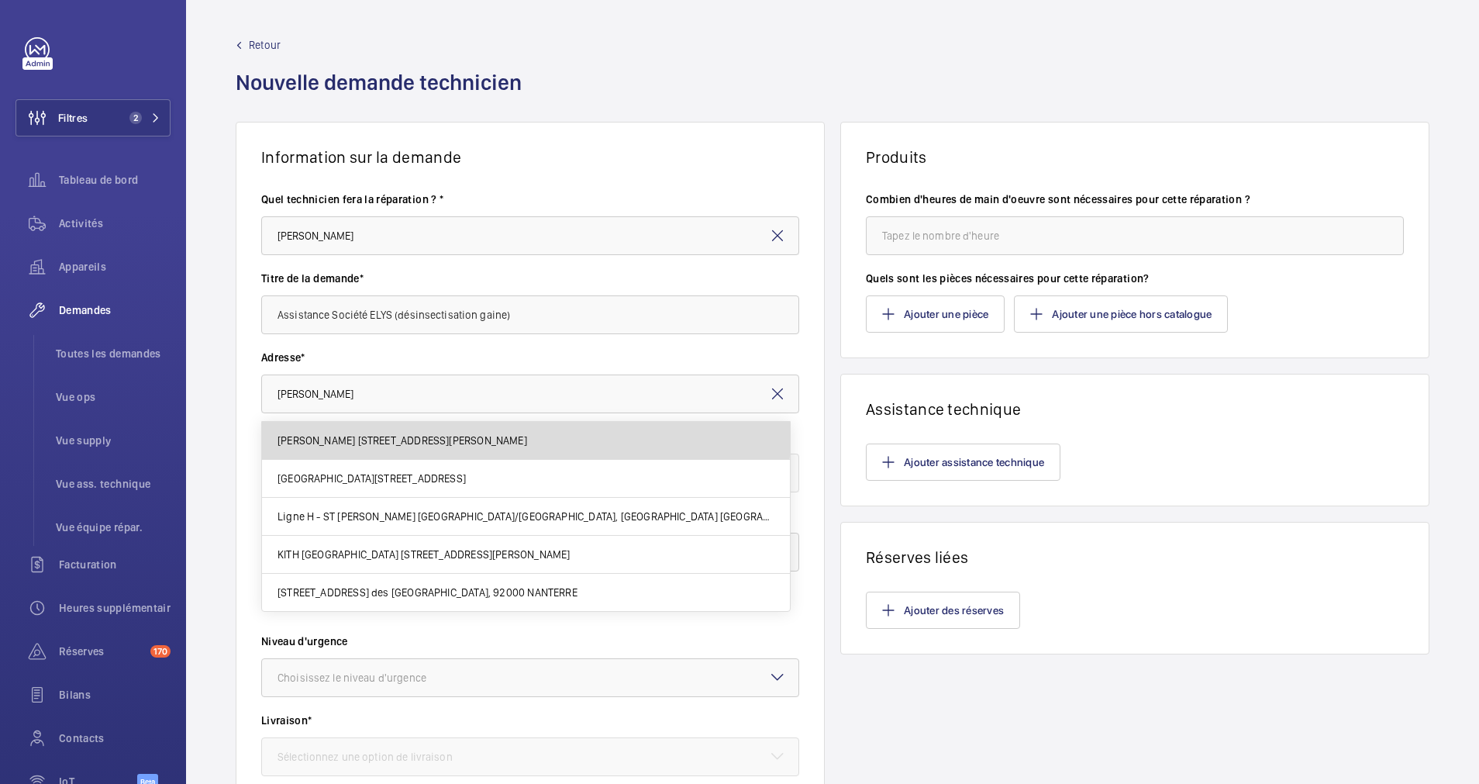
click at [476, 434] on span "[PERSON_NAME] [STREET_ADDRESS][PERSON_NAME]" at bounding box center [403, 441] width 250 height 16
type input "[PERSON_NAME] [STREET_ADDRESS][PERSON_NAME]"
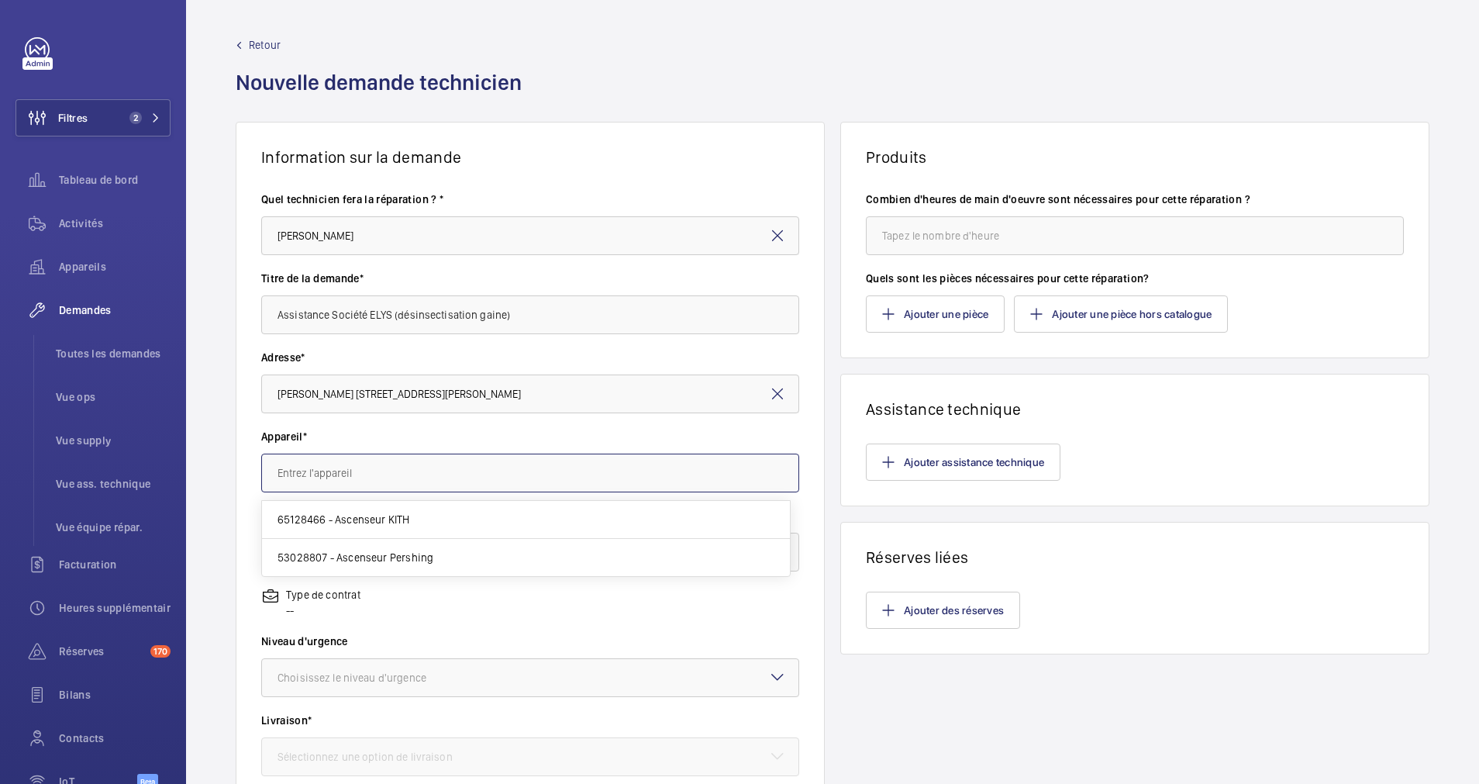
click at [374, 474] on input "text" at bounding box center [530, 473] width 538 height 39
paste input "65128466"
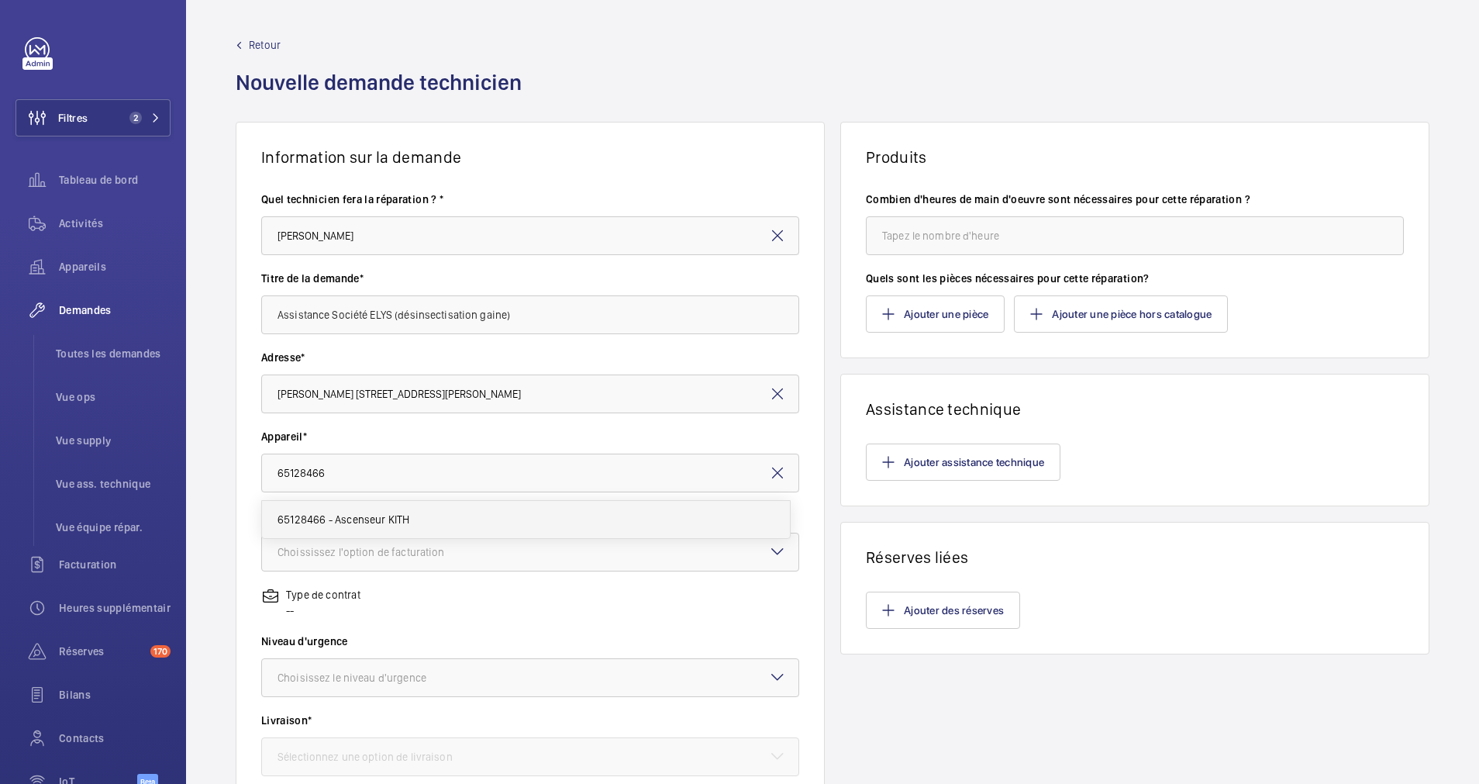
click at [326, 514] on span "65128466 - Ascenseur KITH" at bounding box center [344, 520] width 133 height 16
type input "65128466 - Ascenseur KITH"
click at [374, 553] on div "Choississez l'option de facturation" at bounding box center [381, 552] width 206 height 16
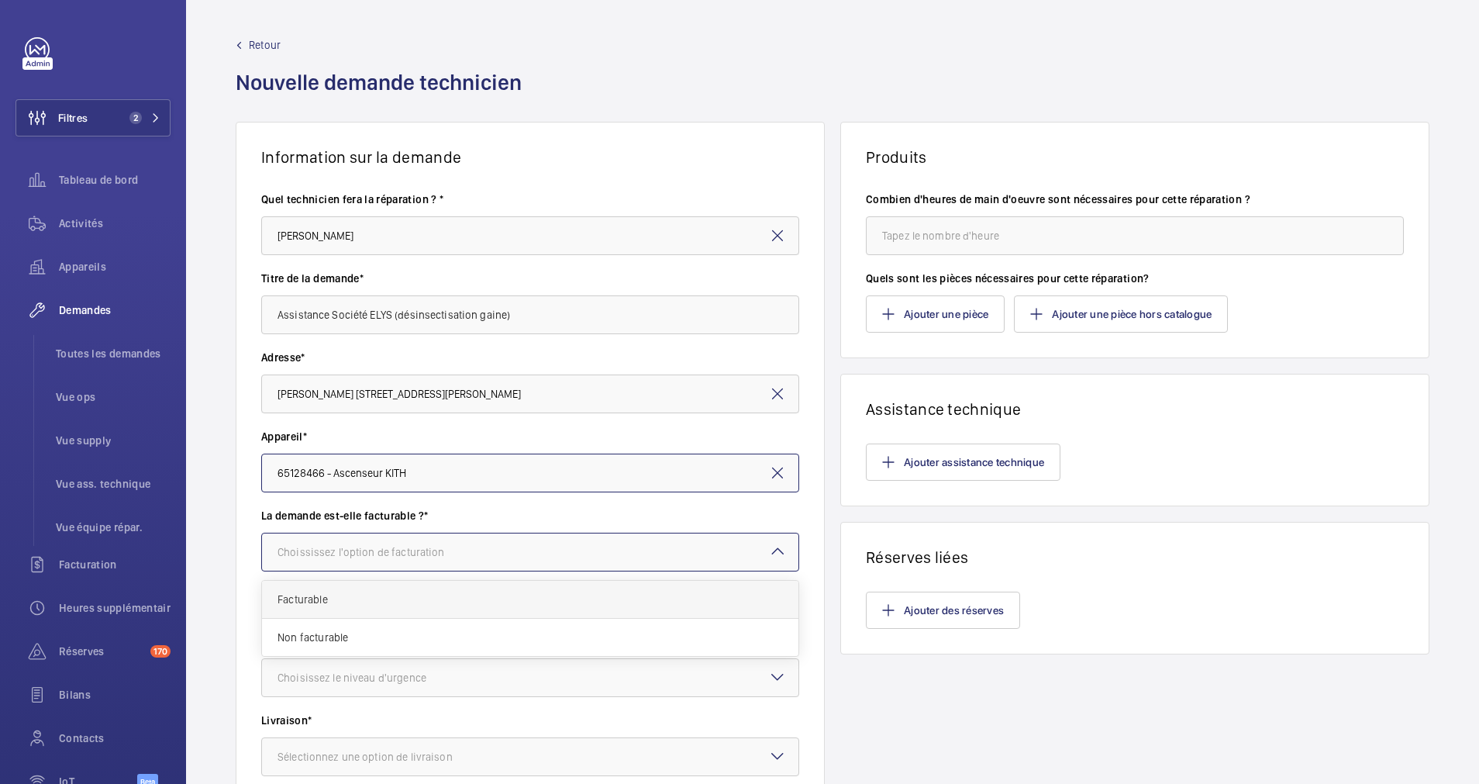
click at [335, 595] on span "Facturable" at bounding box center [530, 600] width 505 height 16
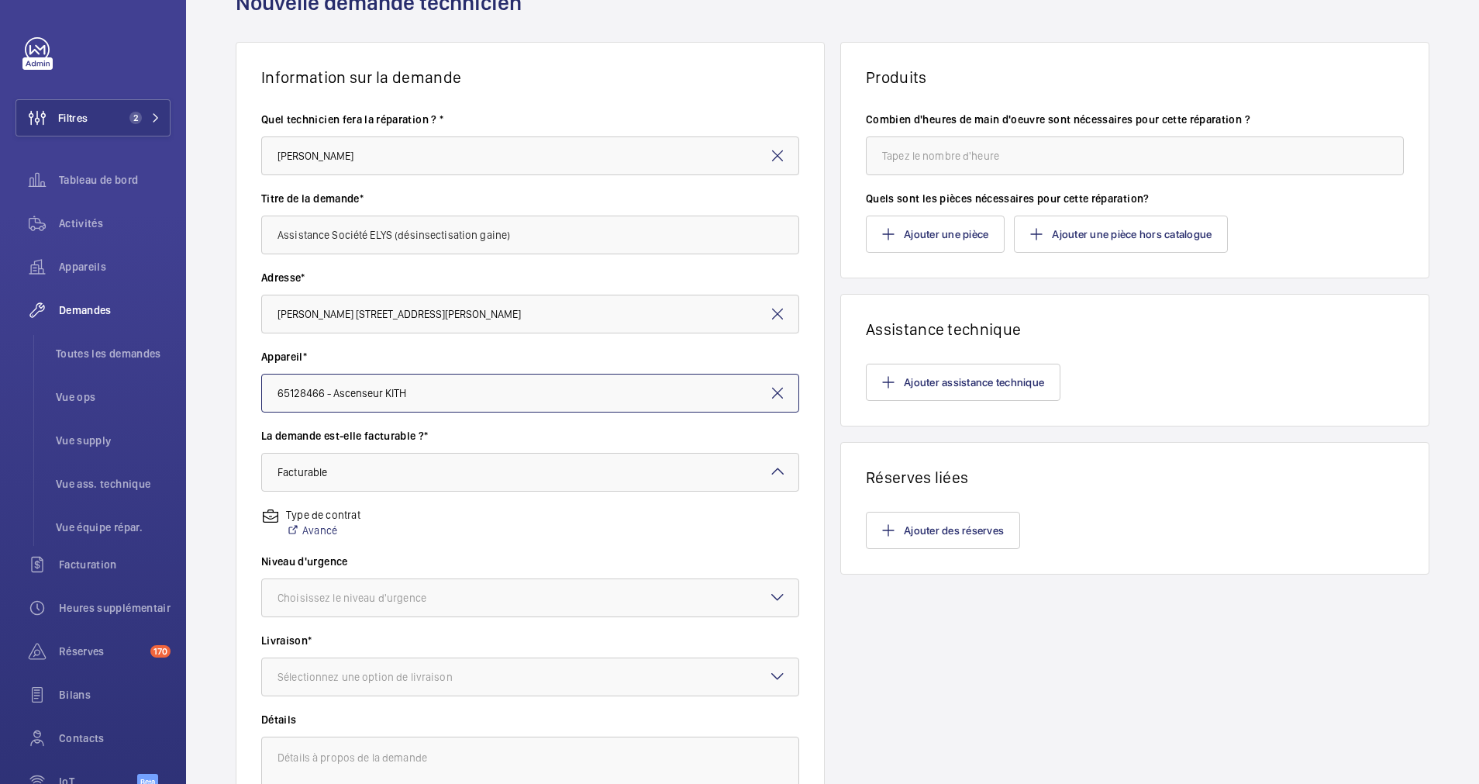
scroll to position [116, 0]
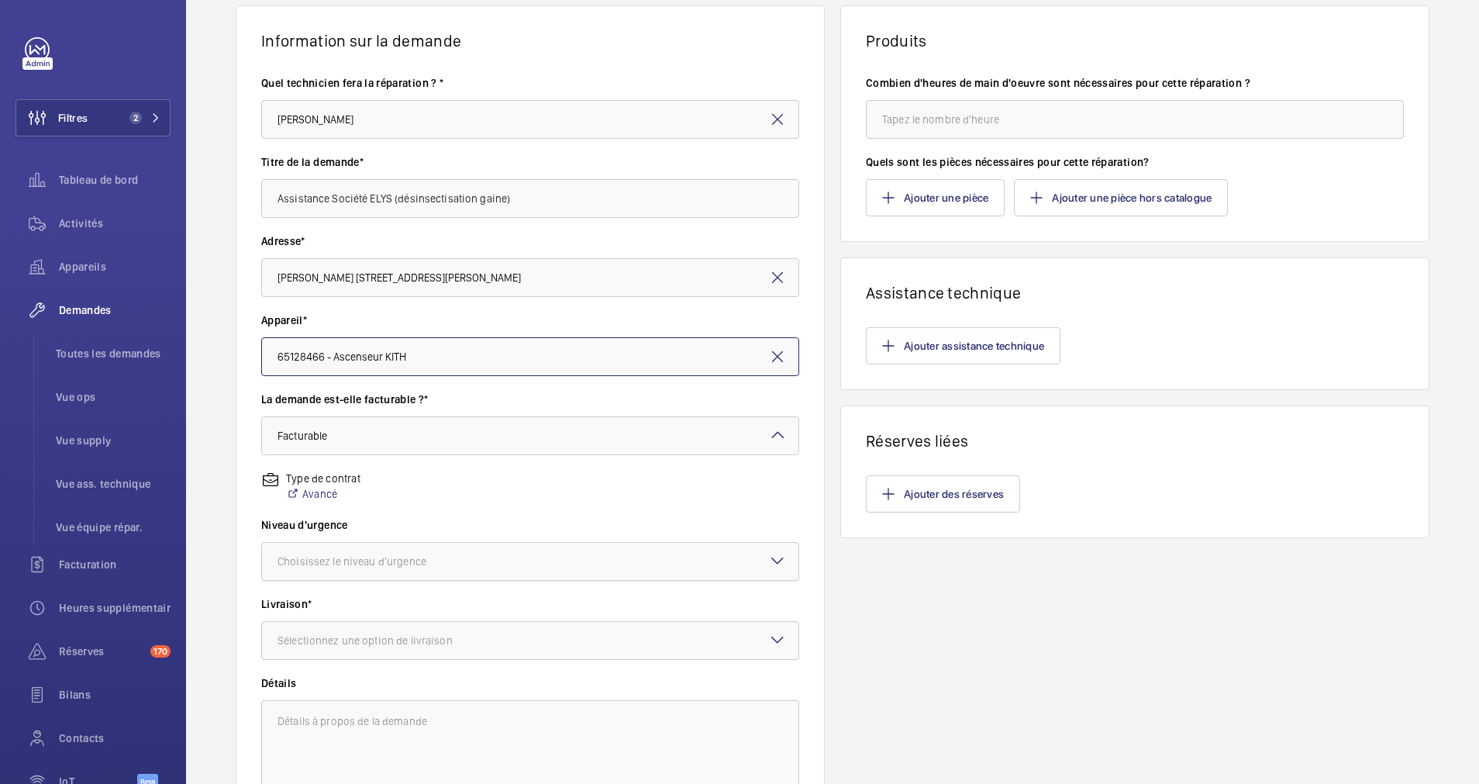
click at [395, 559] on div "Choisissez le niveau d'urgence" at bounding box center [372, 562] width 188 height 16
click at [330, 675] on div "Urgent" at bounding box center [530, 684] width 536 height 37
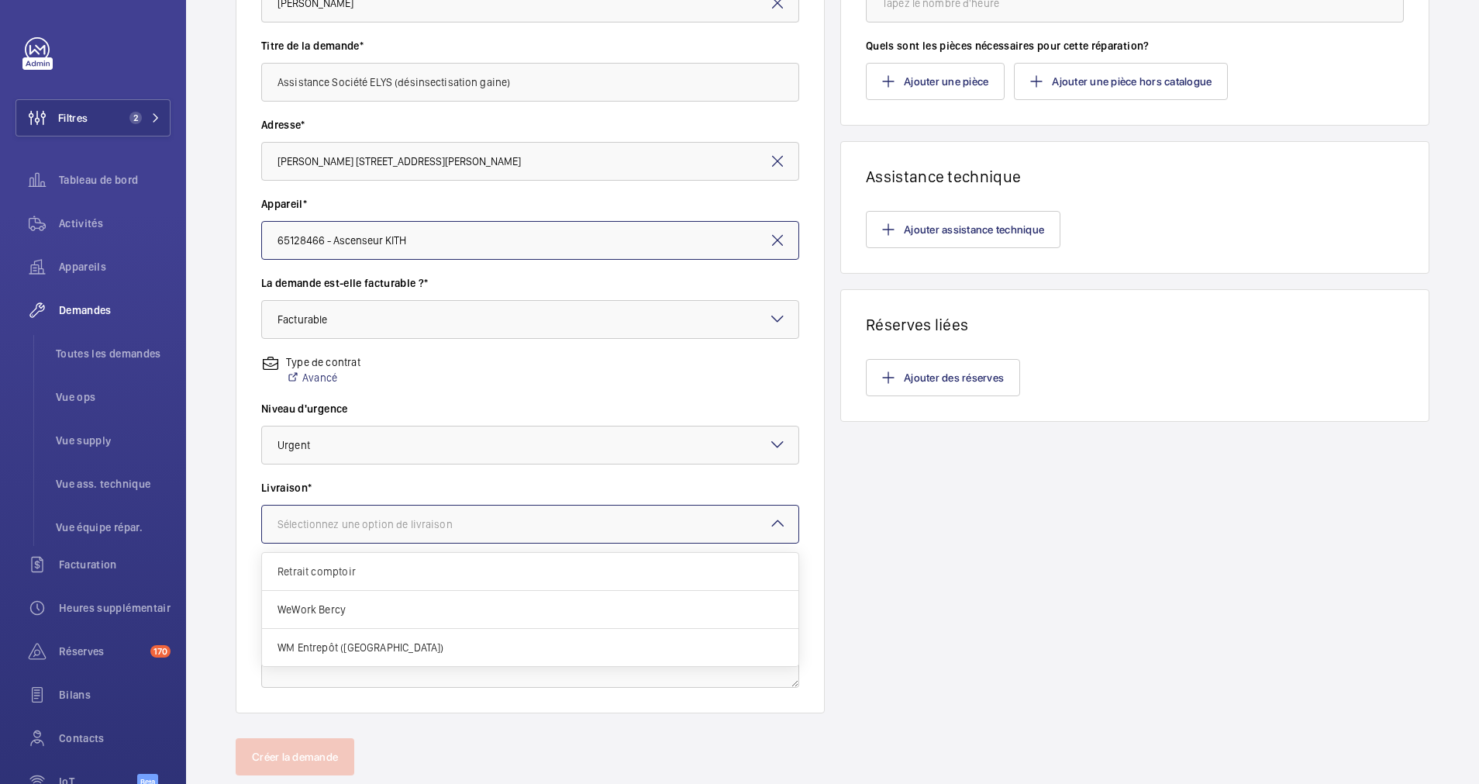
click at [443, 524] on div "Sélectionnez une option de livraison" at bounding box center [385, 524] width 214 height 16
click at [384, 571] on span "Retrait comptoir" at bounding box center [530, 572] width 505 height 16
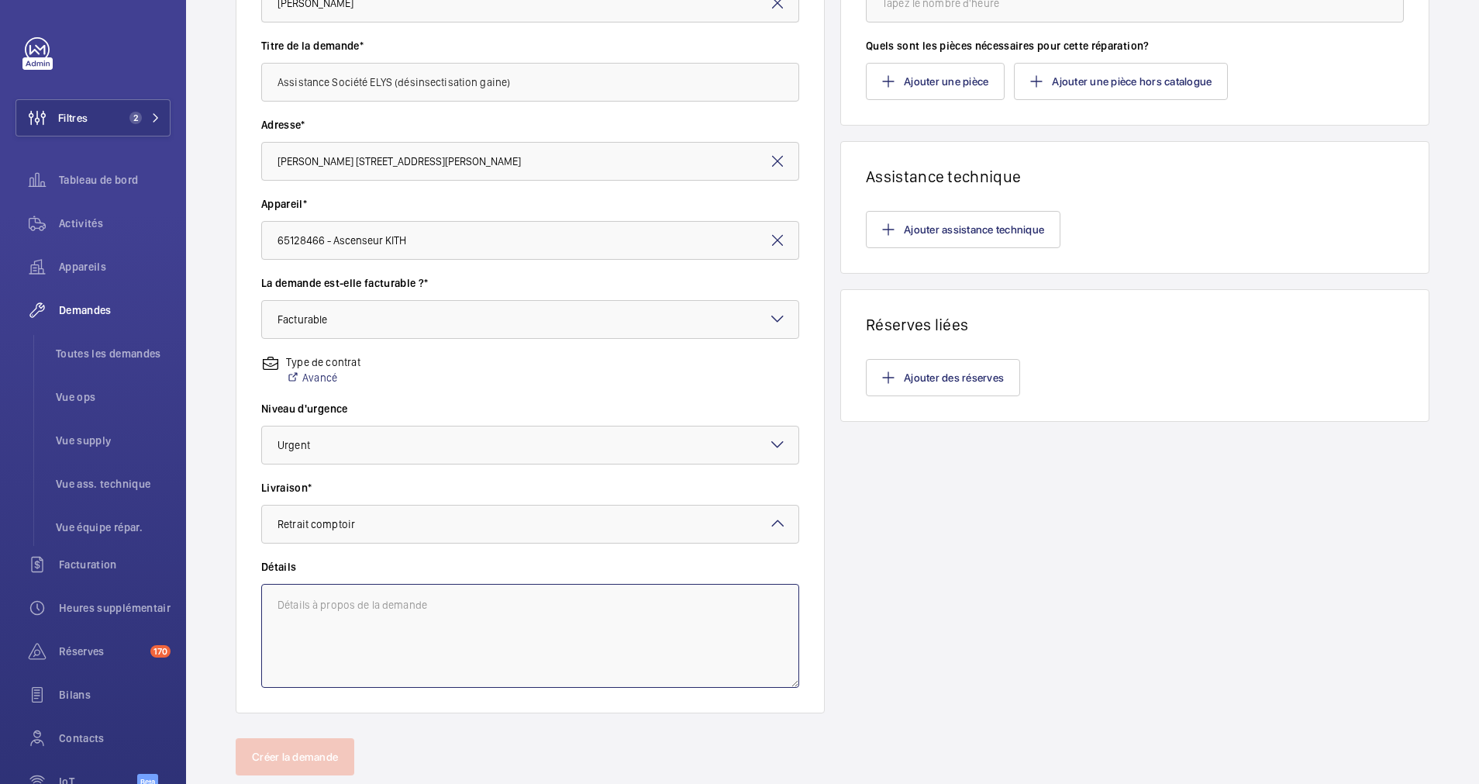
click at [414, 603] on textarea at bounding box center [530, 636] width 538 height 104
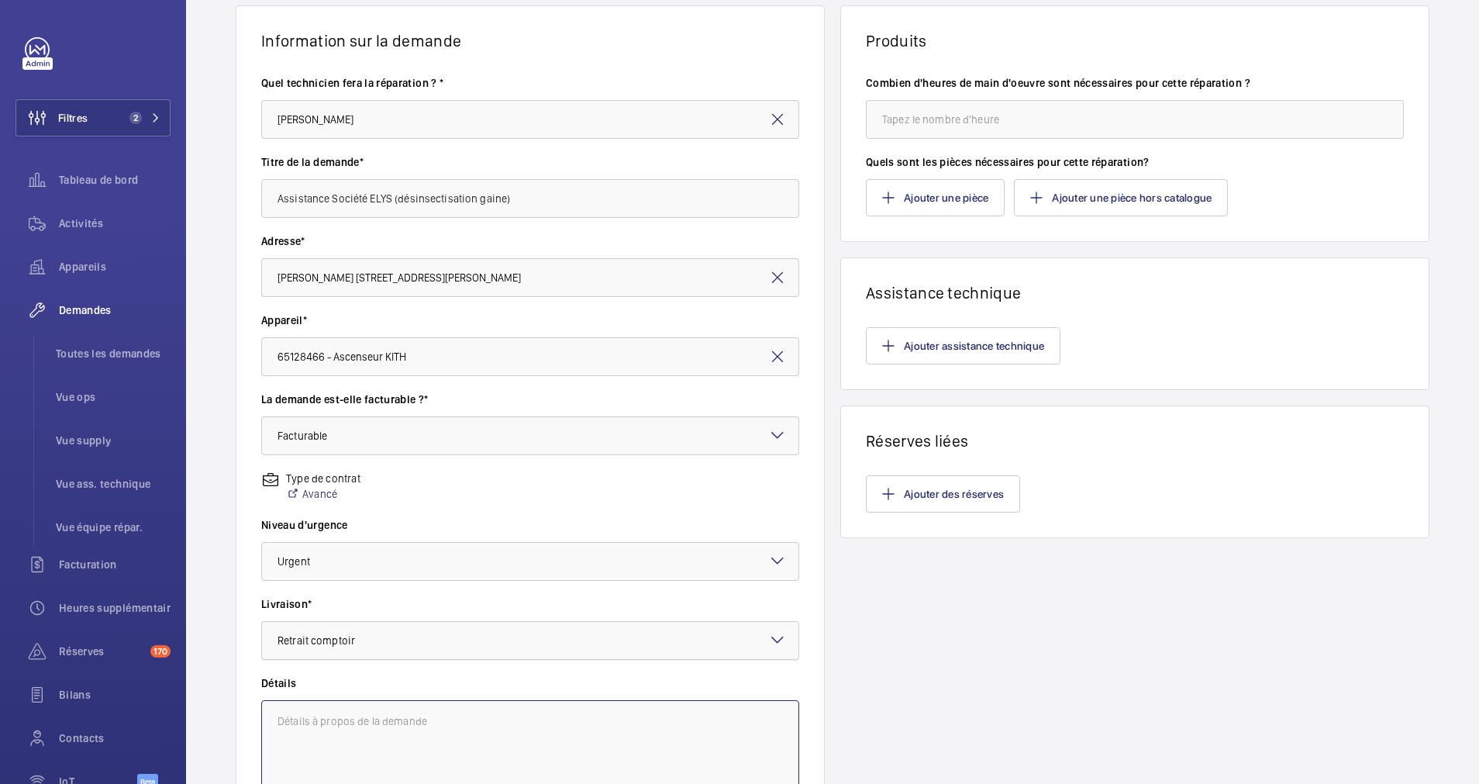
scroll to position [274, 0]
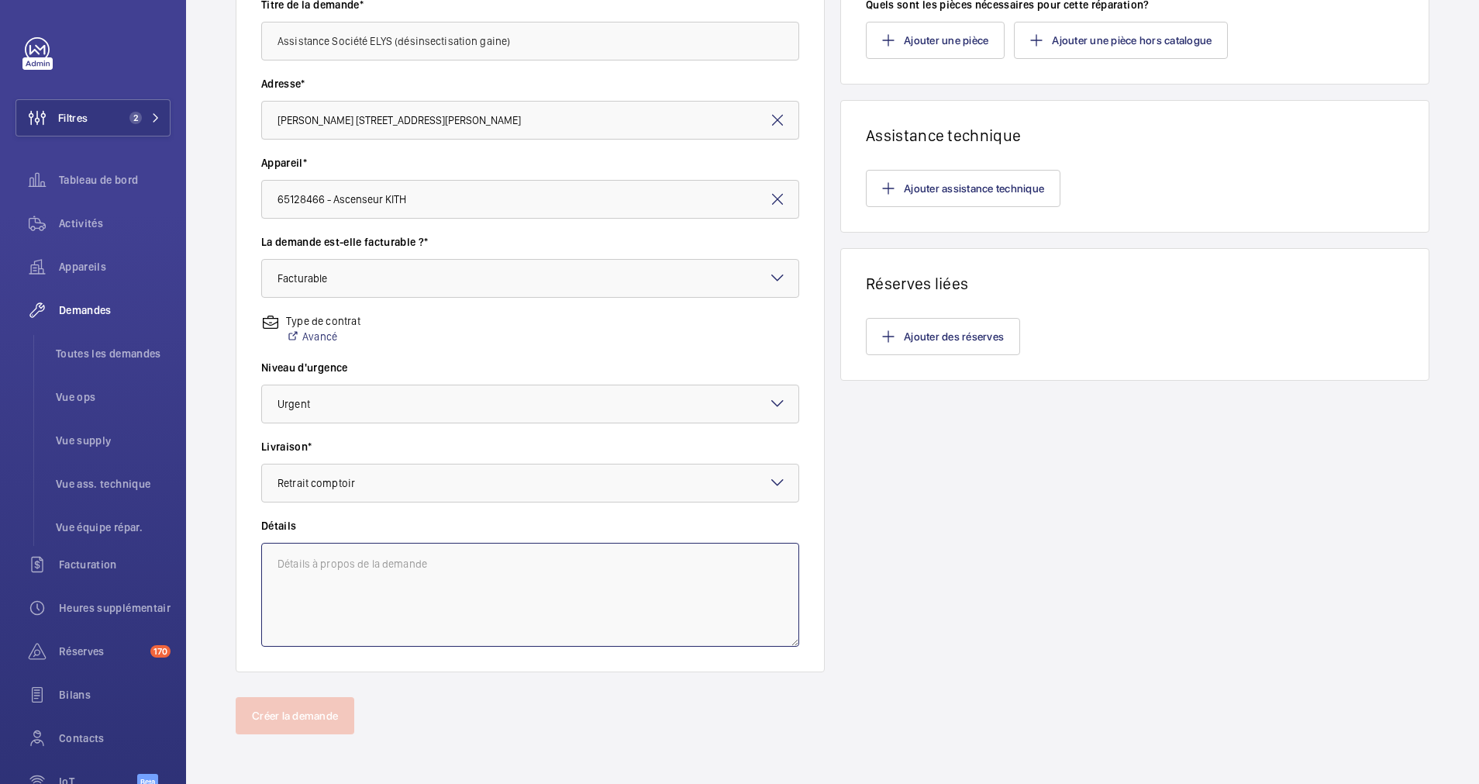
click at [467, 588] on textarea at bounding box center [530, 595] width 538 height 104
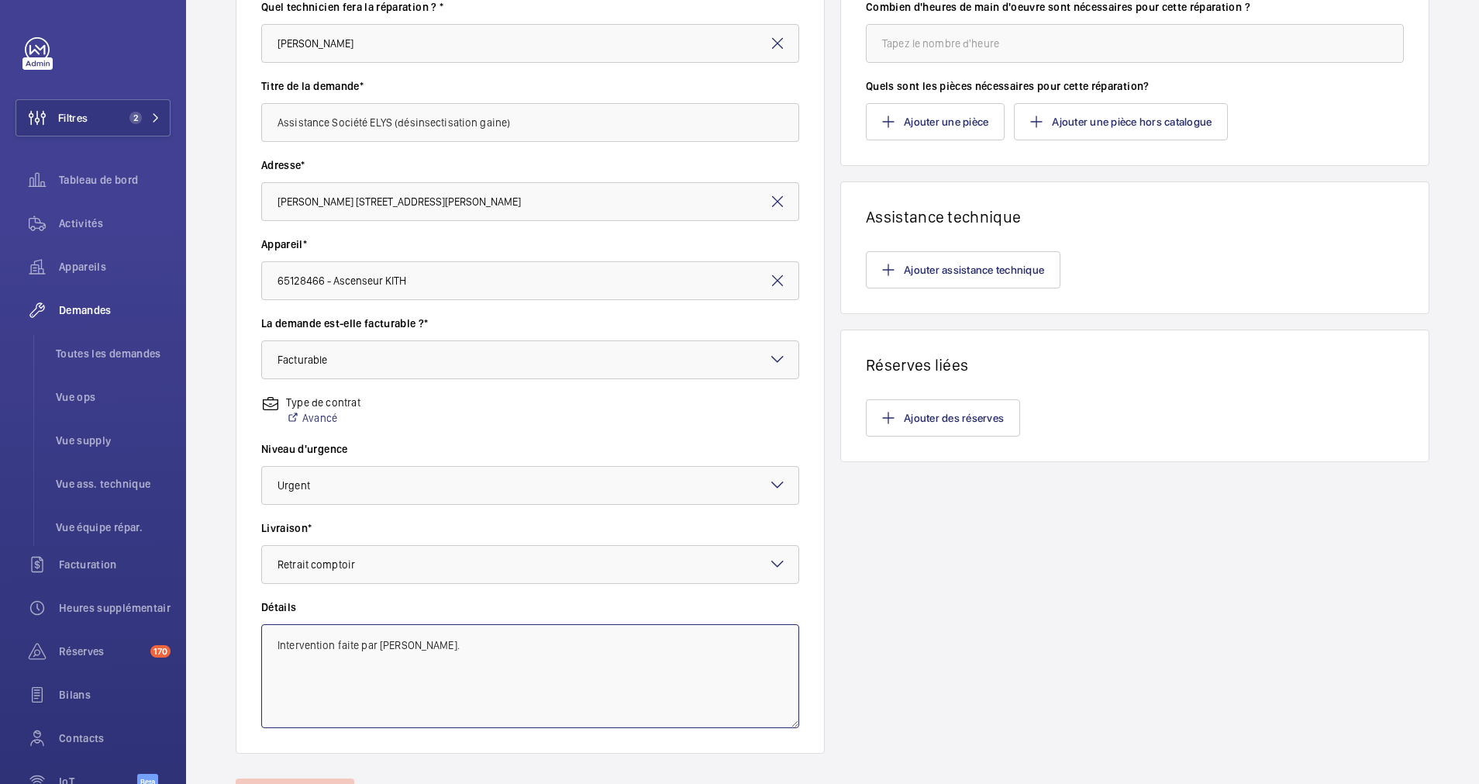
scroll to position [157, 0]
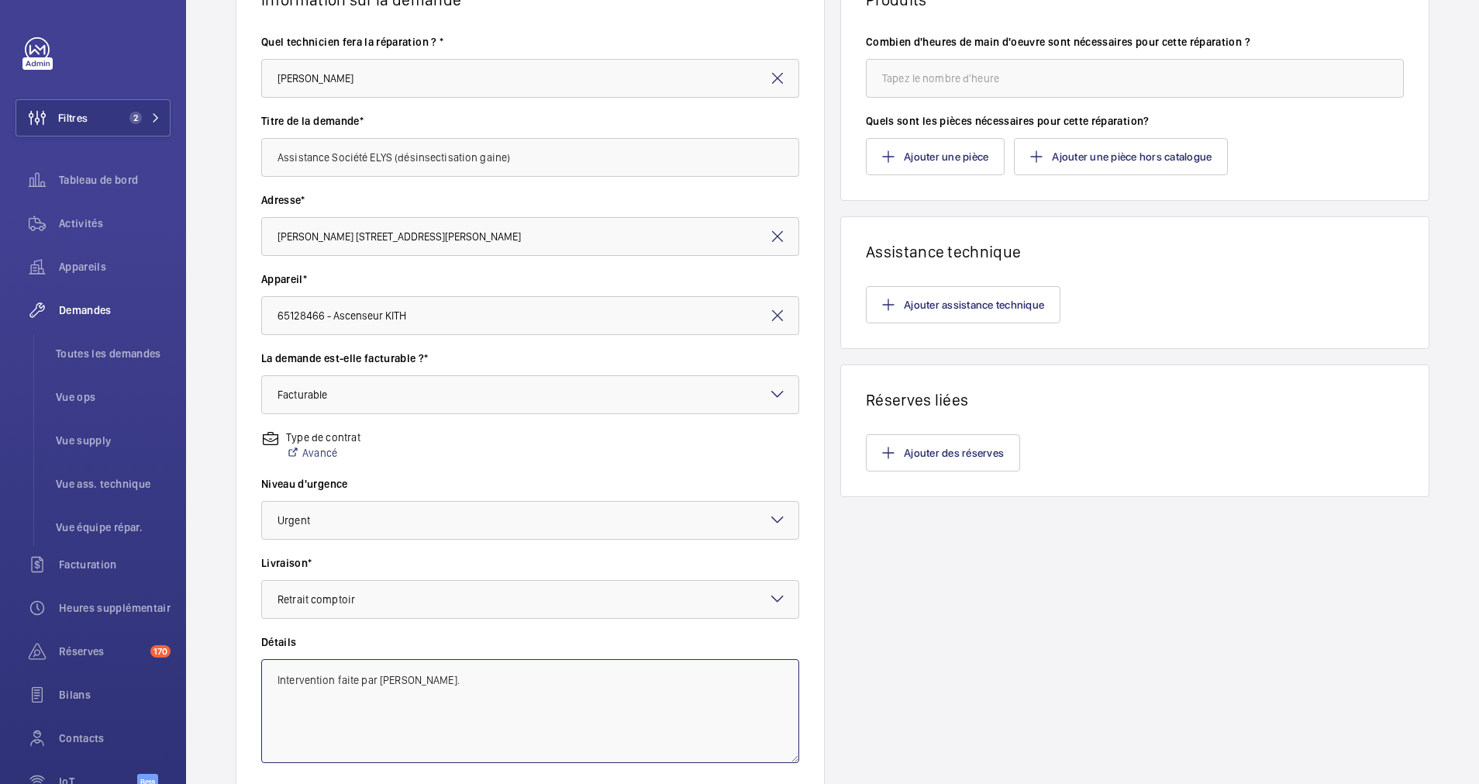
type textarea "Intervention faite par [PERSON_NAME]."
click at [978, 77] on input "number" at bounding box center [1135, 78] width 538 height 39
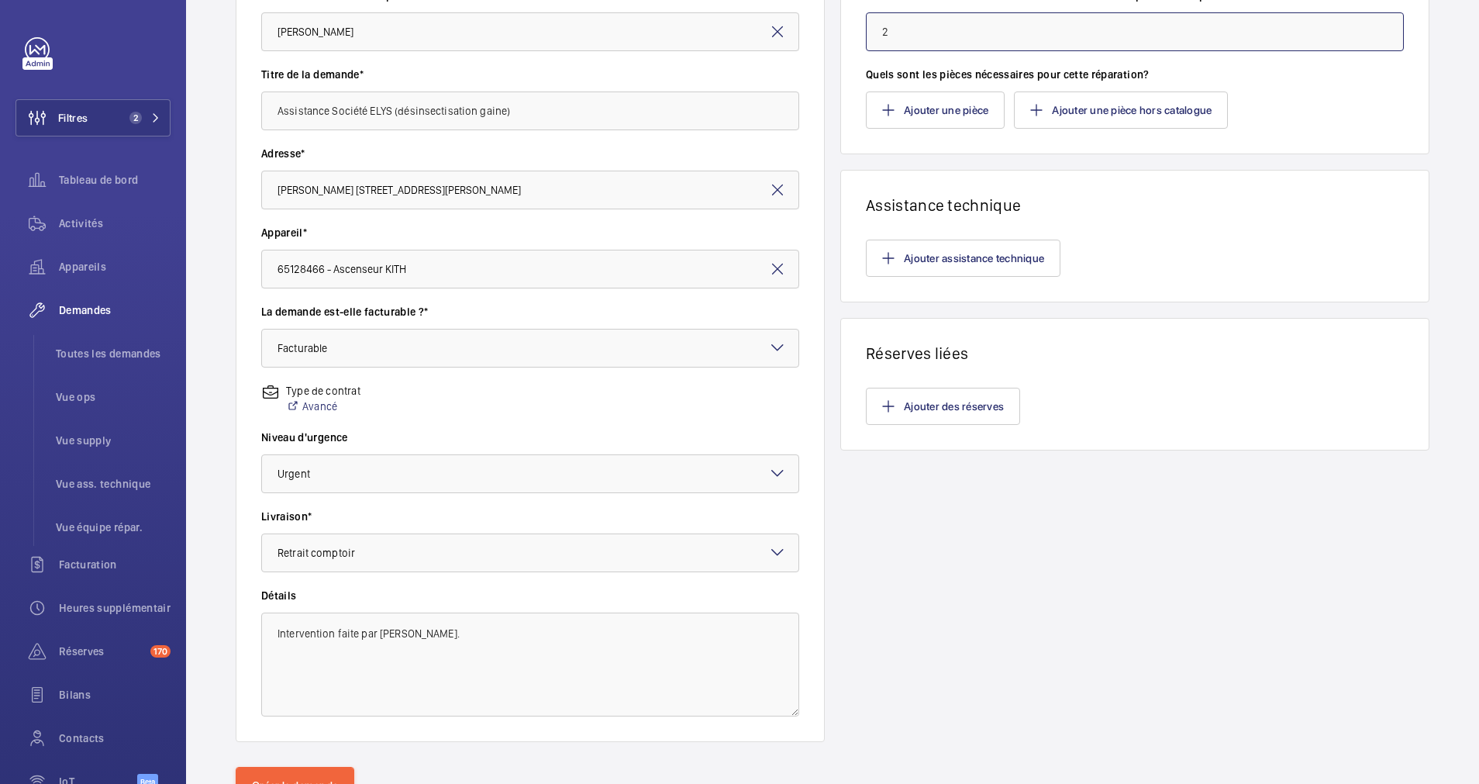
scroll to position [274, 0]
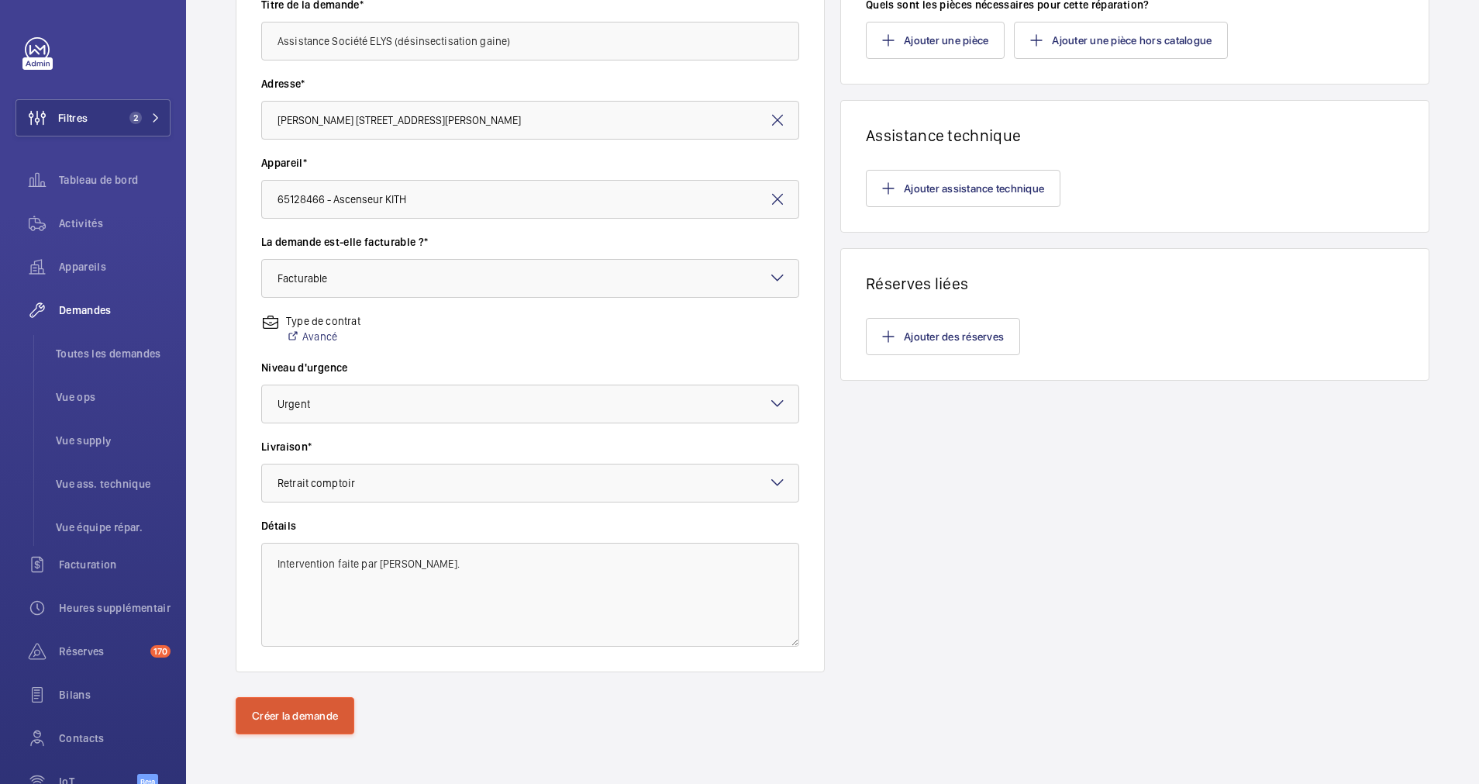
type input "2"
click at [299, 711] on button "Créer la demande" at bounding box center [295, 715] width 119 height 37
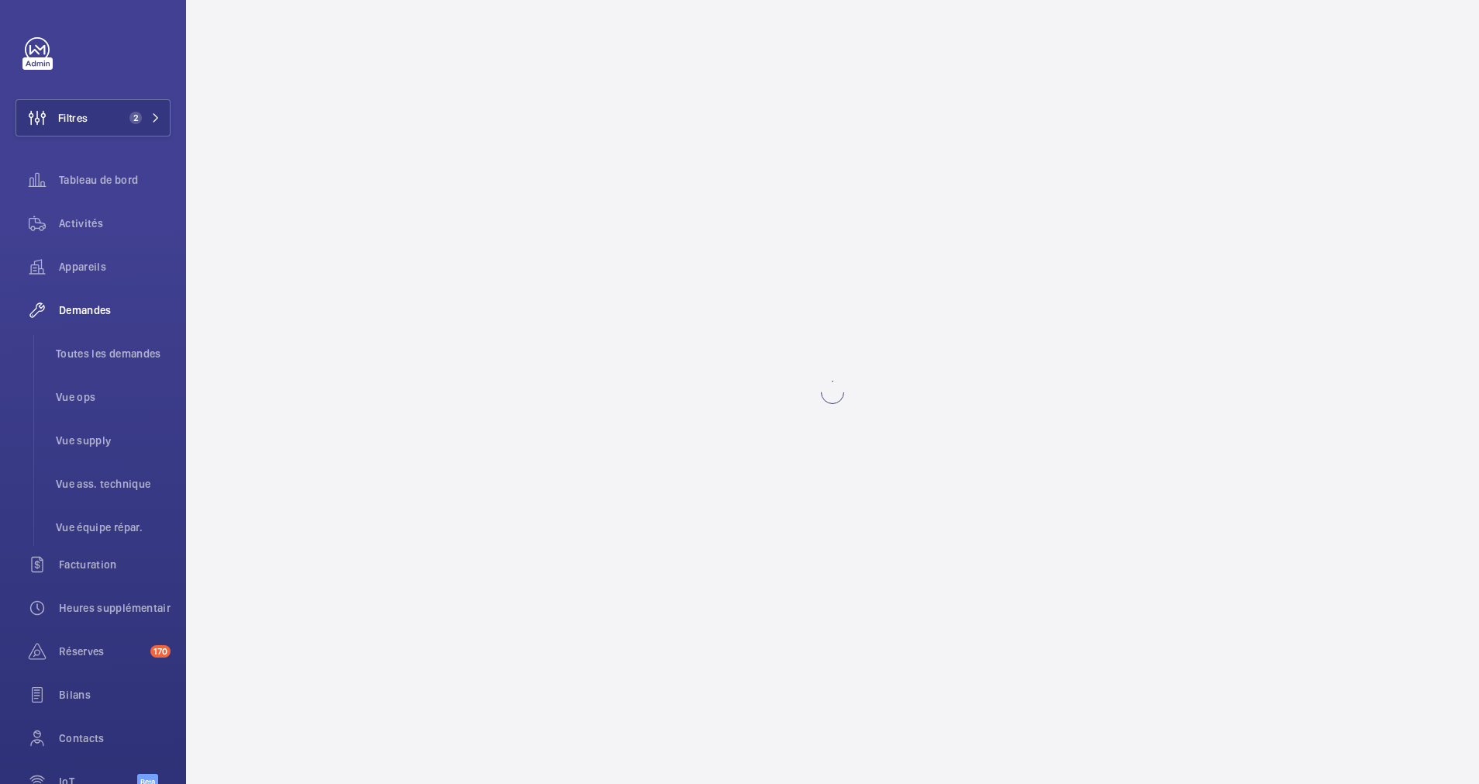
scroll to position [0, 0]
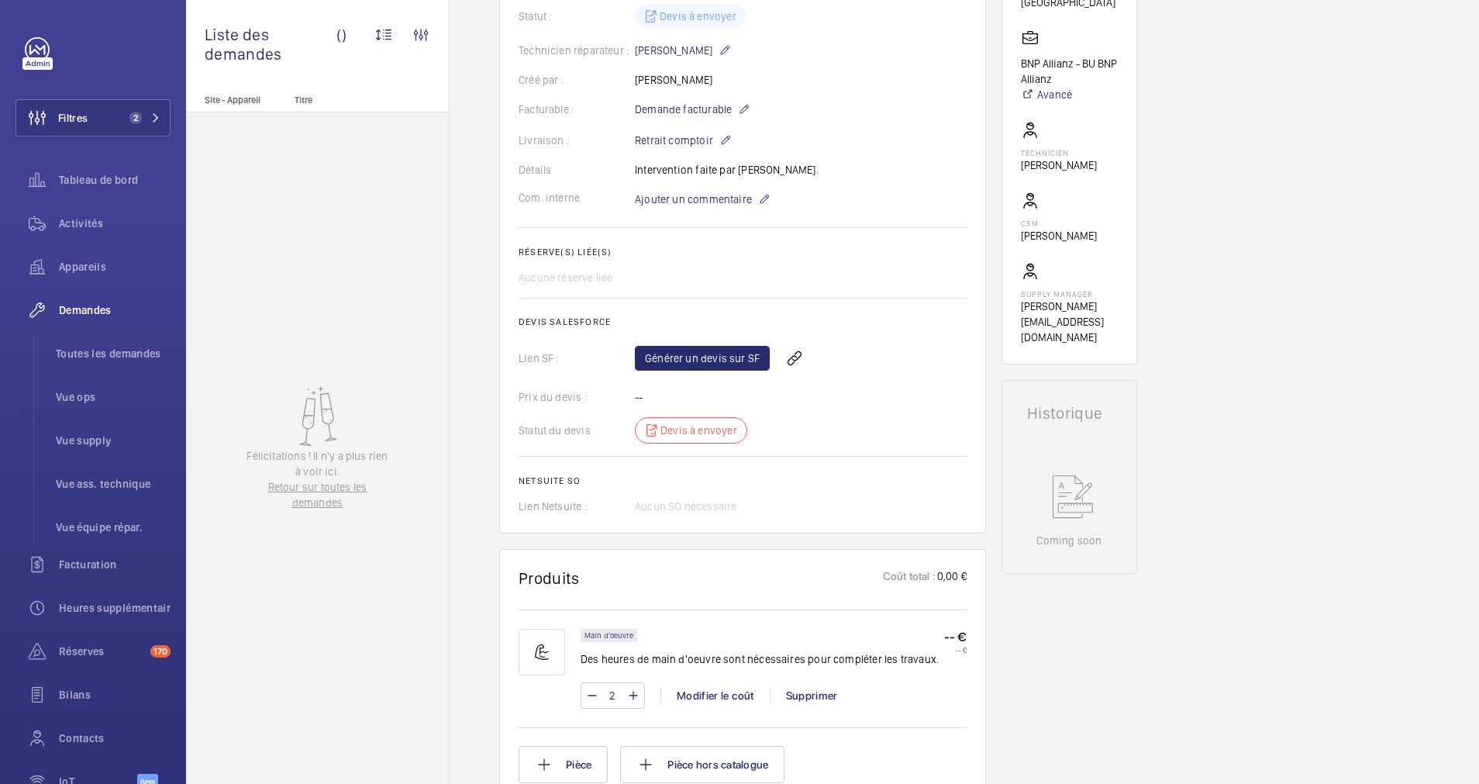
scroll to position [380, 0]
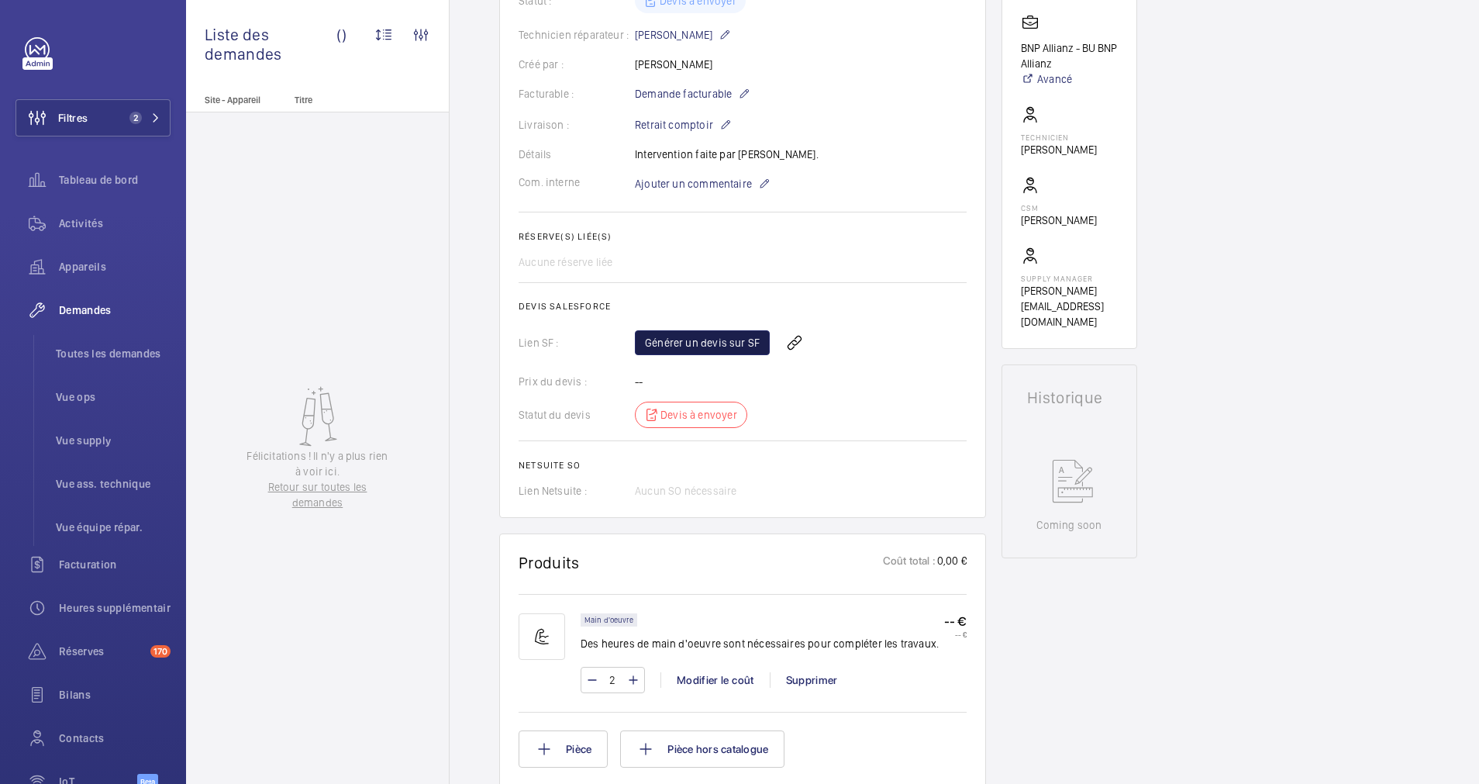
click at [716, 334] on link "Générer un devis sur SF" at bounding box center [702, 342] width 135 height 25
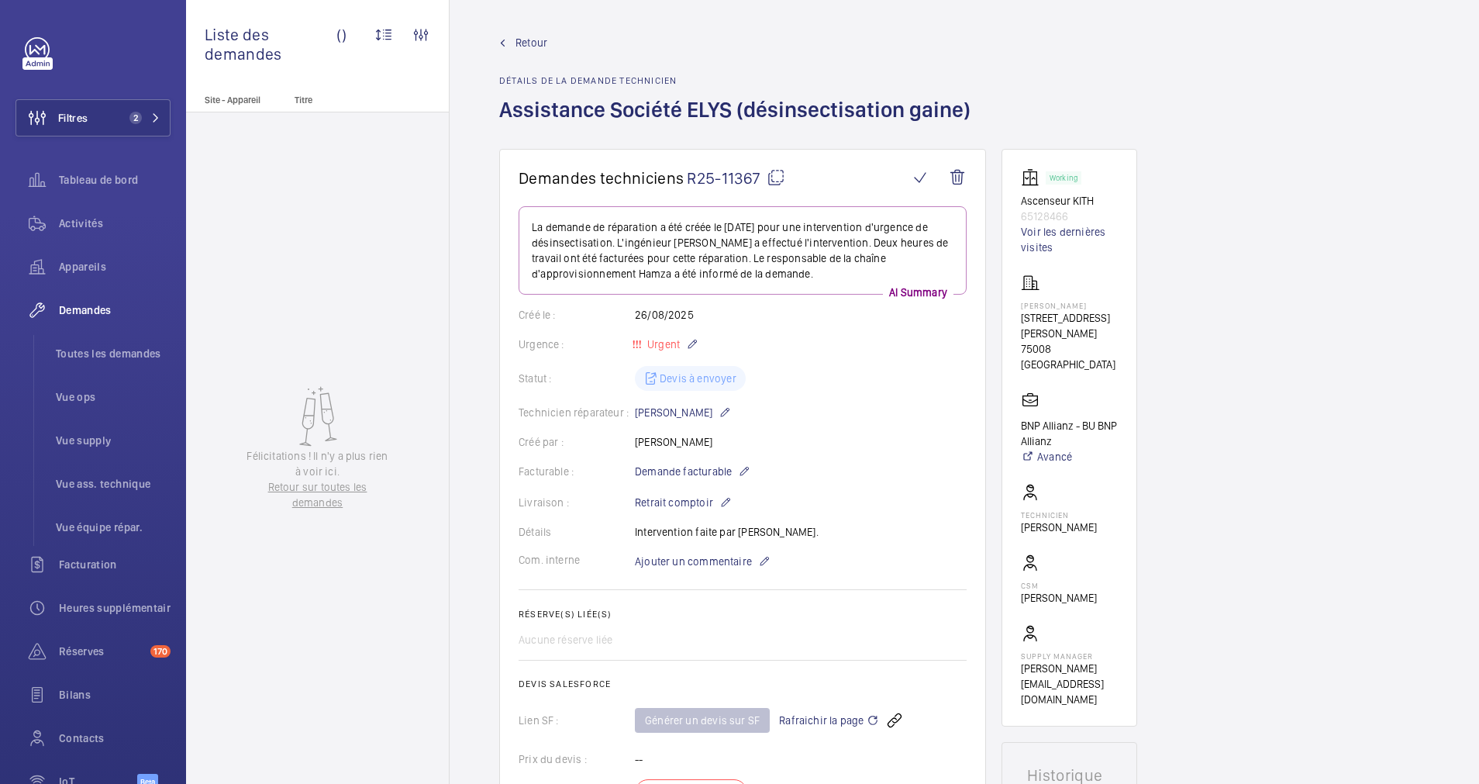
scroll to position [0, 0]
